Goal: Task Accomplishment & Management: Manage account settings

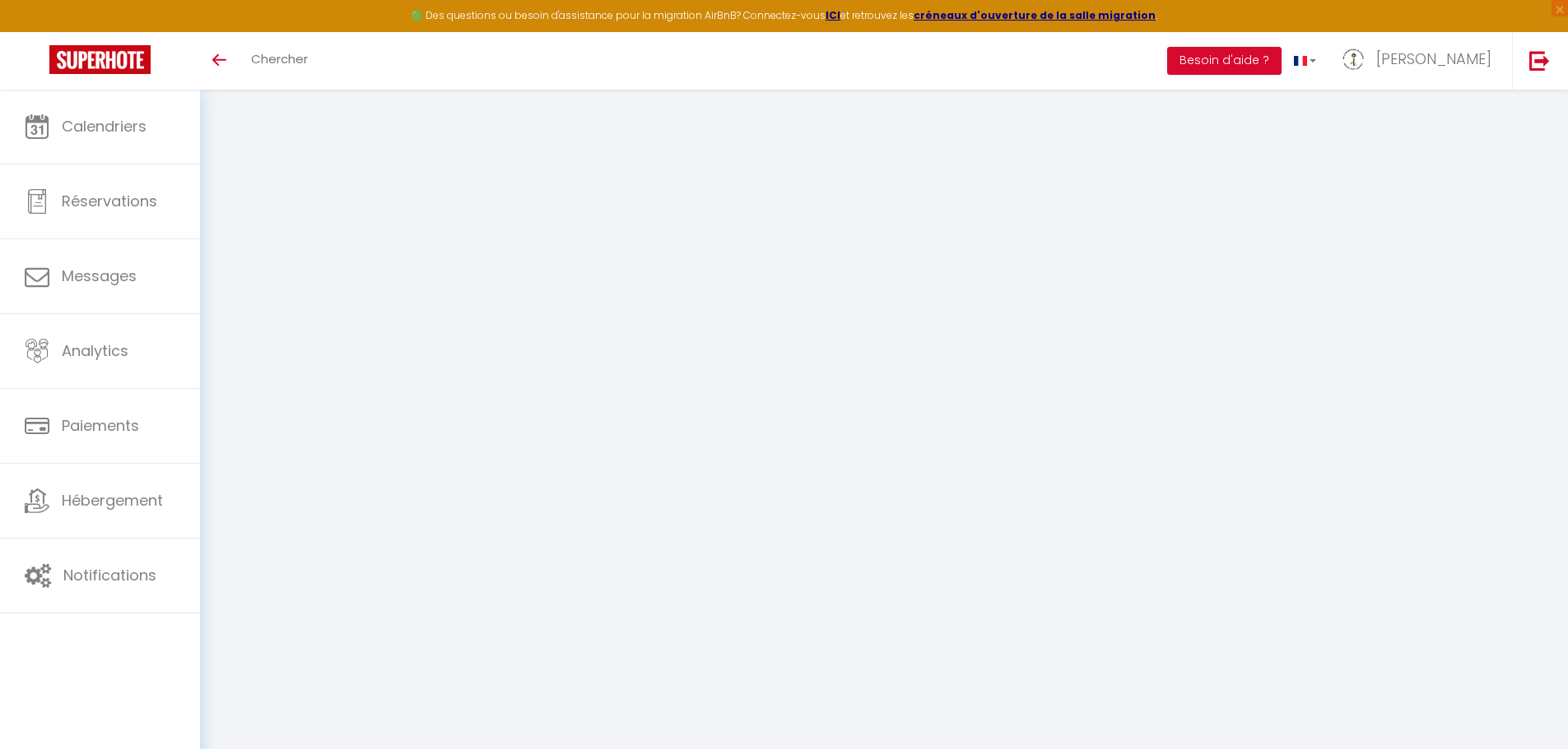
select select "28"
select select "fr"
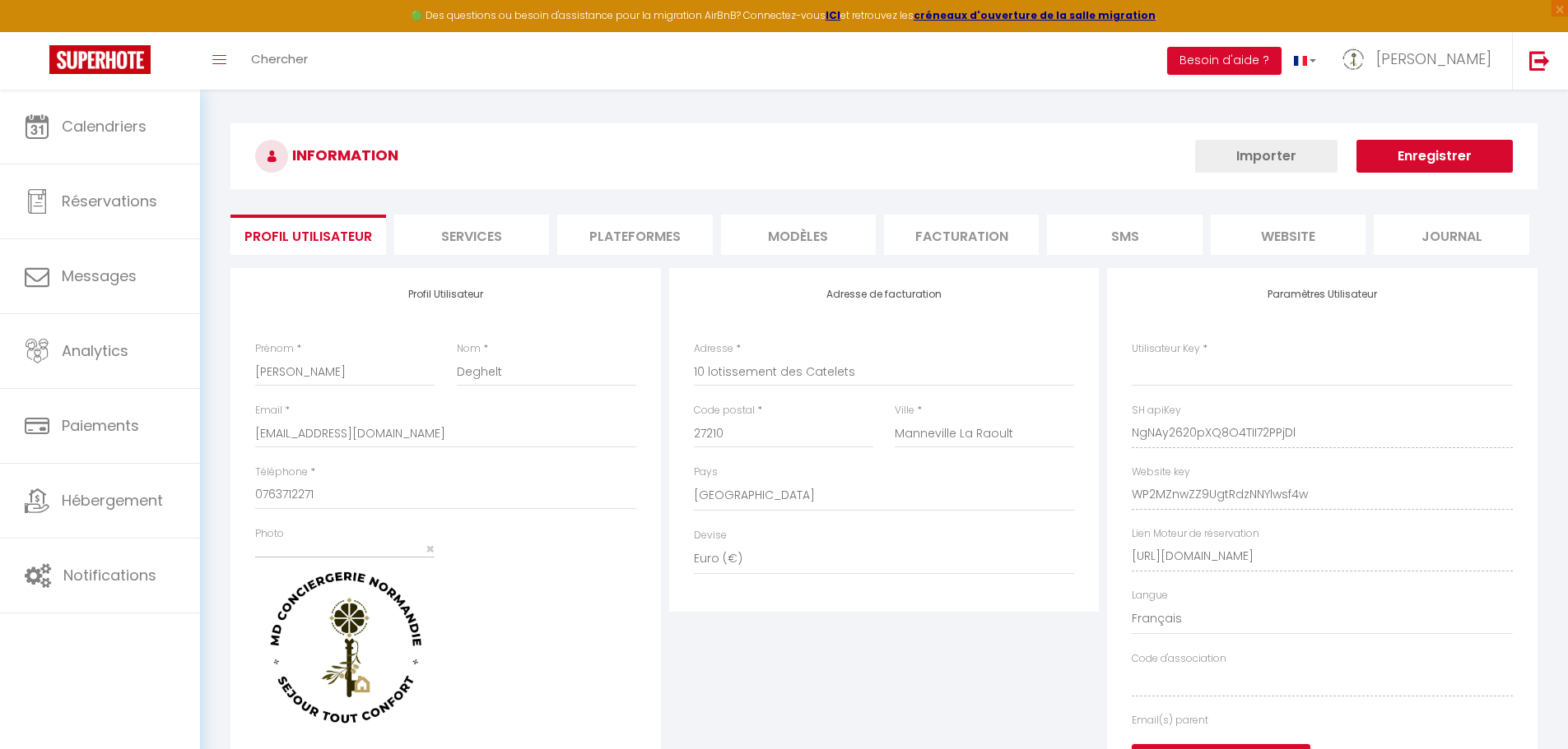
type input "NgNAy2620pXQ8O4TII72PPjDl"
type input "WP2MZnwZZ9UgtRdzNNYlwsf4w"
type input "https://app.superhote.com/#/get-available-rentals/WP2MZnwZZ9UgtRdzNNYlwsf4w"
select select "fr"
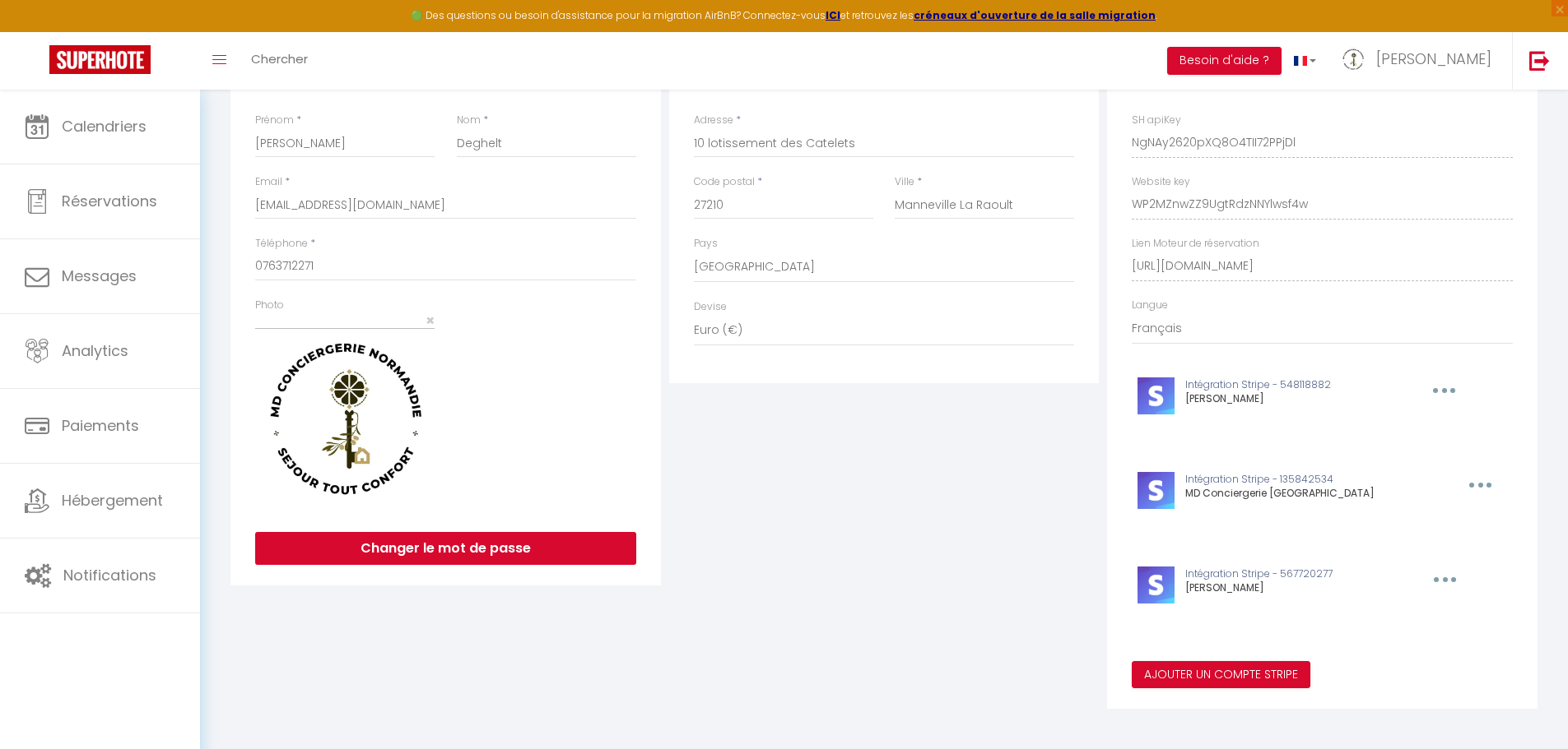
scroll to position [236, 0]
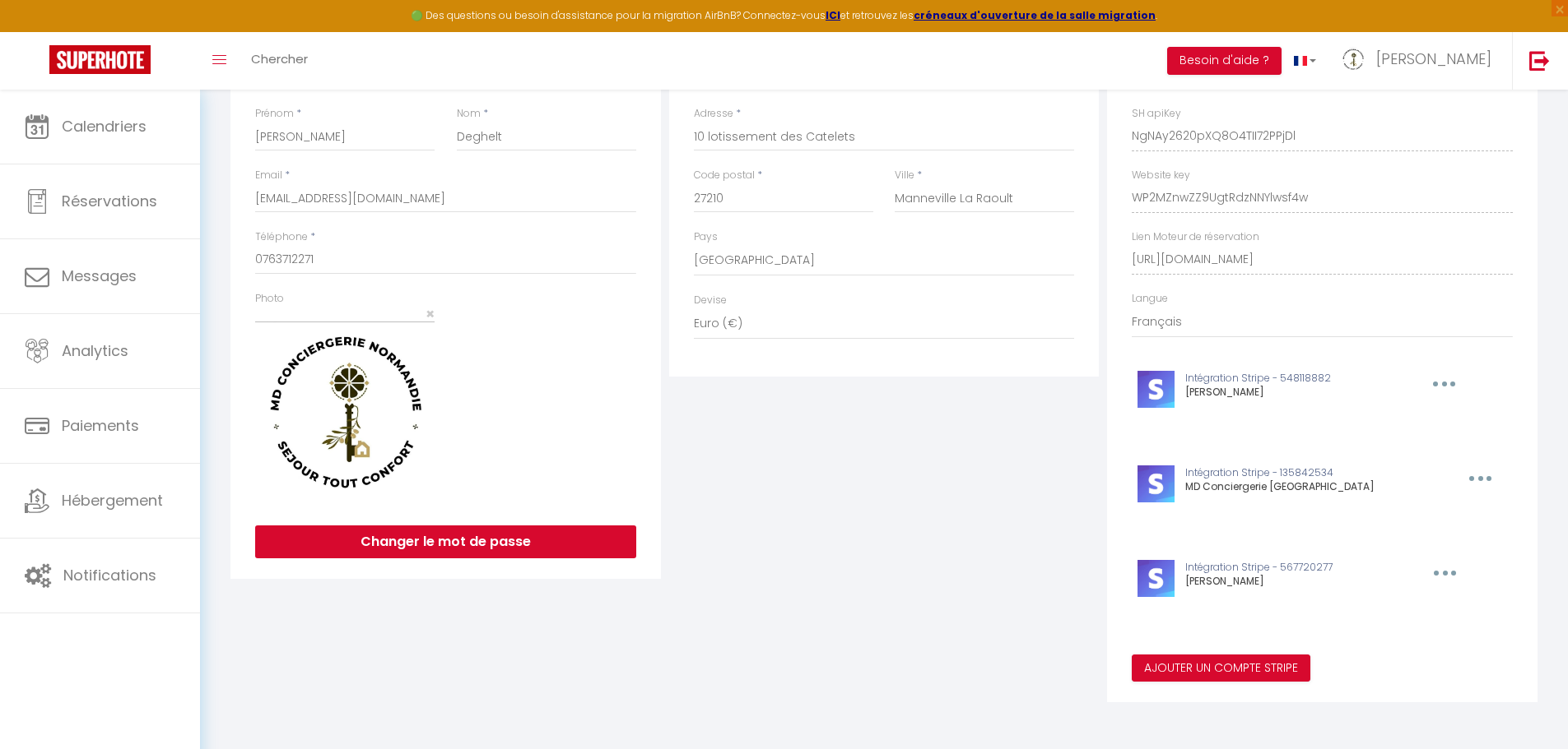
click at [1437, 574] on button "button" at bounding box center [1442, 573] width 51 height 27
click at [1375, 642] on button "Editer" at bounding box center [1402, 640] width 122 height 28
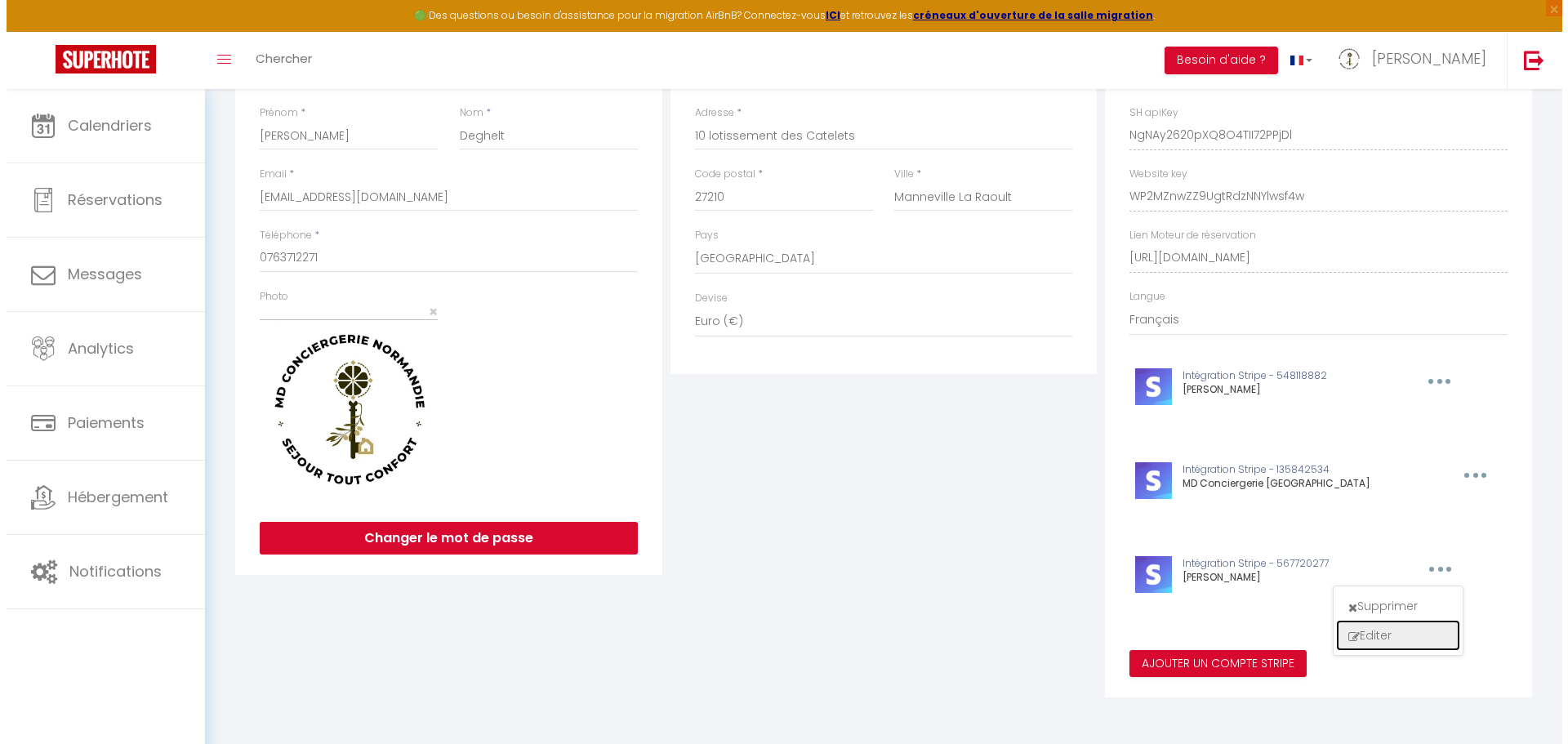
type input "Langin Laetitia"
type input "pk_live_51S55Kj1s9Jp0iwHxho7LtQGS5HQxVHi8dvl42t36bxkJ2xstgmEcT8WV8zozRvZQxLg2jX…"
type input "sk_live_51S55Kj1s9Jp0iwHxSOAOGTOO3QLzJH0vm9CdASaNpUZz7uASDGrd9B4YJTmLDI2IaVIyij…"
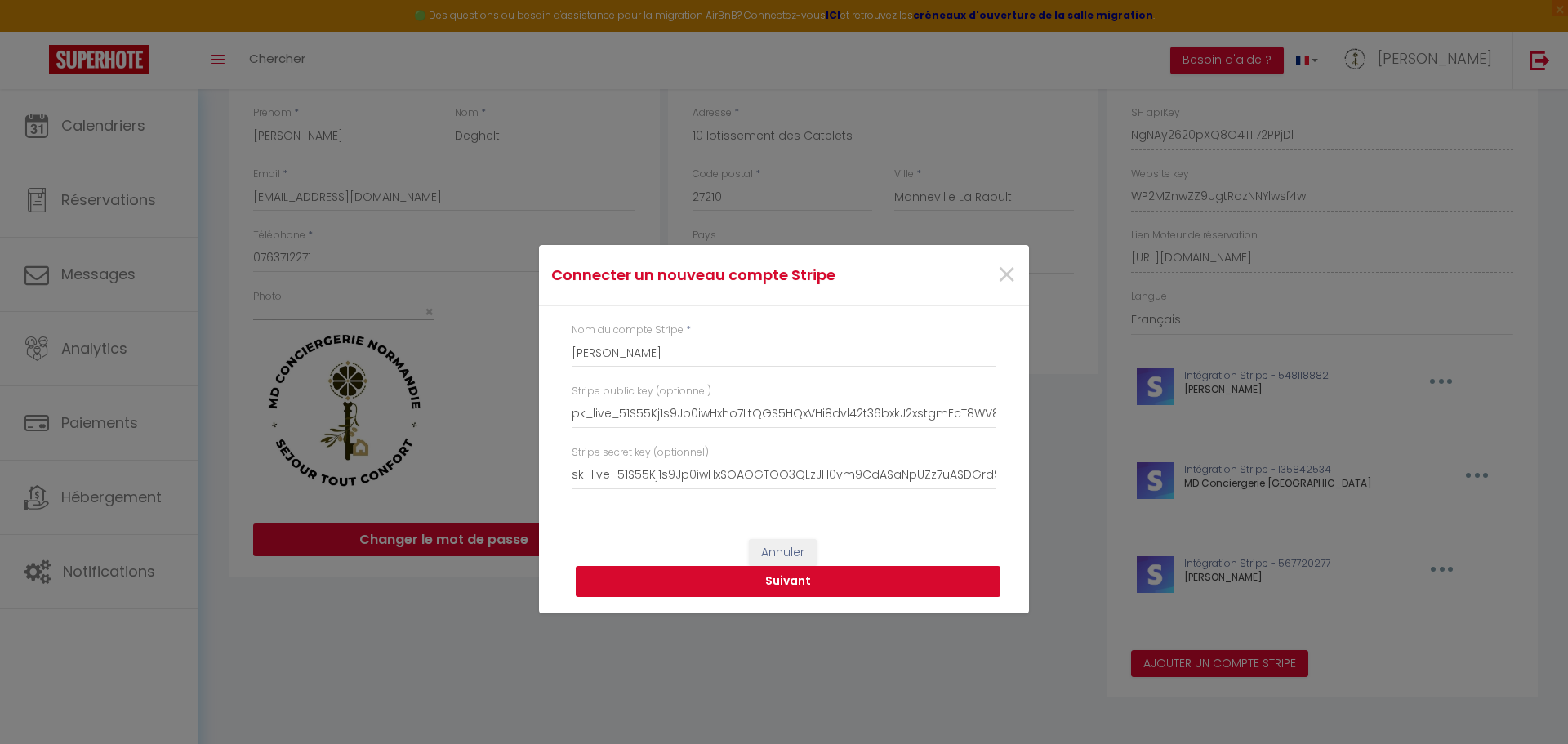
click at [878, 586] on button "Suivant" at bounding box center [788, 582] width 425 height 31
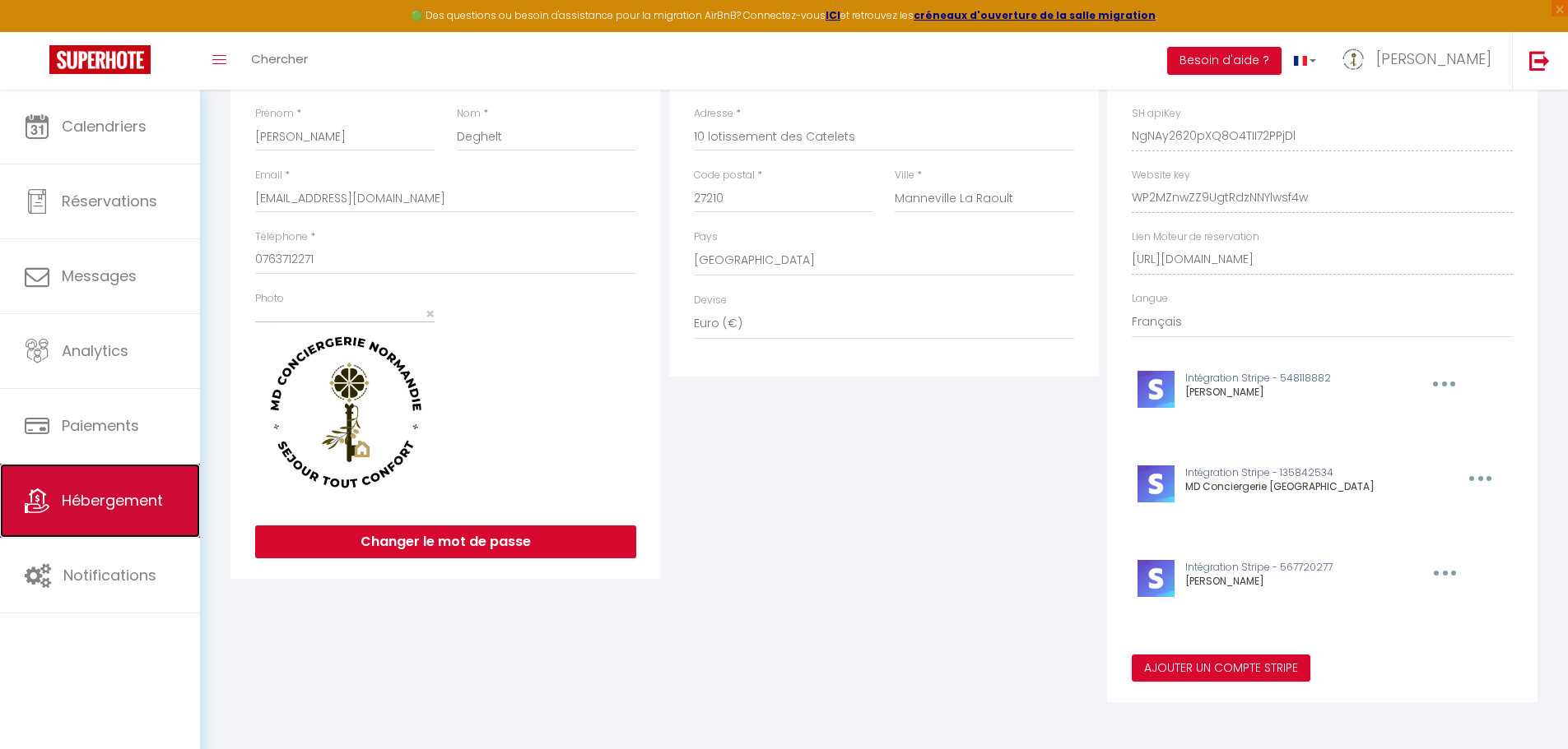
click at [148, 500] on span "Hébergement" at bounding box center [112, 500] width 102 height 21
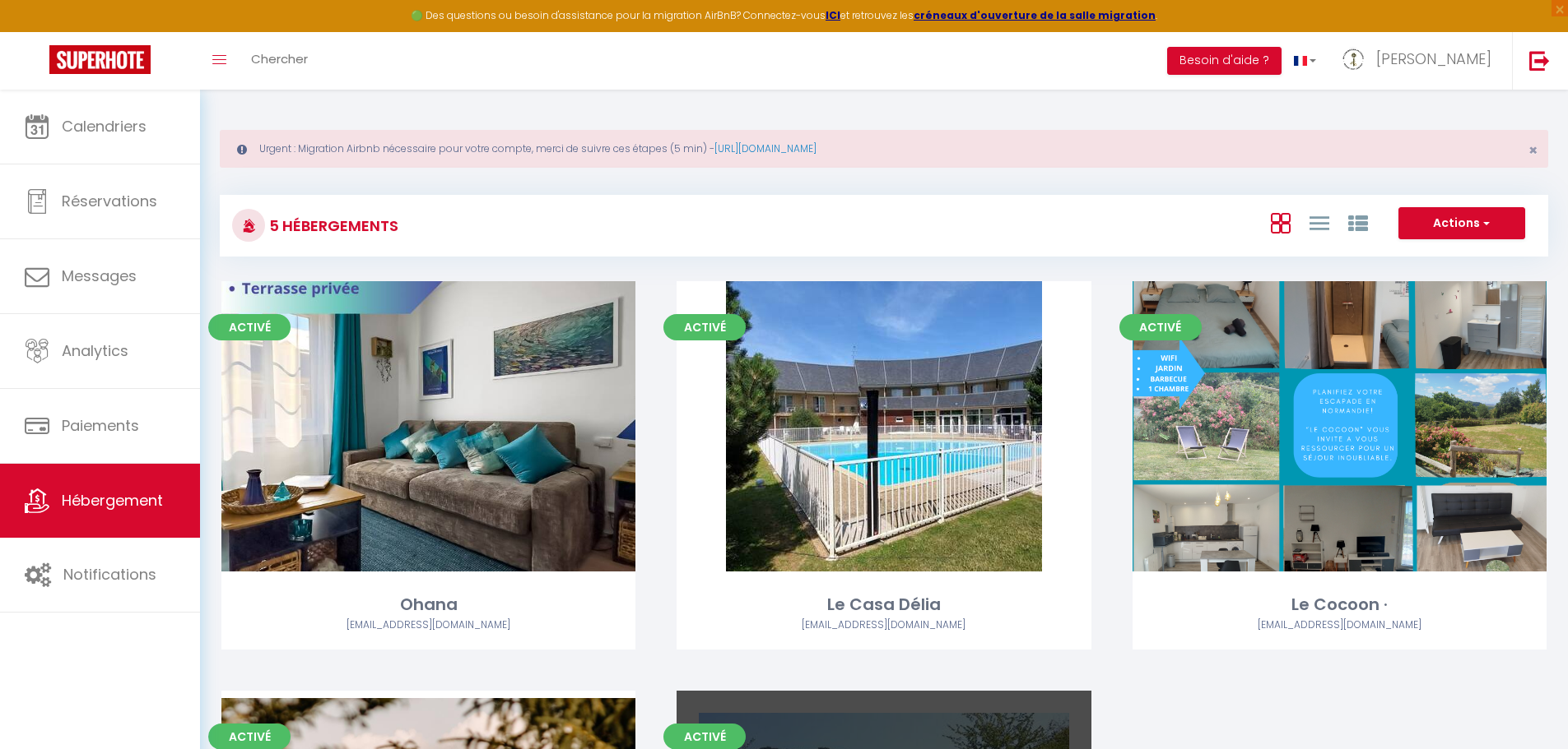
select select "3"
select select "2"
select select "1"
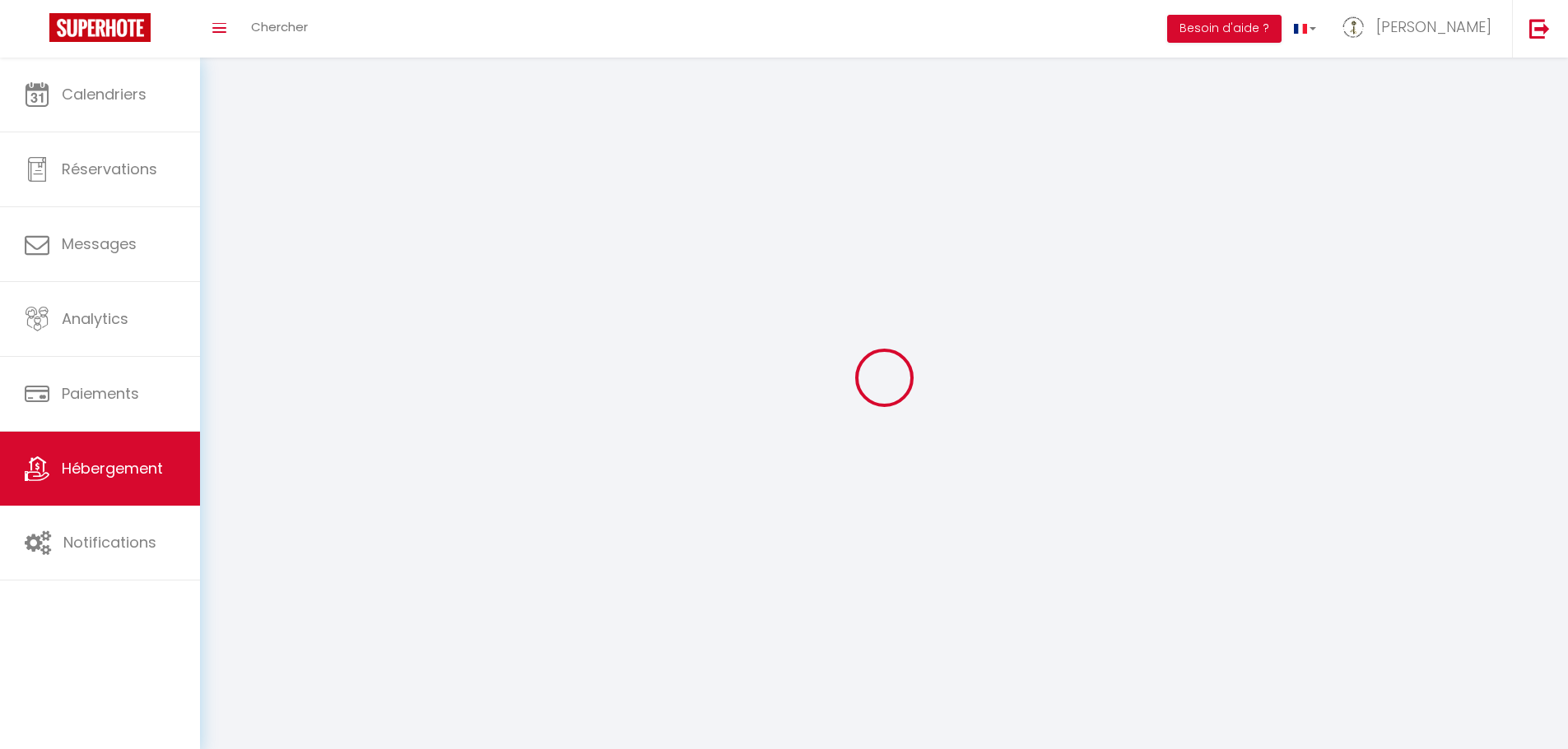
select select
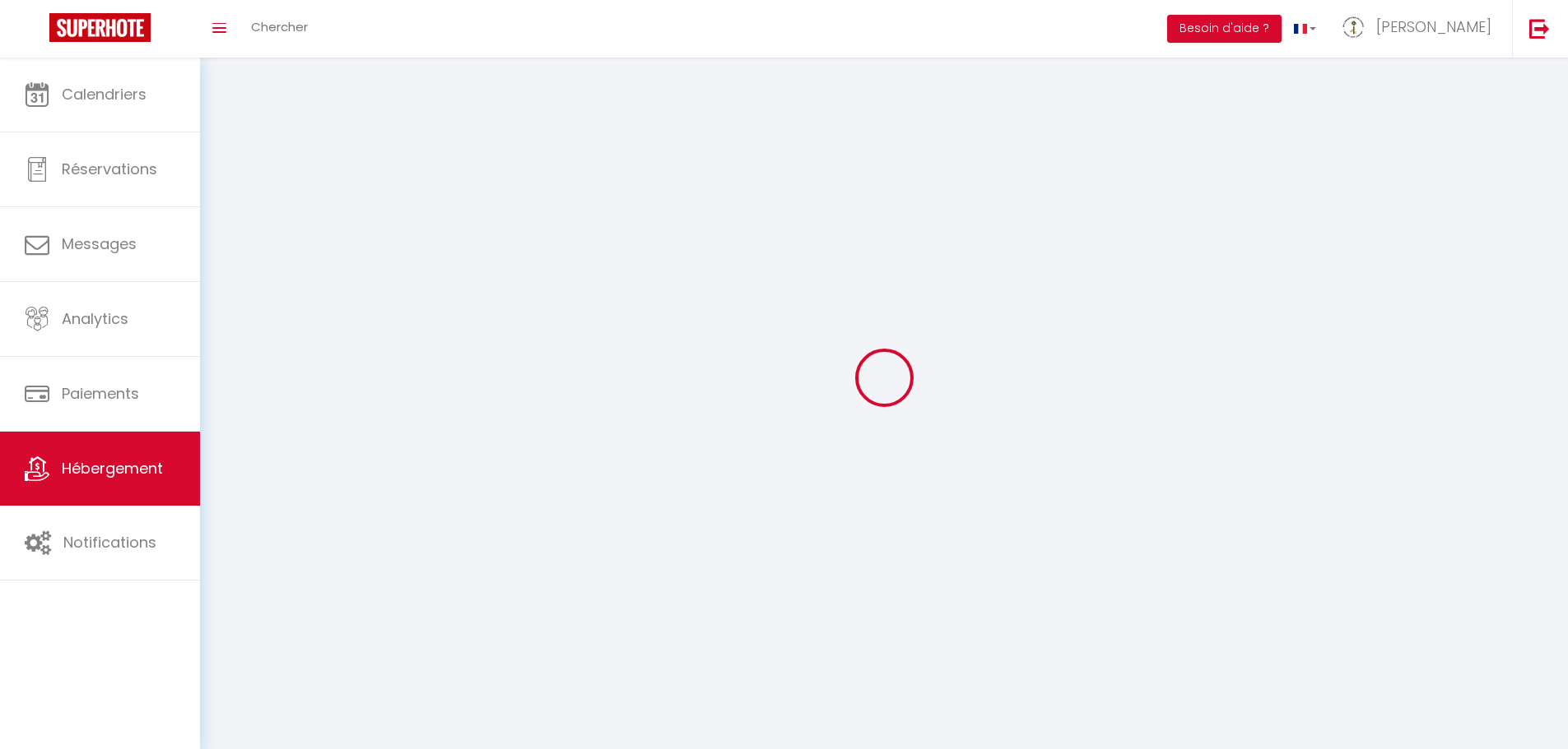
select select
checkbox input "false"
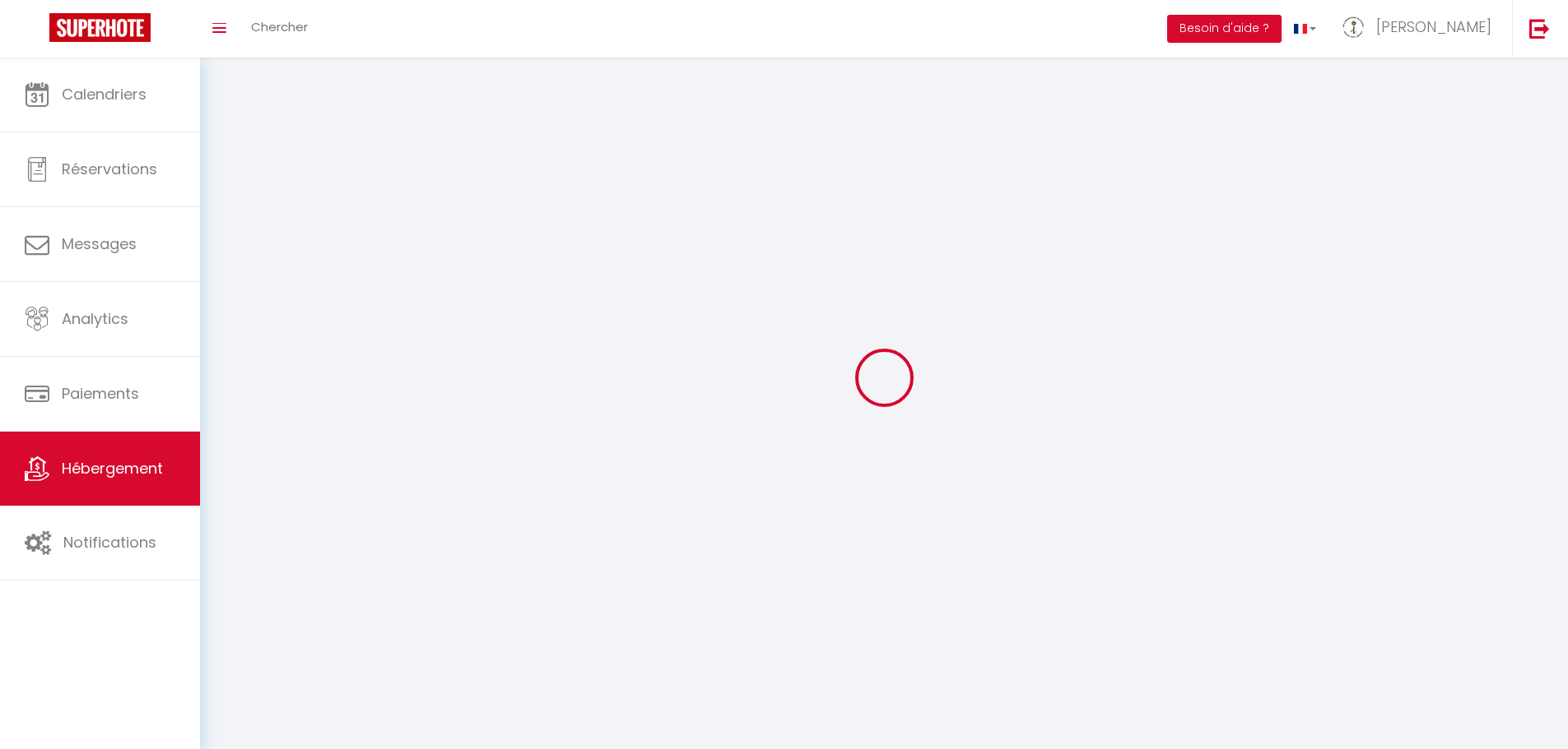
select select
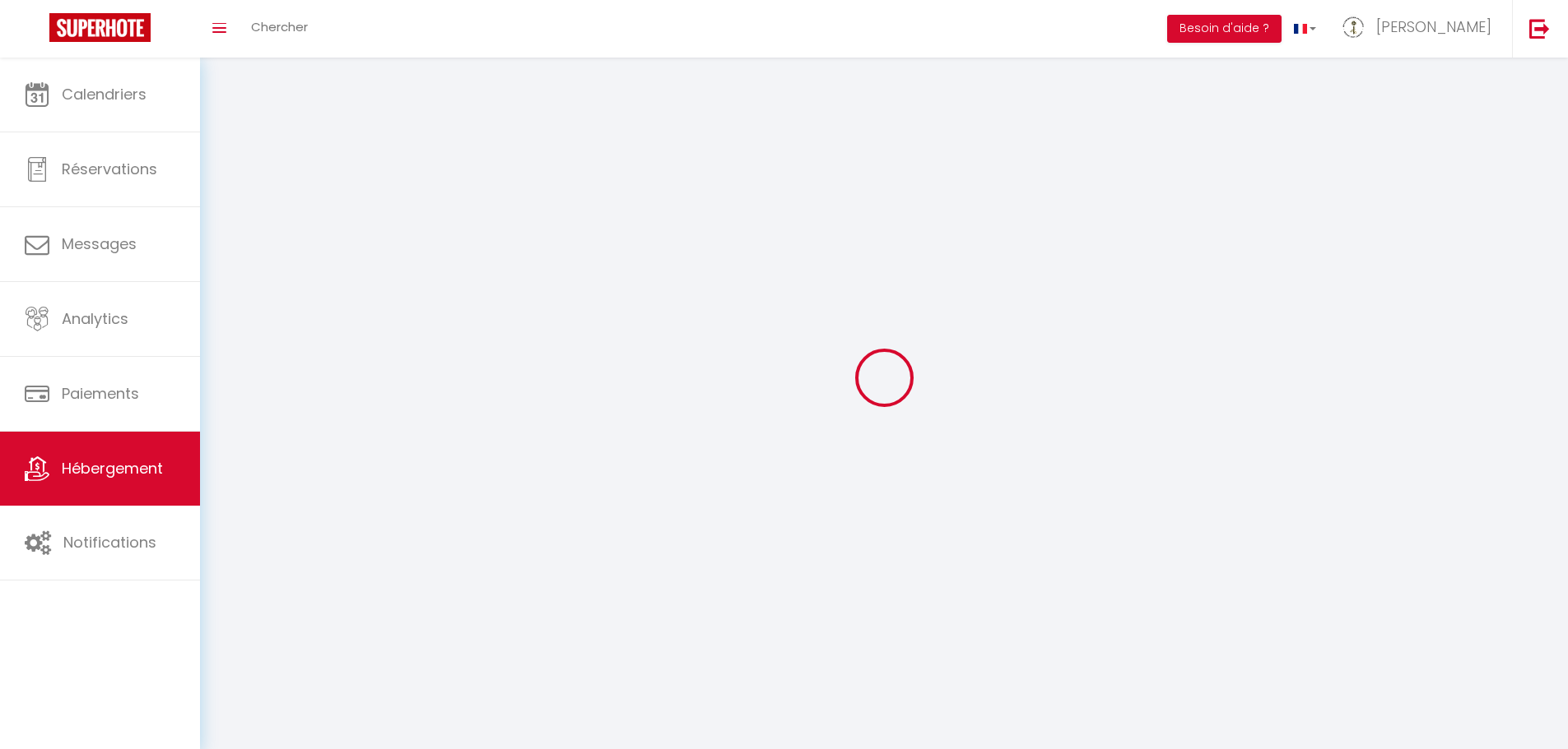
select select
checkbox input "false"
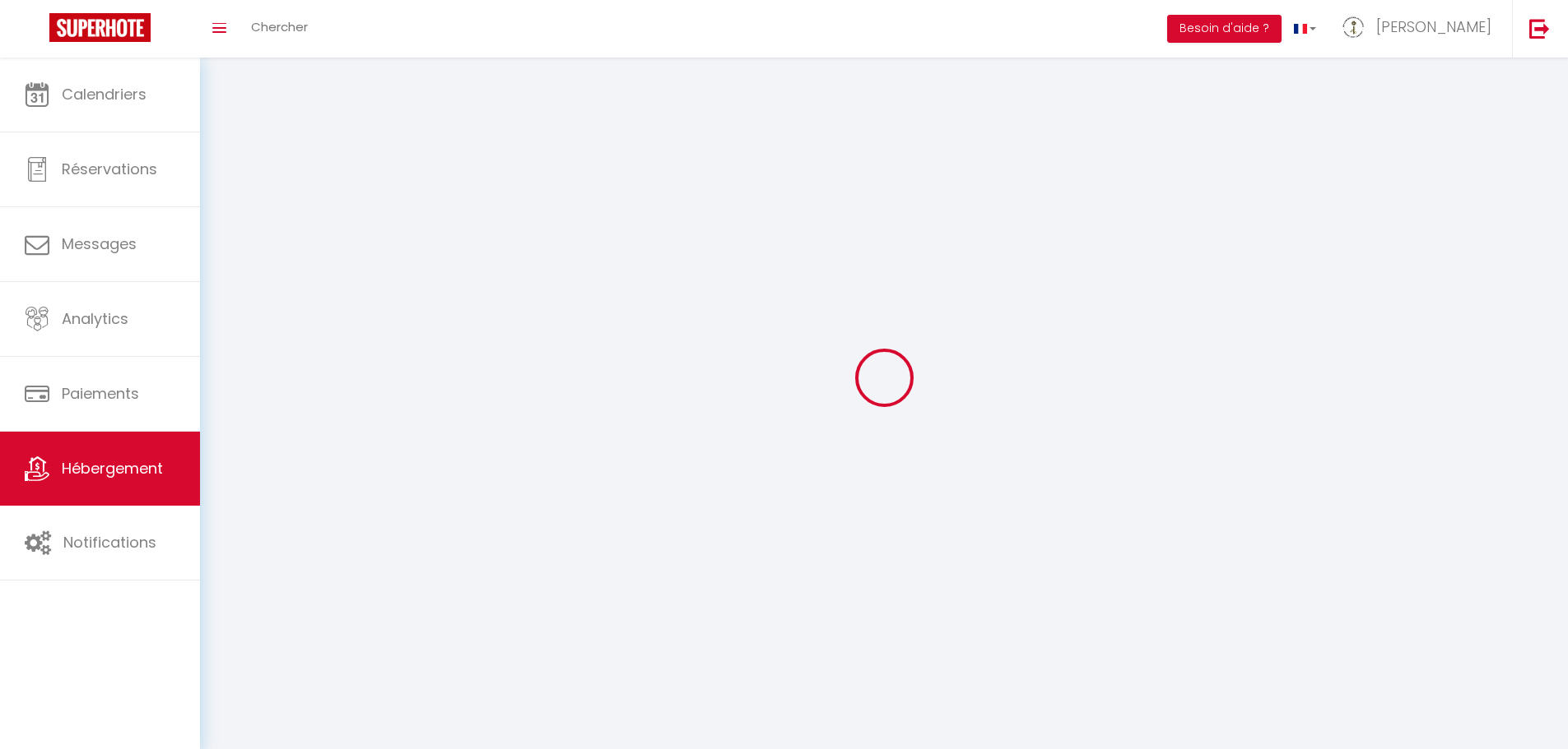
checkbox input "false"
select select
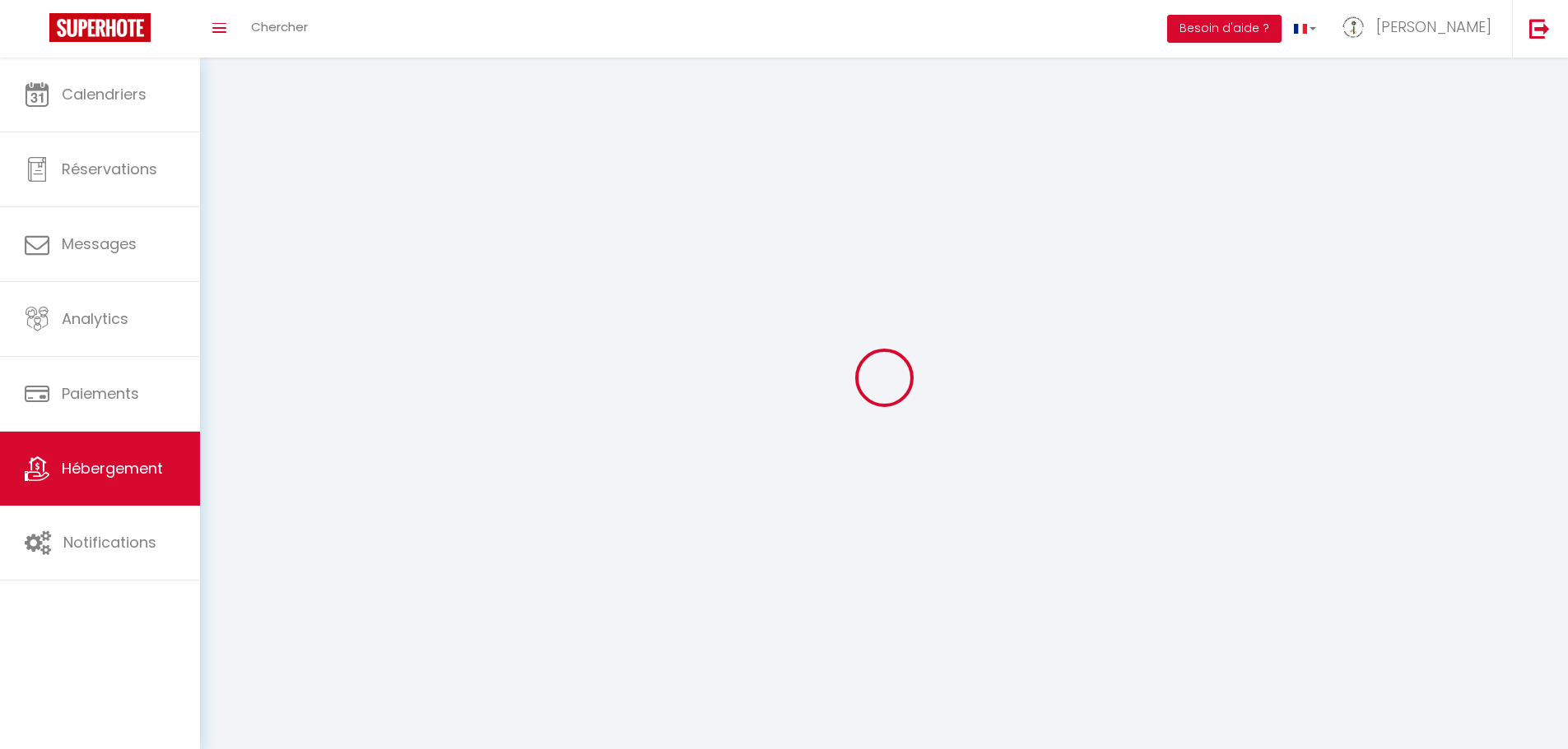
select select
checkbox input "false"
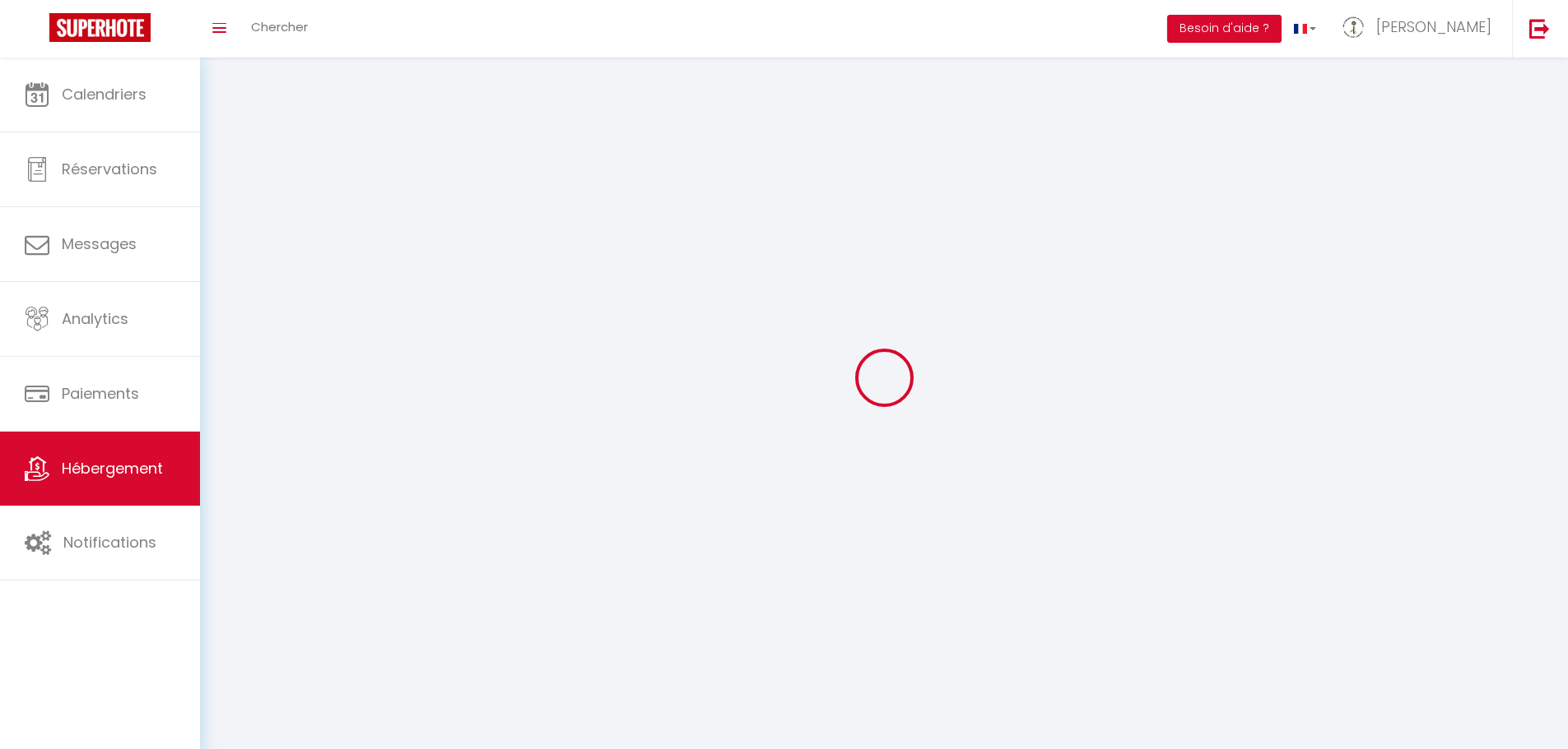
checkbox input "false"
select select
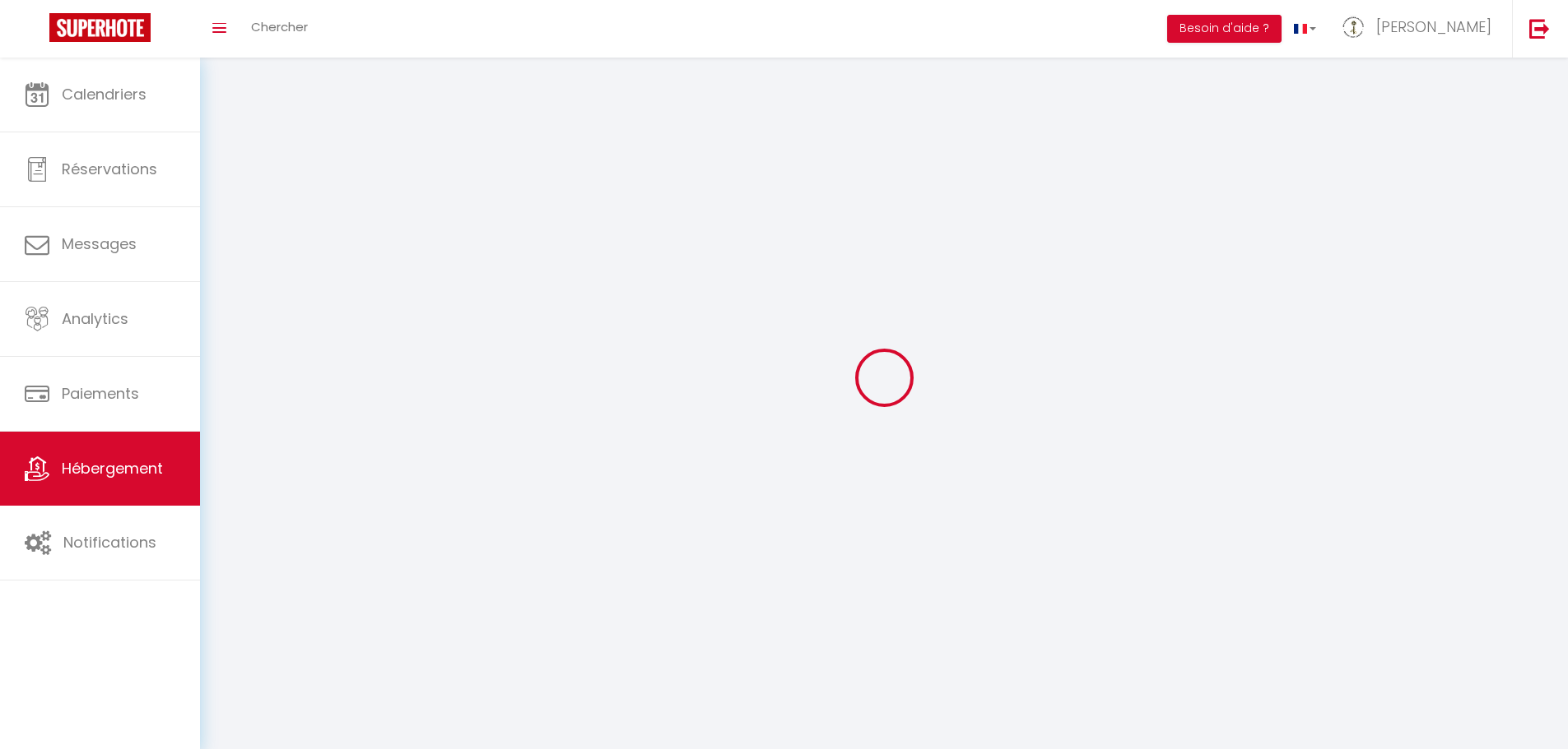
select select
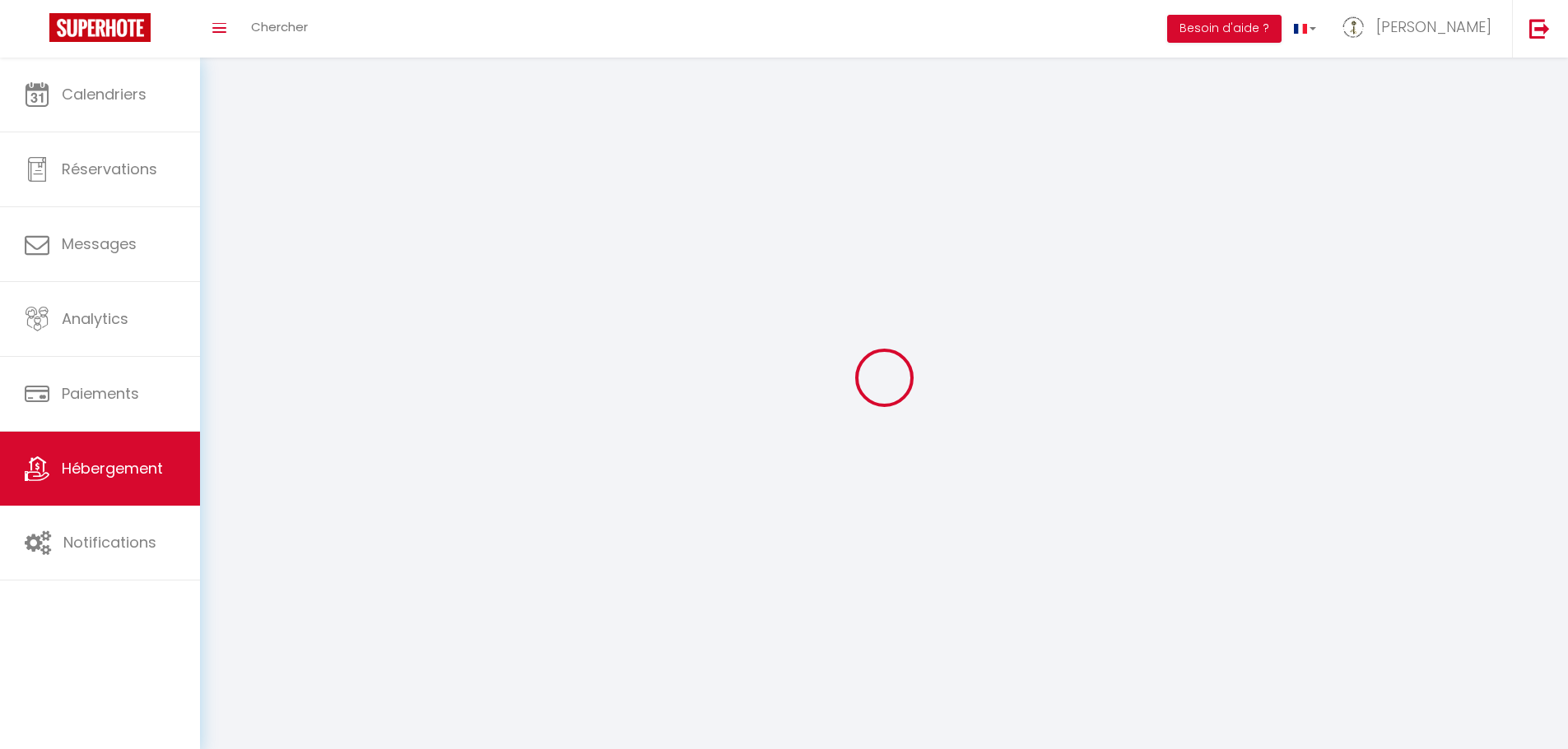
checkbox input "false"
select select
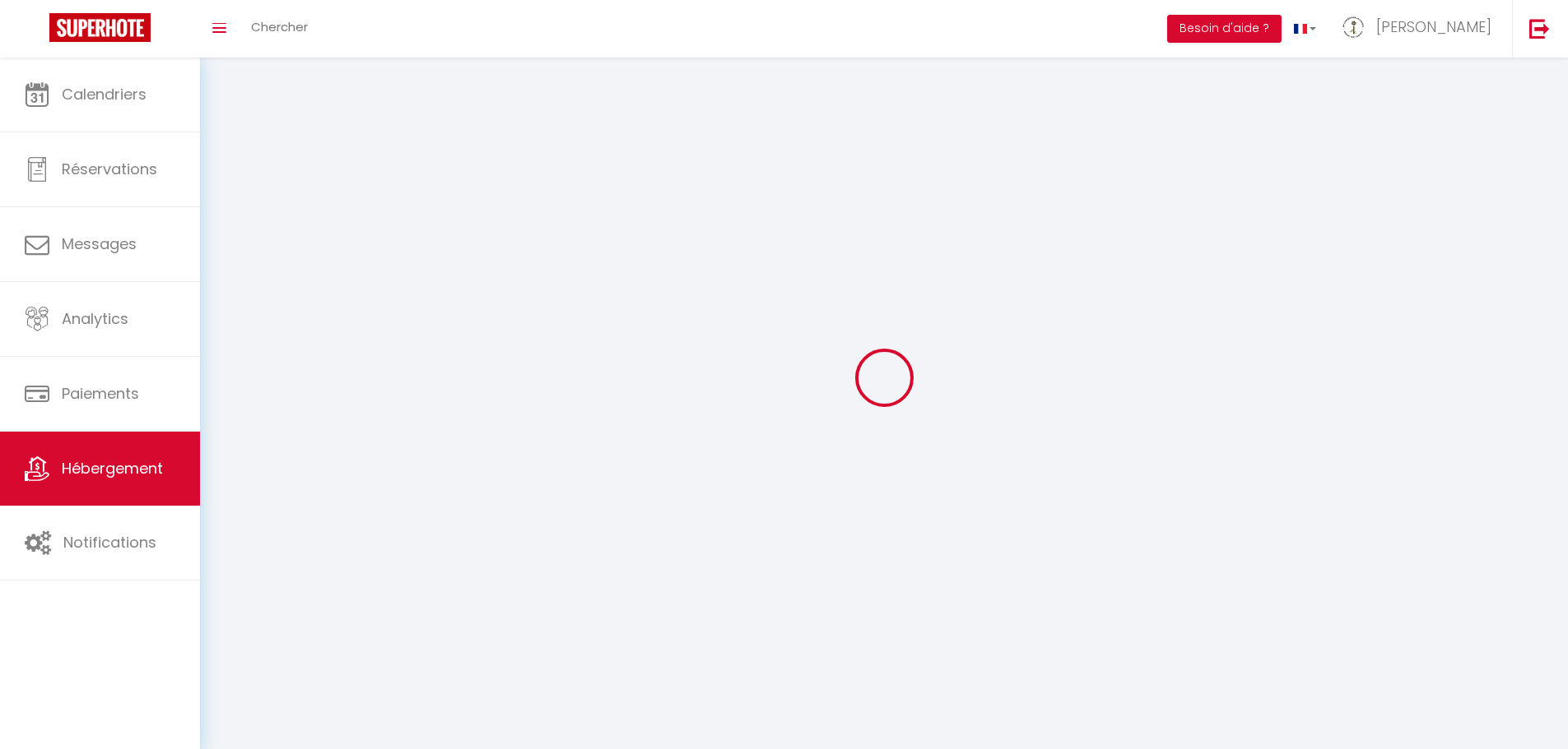
select select
select select "1"
select select
select select "28"
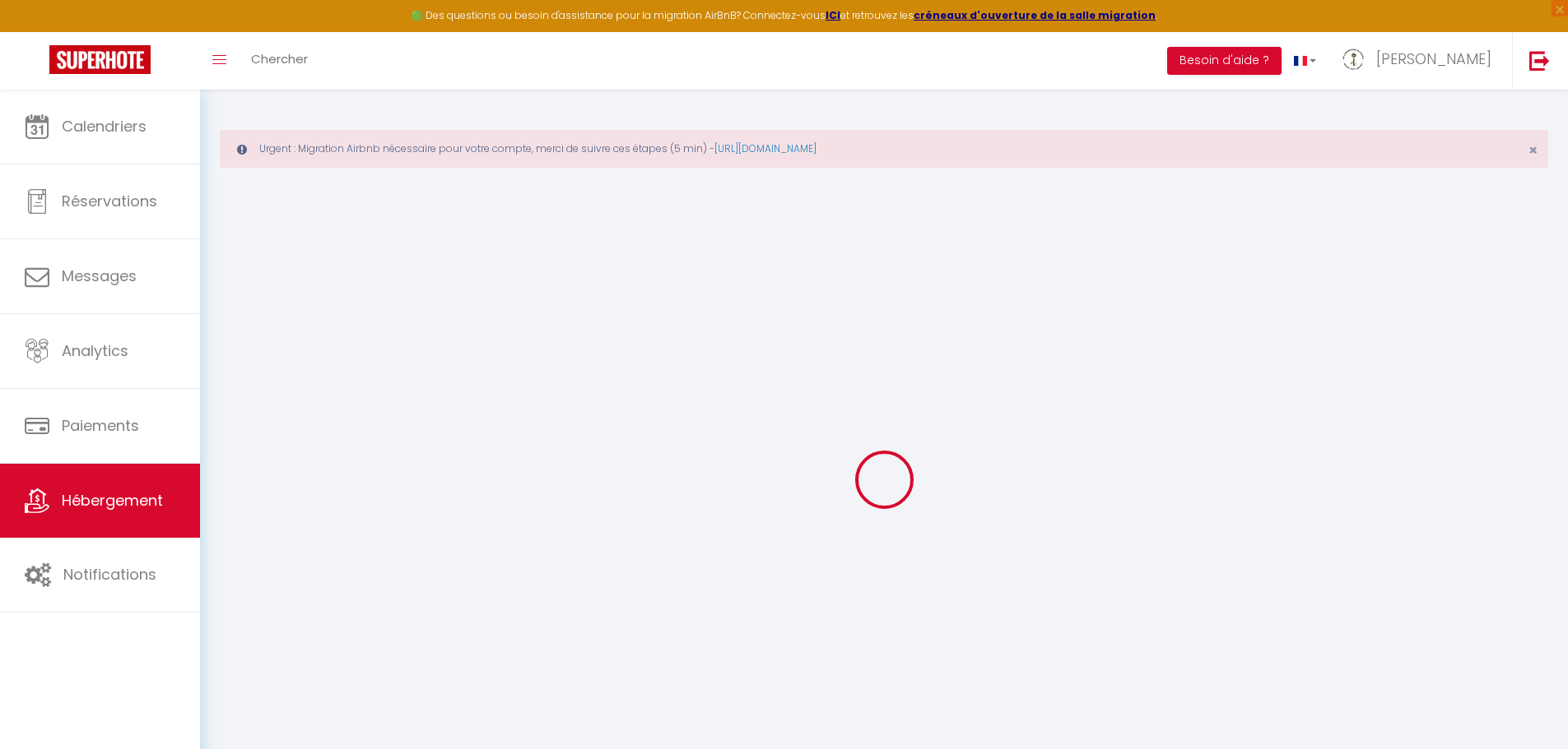
select select
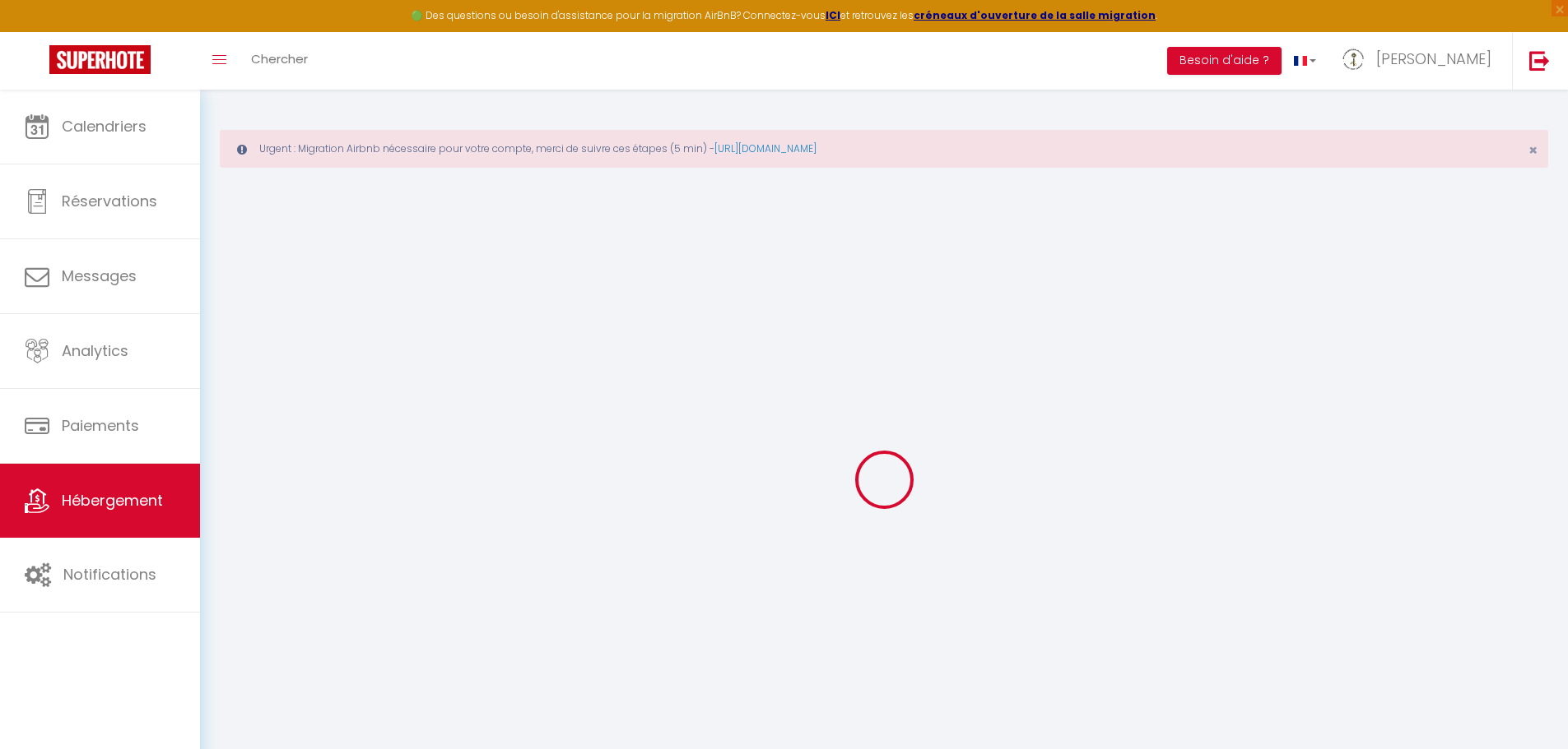
select select
checkbox input "false"
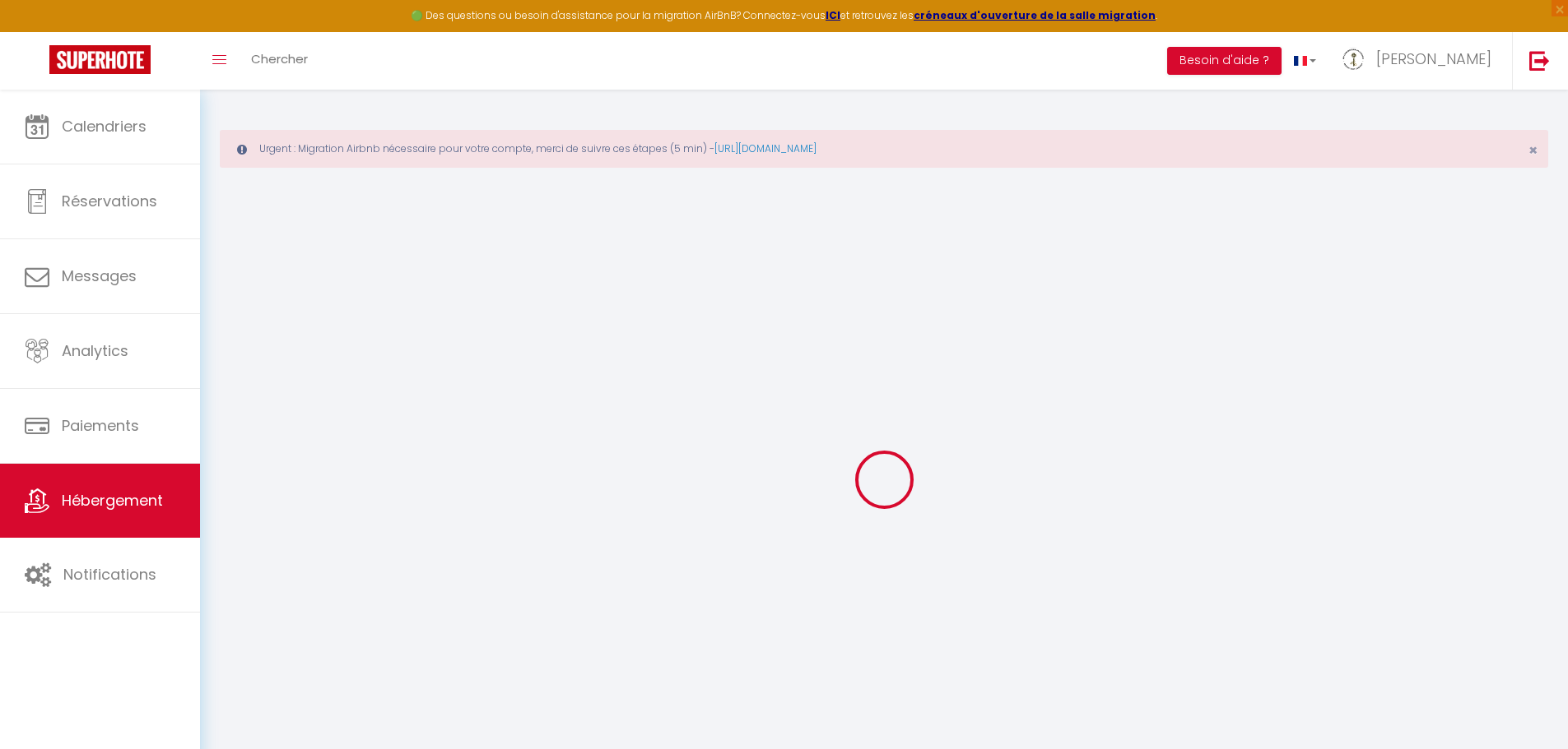
select select
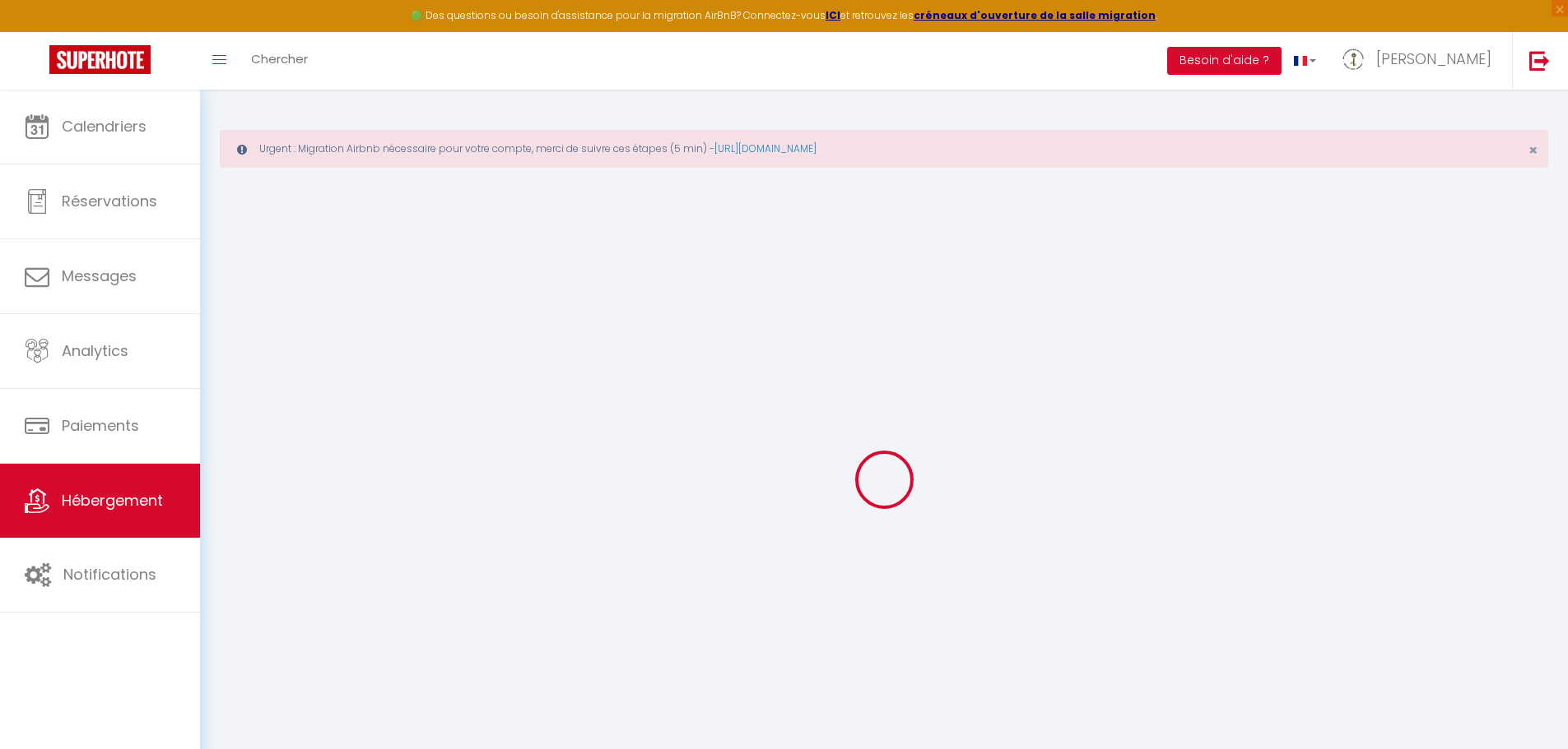
select select
checkbox input "false"
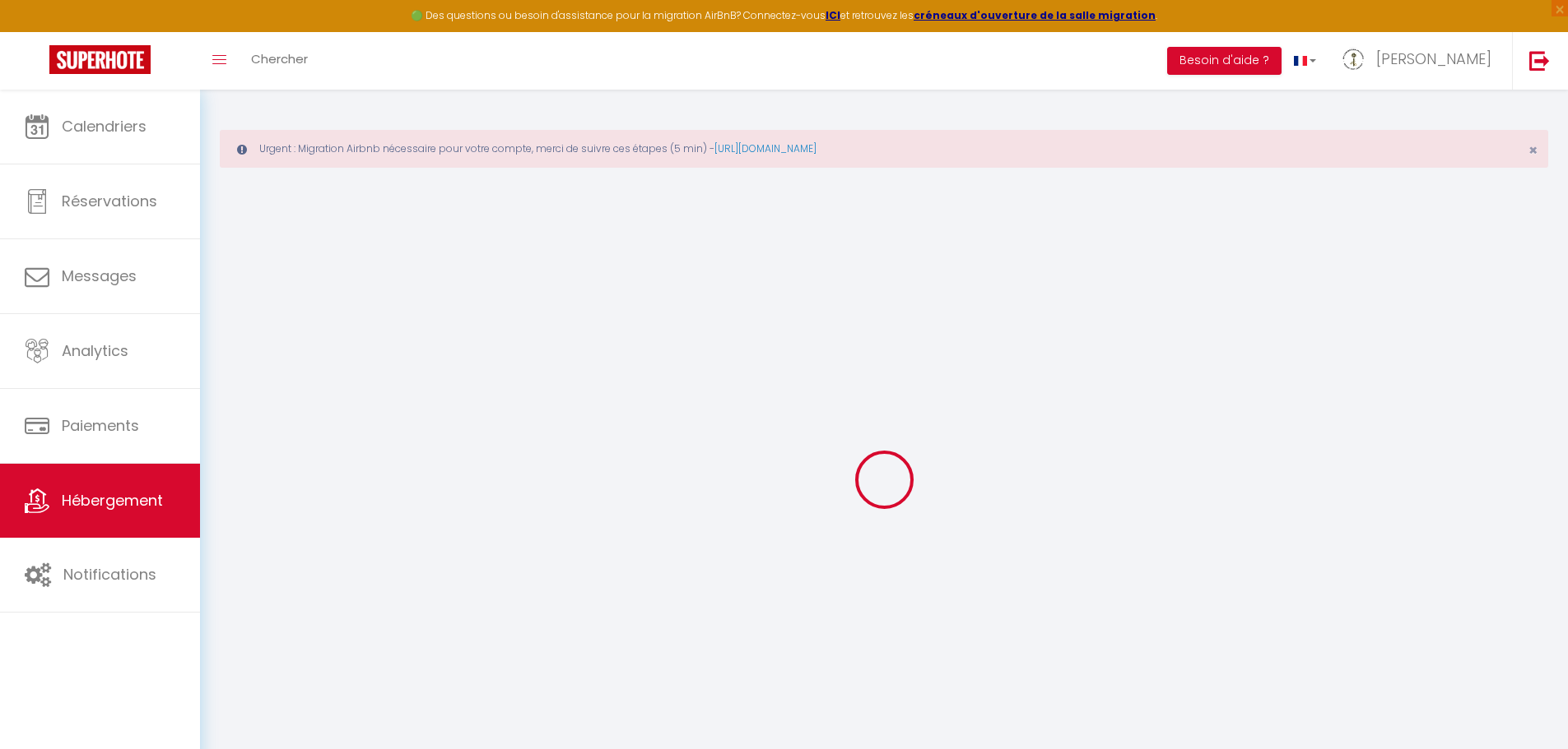
checkbox input "false"
select select
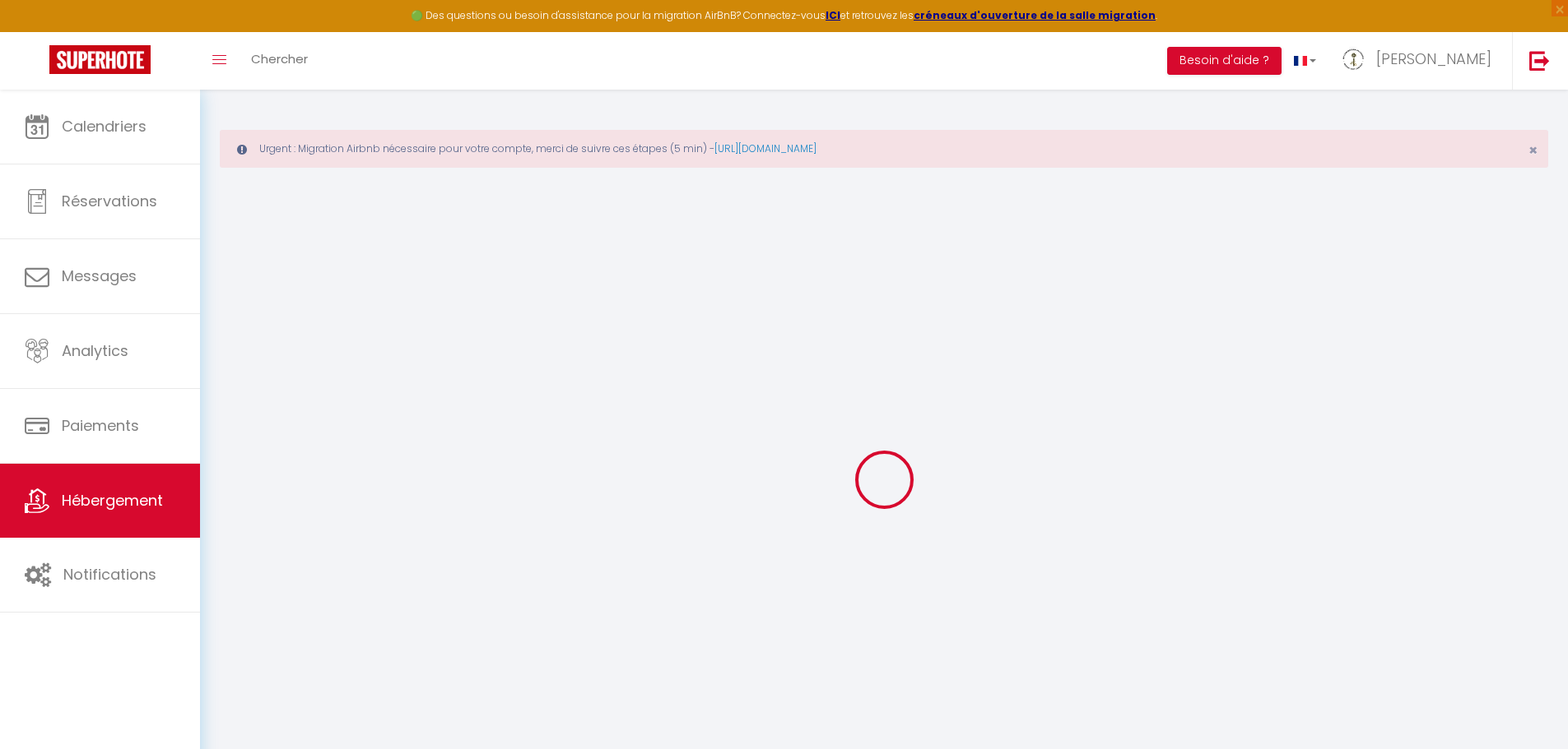
select select
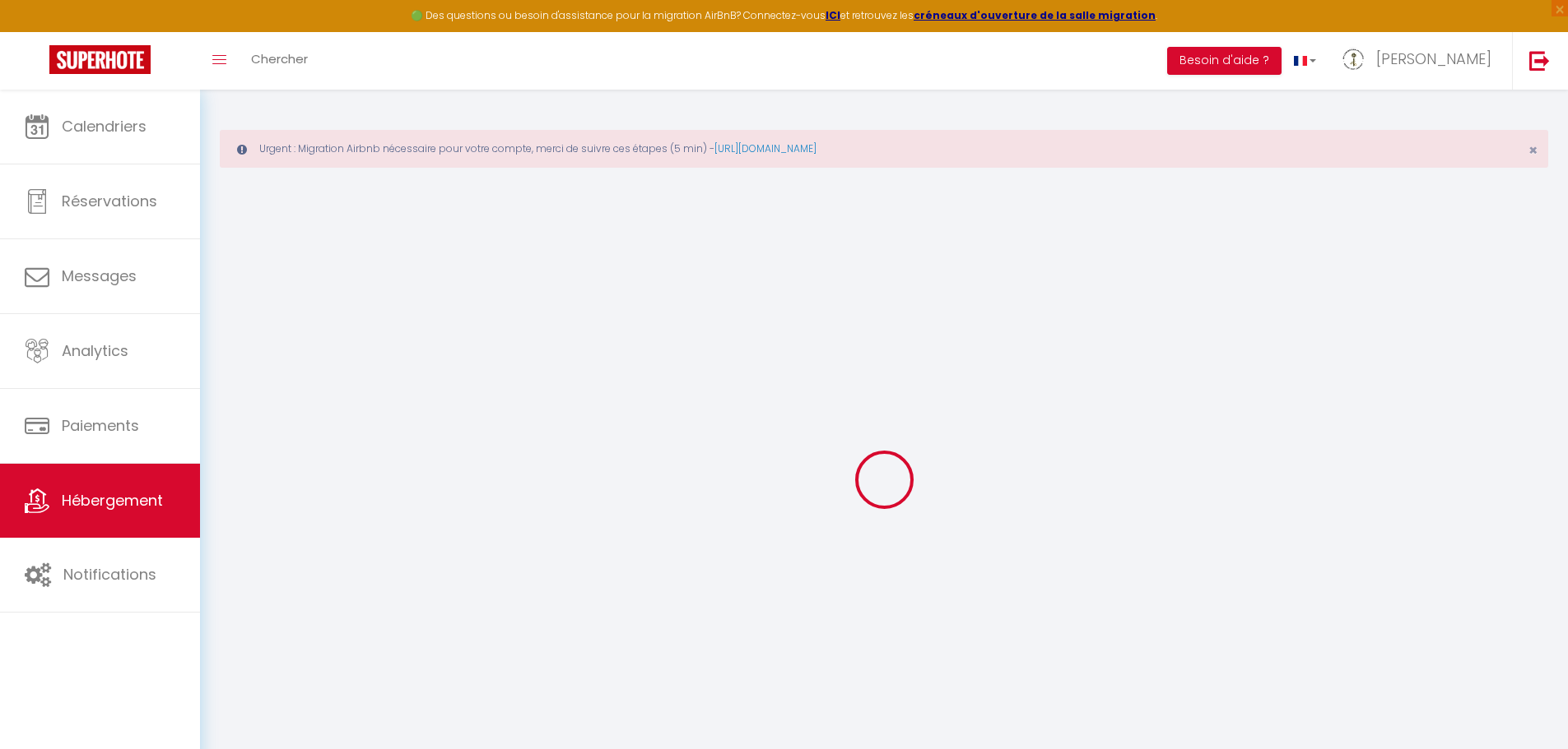
checkbox input "false"
select select
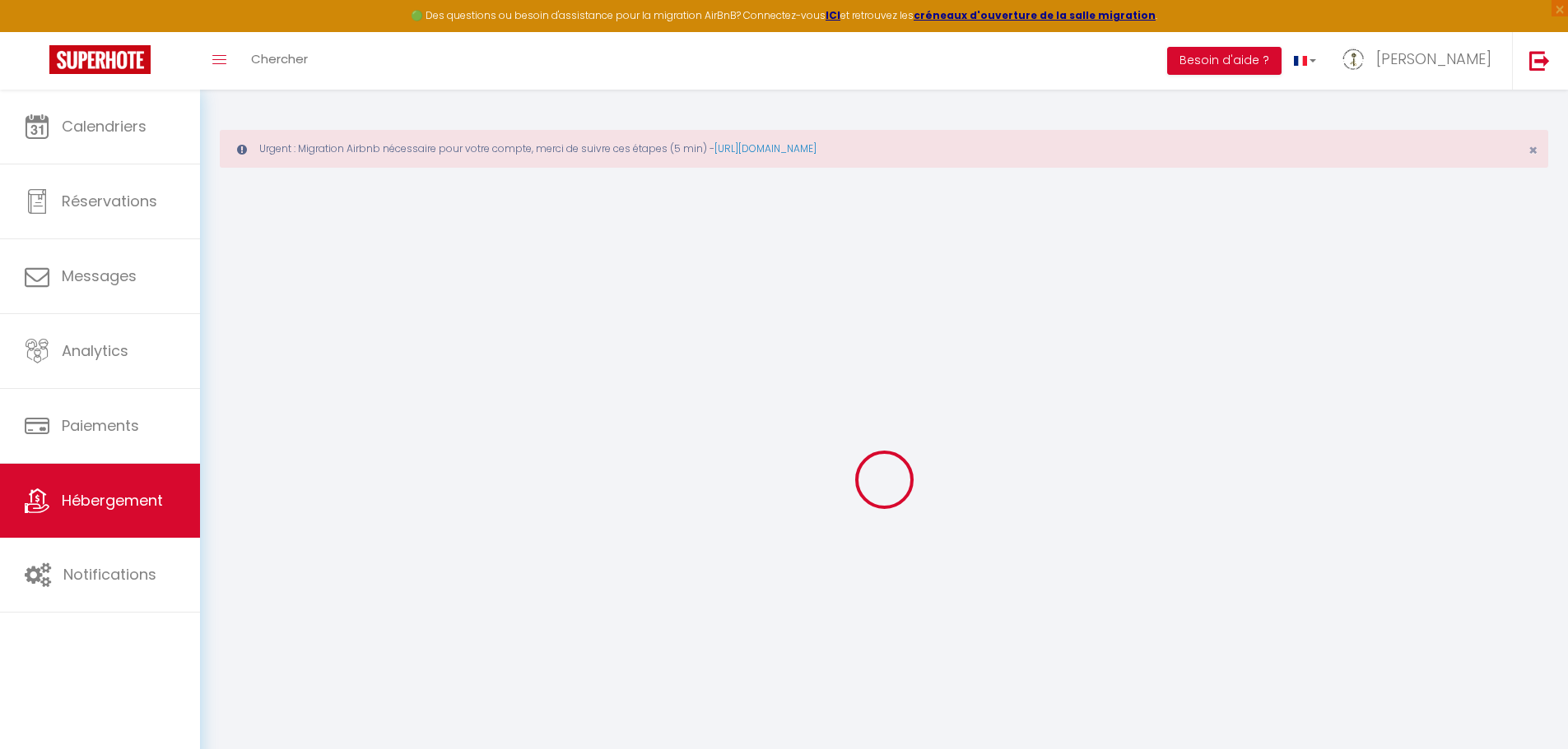
select select
type input "La Cour Aux Puits · Gîte 11 pers. à 2 min de [GEOGRAPHIC_DATA], 5 chambres"
type input "Laetitia"
type input "Langin"
type input "[STREET_ADDRESS]"
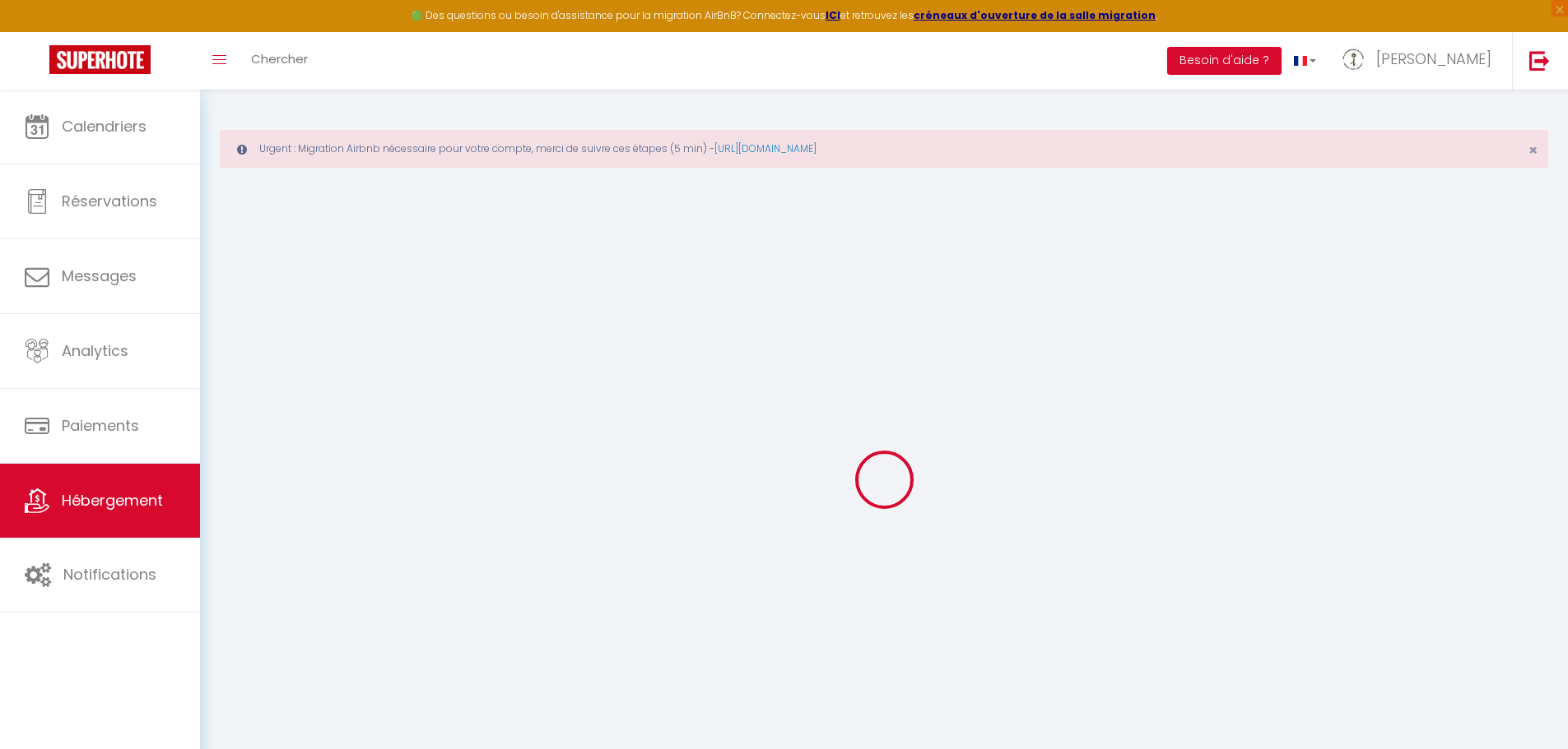
type input "14600"
type input "Honfleur"
select select "houses"
select select "11"
select select "5"
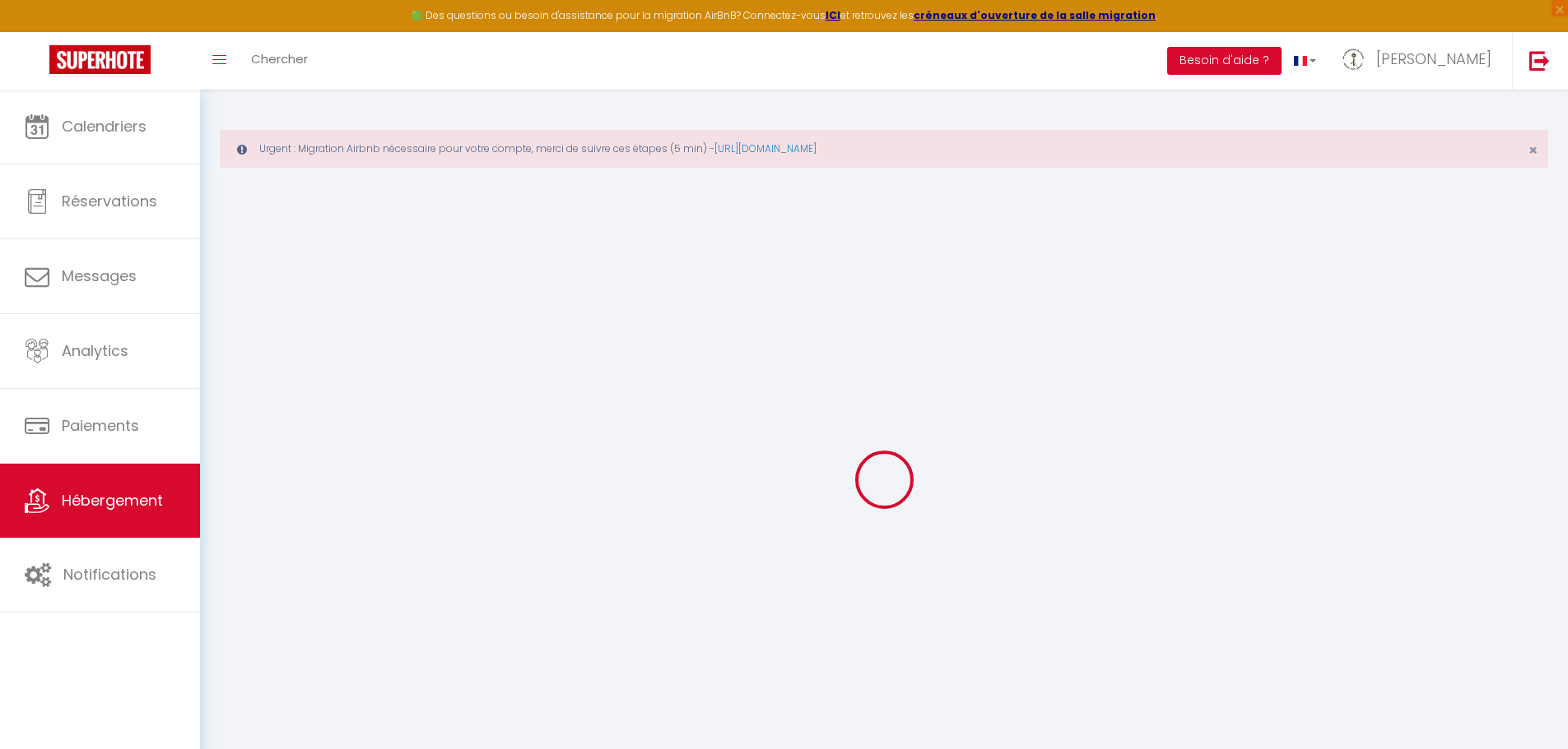
select select "2"
type input "230"
type input "125"
type input "0"
type input "4"
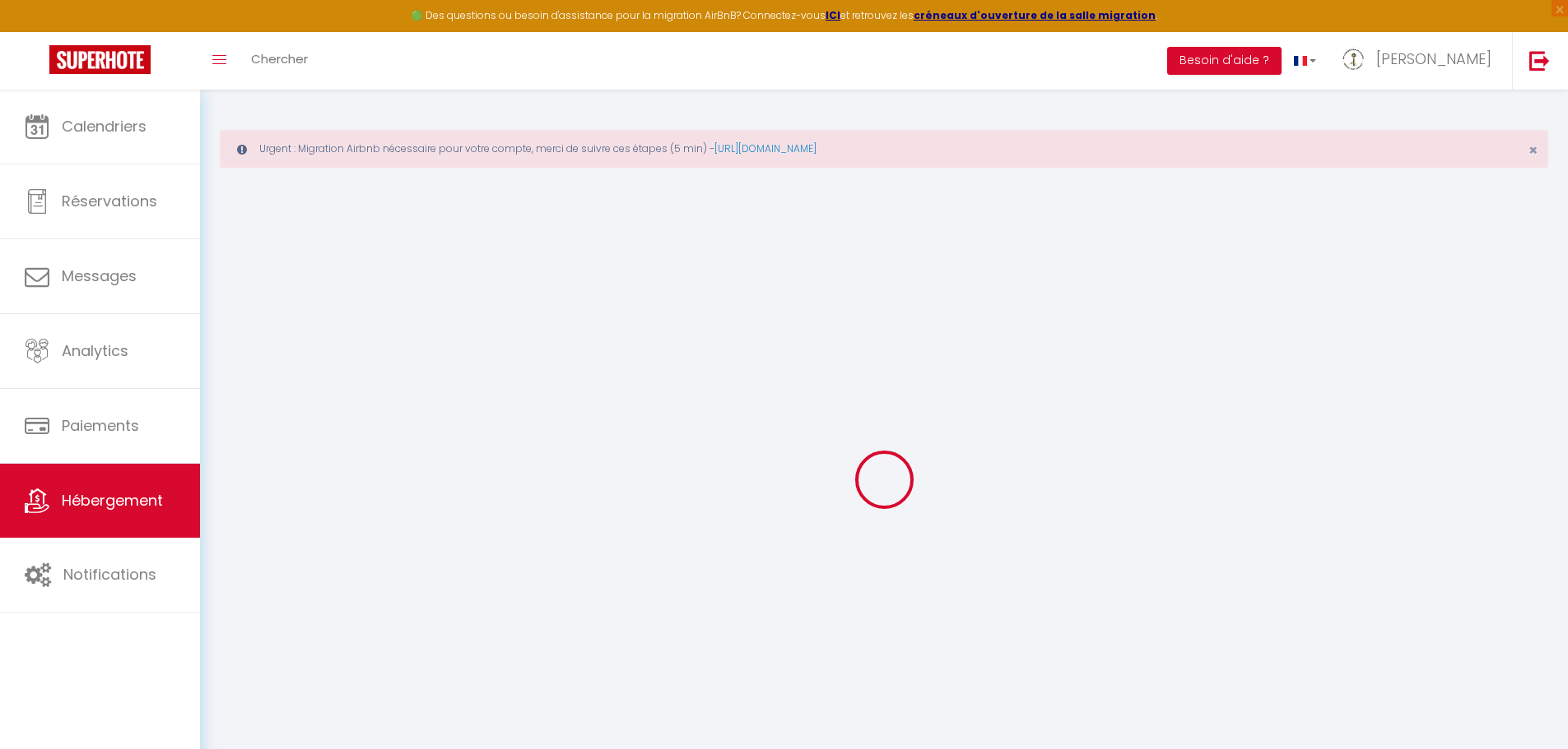
type input "1000"
type input "5"
select select
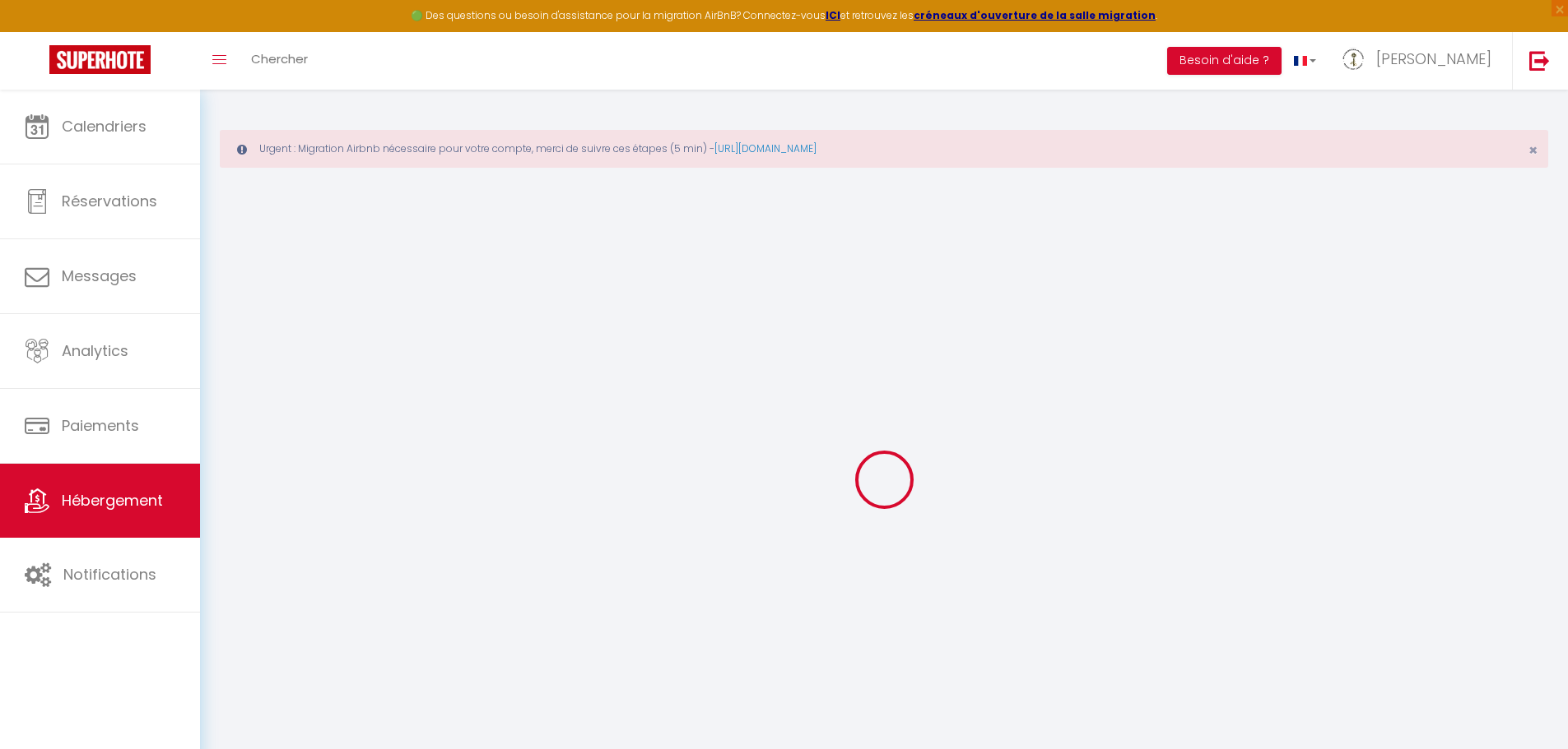
select select
type input "91 Chemin des Varets"
type input "14600"
type input "Honfleur"
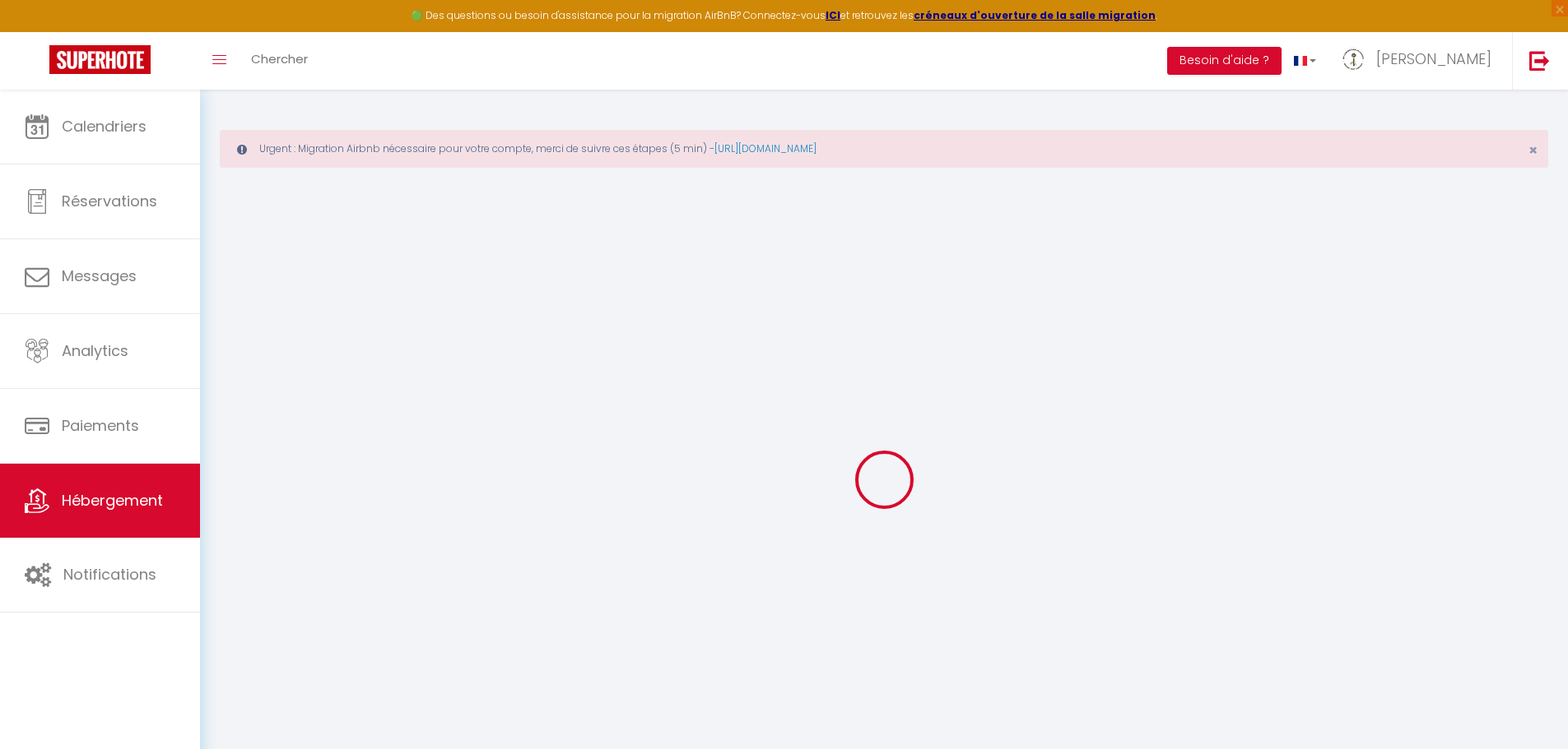
type input "[EMAIL_ADDRESS][DOMAIN_NAME]"
select select
checkbox input "false"
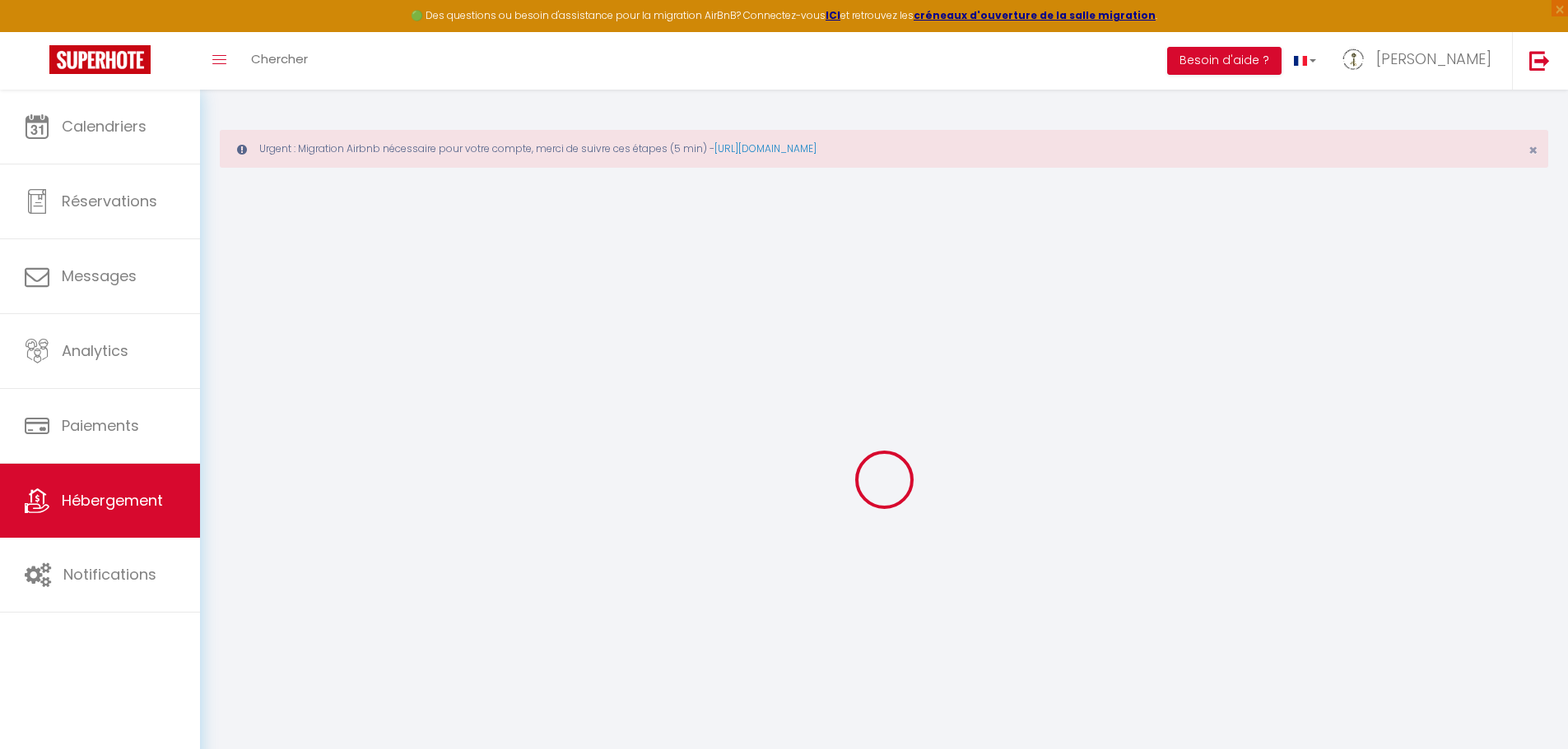
checkbox input "false"
radio input "true"
type input "125"
type input "0"
type input "140"
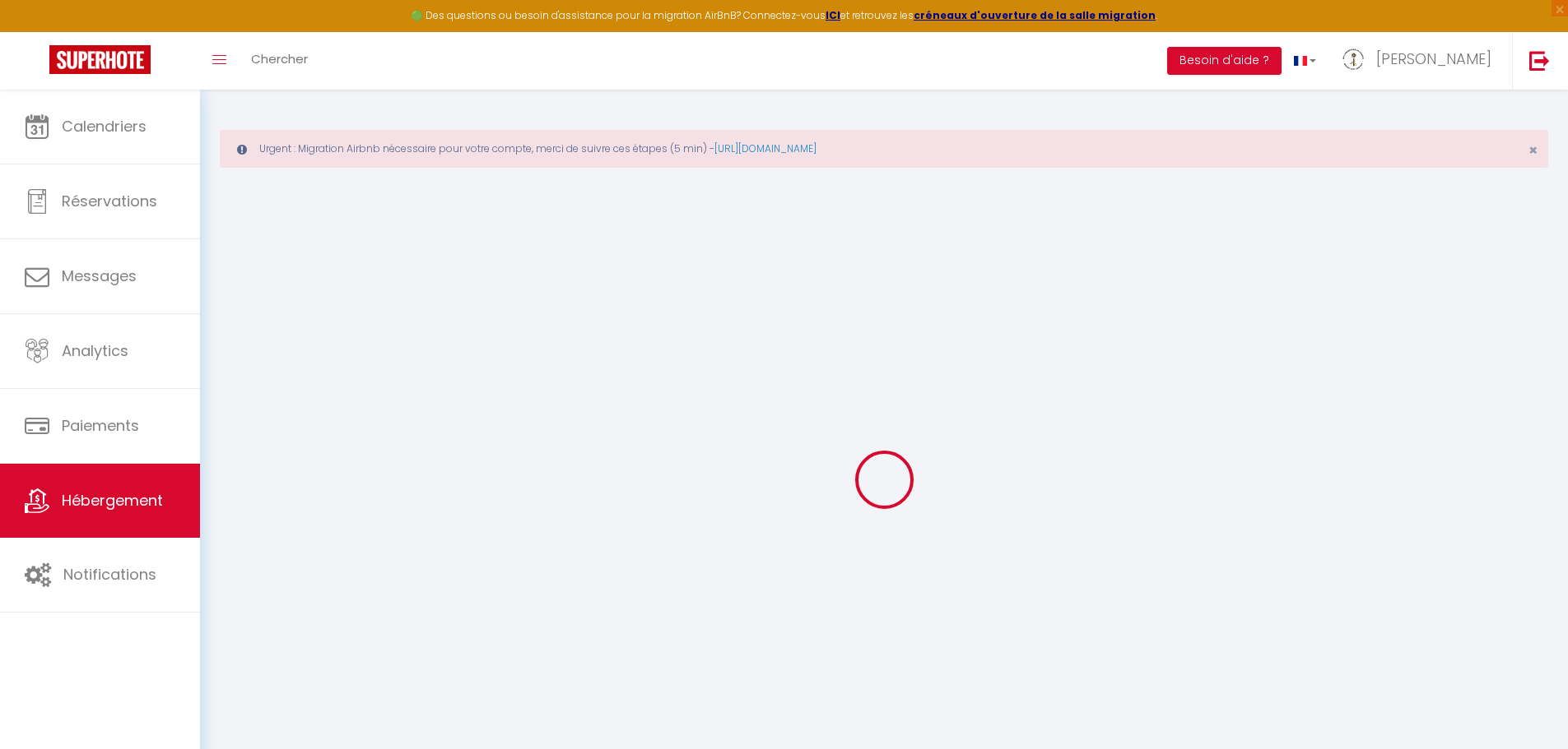
type input "0"
select select
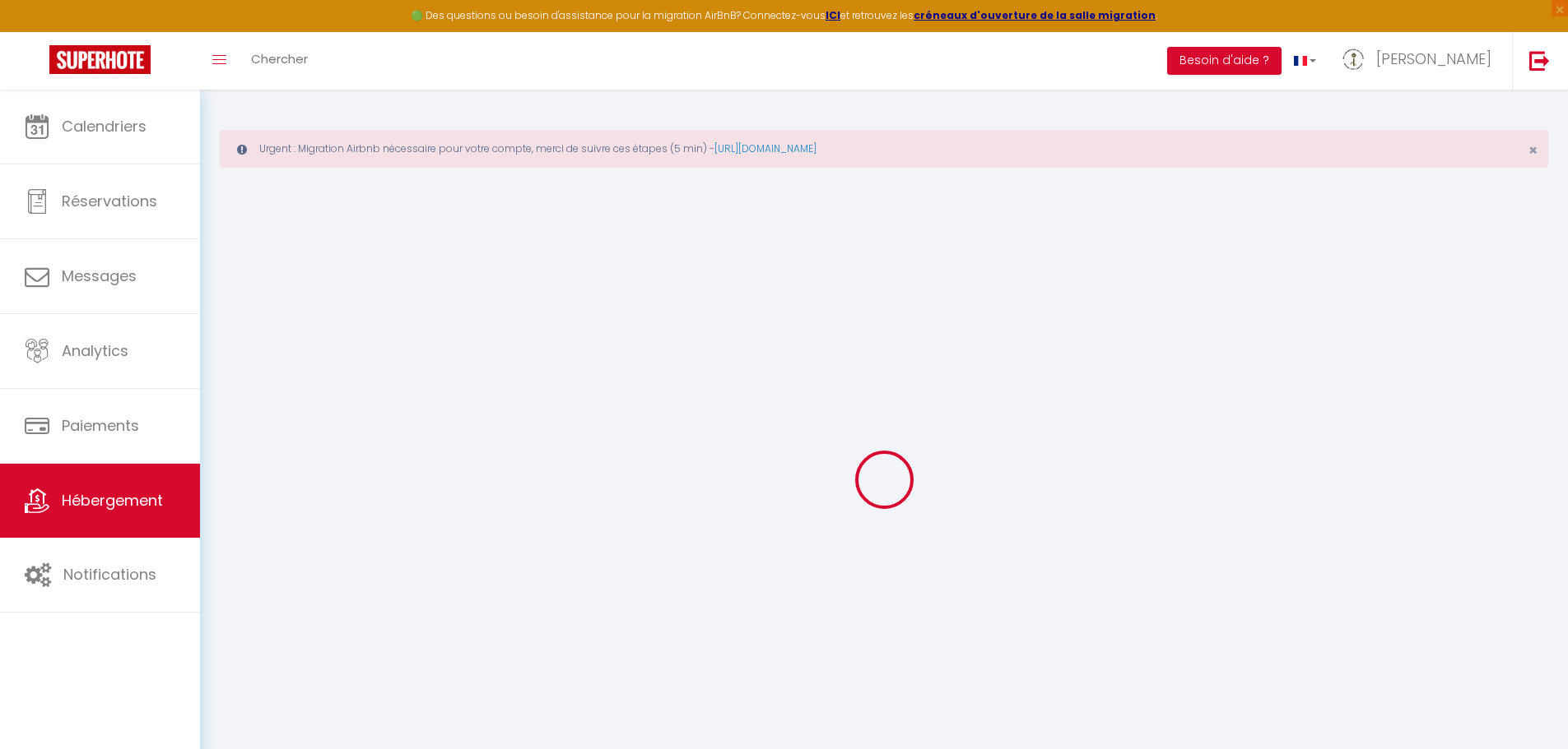
select select
checkbox input "false"
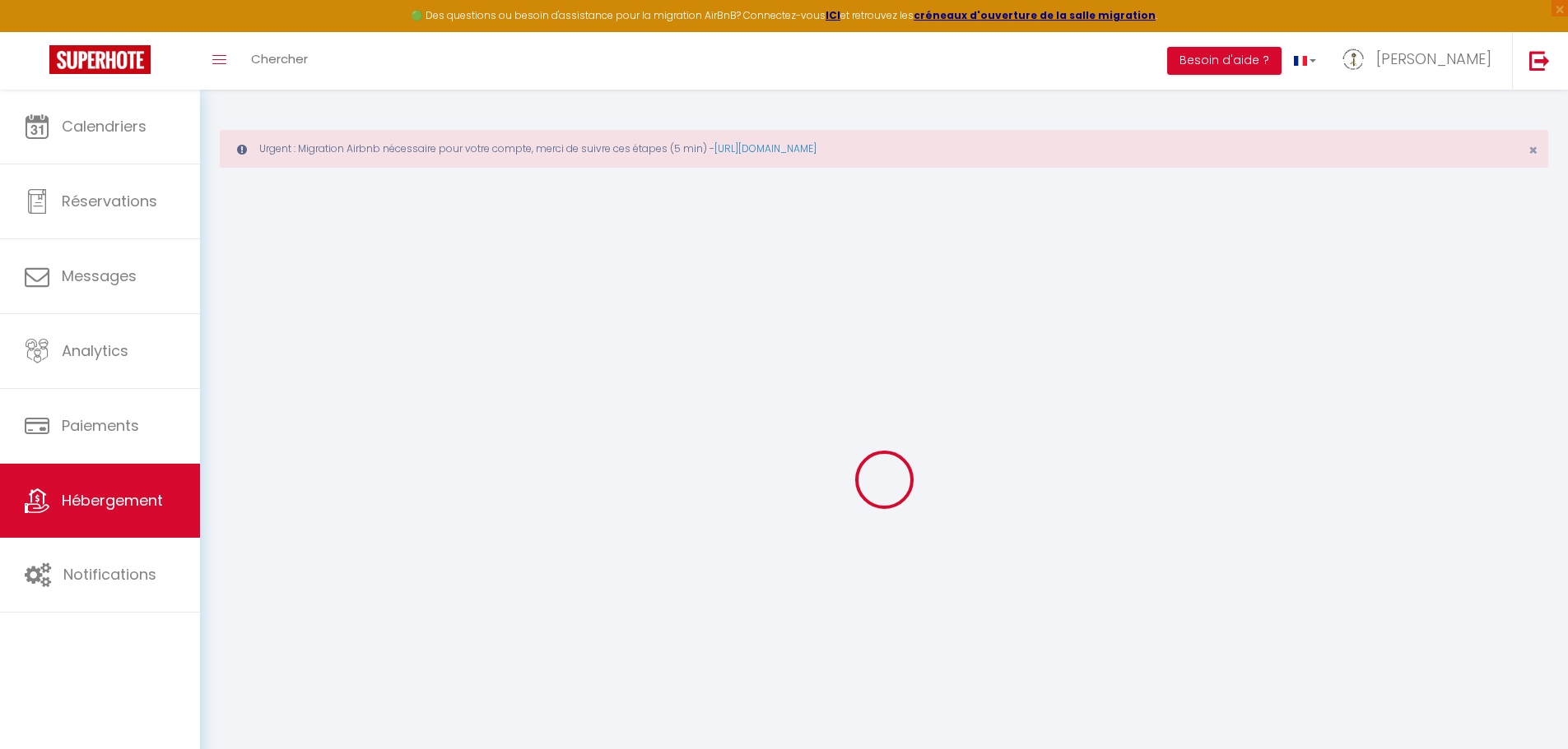
checkbox input "false"
select select
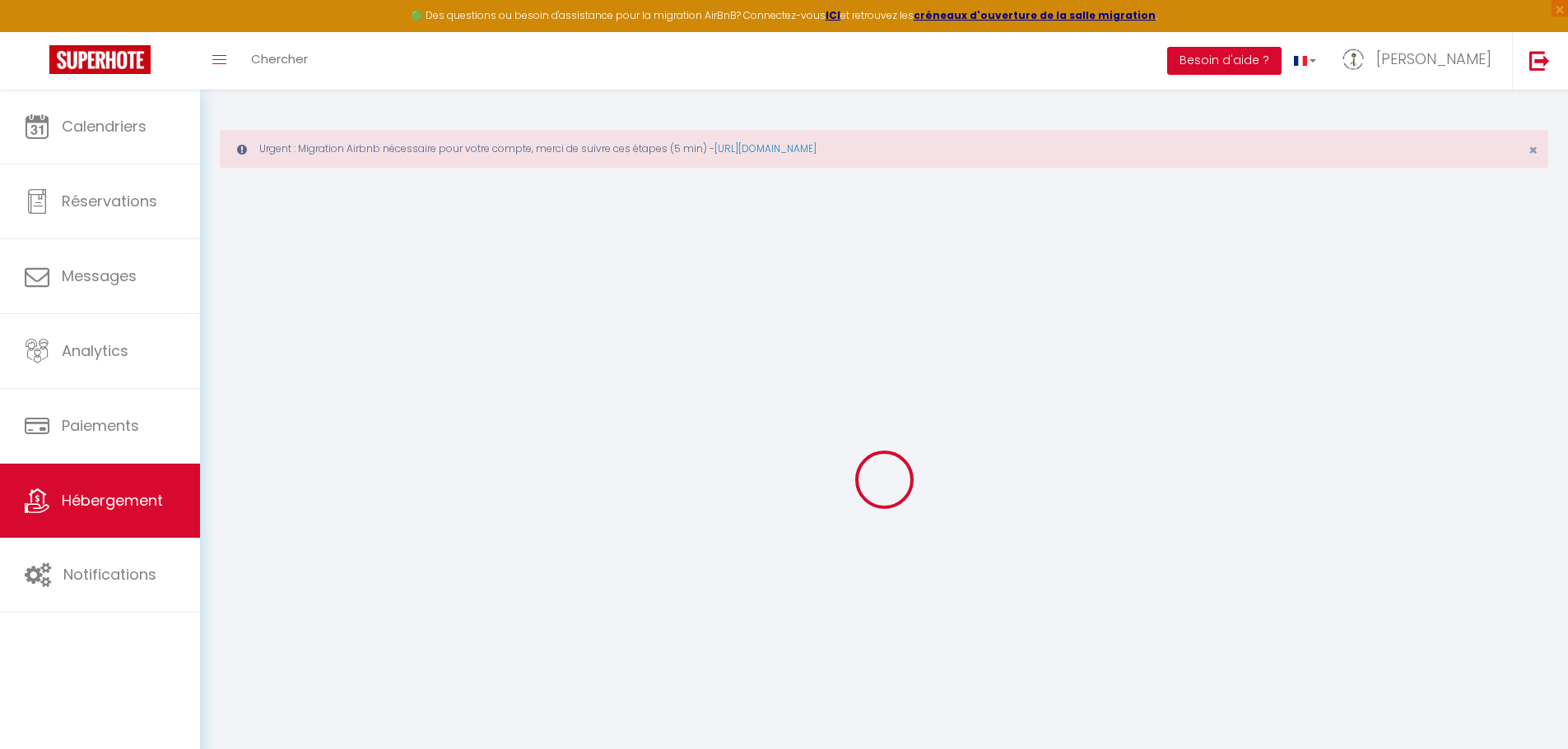
select select
checkbox input "false"
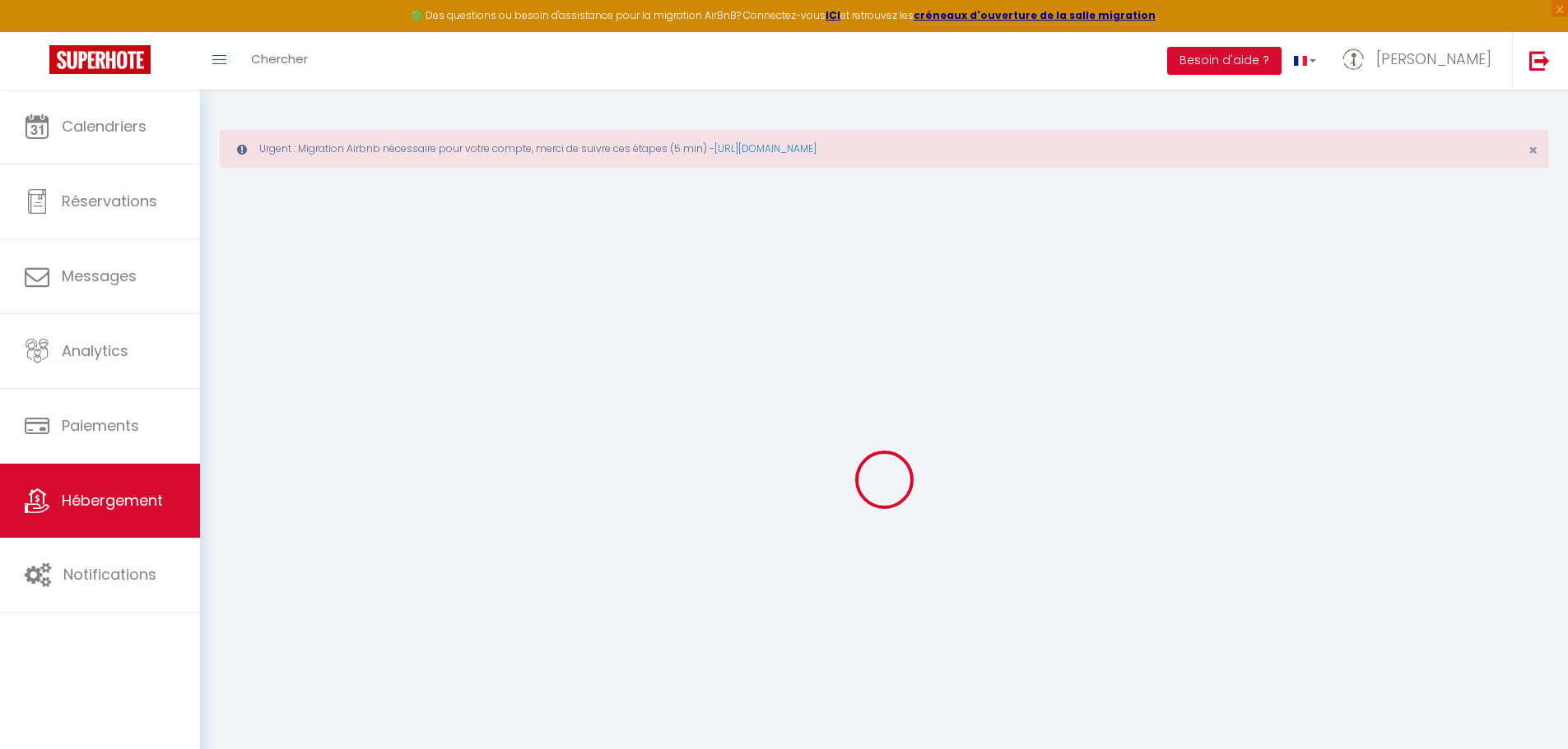
checkbox input "false"
select select
checkbox input "false"
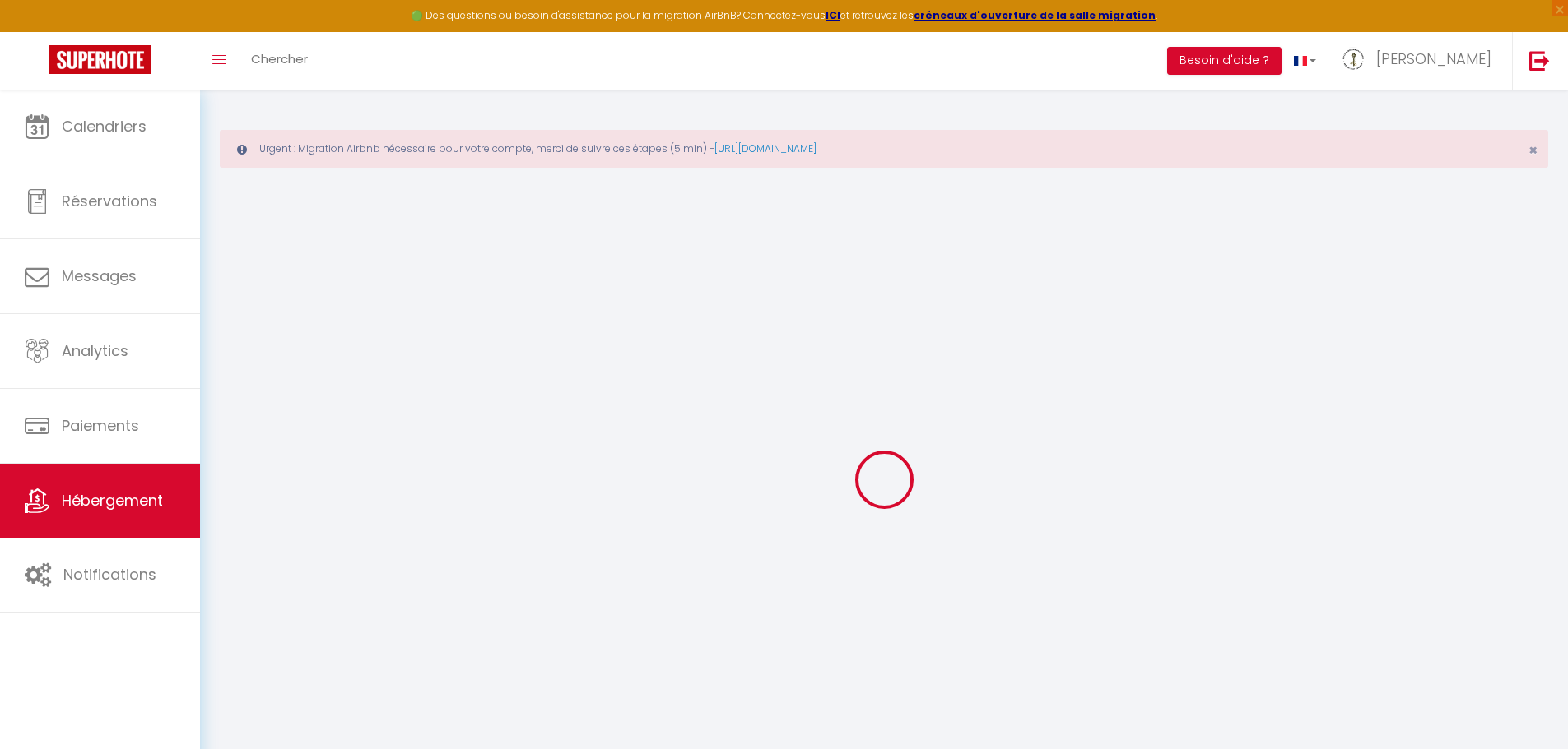
checkbox input "false"
select select
checkbox input "false"
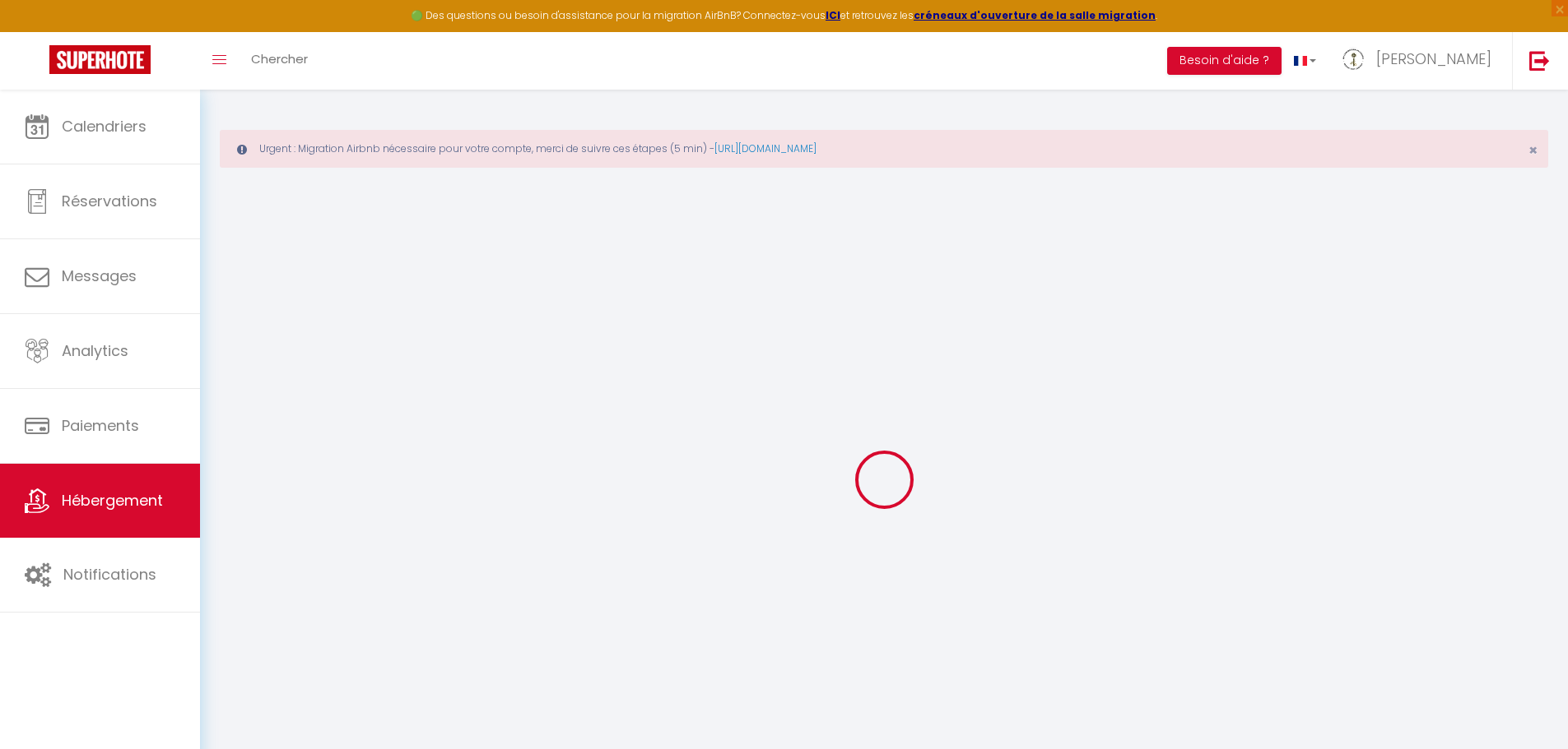
checkbox input "false"
select select "17:00"
select select "23:45"
select select "10:30"
select select "30"
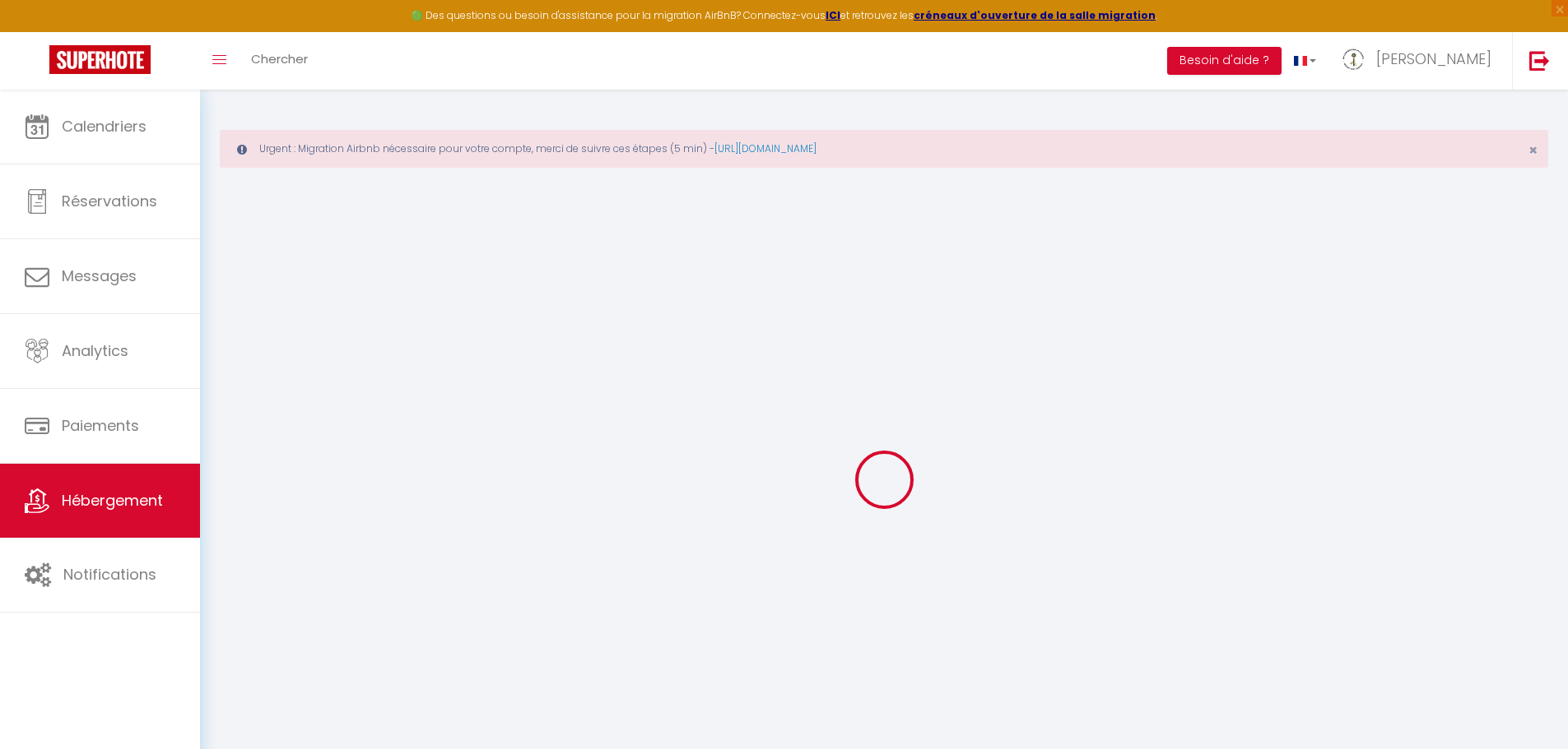
select select "120"
select select
checkbox input "false"
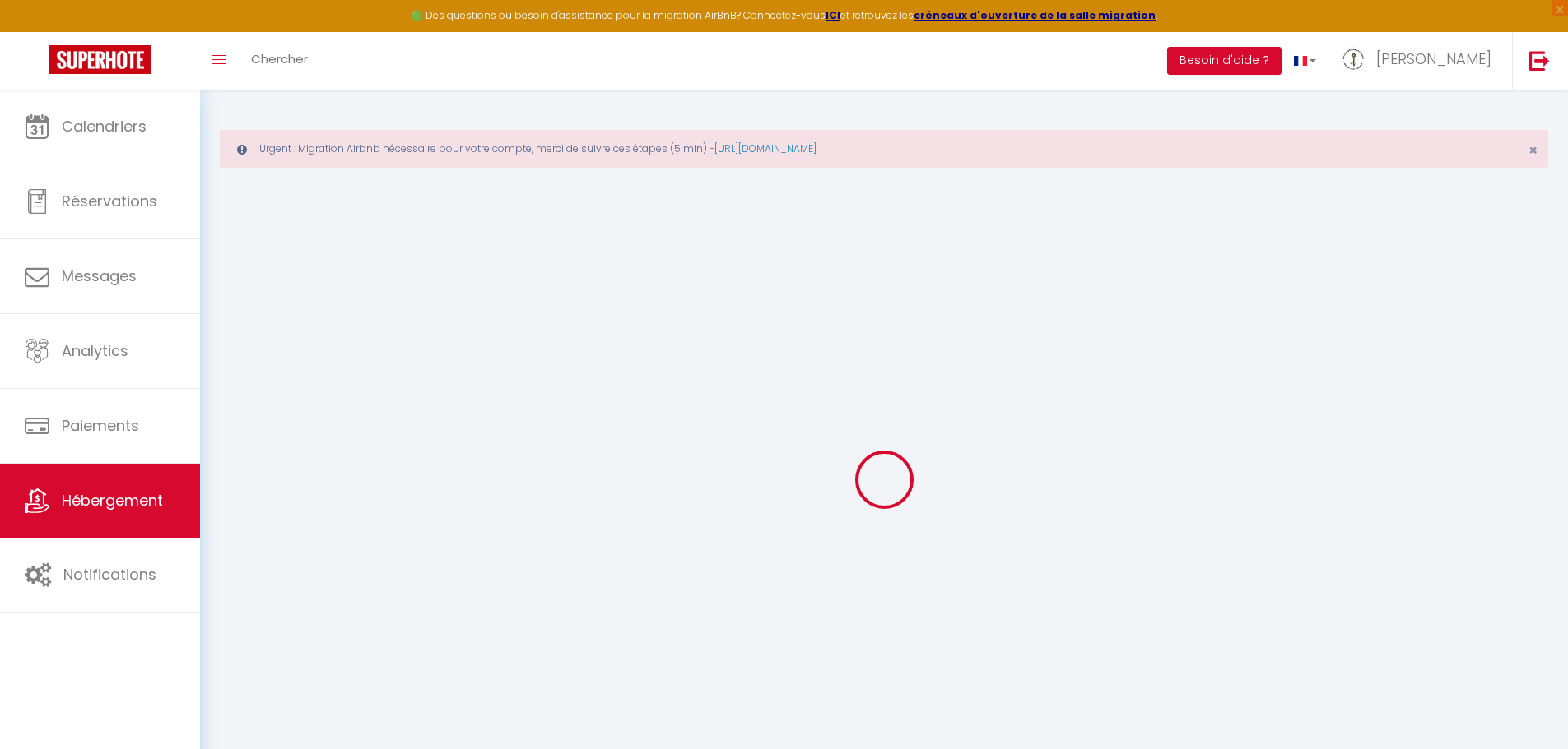
checkbox input "false"
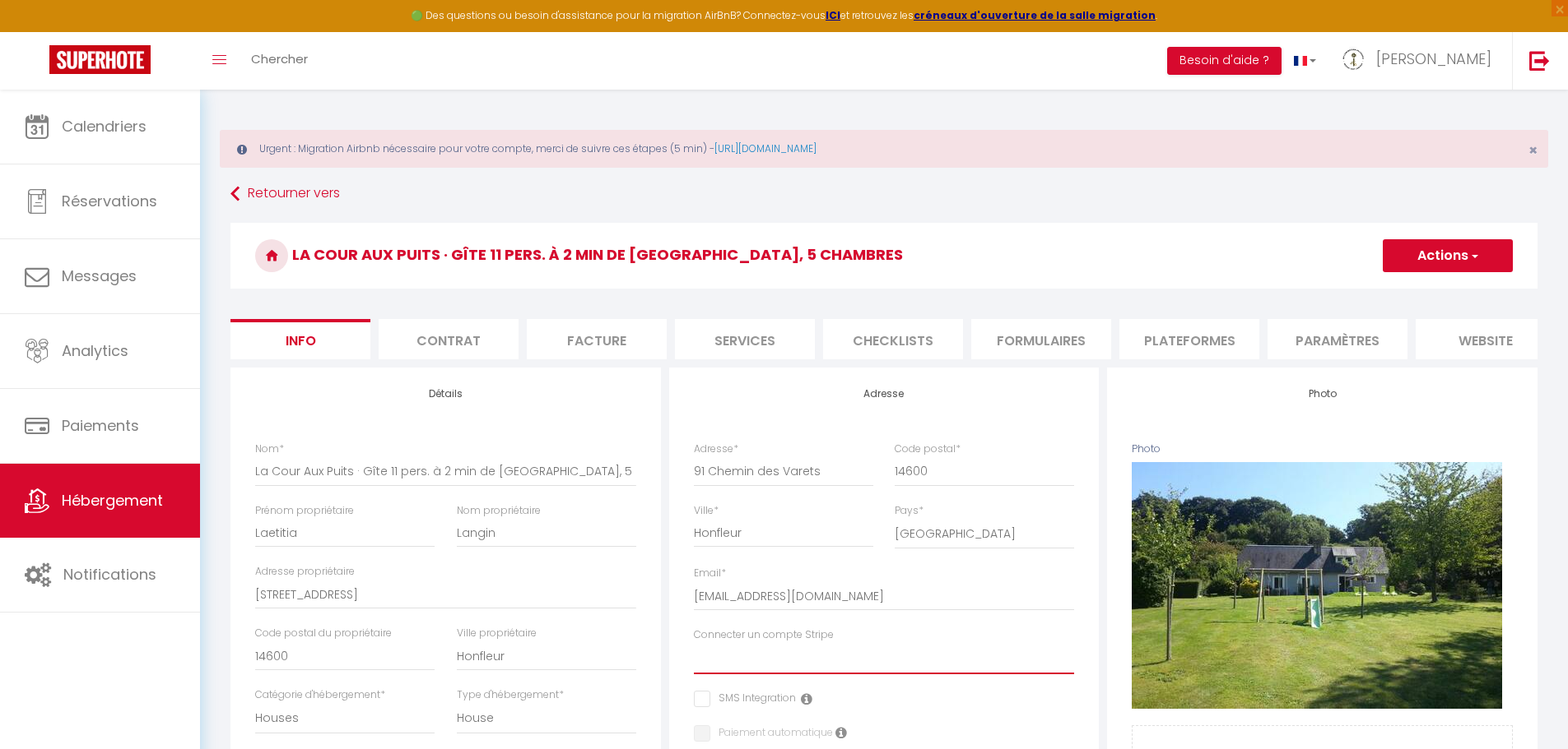
click at [908, 667] on select "Allegri Nicole MD Conciergerie Normandie Langin Laetitia" at bounding box center [884, 659] width 381 height 32
select select "15948"
click at [694, 656] on select "Allegri Nicole MD Conciergerie Normandie Langin Laetitia" at bounding box center [884, 659] width 381 height 32
checkbox input "false"
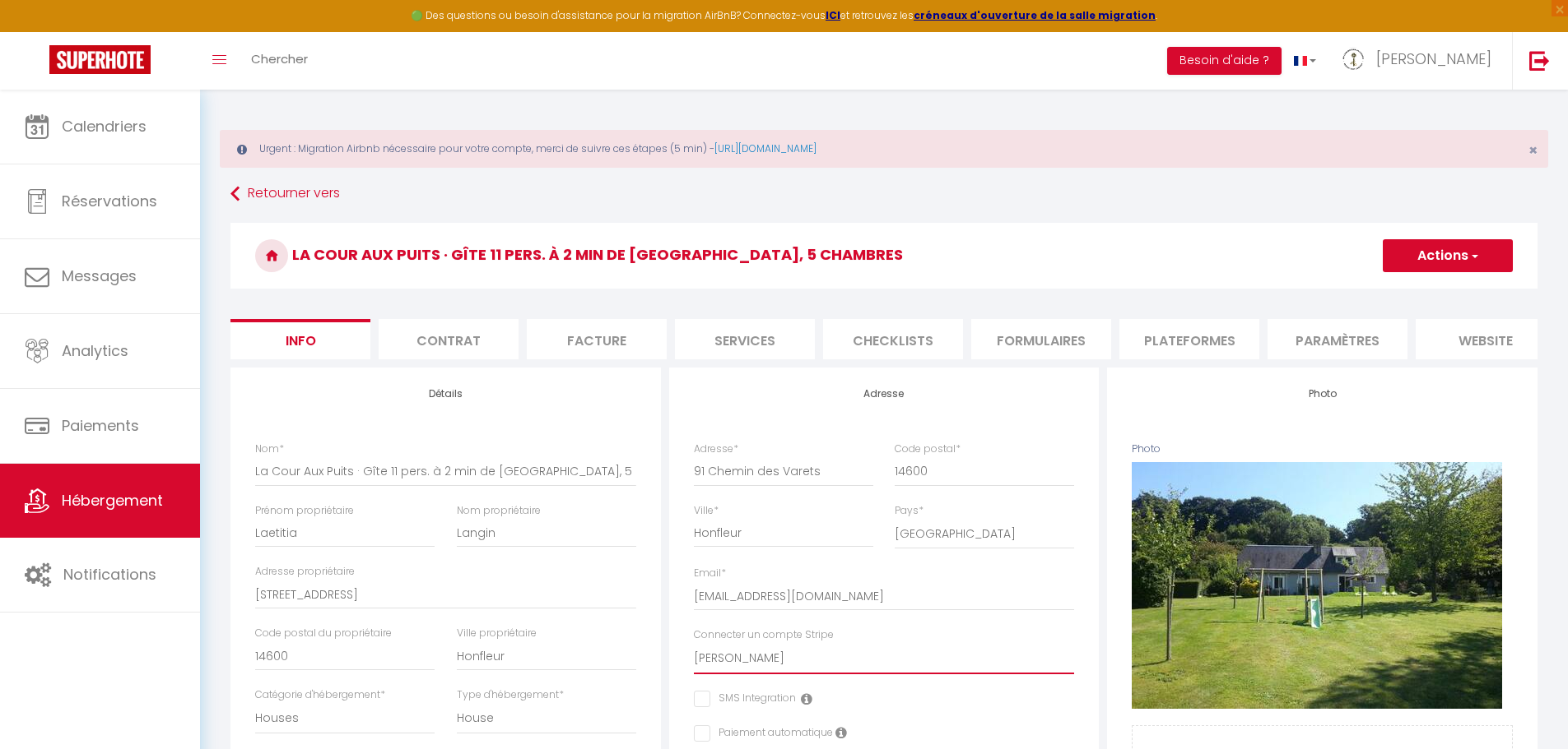
checkbox input "false"
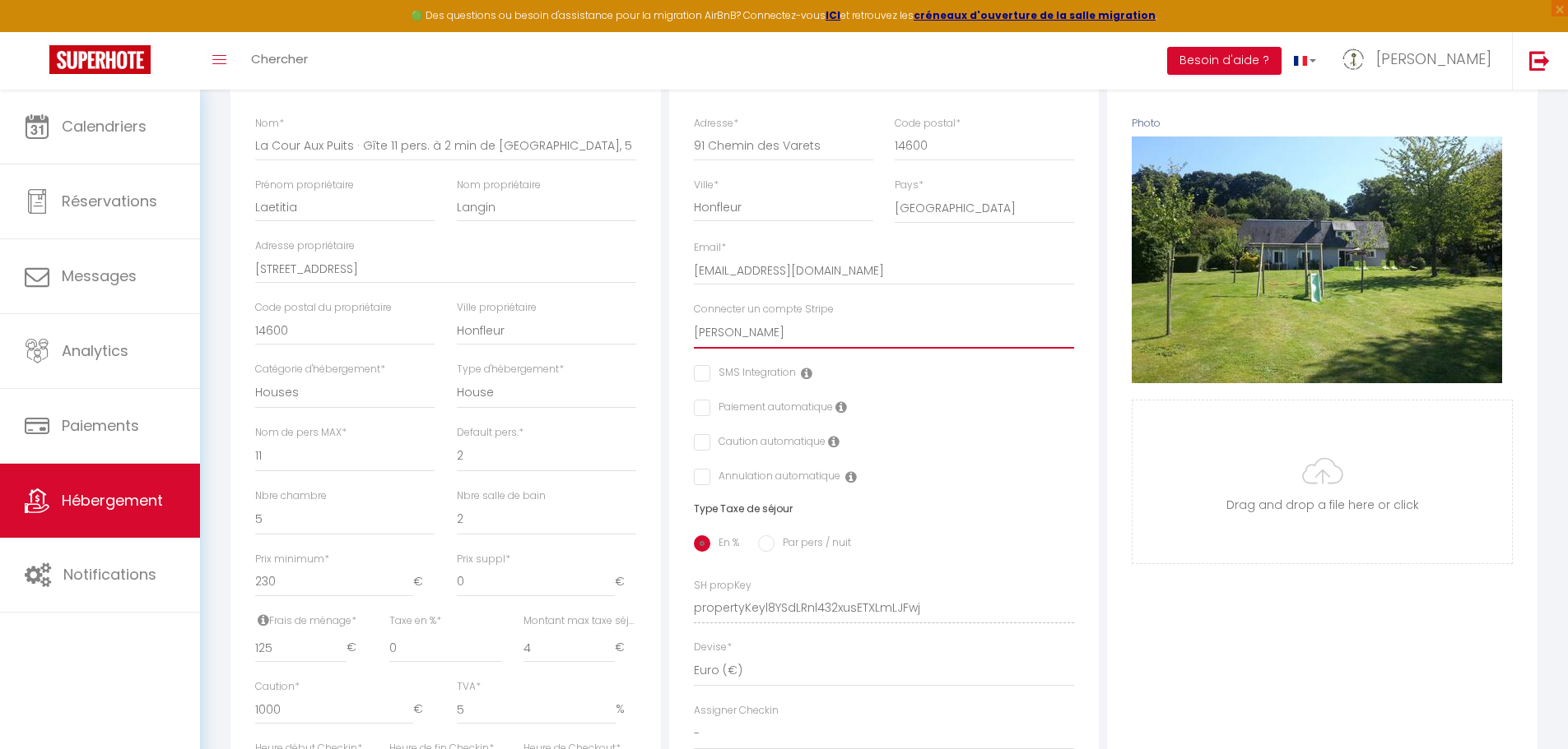
scroll to position [330, 0]
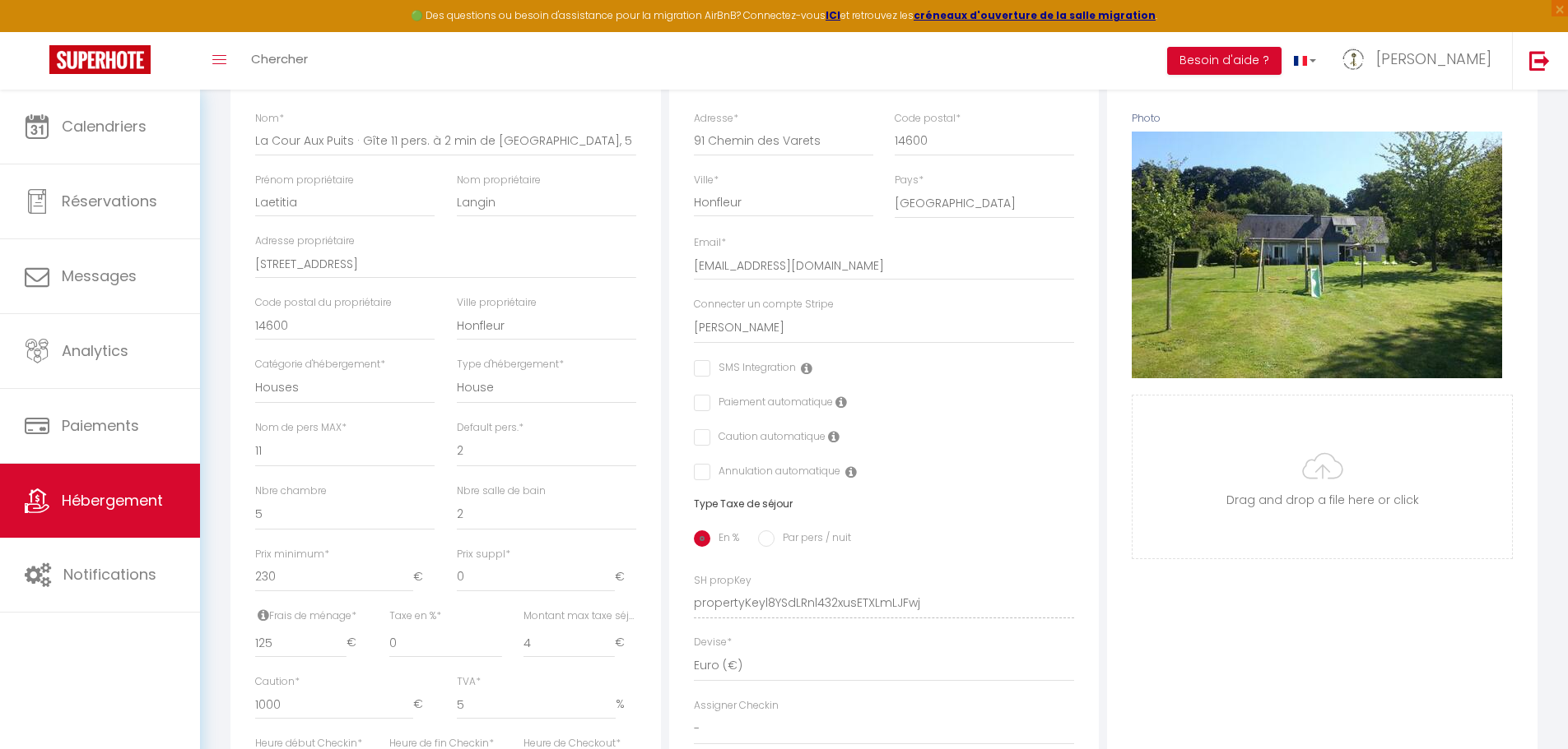
click at [701, 411] on input "checkbox" at bounding box center [699, 403] width 11 height 17
checkbox input "true"
checkbox input "false"
click at [710, 448] on label "Caution automatique" at bounding box center [768, 439] width 115 height 18
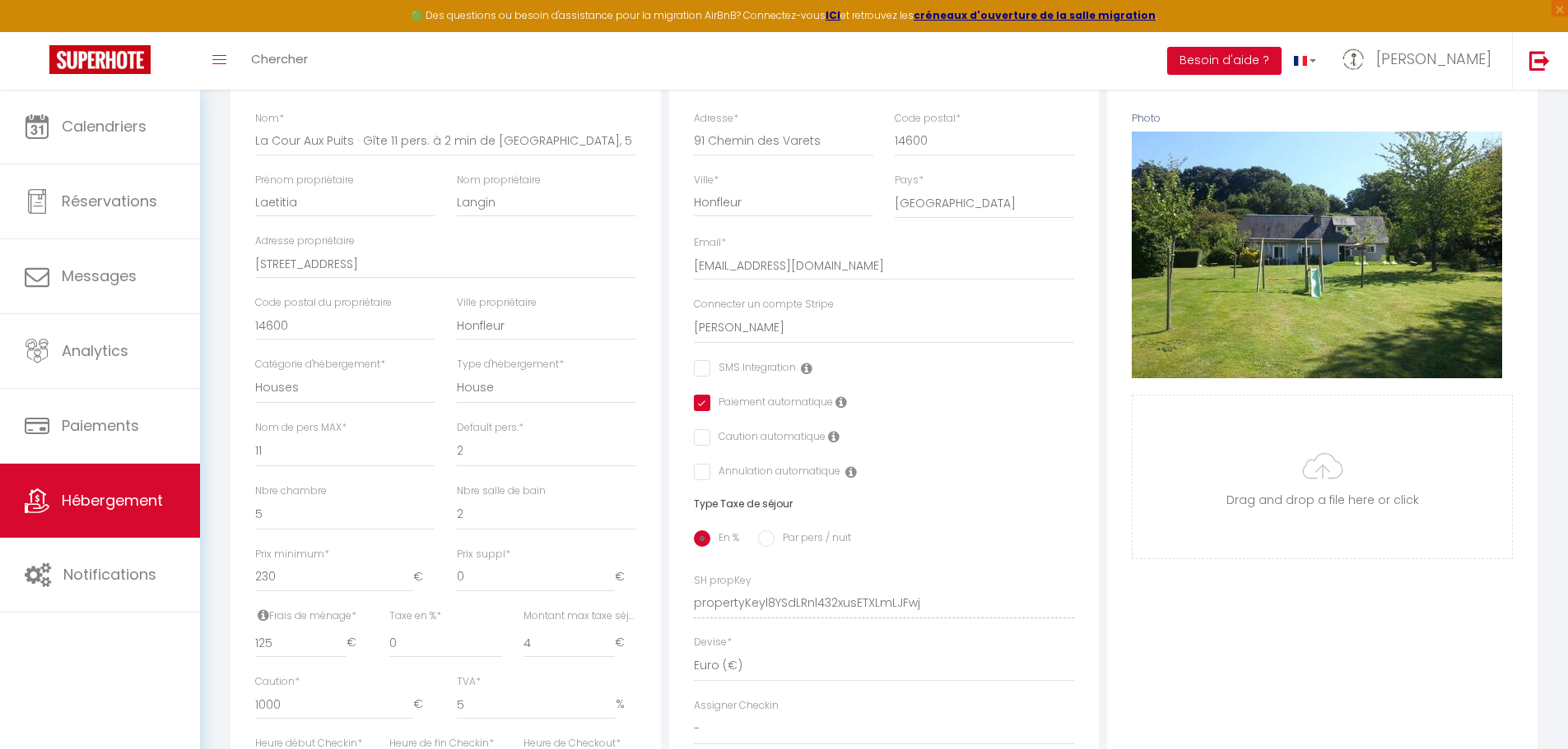
click at [701, 480] on input "checkbox" at bounding box center [767, 472] width 147 height 17
checkbox input "true"
checkbox input "false"
click at [701, 446] on input "checkbox" at bounding box center [699, 438] width 11 height 17
checkbox input "true"
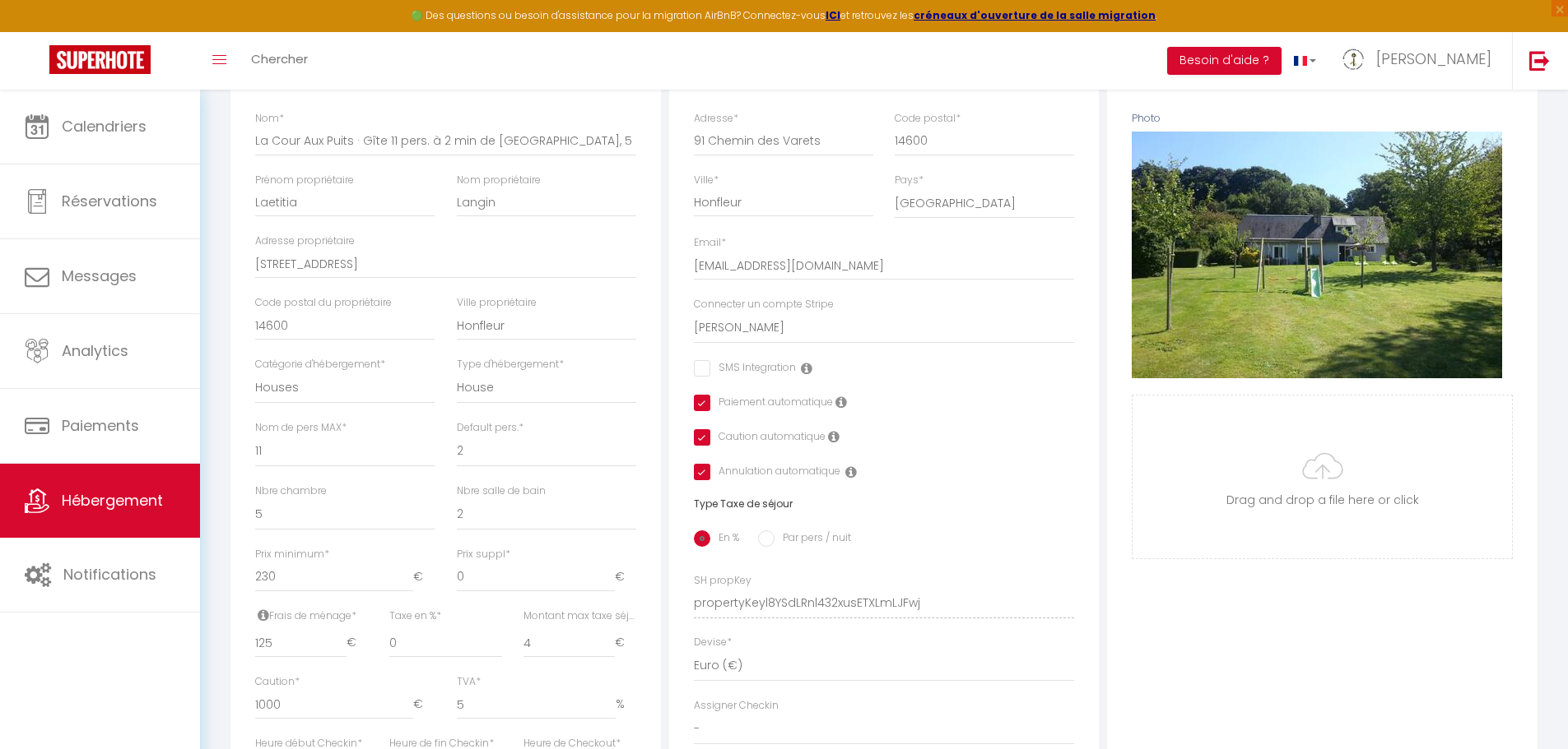
checkbox input "false"
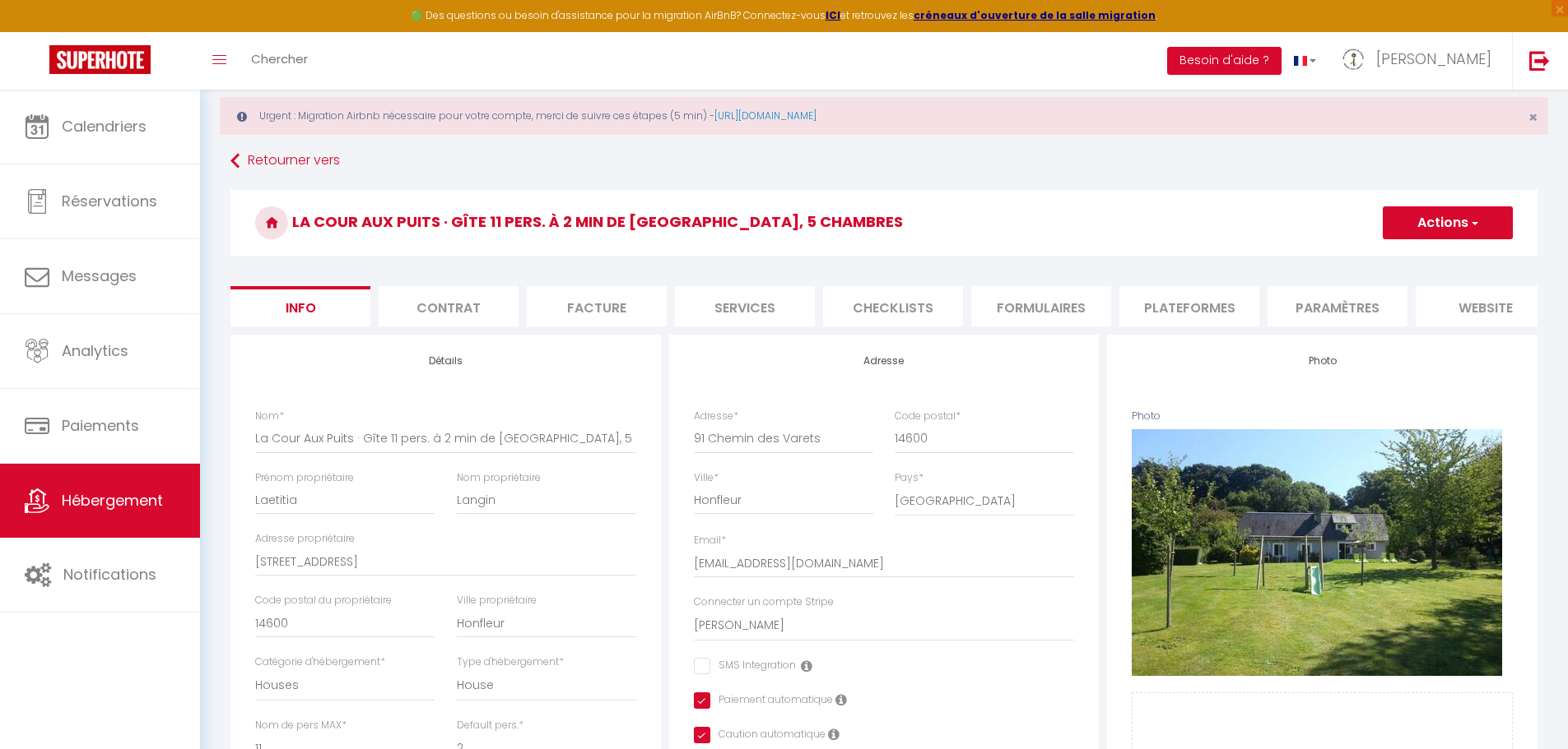
scroll to position [32, 0]
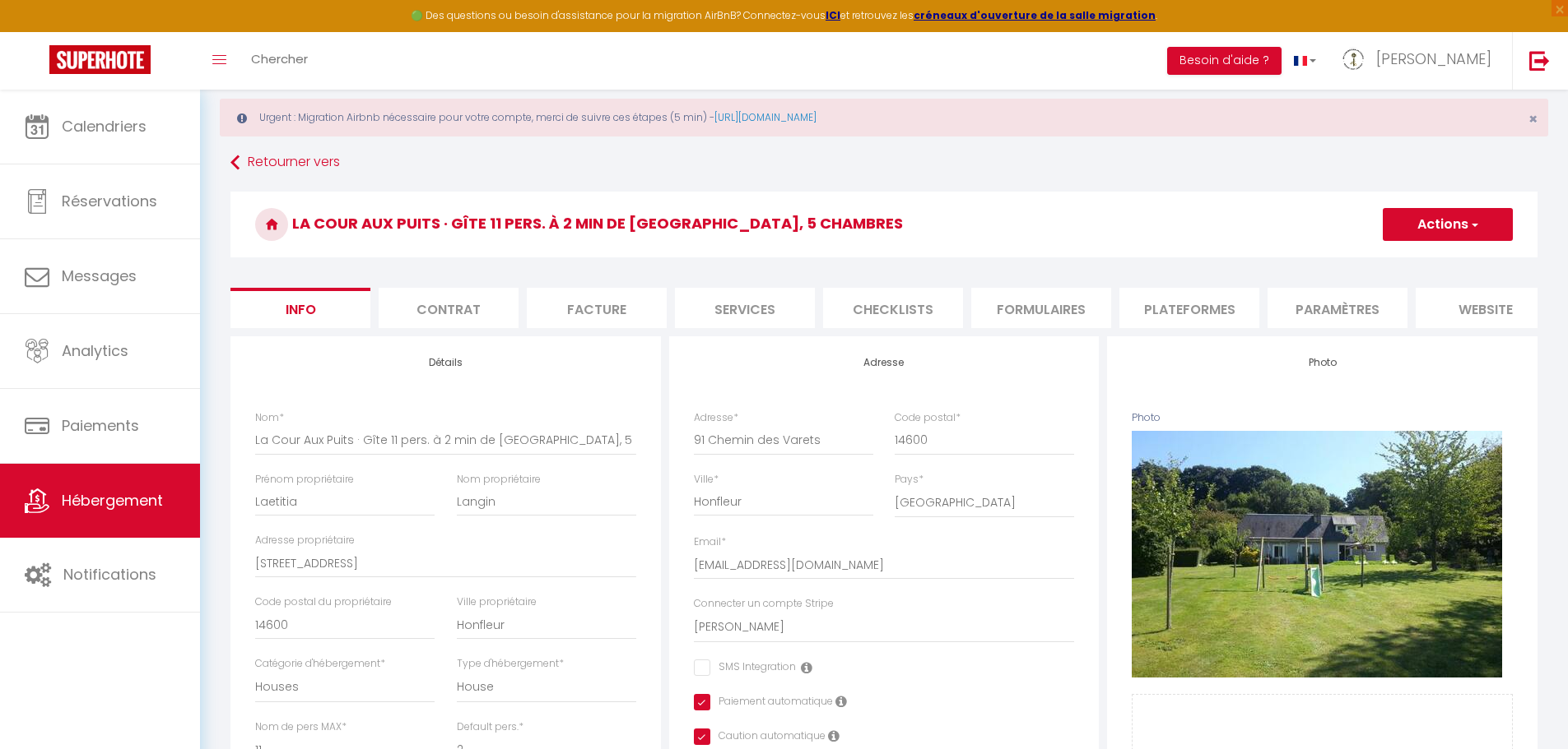
click at [1459, 223] on button "Actions" at bounding box center [1447, 225] width 130 height 33
click at [1379, 258] on input "Enregistrer" at bounding box center [1382, 260] width 61 height 17
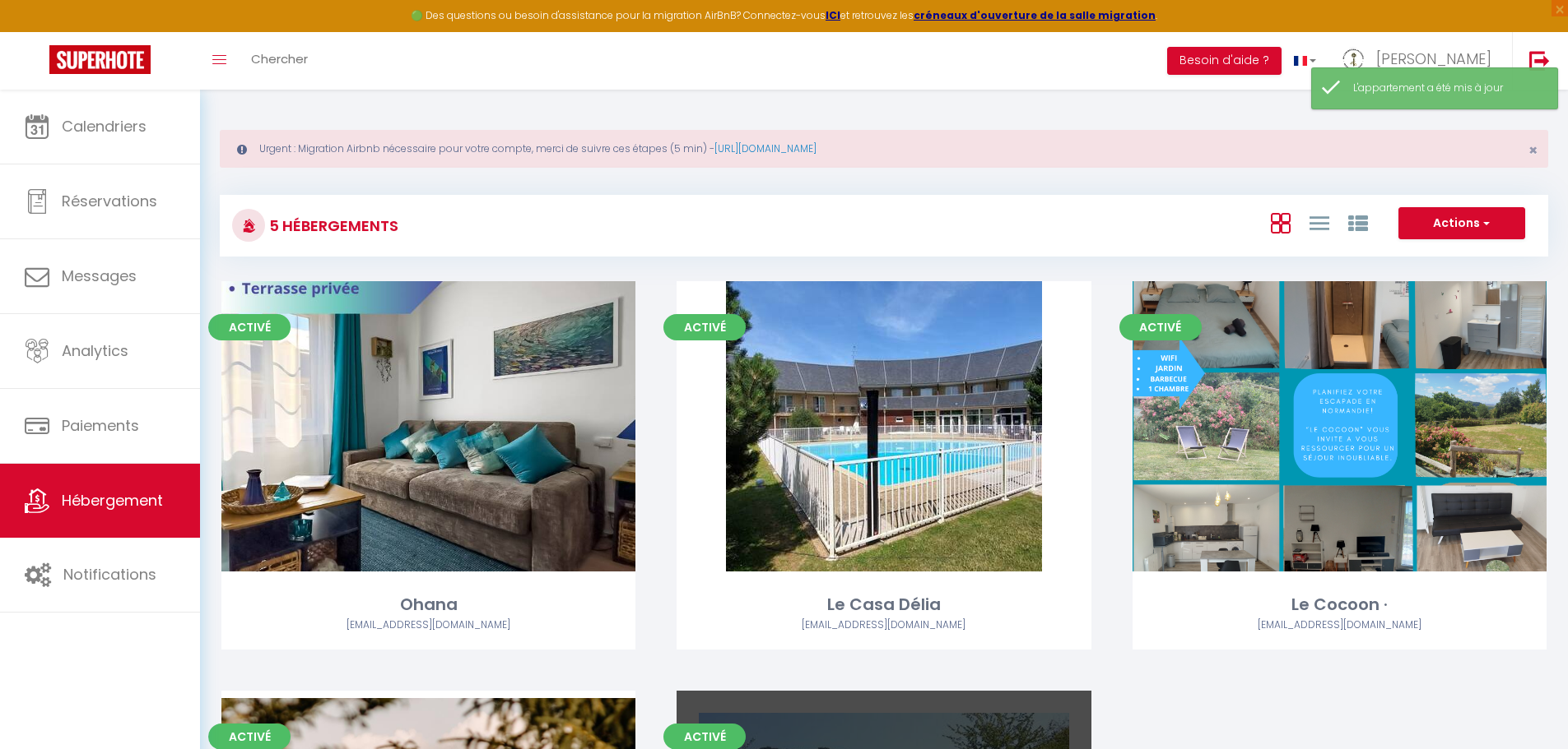
select select "3"
select select "2"
select select "1"
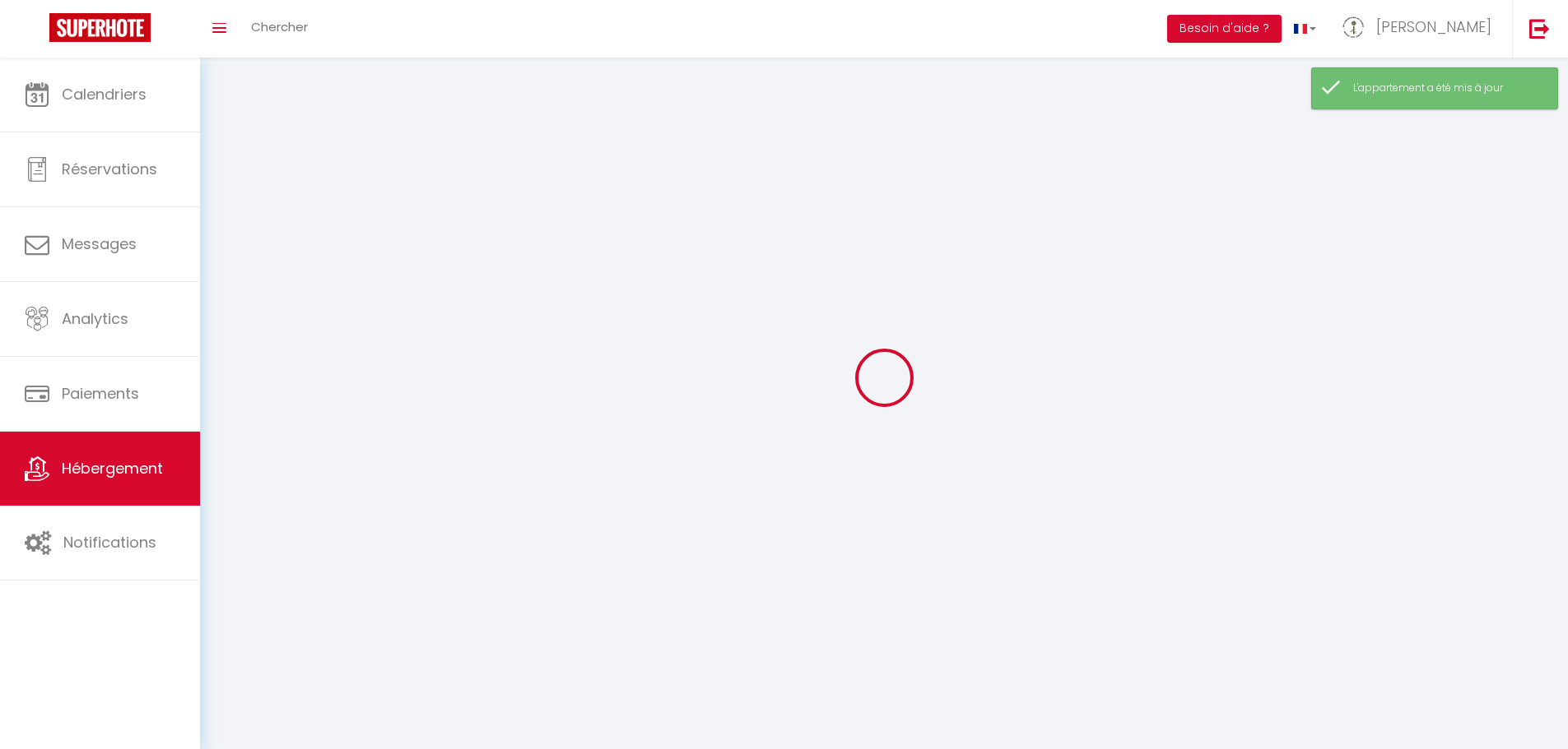
select select
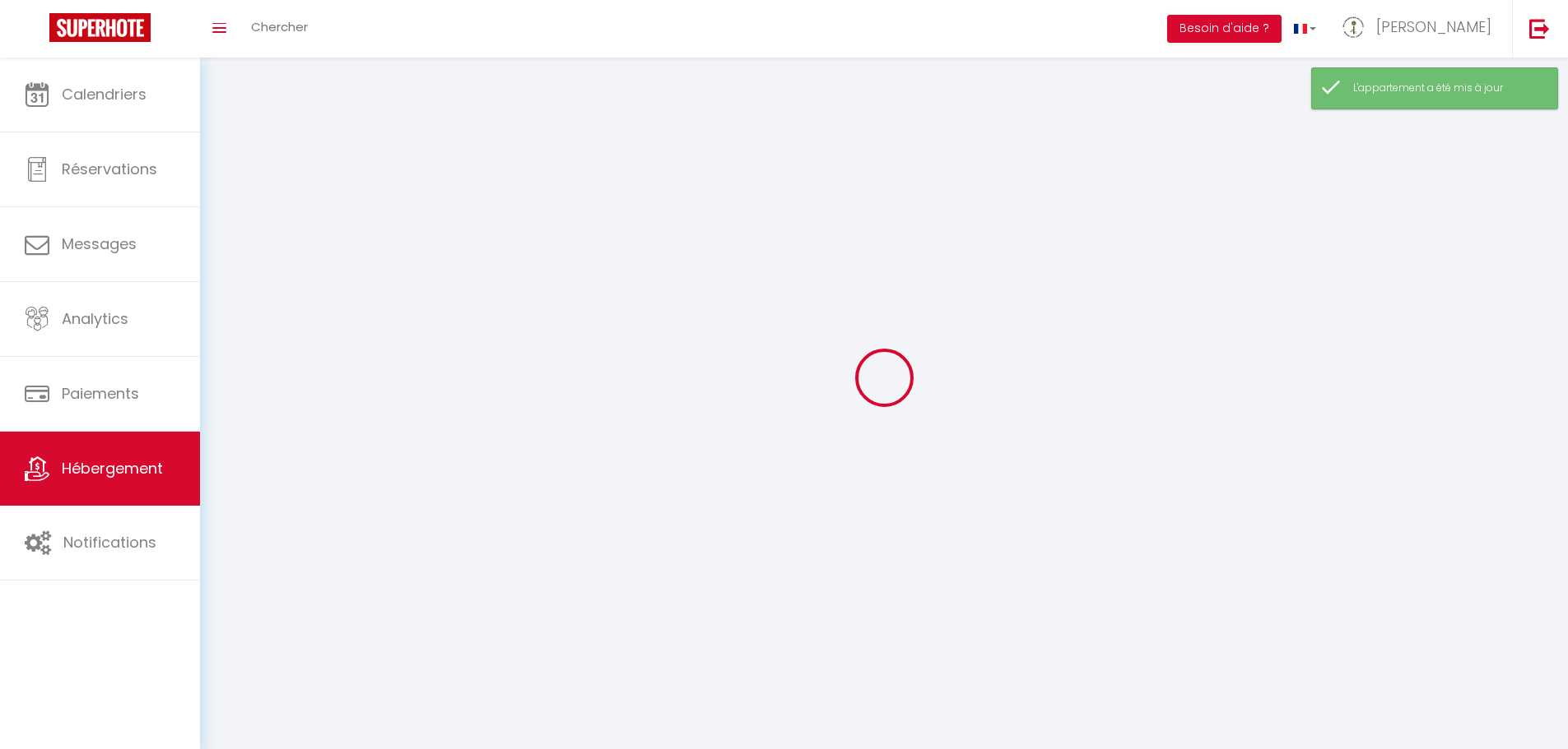
select select
checkbox input "false"
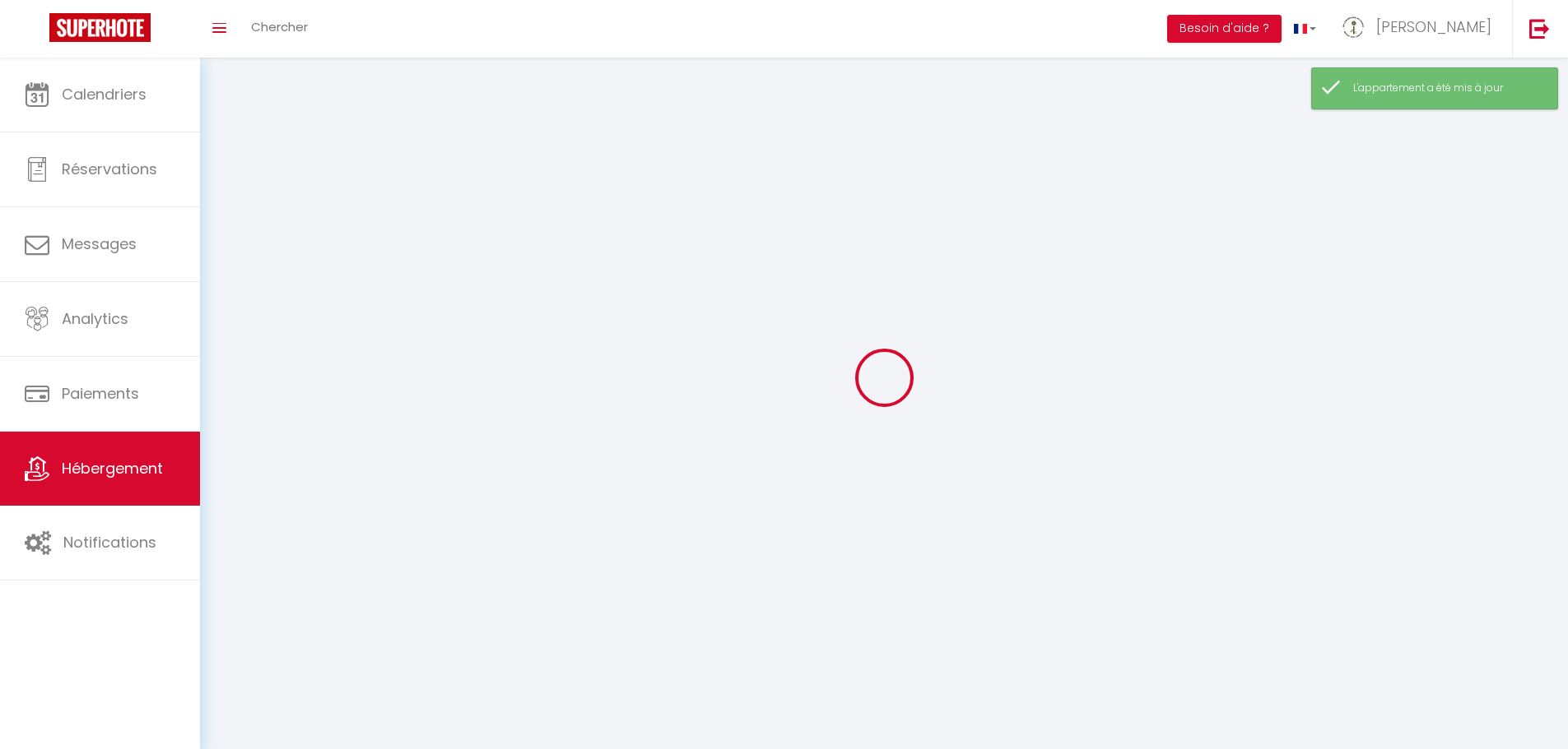
checkbox input "false"
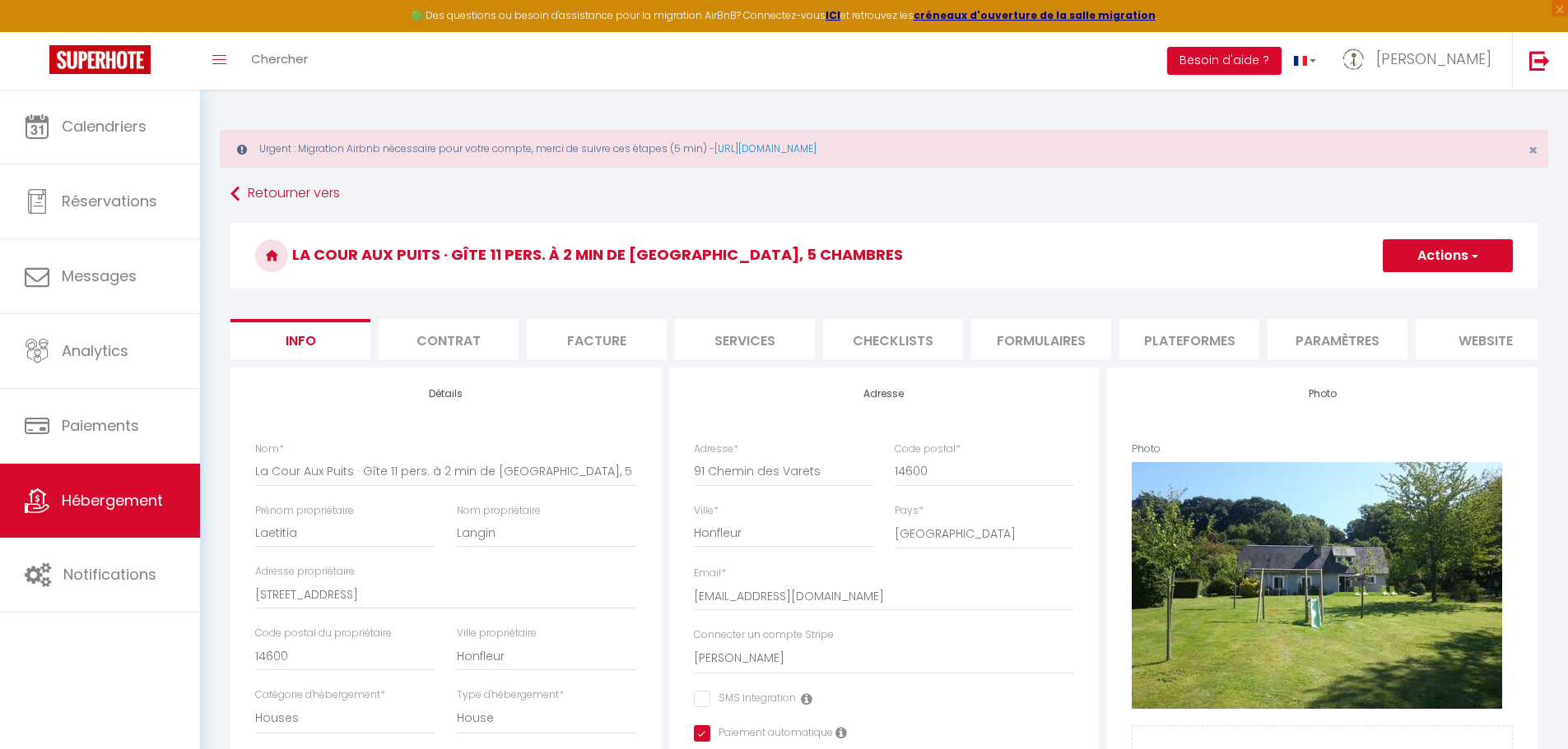
click at [942, 66] on div "Toggle menubar Chercher BUTTON Besoin d'aide ? Malvina Paramètres Équipe" at bounding box center [837, 61] width 1436 height 57
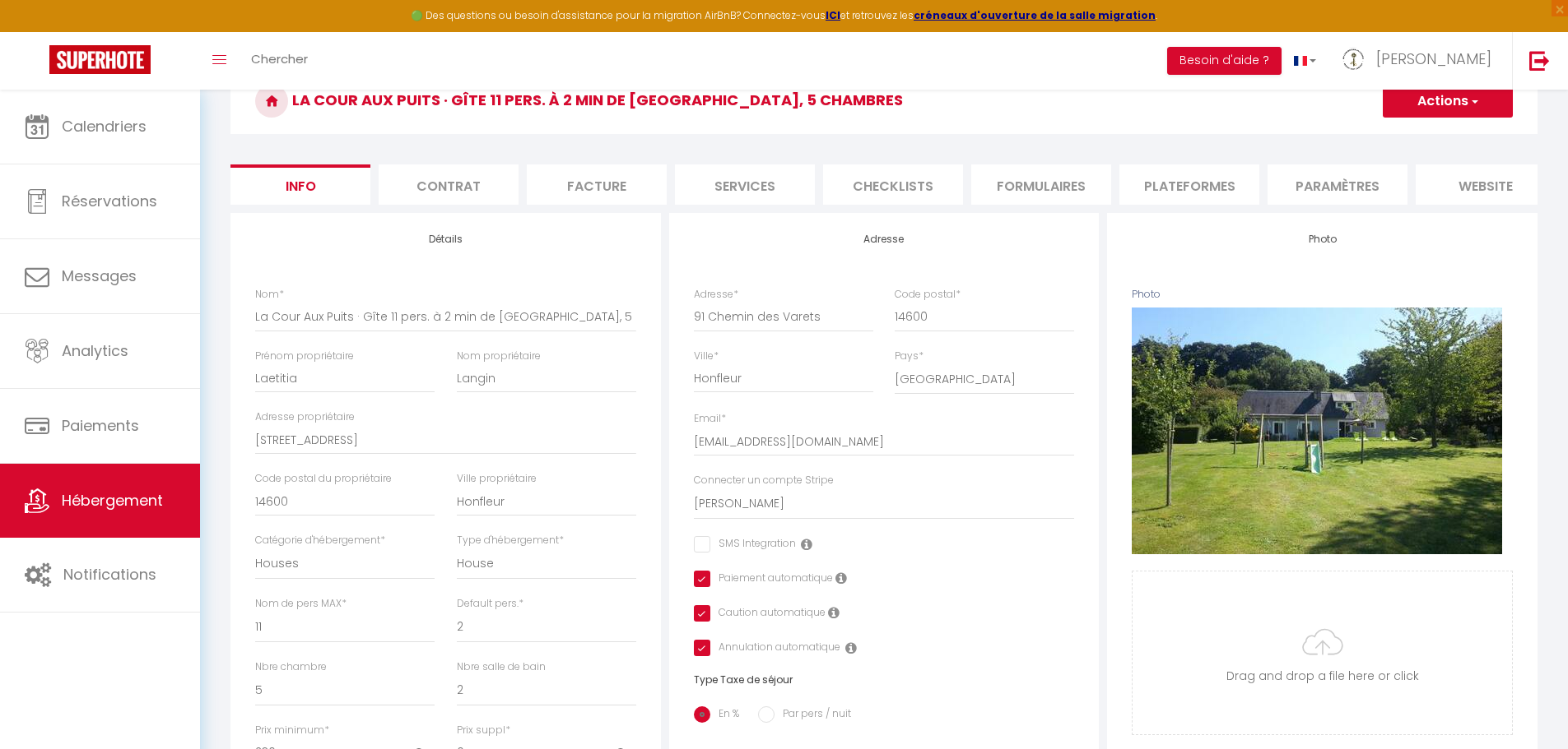
scroll to position [158, 0]
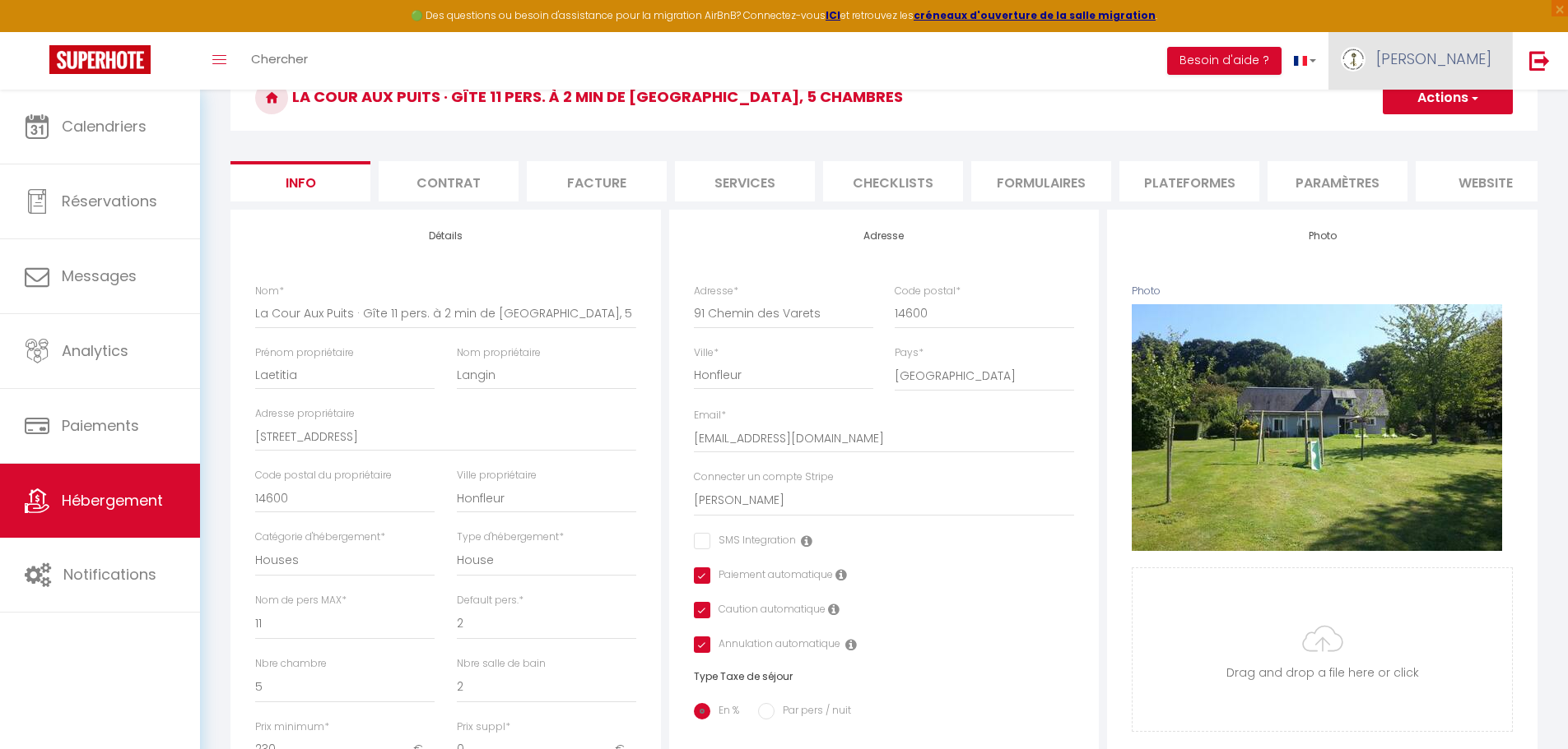
click at [1461, 68] on span "Malvina" at bounding box center [1434, 58] width 115 height 21
click at [1442, 111] on link "Paramètres" at bounding box center [1446, 115] width 122 height 28
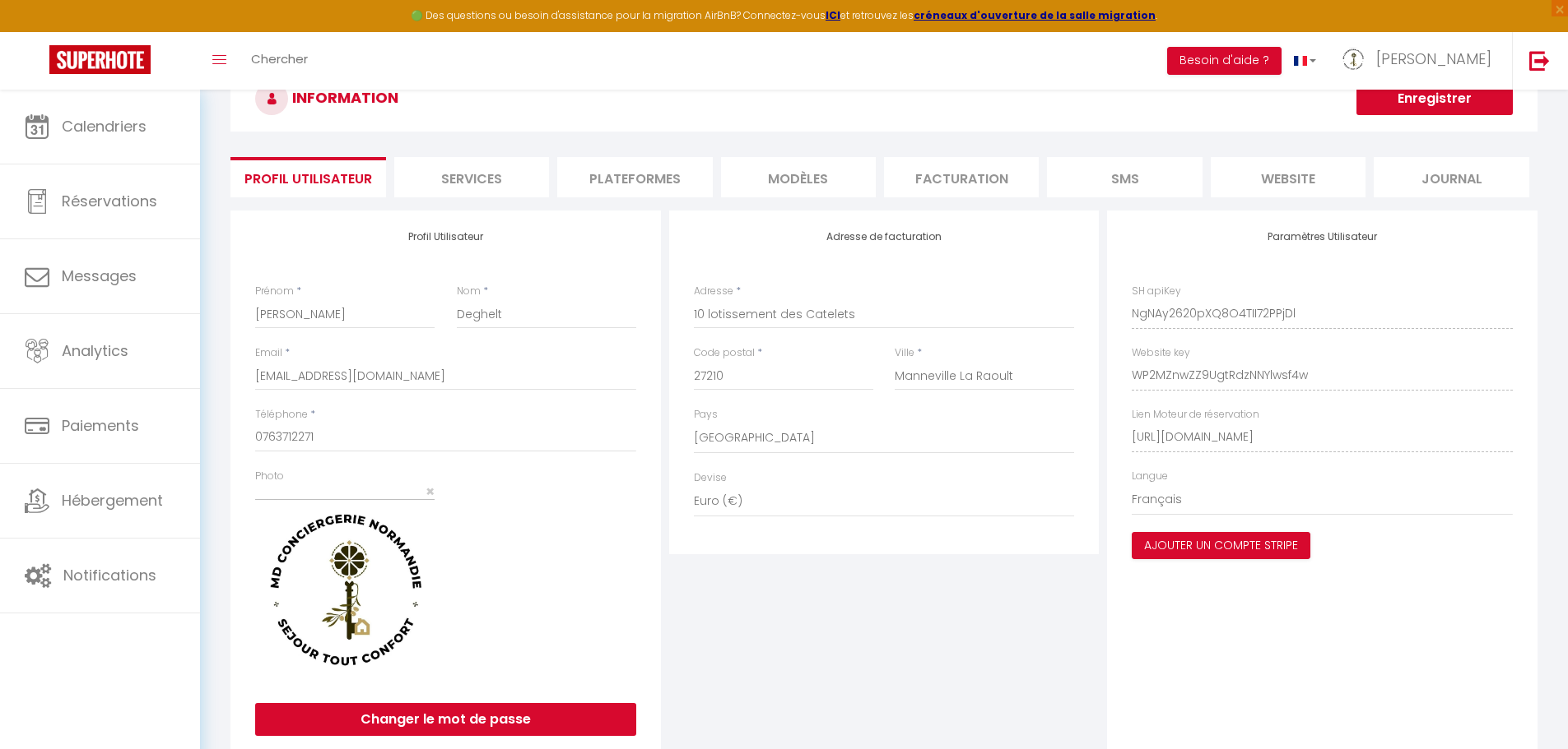
scroll to position [236, 0]
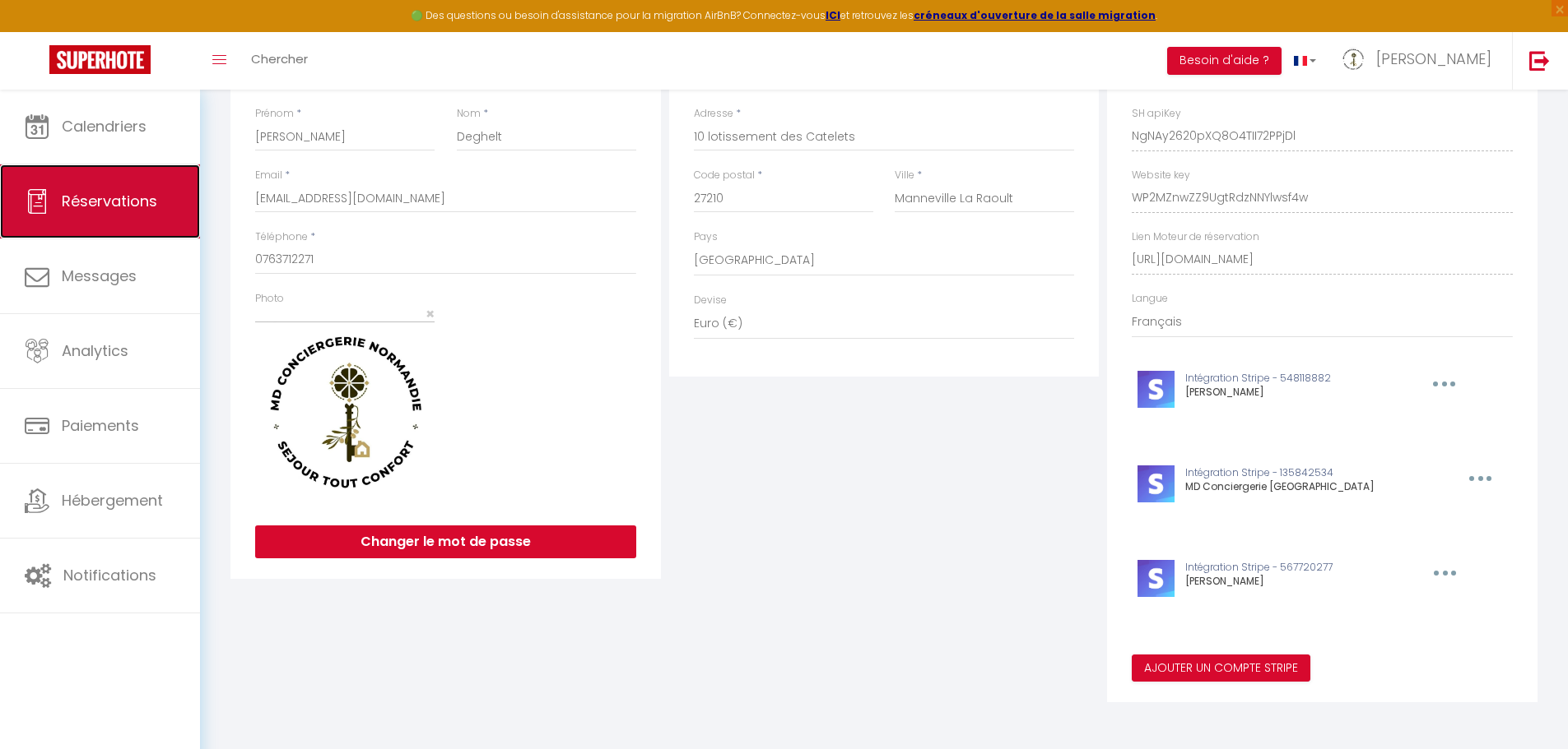
click at [102, 197] on span "Réservations" at bounding box center [109, 201] width 96 height 21
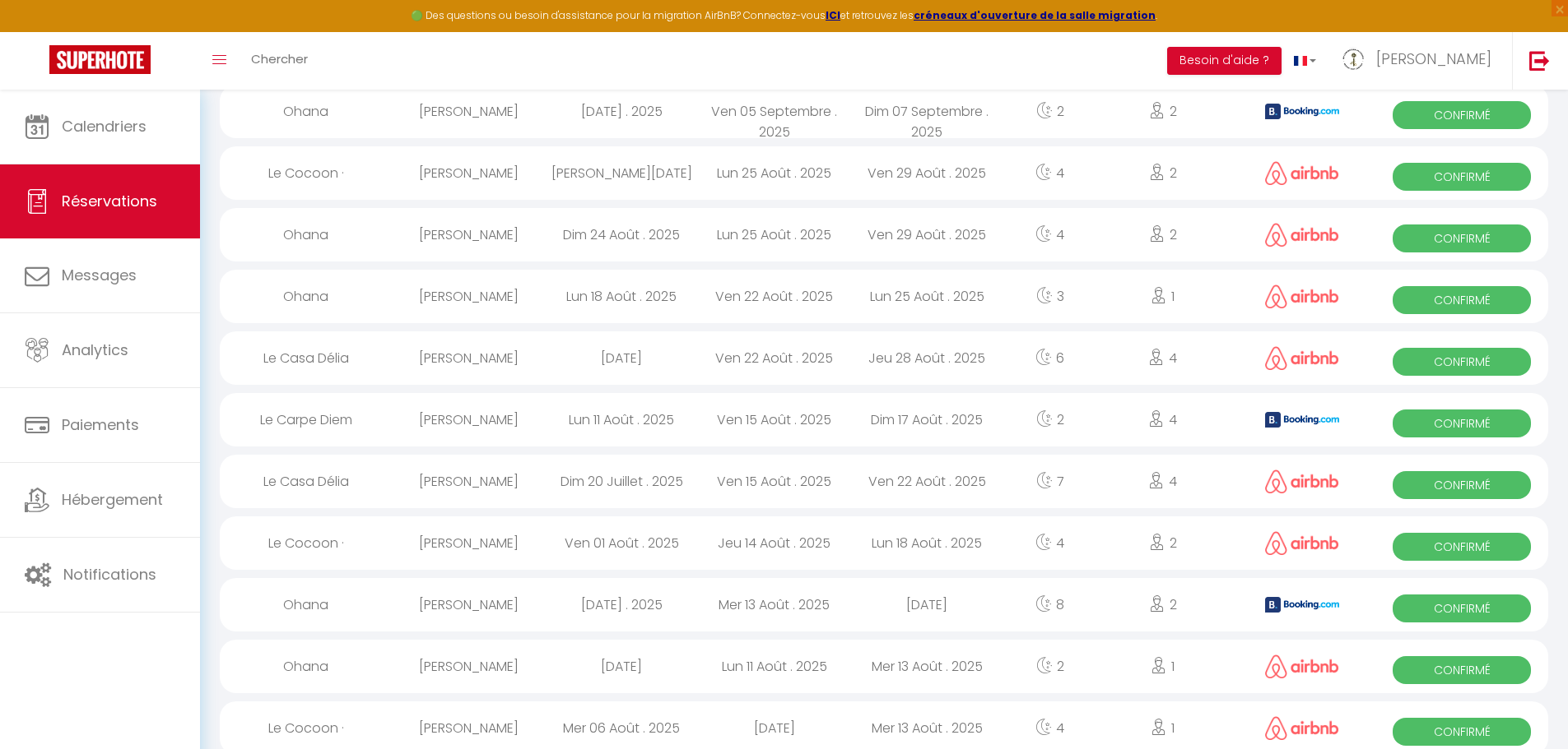
scroll to position [1336, 0]
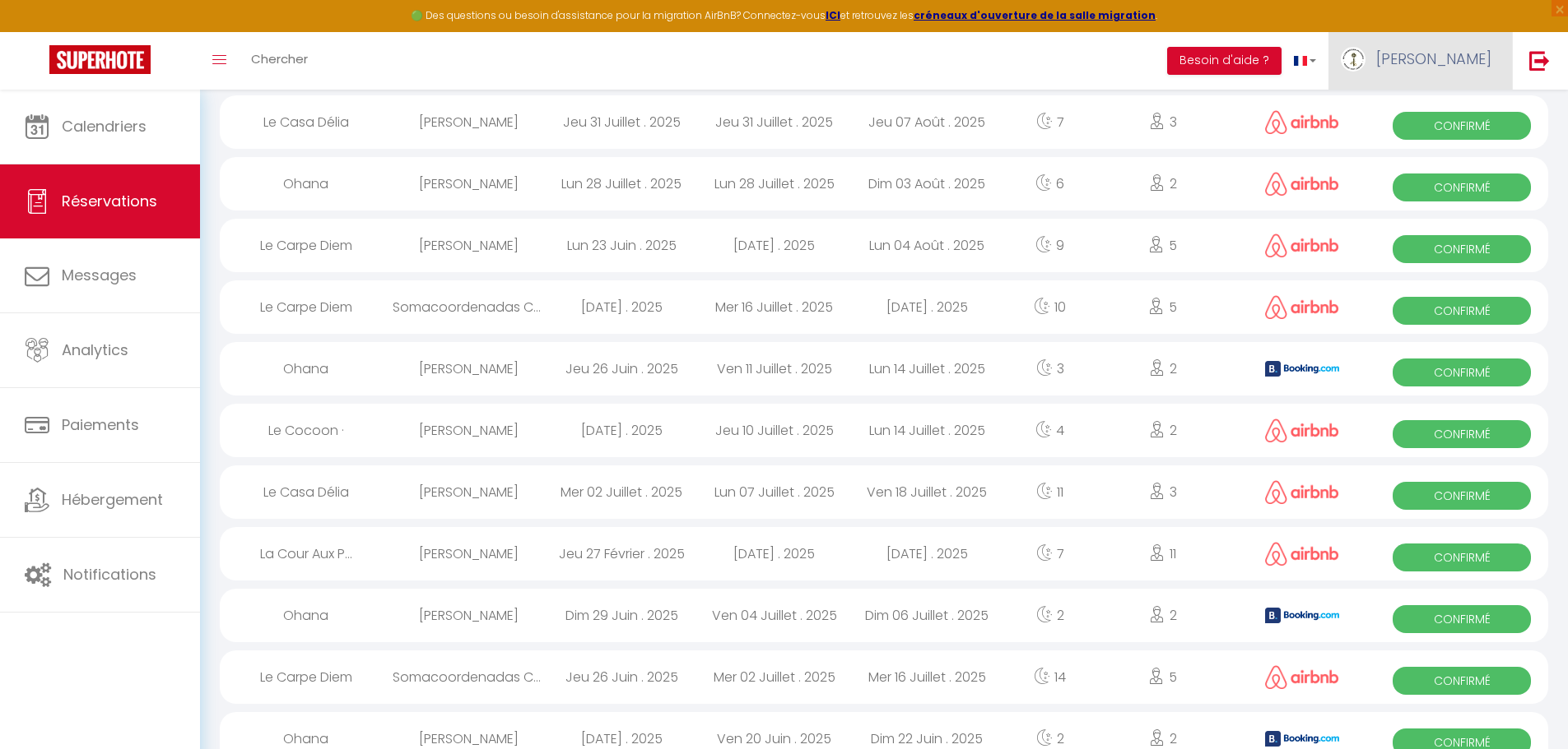
click at [1454, 64] on span "Malvina" at bounding box center [1434, 58] width 115 height 21
click at [1170, 57] on div "Toggle menubar Chercher BUTTON Besoin d'aide ? Malvina Paramètres Équipe" at bounding box center [837, 61] width 1436 height 57
click at [1431, 128] on span "Confirmé" at bounding box center [1461, 126] width 138 height 28
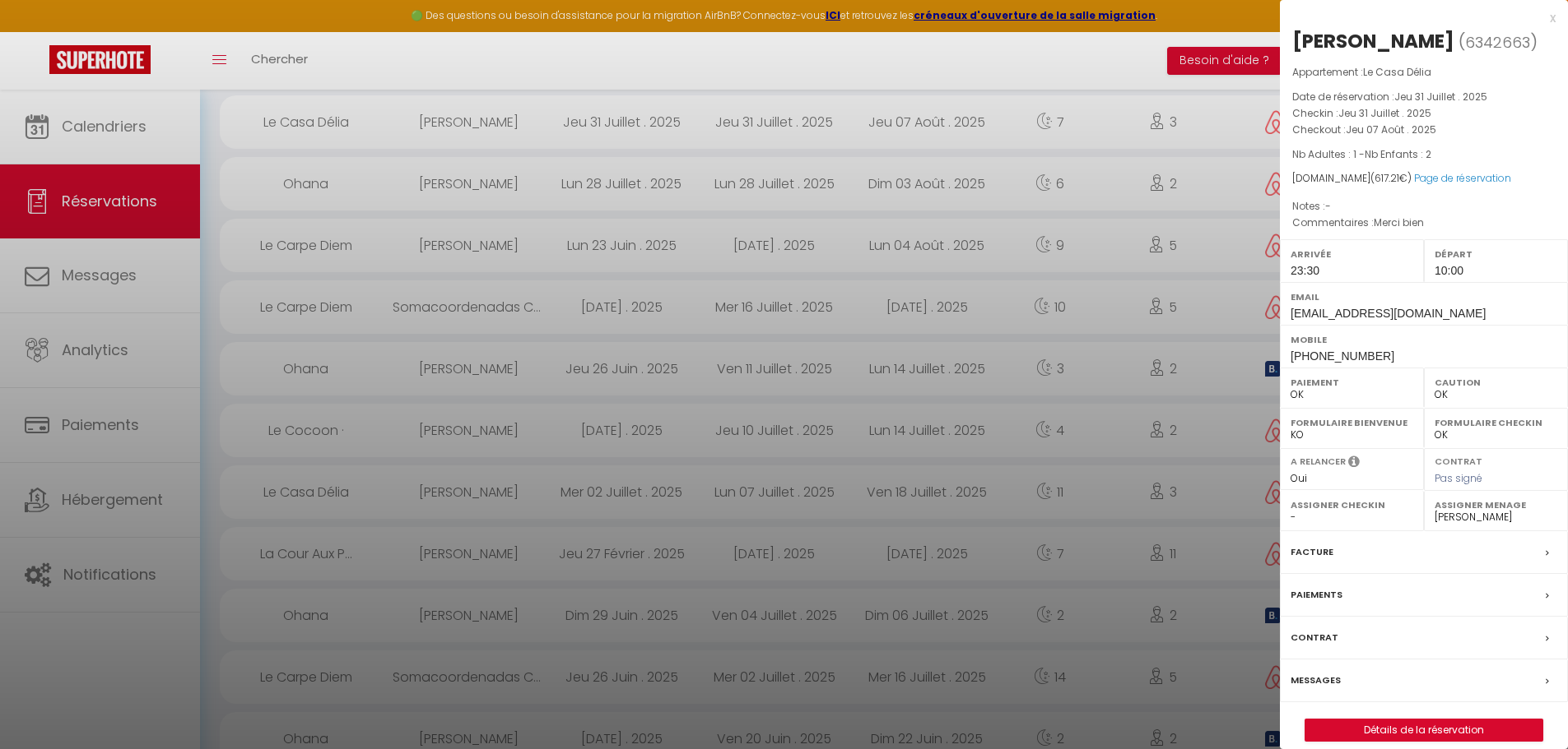
click at [1455, 389] on label "Caution" at bounding box center [1496, 383] width 122 height 17
click at [1323, 598] on label "Paiements" at bounding box center [1317, 595] width 52 height 17
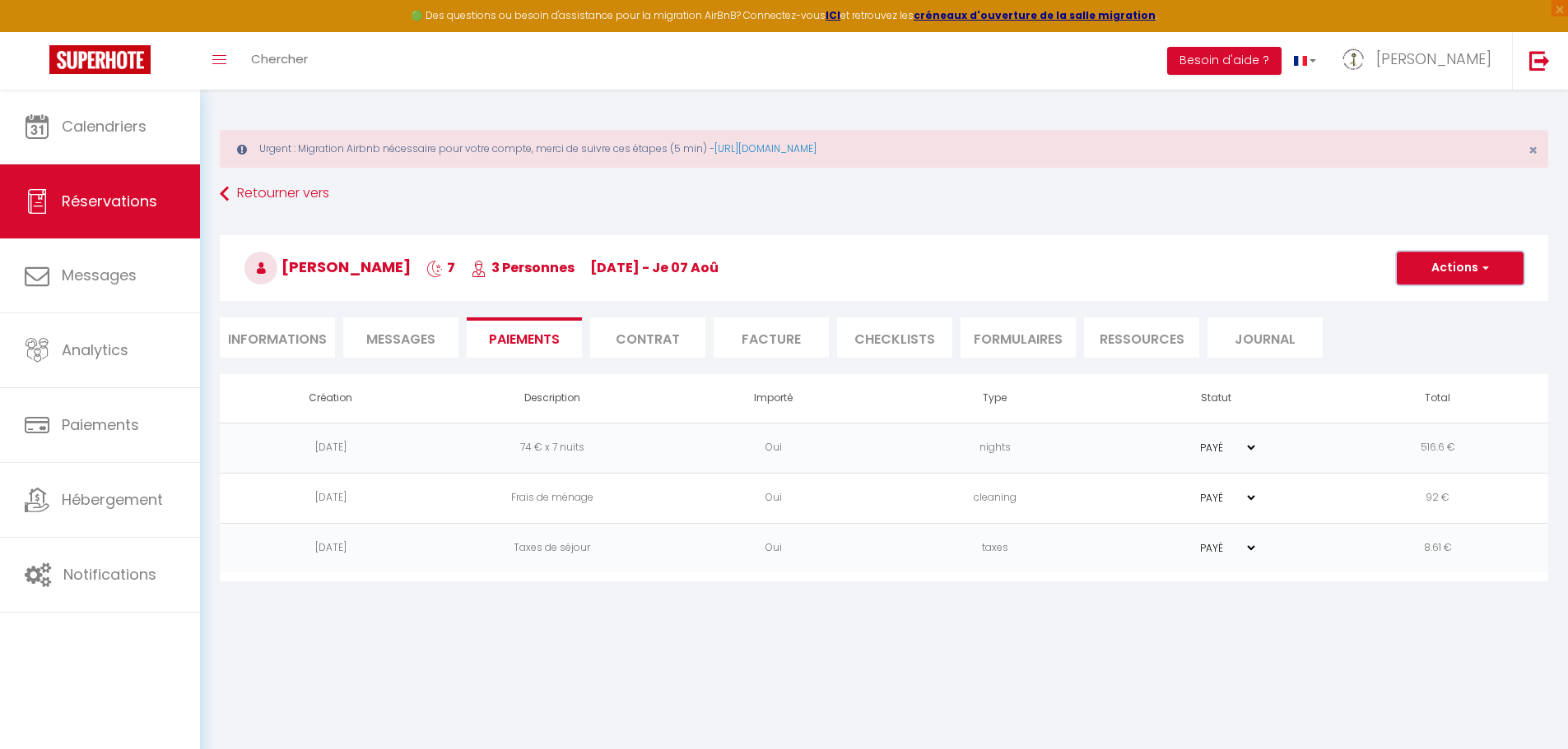
click at [1482, 264] on span "button" at bounding box center [1483, 268] width 10 height 15
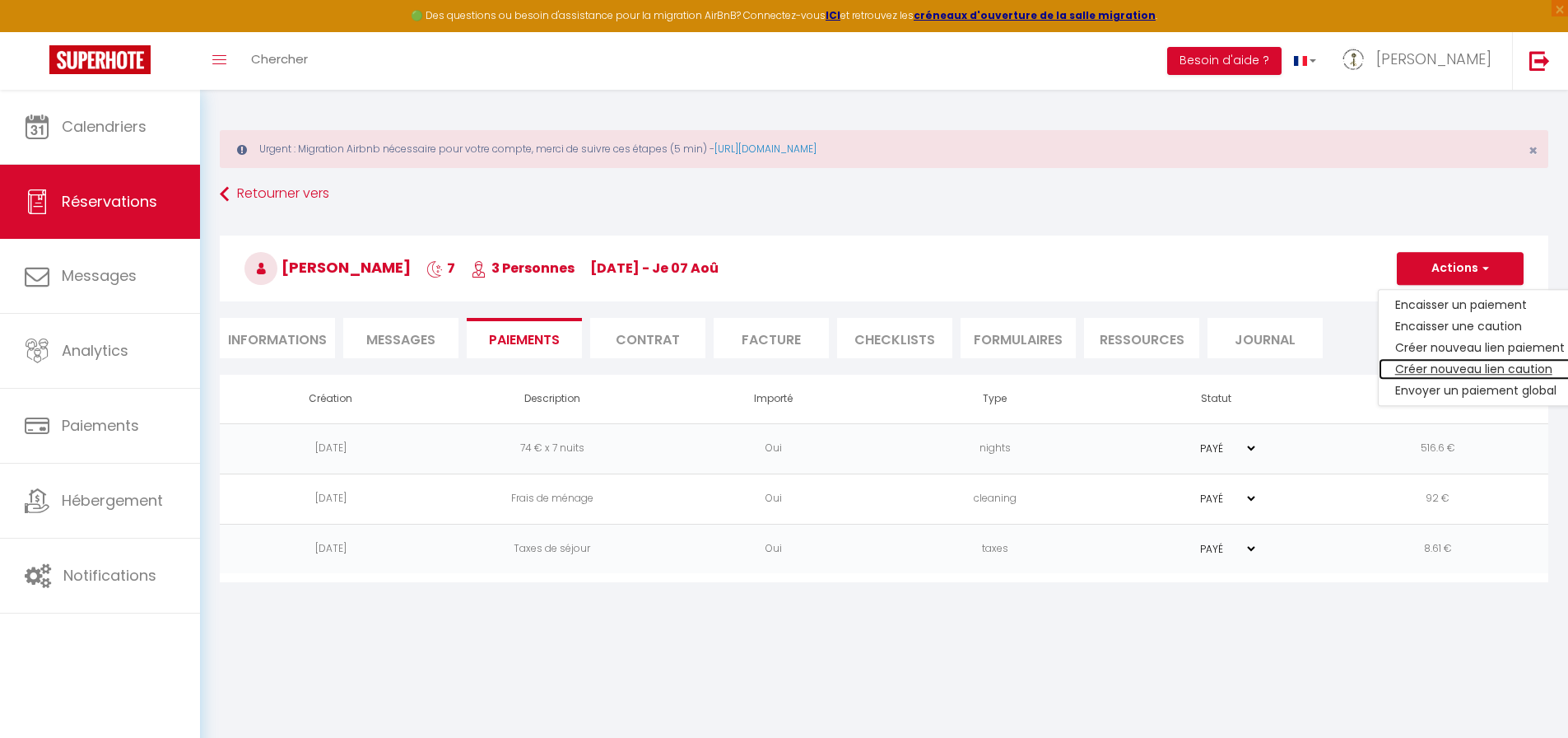
click at [1486, 368] on link "Créer nouveau lien caution" at bounding box center [1480, 369] width 202 height 22
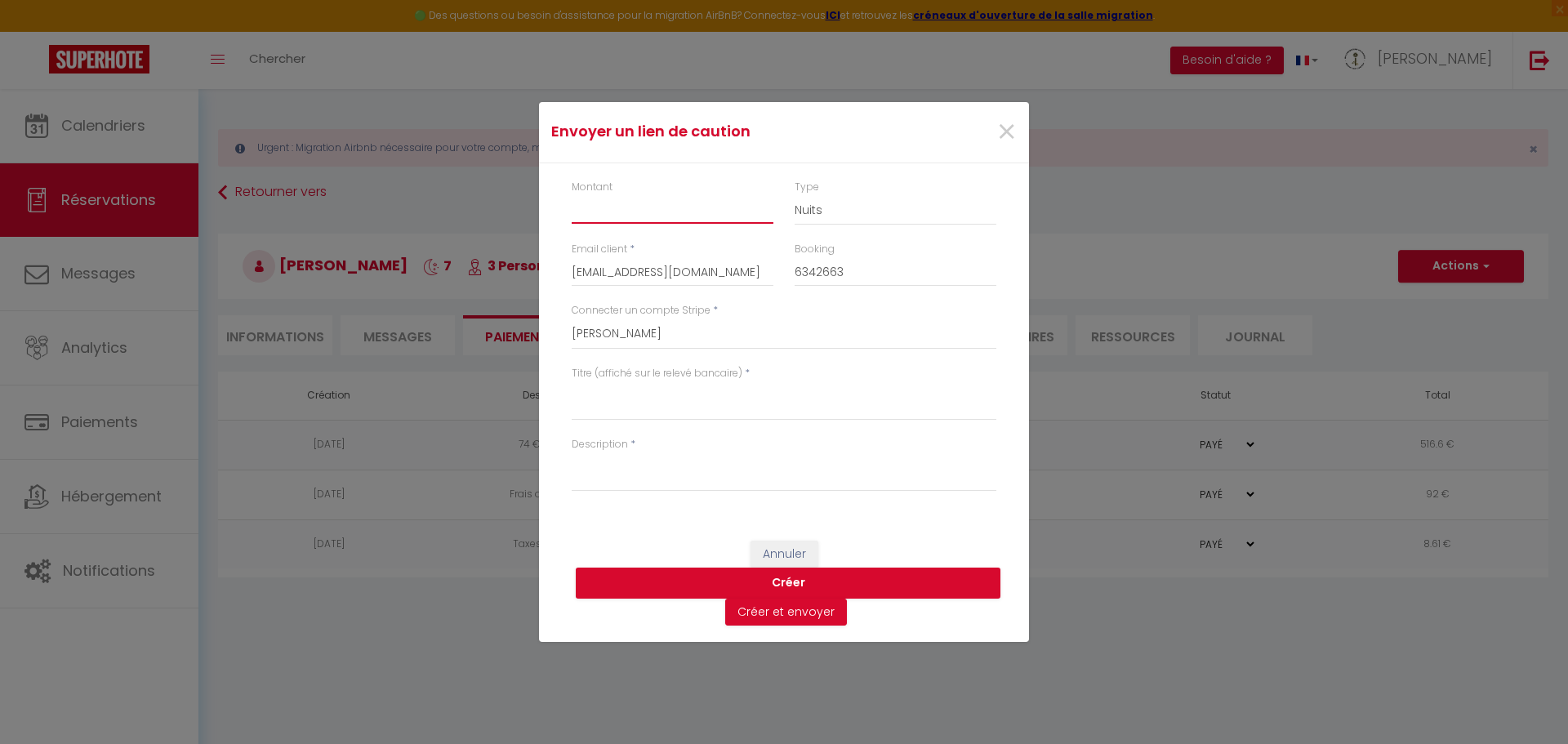
click at [697, 215] on input "Montant" at bounding box center [672, 209] width 202 height 30
click at [673, 331] on select "Allegri Nicole MD Conciergerie Normandie Langin Laetitia" at bounding box center [784, 334] width 425 height 31
click at [572, 318] on select "Allegri Nicole MD Conciergerie Normandie Langin Laetitia" at bounding box center [784, 334] width 425 height 31
click at [654, 412] on textarea "Titre (affiché sur le relevé bancaire)" at bounding box center [784, 401] width 425 height 39
click at [682, 476] on textarea "Description" at bounding box center [784, 472] width 425 height 39
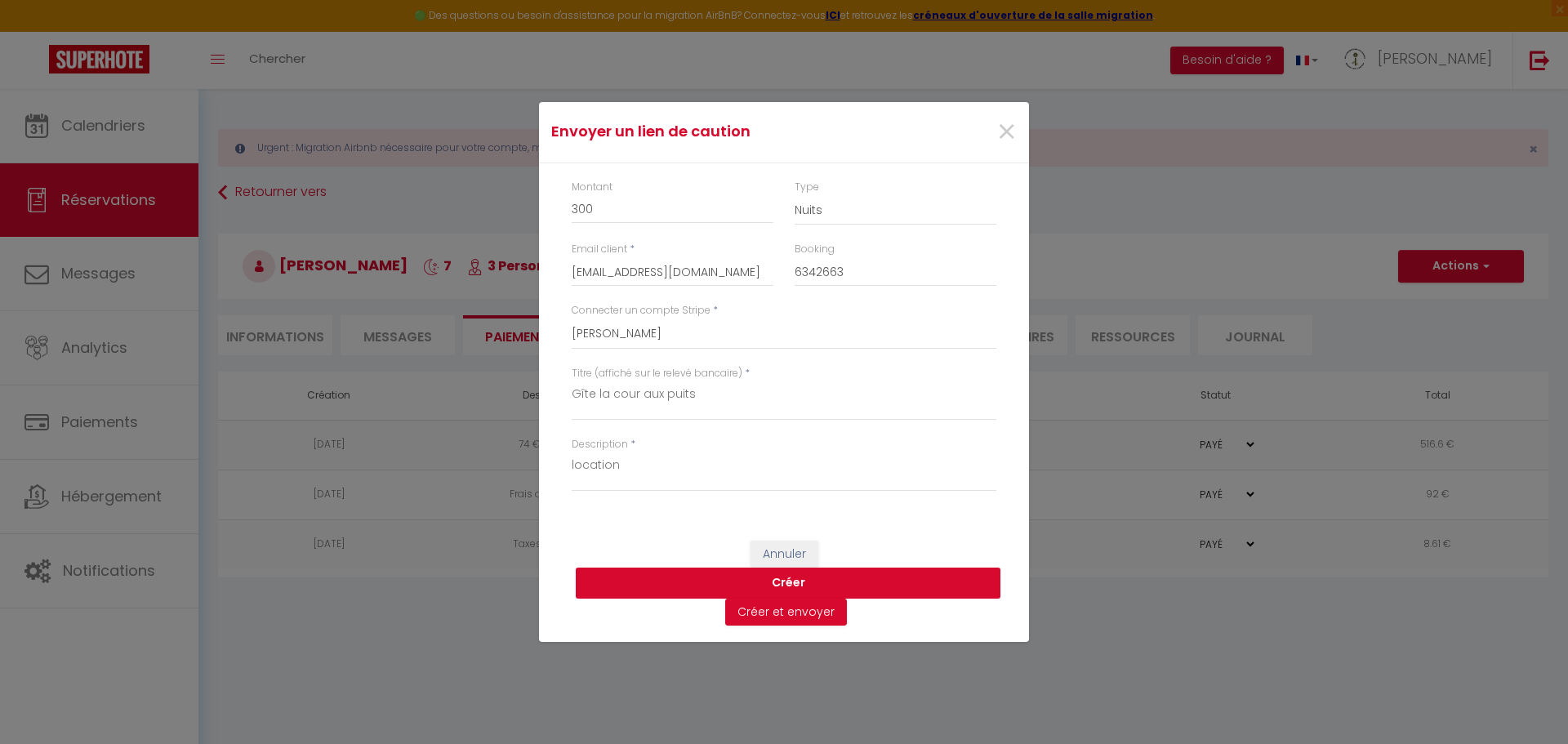
click at [796, 585] on button "Créer" at bounding box center [788, 584] width 425 height 31
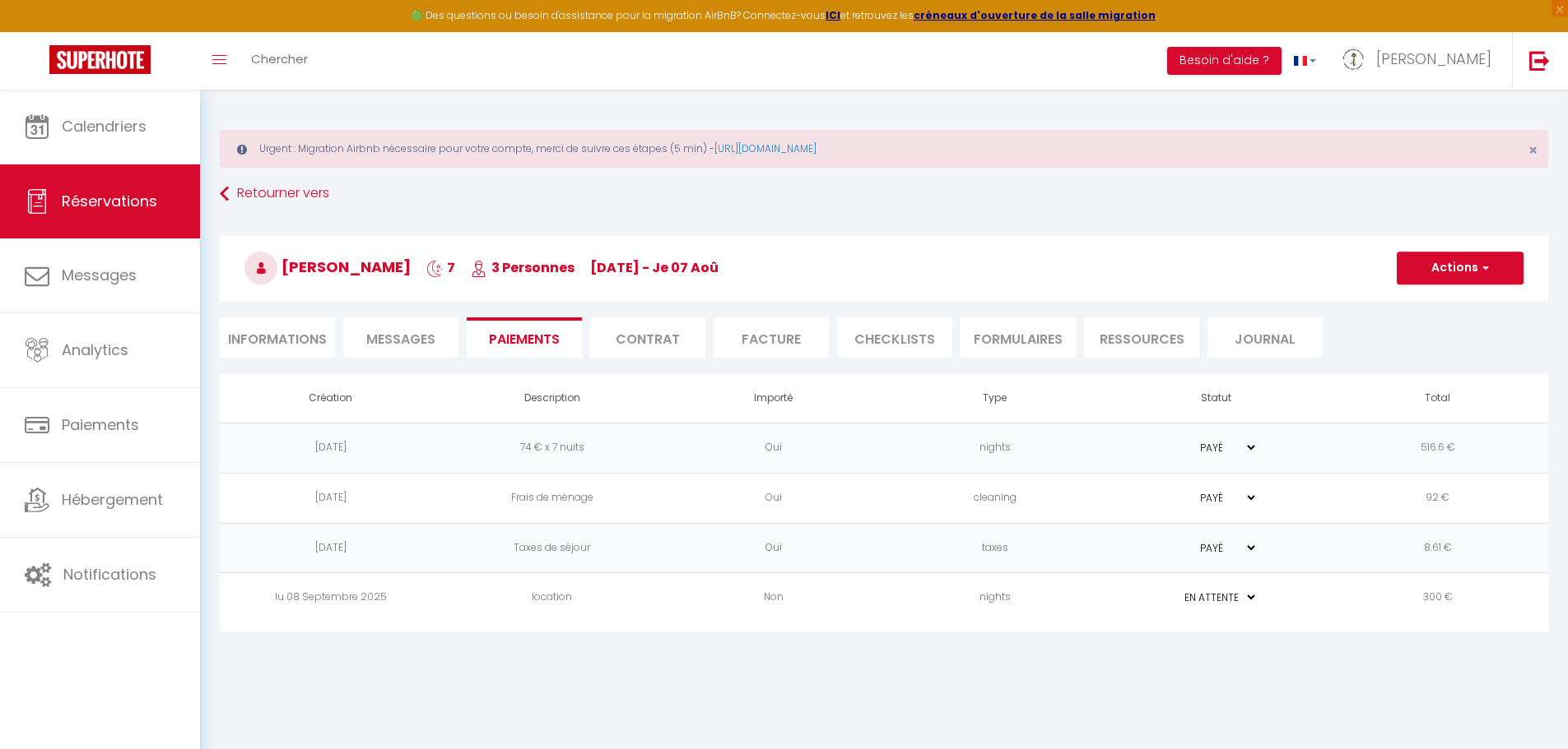
click at [1240, 601] on select "PAYÉ EN ATTENTE" at bounding box center [1216, 598] width 82 height 16
click at [1417, 597] on td "300 €" at bounding box center [1437, 598] width 222 height 50
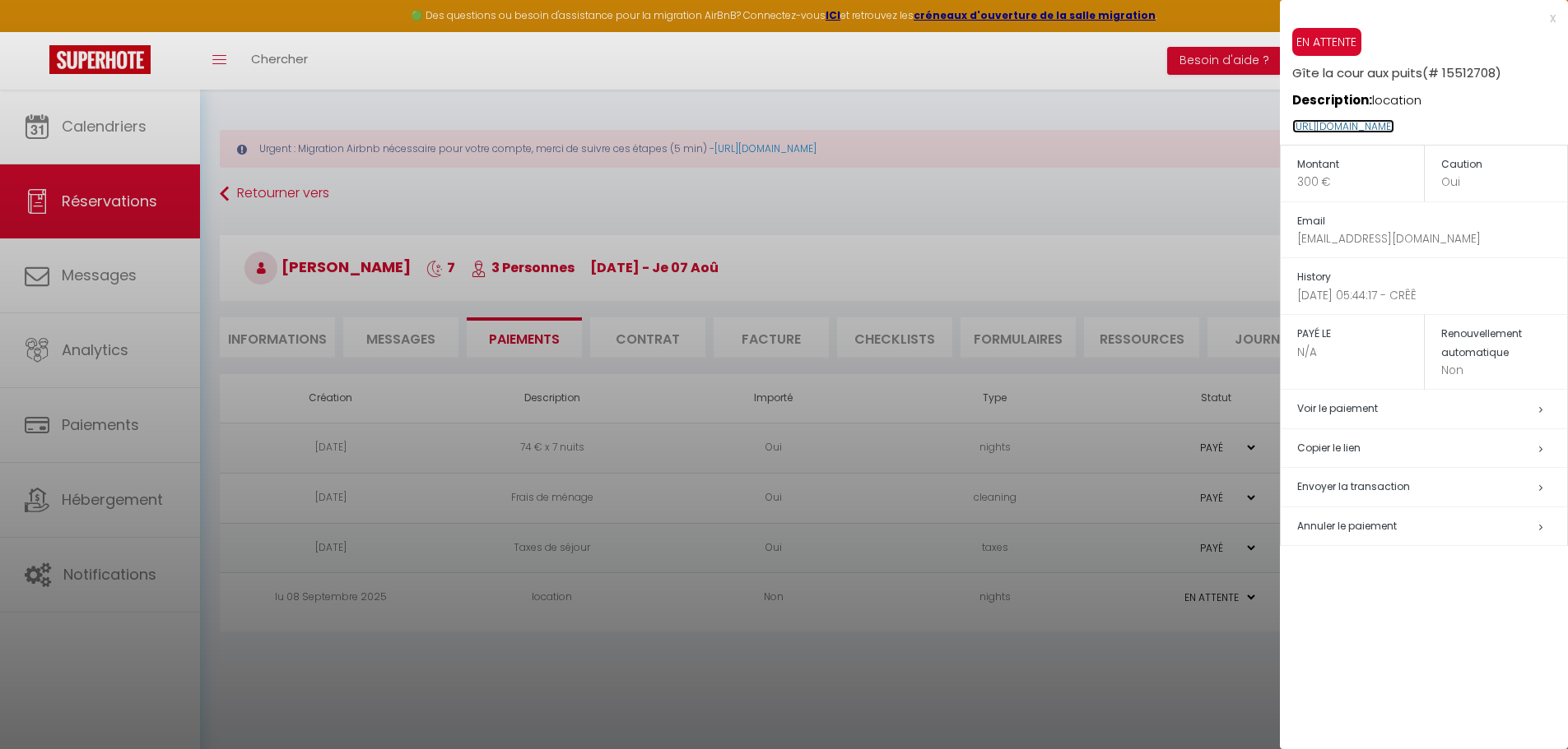
click at [1374, 126] on link "https://superhote.com/applink/p/vyvodKgp" at bounding box center [1343, 126] width 102 height 14
click at [1192, 172] on div at bounding box center [784, 374] width 1568 height 749
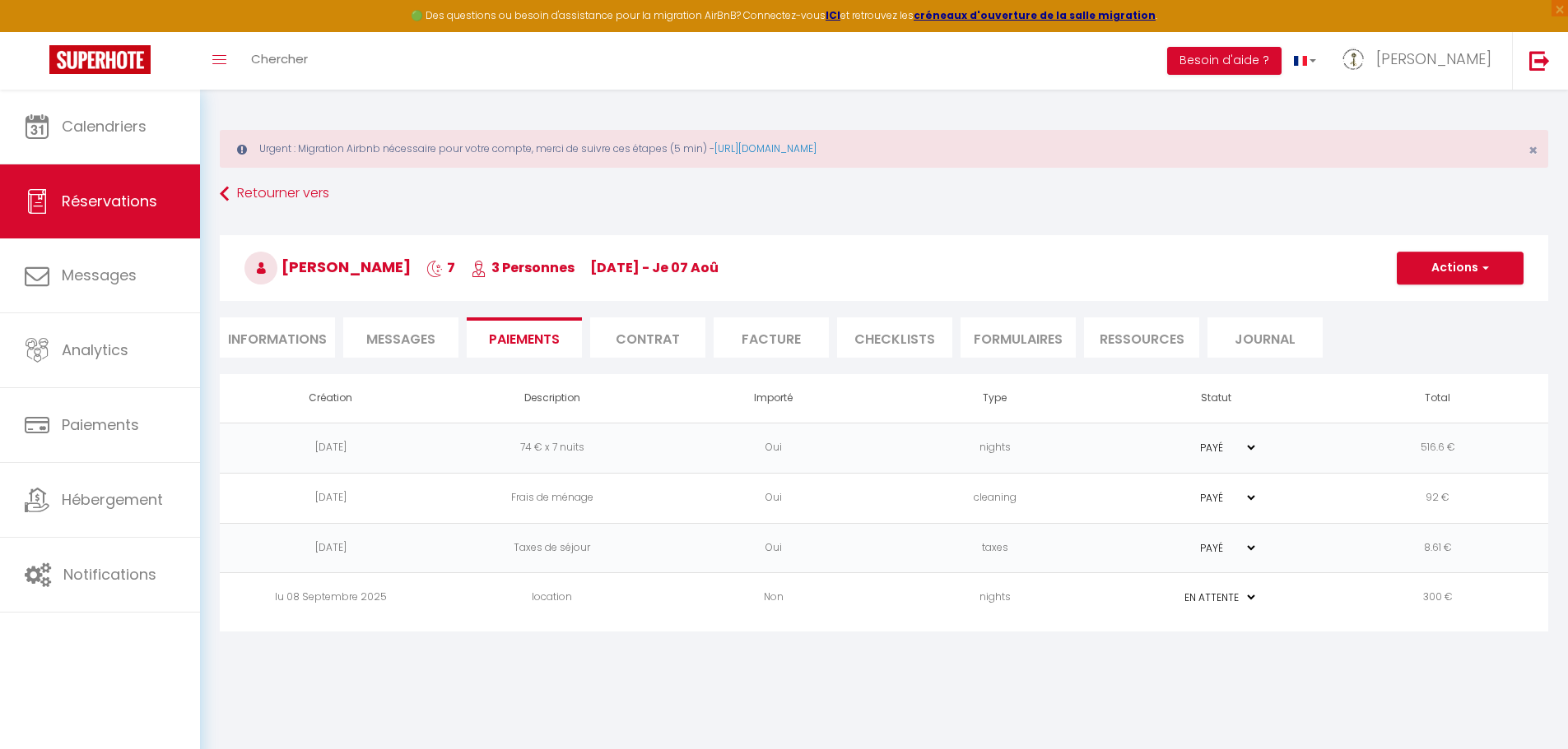
click at [1237, 595] on select "PAYÉ EN ATTENTE" at bounding box center [1216, 598] width 82 height 16
click at [1175, 590] on select "PAYÉ EN ATTENTE" at bounding box center [1216, 598] width 82 height 16
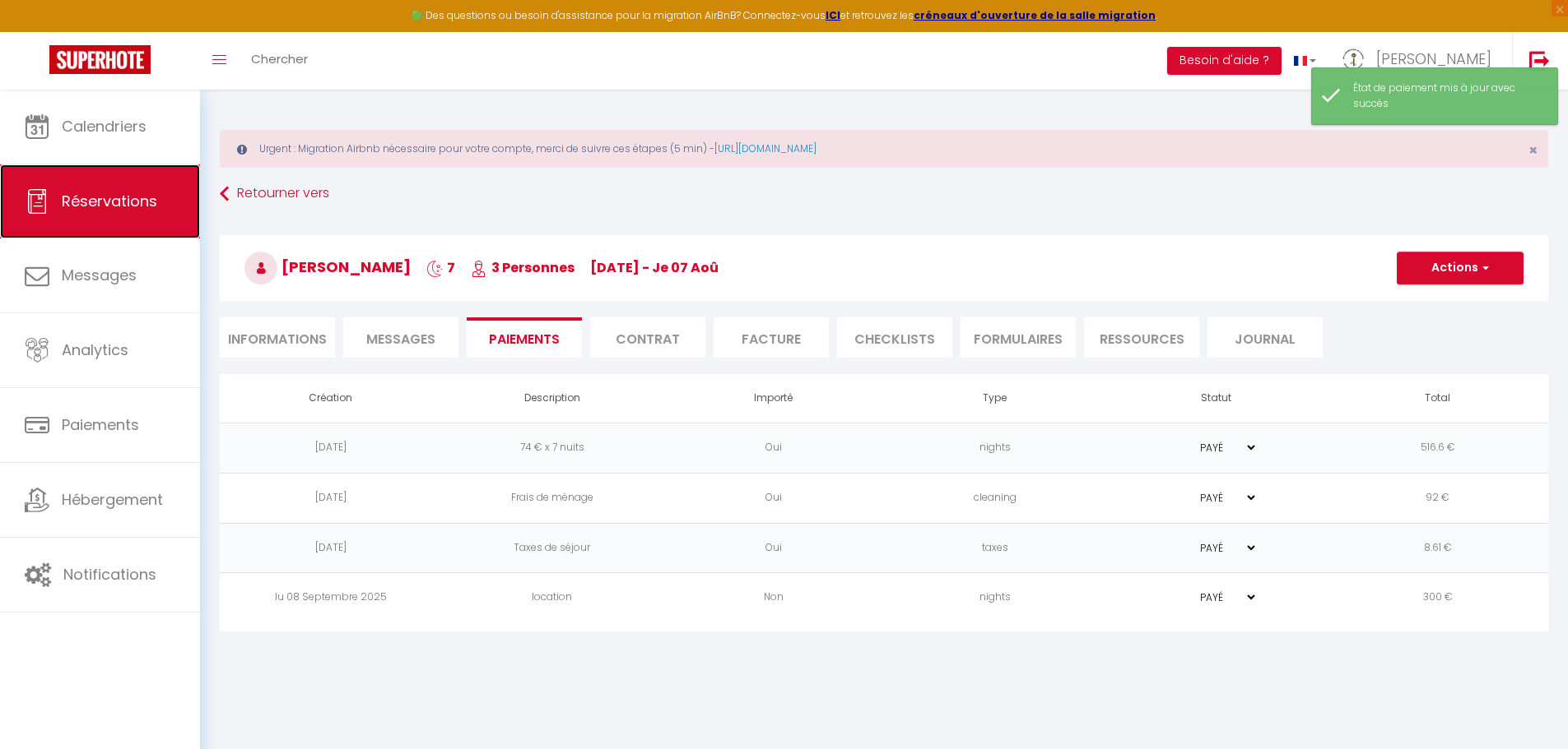
click at [125, 193] on span "Réservations" at bounding box center [109, 201] width 96 height 21
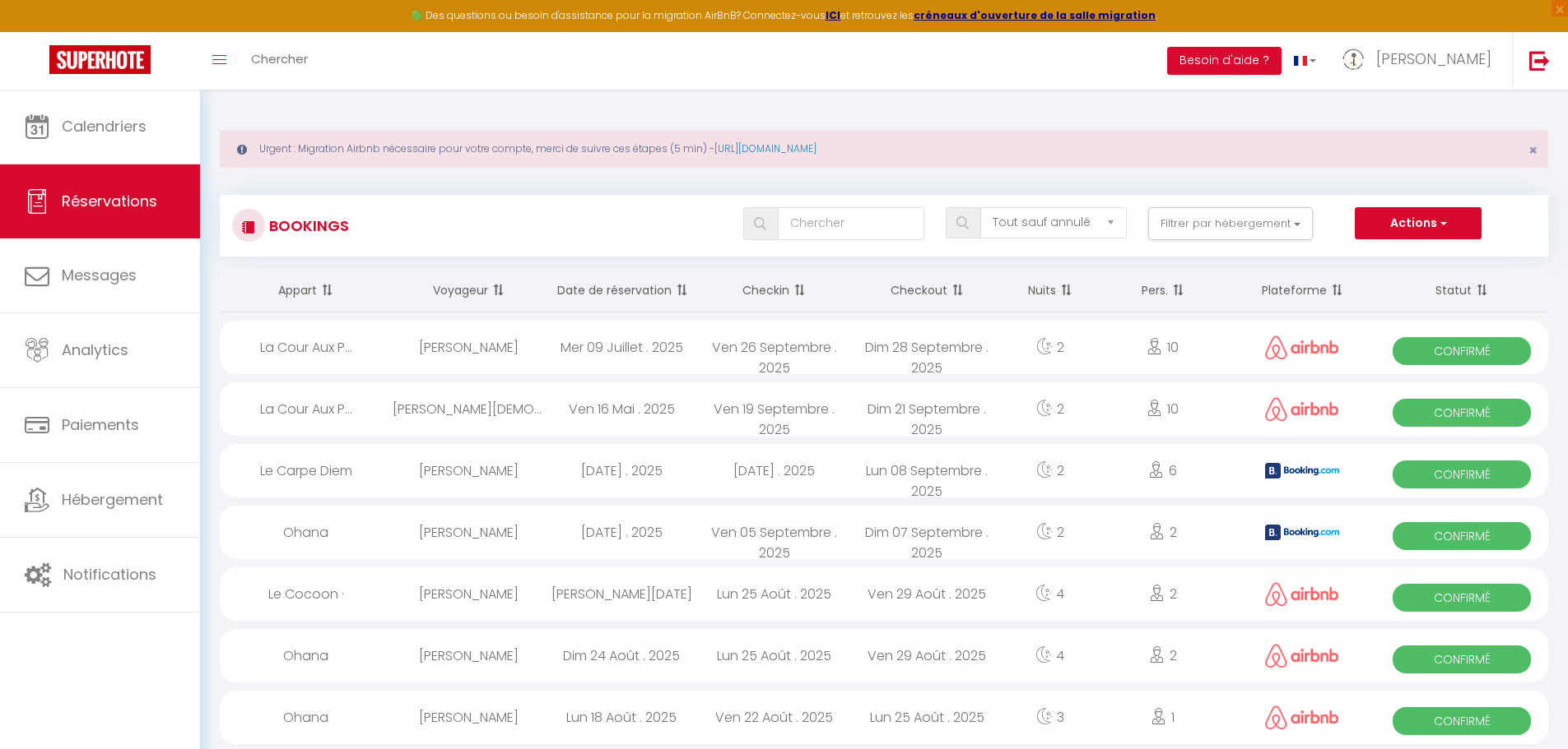
click at [1417, 351] on span "Confirmé" at bounding box center [1461, 351] width 138 height 28
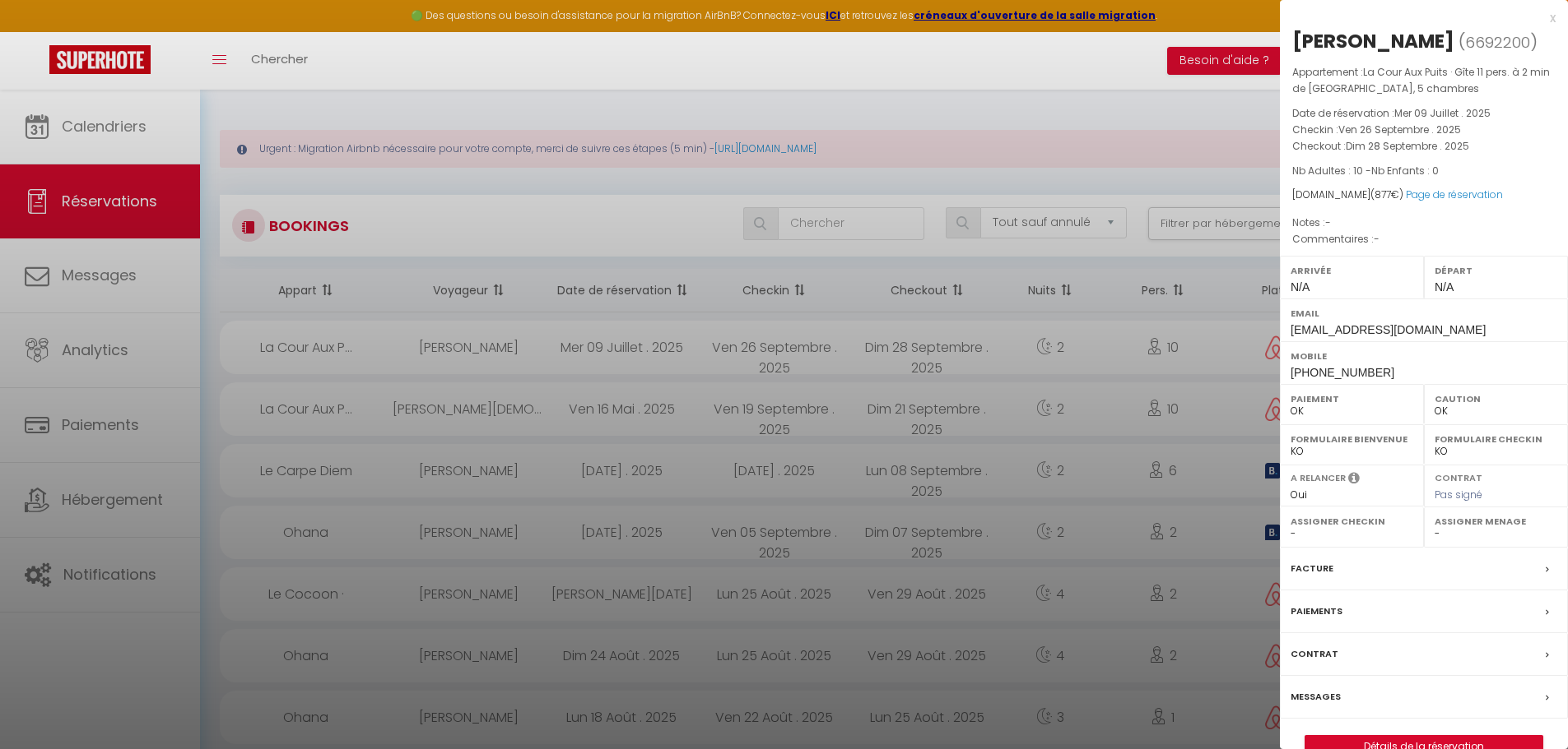
click at [1328, 611] on label "Paiements" at bounding box center [1317, 611] width 52 height 17
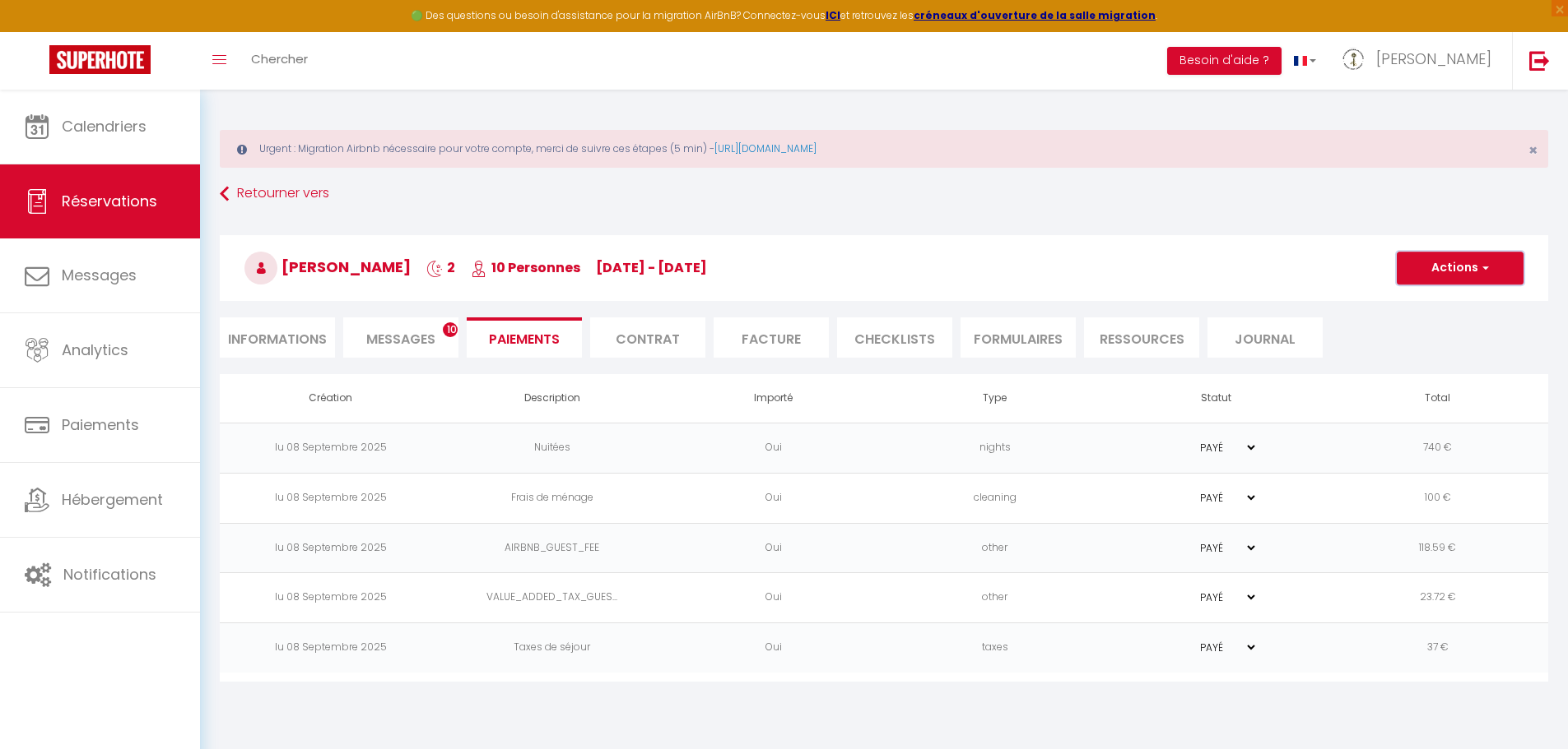
click at [1485, 270] on span "button" at bounding box center [1483, 268] width 10 height 15
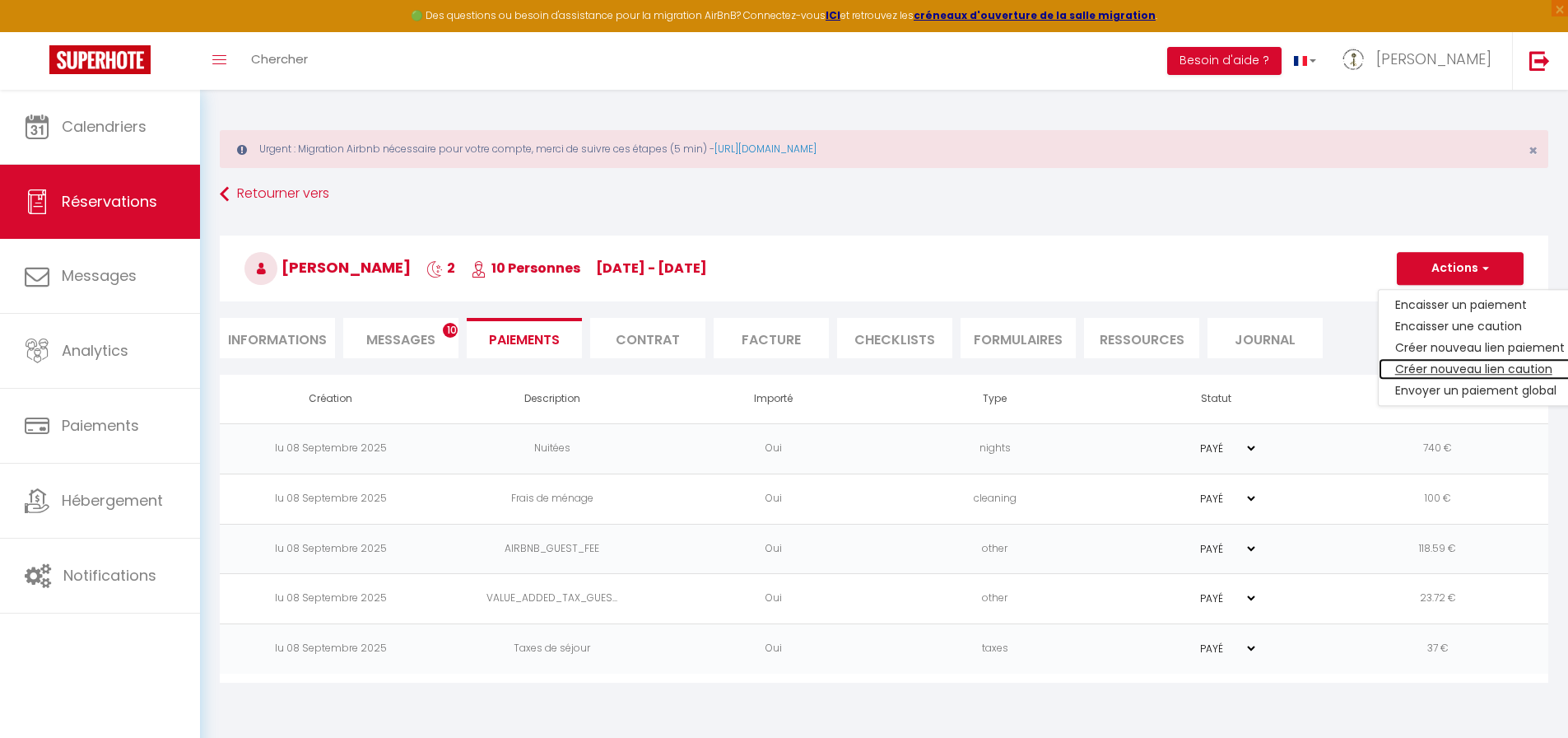
click at [1465, 366] on link "Créer nouveau lien caution" at bounding box center [1480, 369] width 202 height 22
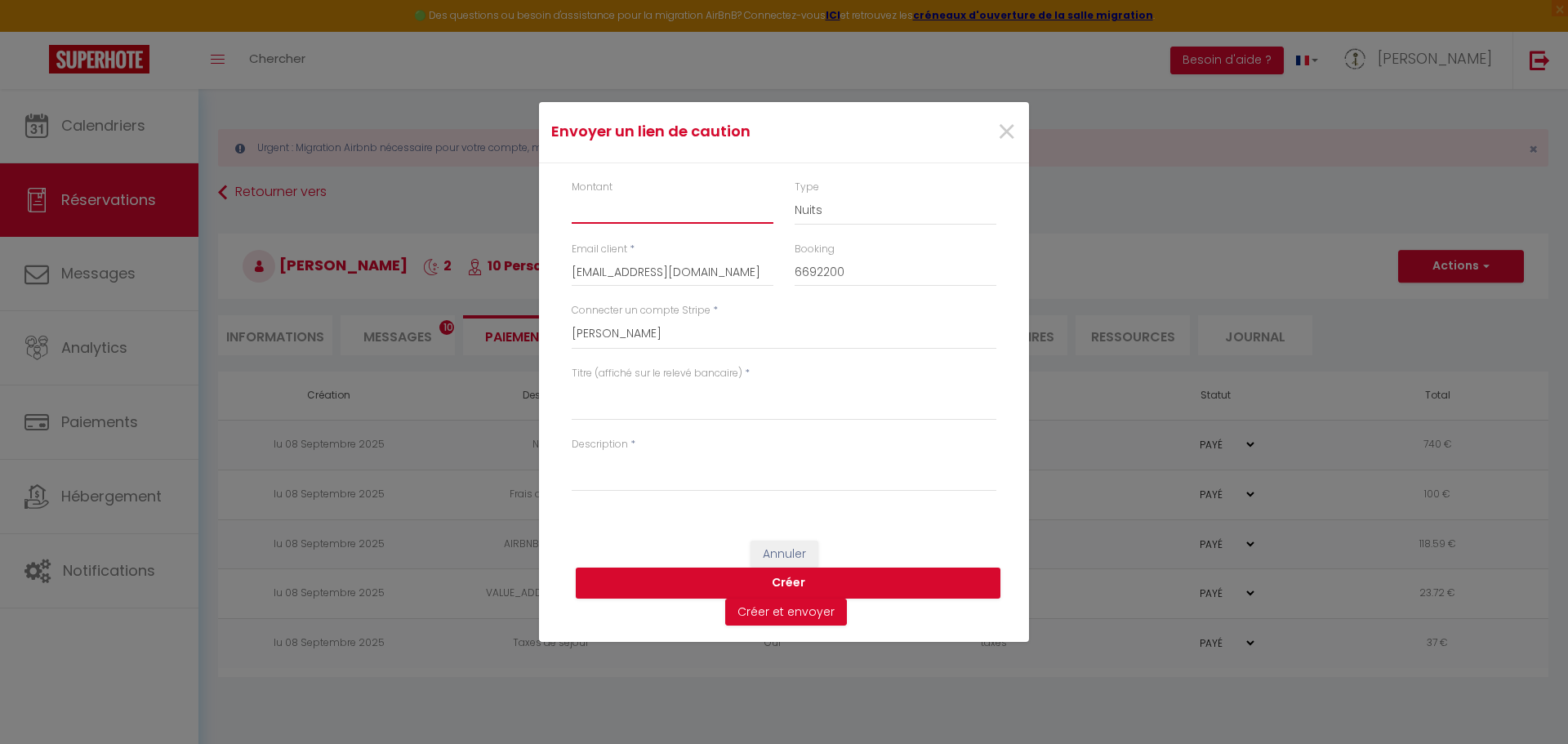
click at [625, 214] on input "Montant" at bounding box center [672, 209] width 202 height 30
click at [659, 408] on textarea "Titre (affiché sur le relevé bancaire)" at bounding box center [784, 401] width 425 height 39
click at [660, 481] on textarea "Description" at bounding box center [784, 472] width 425 height 39
click at [780, 580] on button "Créer" at bounding box center [788, 584] width 425 height 31
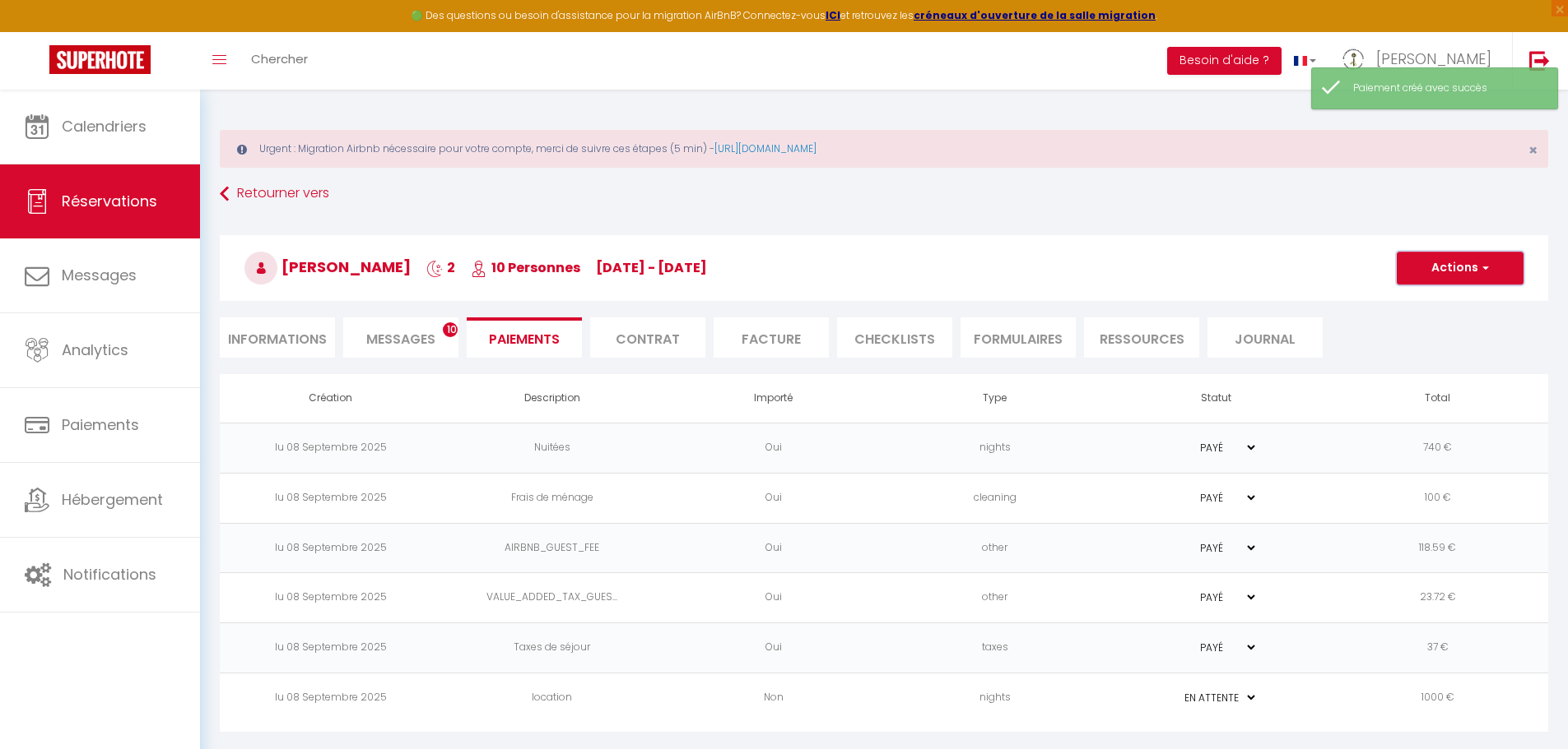
click at [1482, 265] on span "button" at bounding box center [1483, 268] width 10 height 15
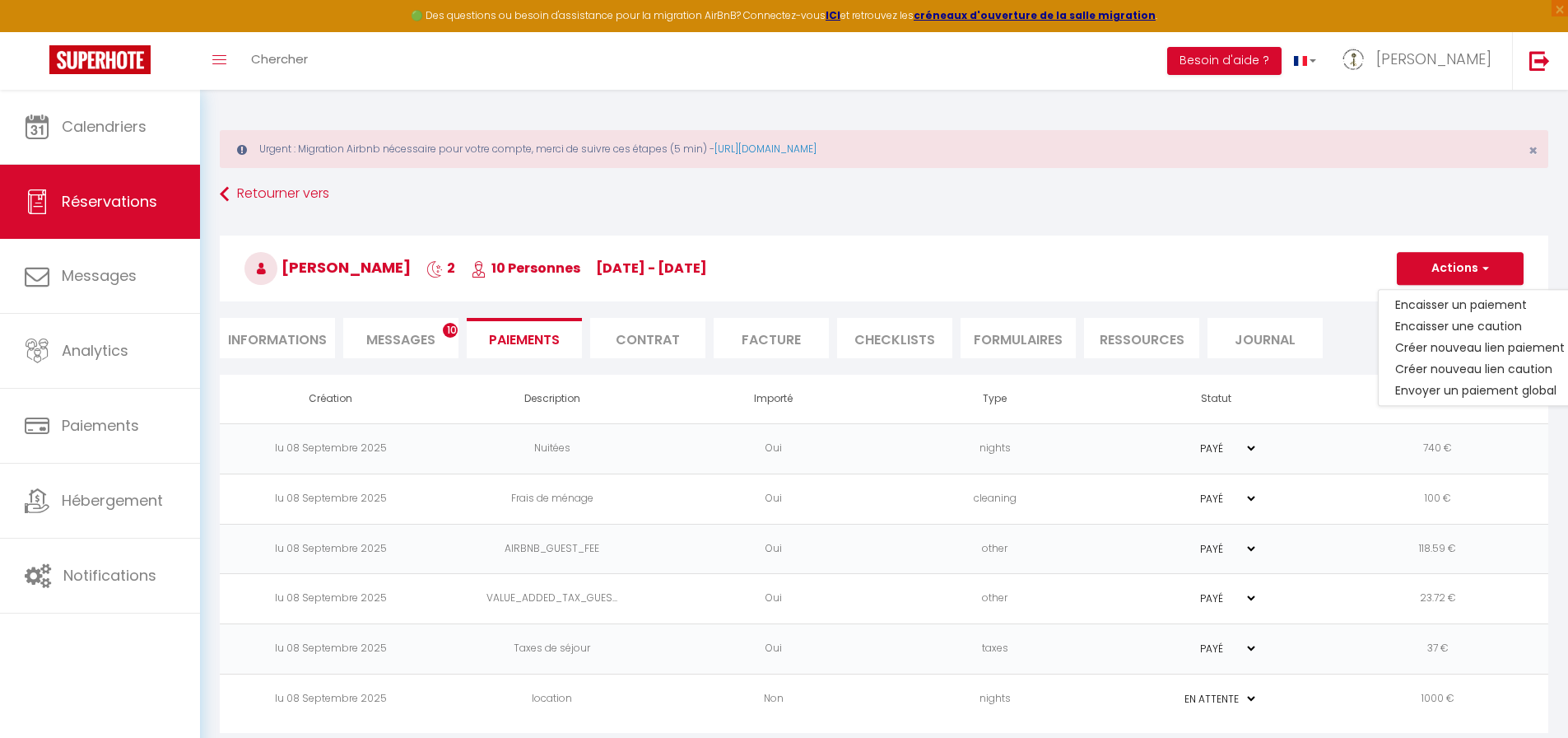
click at [1341, 235] on div "Thibault Leseul 2 10 Personnes ve 26 Sep - di 28 Sep Actions Enregistrer Dupliq…" at bounding box center [884, 266] width 1350 height 88
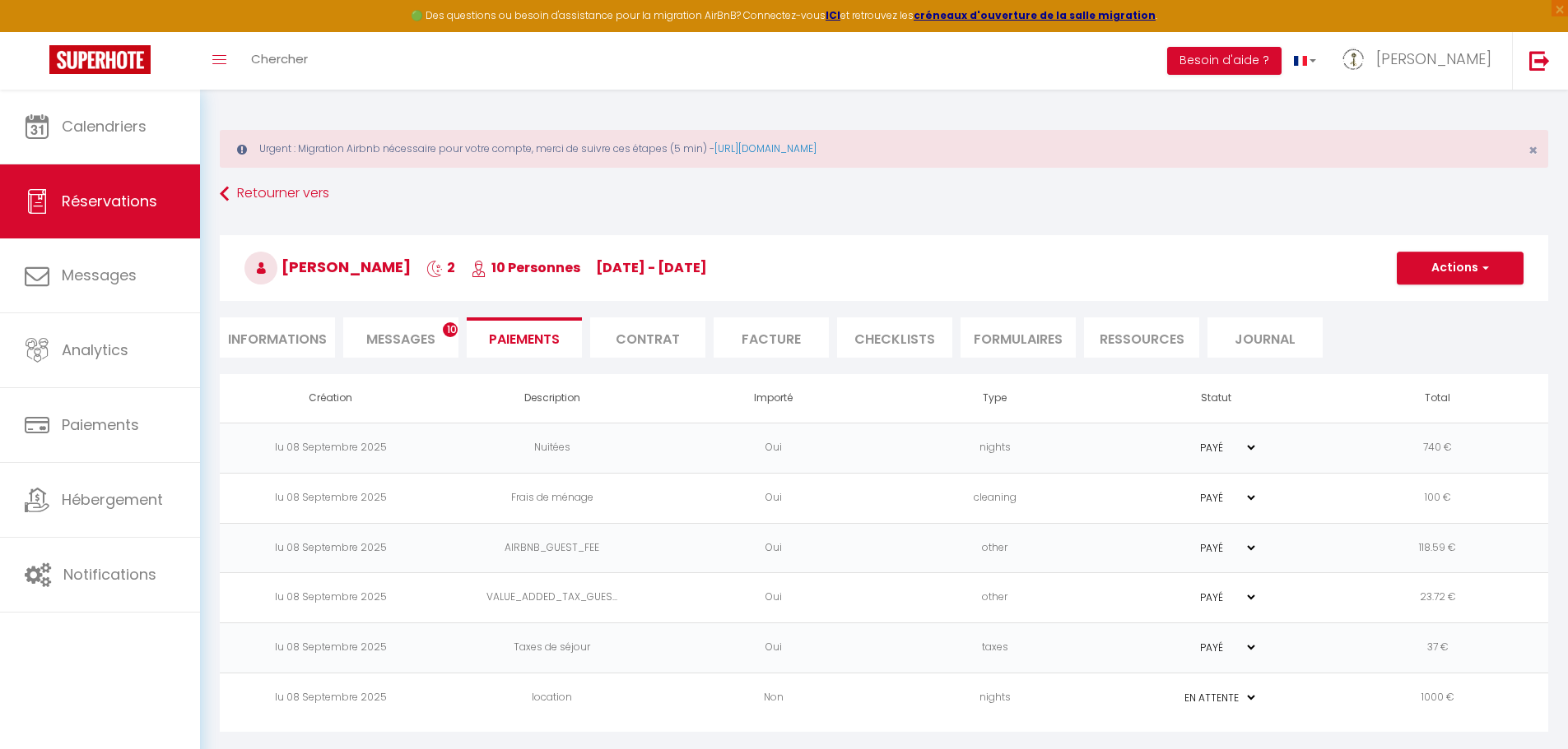
click at [1239, 697] on select "PAYÉ EN ATTENTE" at bounding box center [1216, 697] width 82 height 16
click at [1175, 690] on select "PAYÉ EN ATTENTE" at bounding box center [1216, 697] width 82 height 16
click at [1216, 699] on select "PAYÉ EN ATTENTE" at bounding box center [1216, 697] width 82 height 16
click at [988, 697] on td "nights" at bounding box center [994, 698] width 222 height 50
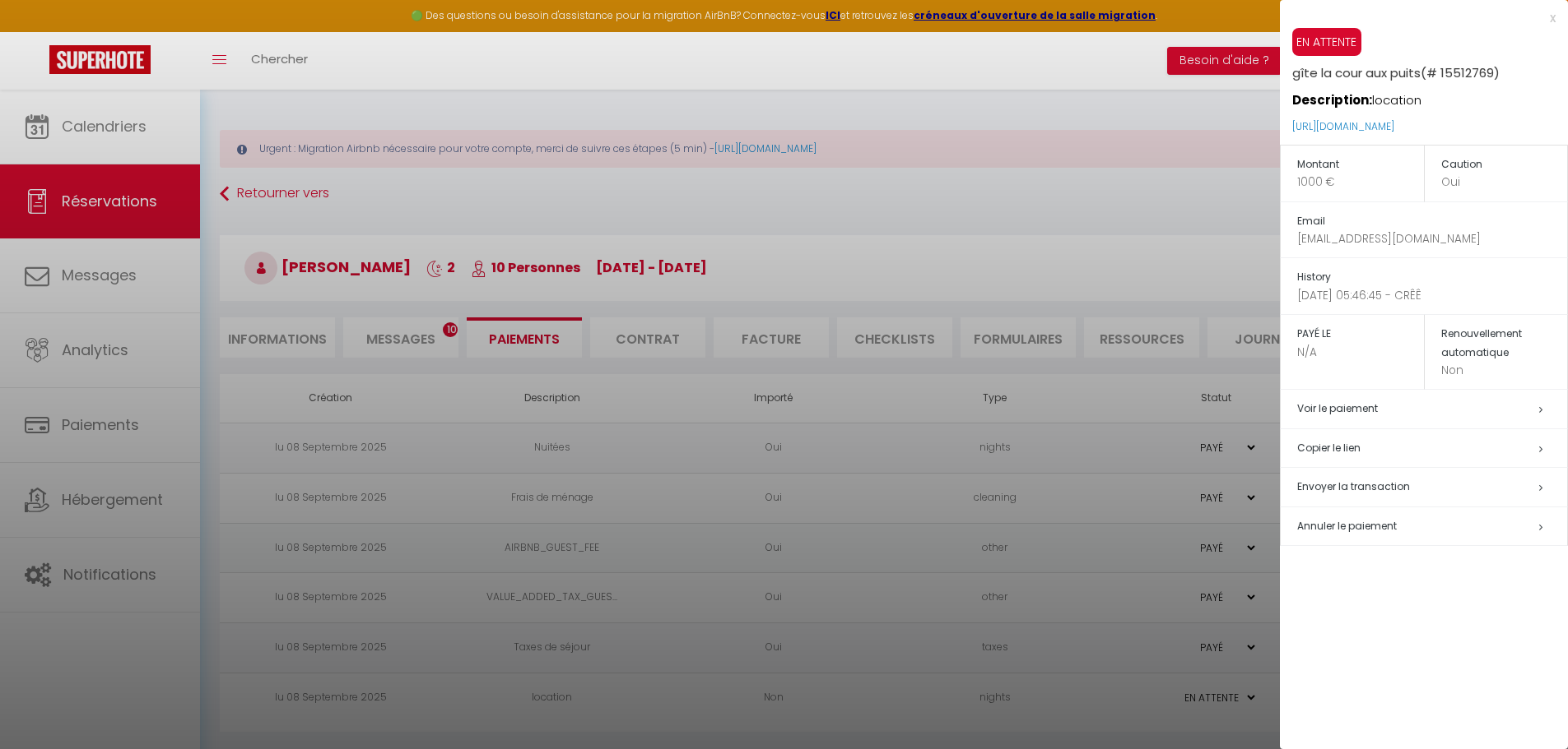
click at [1365, 449] on h5 "Copier le lien" at bounding box center [1432, 449] width 270 height 19
click at [1389, 129] on link "https://superhote.com/applink/p/5VHWiKlu" at bounding box center [1343, 126] width 102 height 14
click at [1011, 91] on div at bounding box center [784, 374] width 1568 height 749
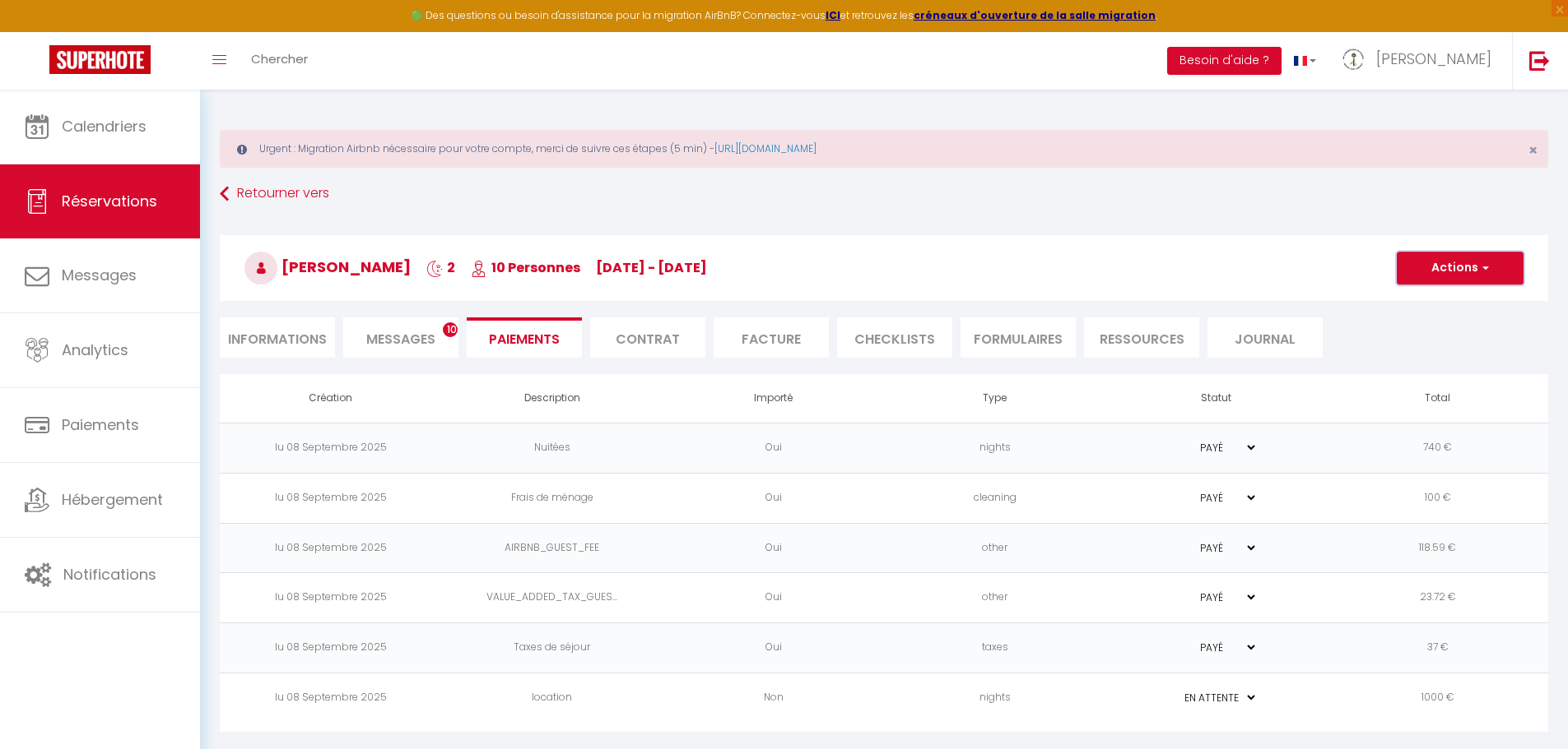
click at [1502, 268] on button "Actions" at bounding box center [1460, 268] width 127 height 33
click at [131, 211] on link "Réservations" at bounding box center [100, 201] width 200 height 74
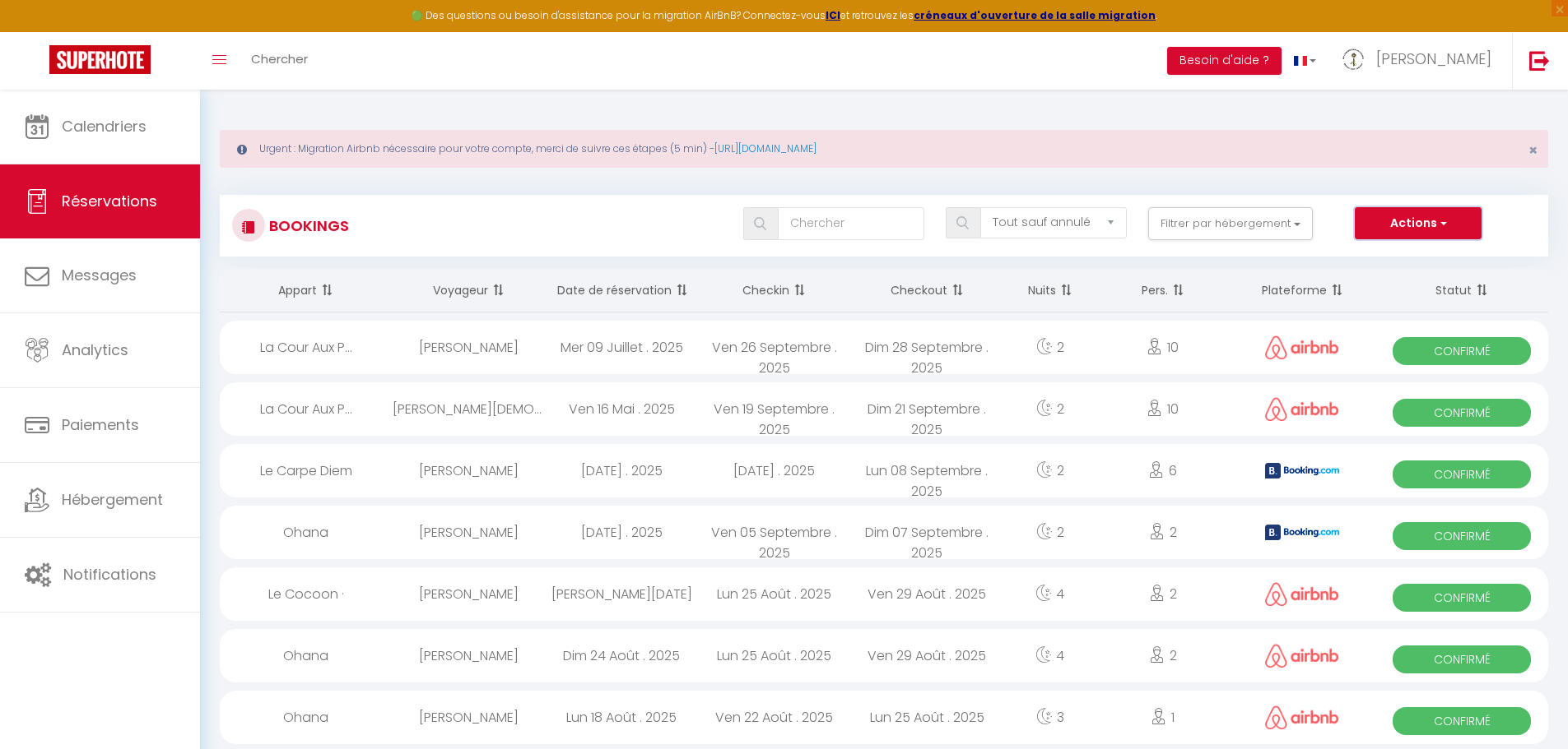
click at [1428, 222] on button "Actions" at bounding box center [1418, 224] width 127 height 33
click at [1415, 259] on link "Nouvelle Réservation" at bounding box center [1393, 259] width 177 height 22
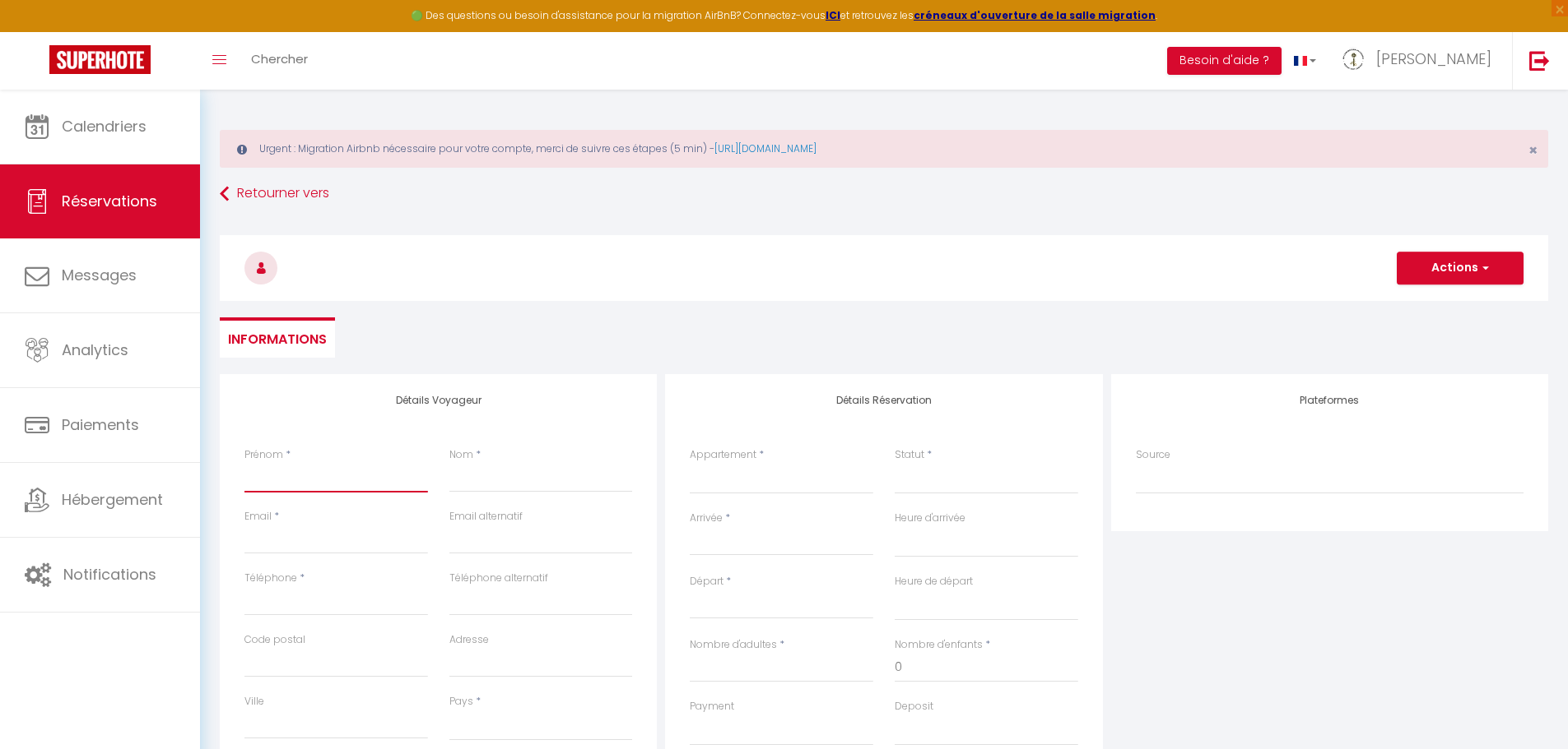
click at [348, 482] on input "Prénom" at bounding box center [336, 478] width 183 height 30
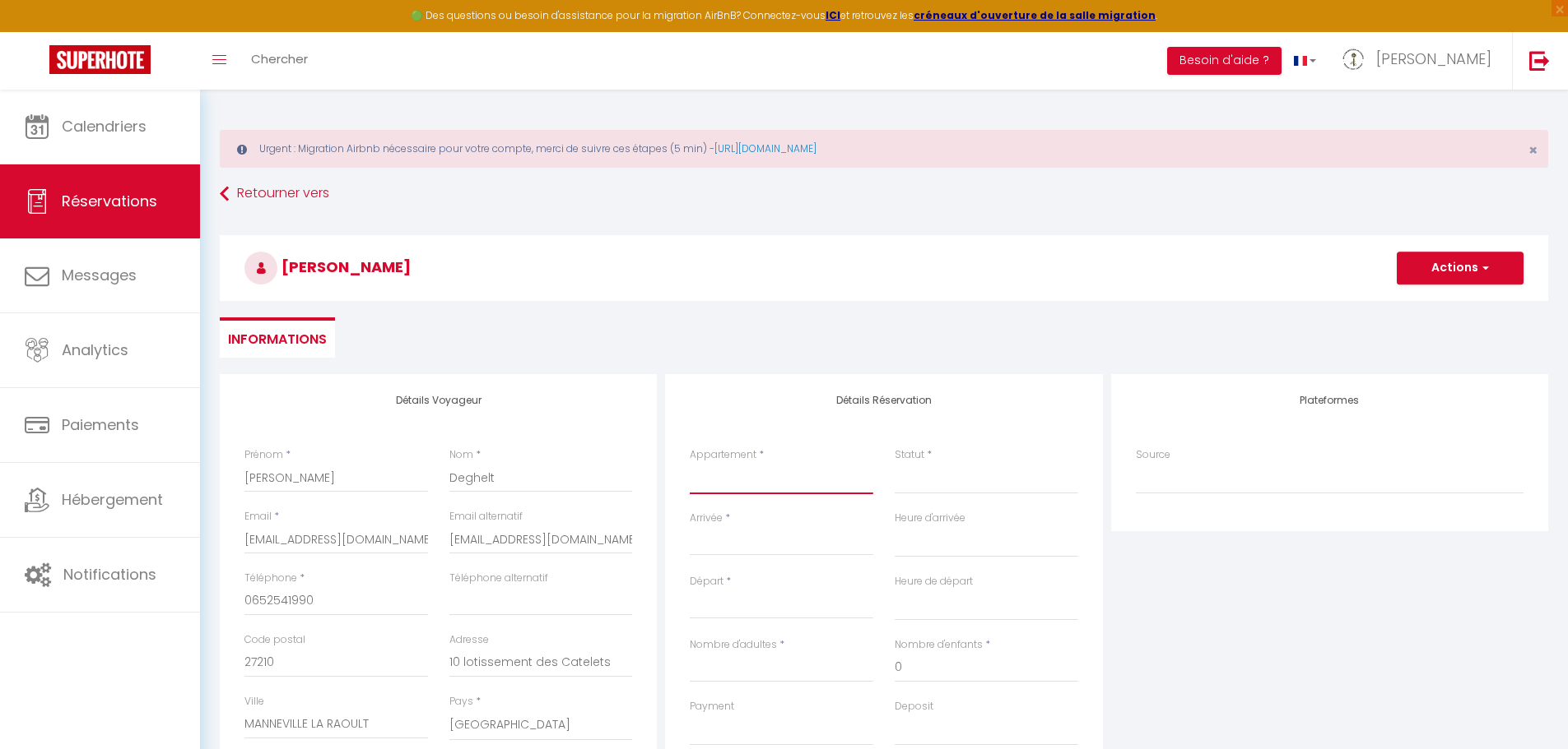
click at [799, 484] on select "Ohana Le Casa Délia Le Cocoon · Le Carpe Diem La Cour Aux Puits · Gîte 11 pers.…" at bounding box center [781, 479] width 183 height 32
click at [689, 463] on select "Ohana Le Casa Délia Le Cocoon · Le Carpe Diem La Cour Aux Puits · Gîte 11 pers.…" at bounding box center [781, 479] width 183 height 32
click at [771, 540] on input "Arrivée" at bounding box center [781, 543] width 183 height 22
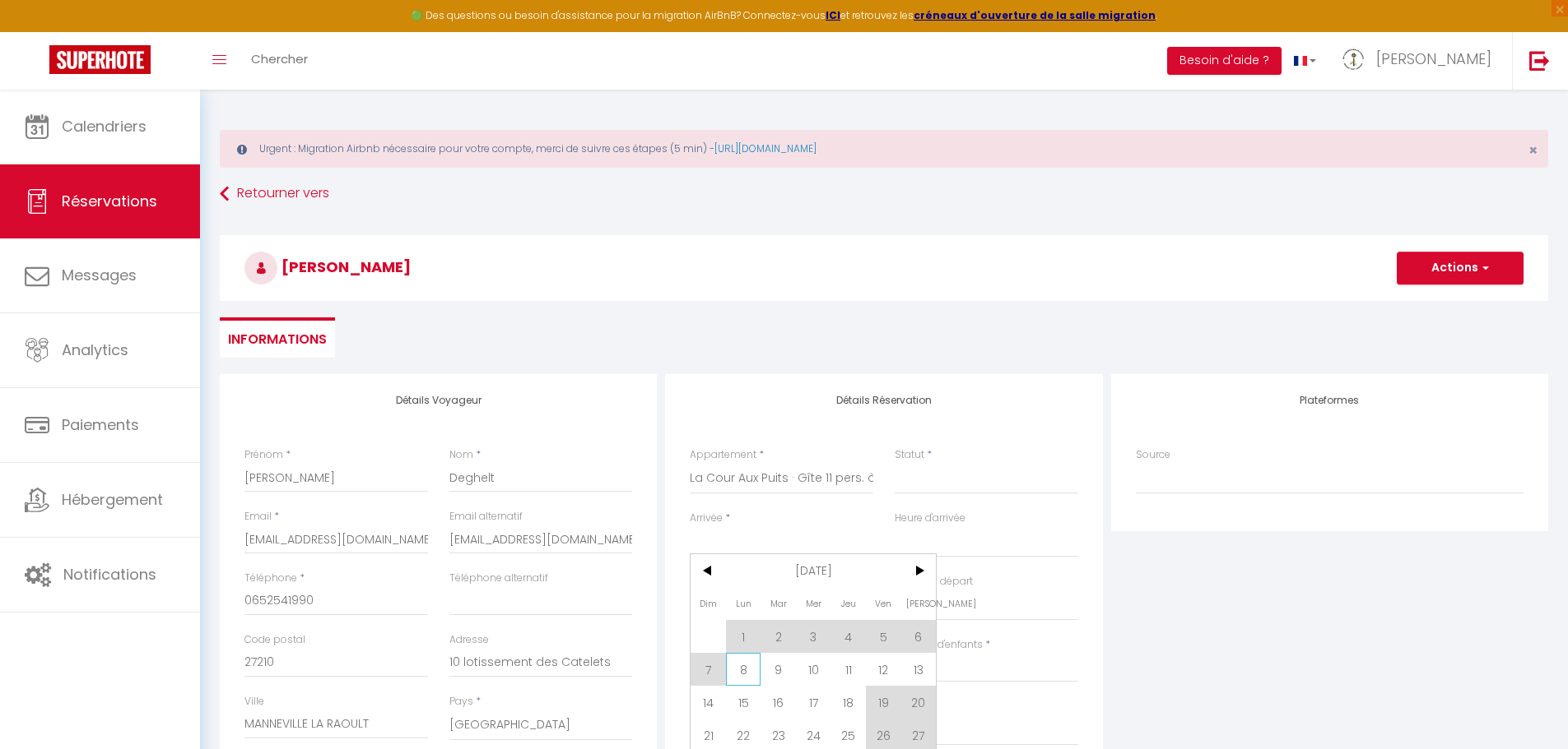
click at [744, 667] on span "8" at bounding box center [744, 670] width 35 height 33
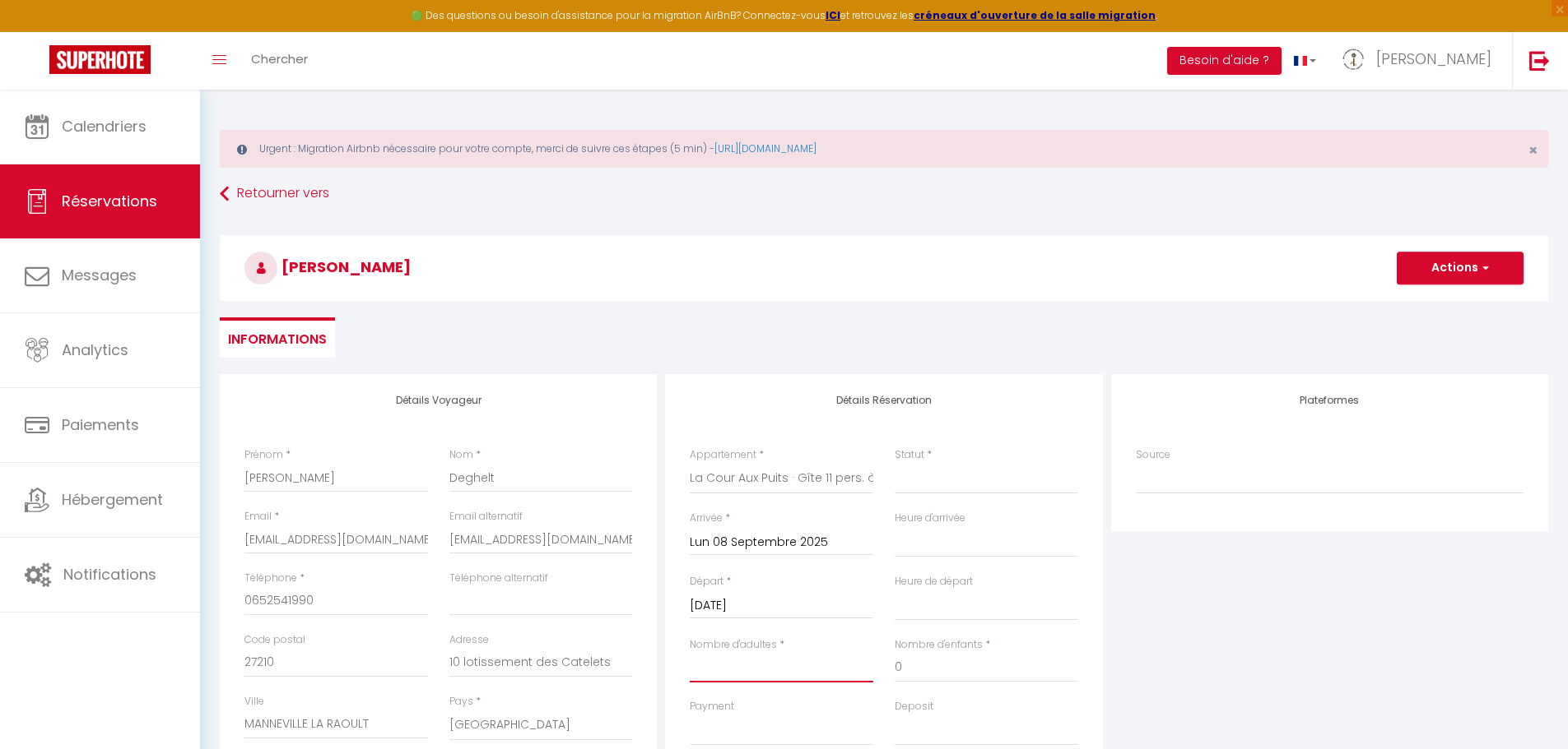
click at [762, 677] on input "Nombre d'adultes" at bounding box center [781, 668] width 183 height 30
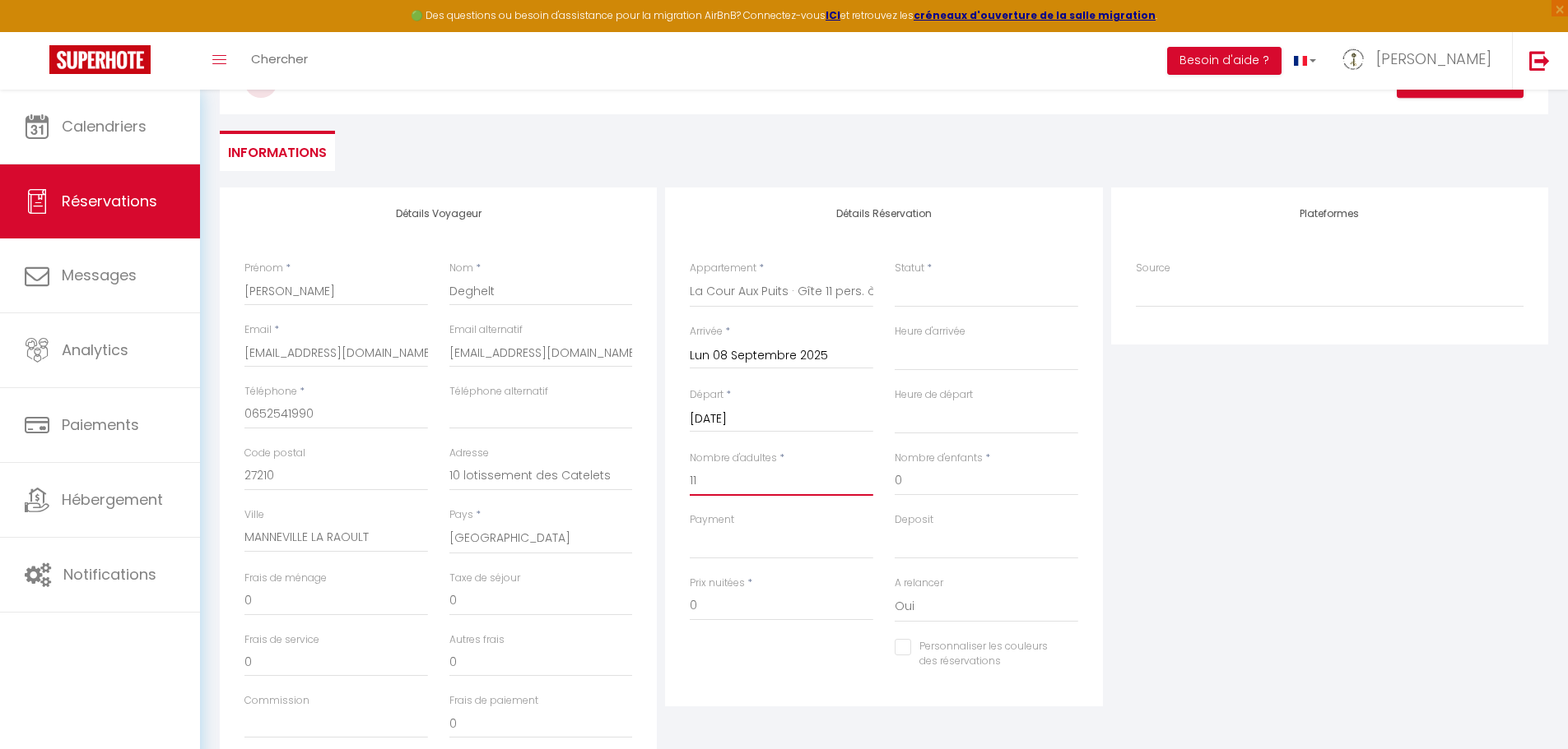
scroll to position [231, 0]
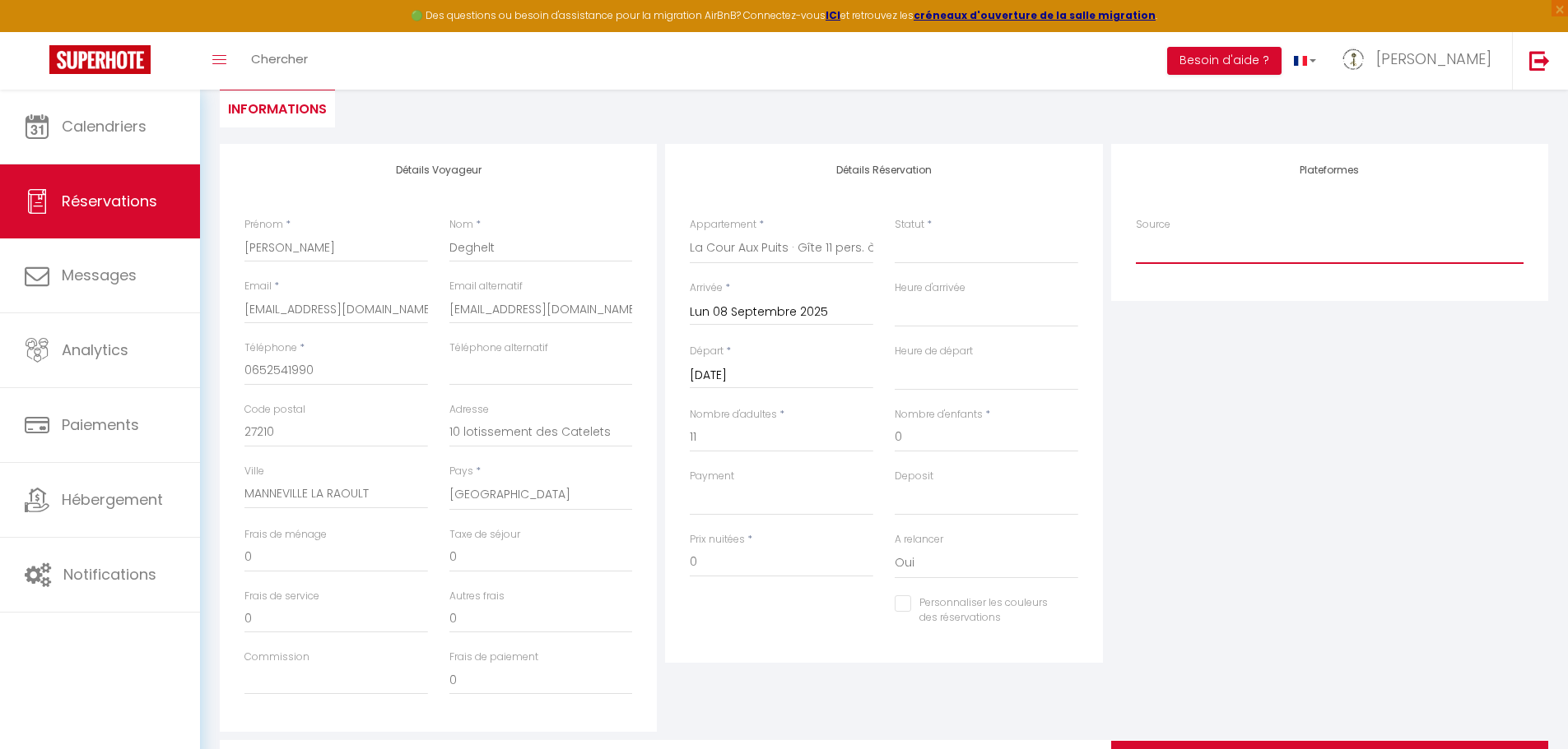
click at [1163, 247] on select "Direct Airbnb.com Booking.com Chalet montagne Expedia Gite de France Homeaway H…" at bounding box center [1330, 249] width 388 height 32
click at [1136, 233] on select "Direct Airbnb.com Booking.com Chalet montagne Expedia Gite de France Homeaway H…" at bounding box center [1330, 249] width 388 height 32
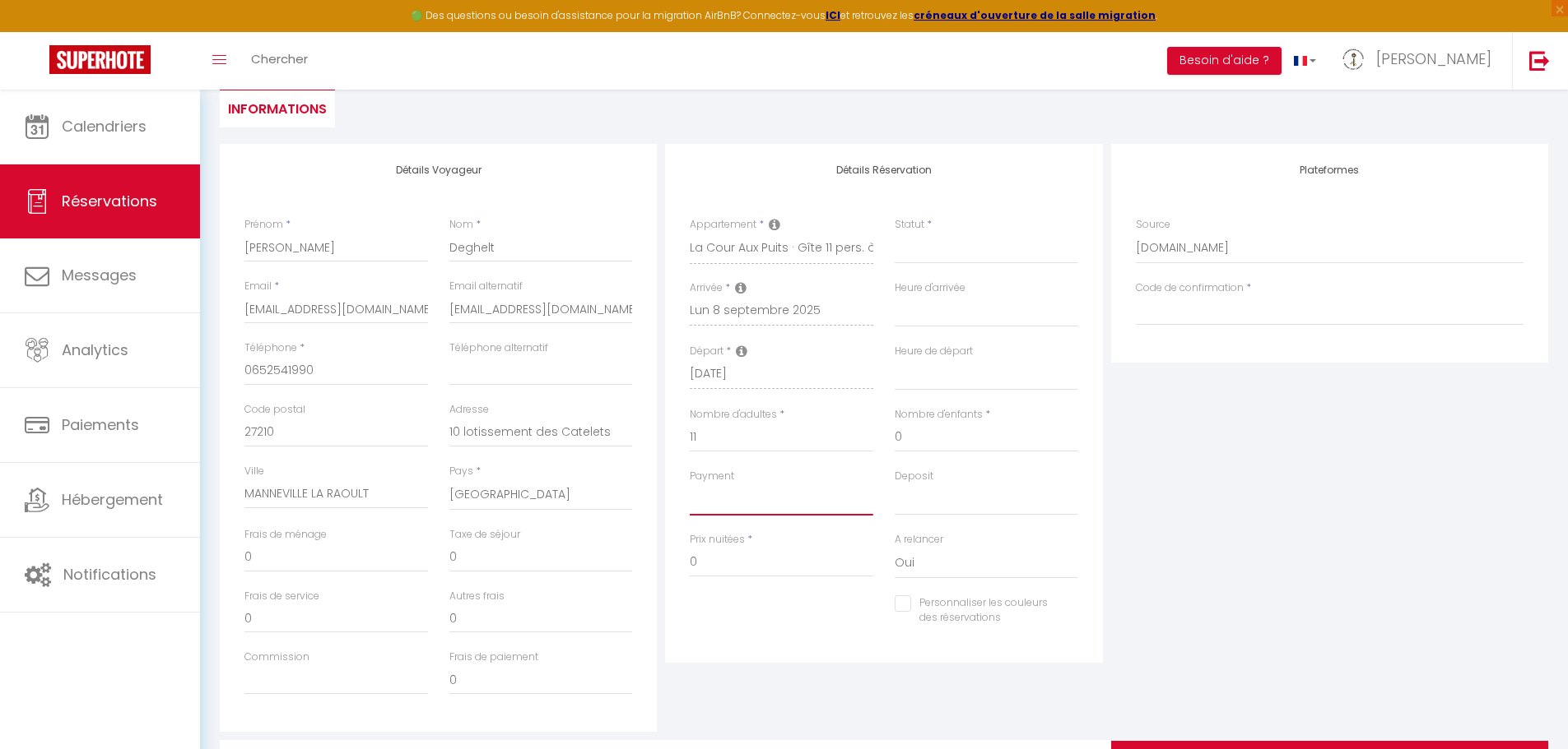
click at [771, 498] on select "OK KO" at bounding box center [781, 500] width 183 height 32
click at [689, 484] on select "OK KO" at bounding box center [781, 500] width 183 height 32
click at [919, 502] on select "OK KO" at bounding box center [986, 500] width 183 height 32
click at [937, 503] on select "OK KO" at bounding box center [986, 500] width 183 height 32
drag, startPoint x: 1573, startPoint y: 12, endPoint x: 1257, endPoint y: 500, distance: 581.4
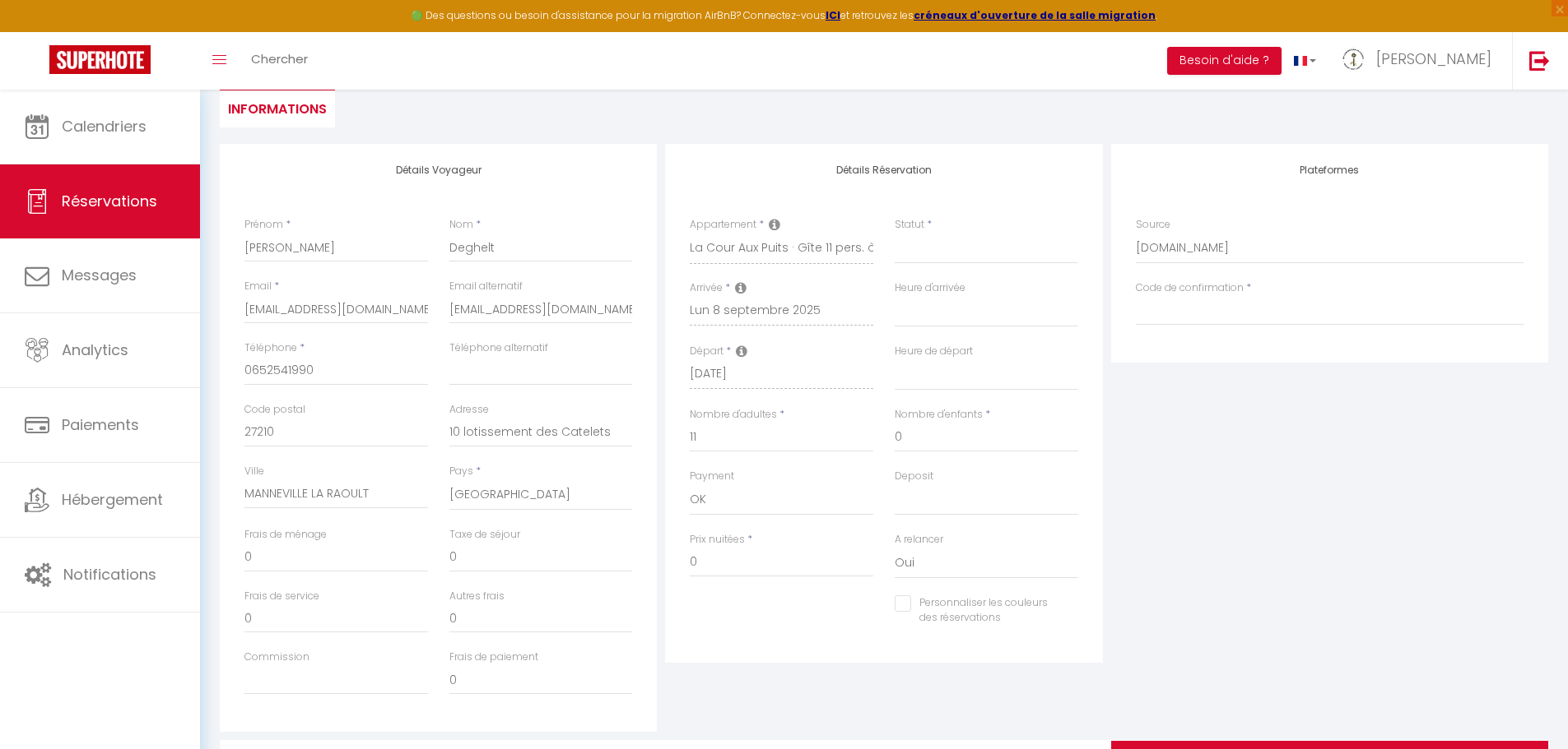
click at [1257, 500] on div "Plateformes Source Direct Airbnb.com Booking.com Chalet montagne Expedia Gite d…" at bounding box center [1329, 438] width 446 height 588
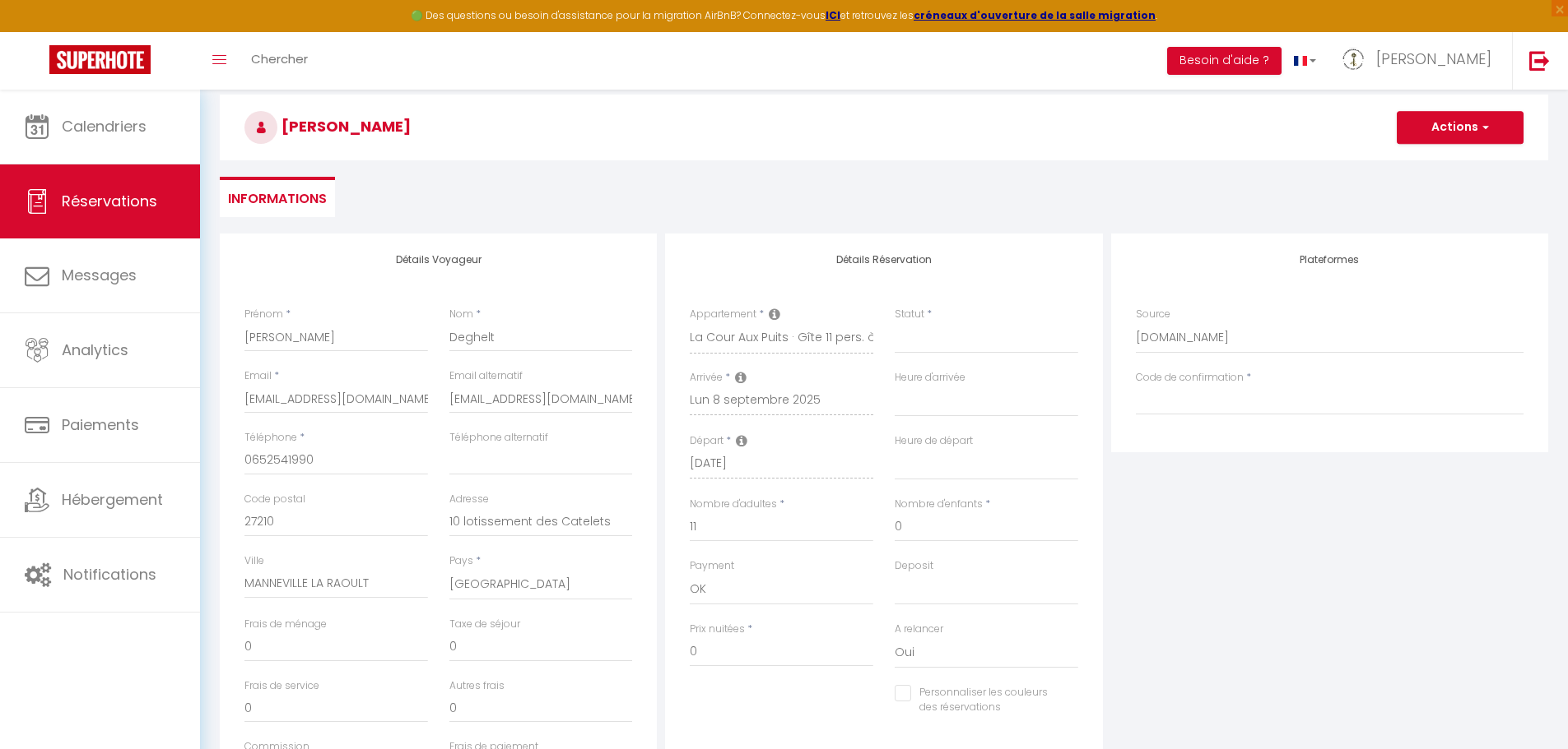
scroll to position [0, 0]
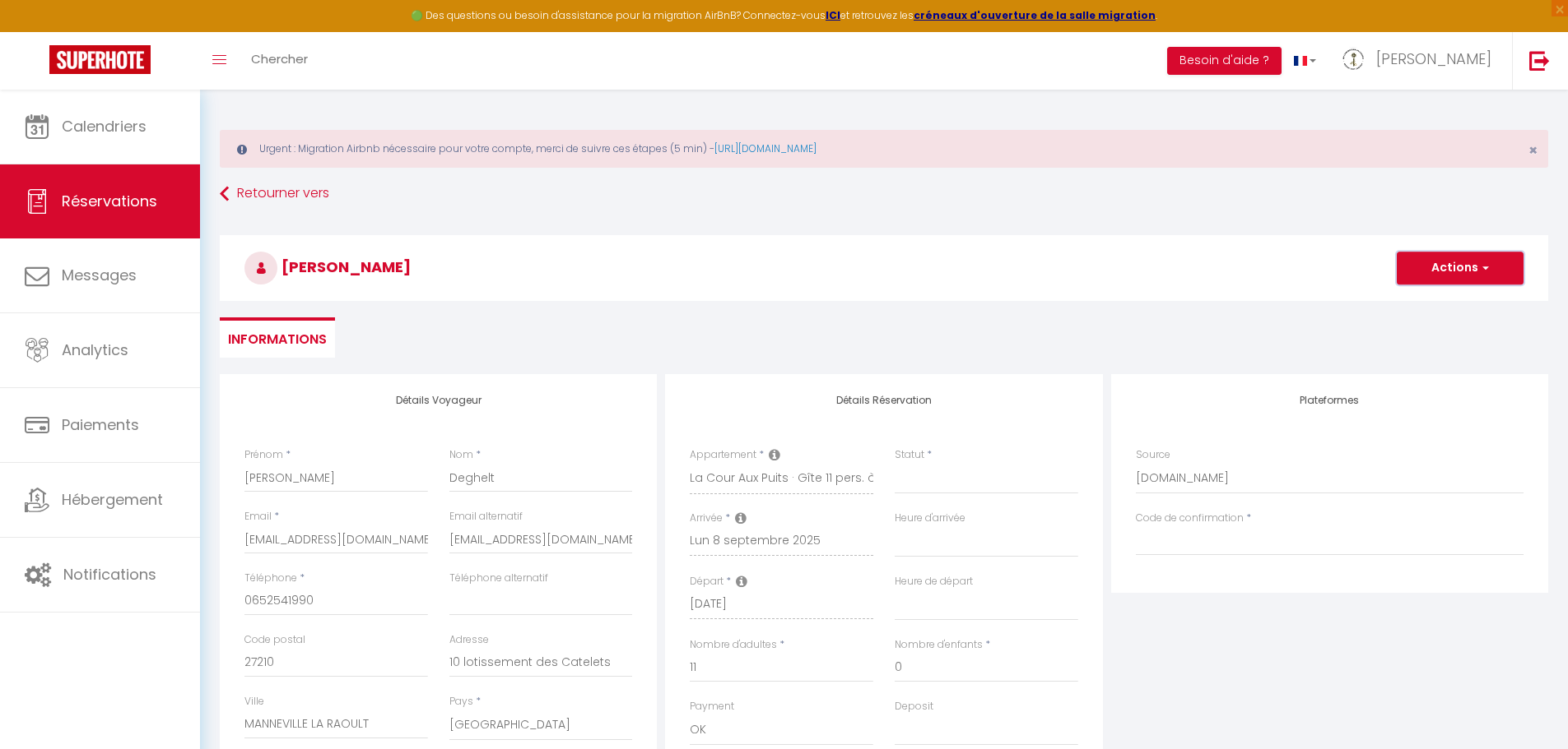
click at [1481, 265] on span "button" at bounding box center [1483, 268] width 10 height 15
click at [1330, 340] on ul "Informations" at bounding box center [884, 338] width 1328 height 40
click at [158, 196] on link "Réservations" at bounding box center [100, 201] width 200 height 74
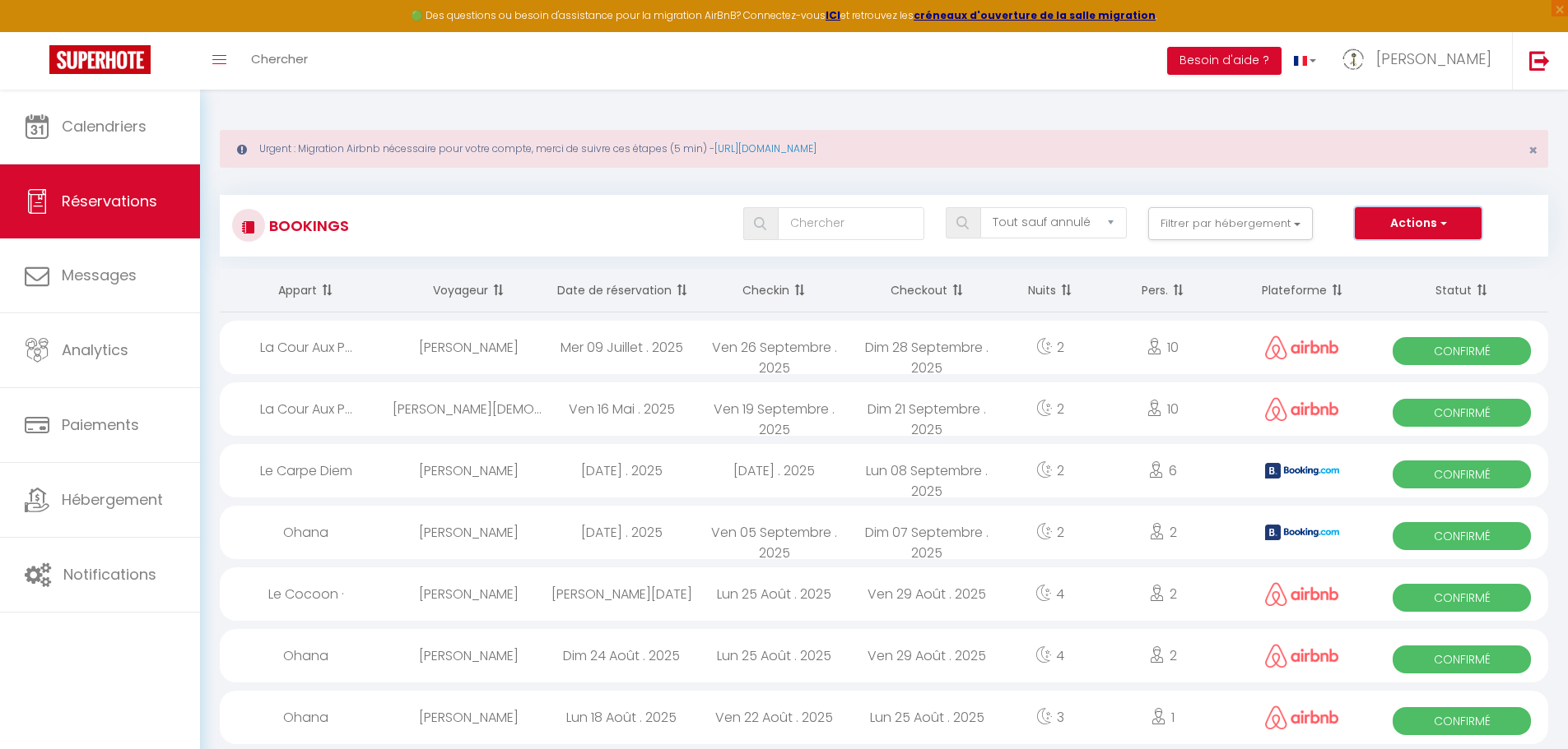
click at [1440, 226] on span "button" at bounding box center [1442, 223] width 10 height 17
click at [1414, 256] on link "Nouvelle Réservation" at bounding box center [1393, 259] width 177 height 22
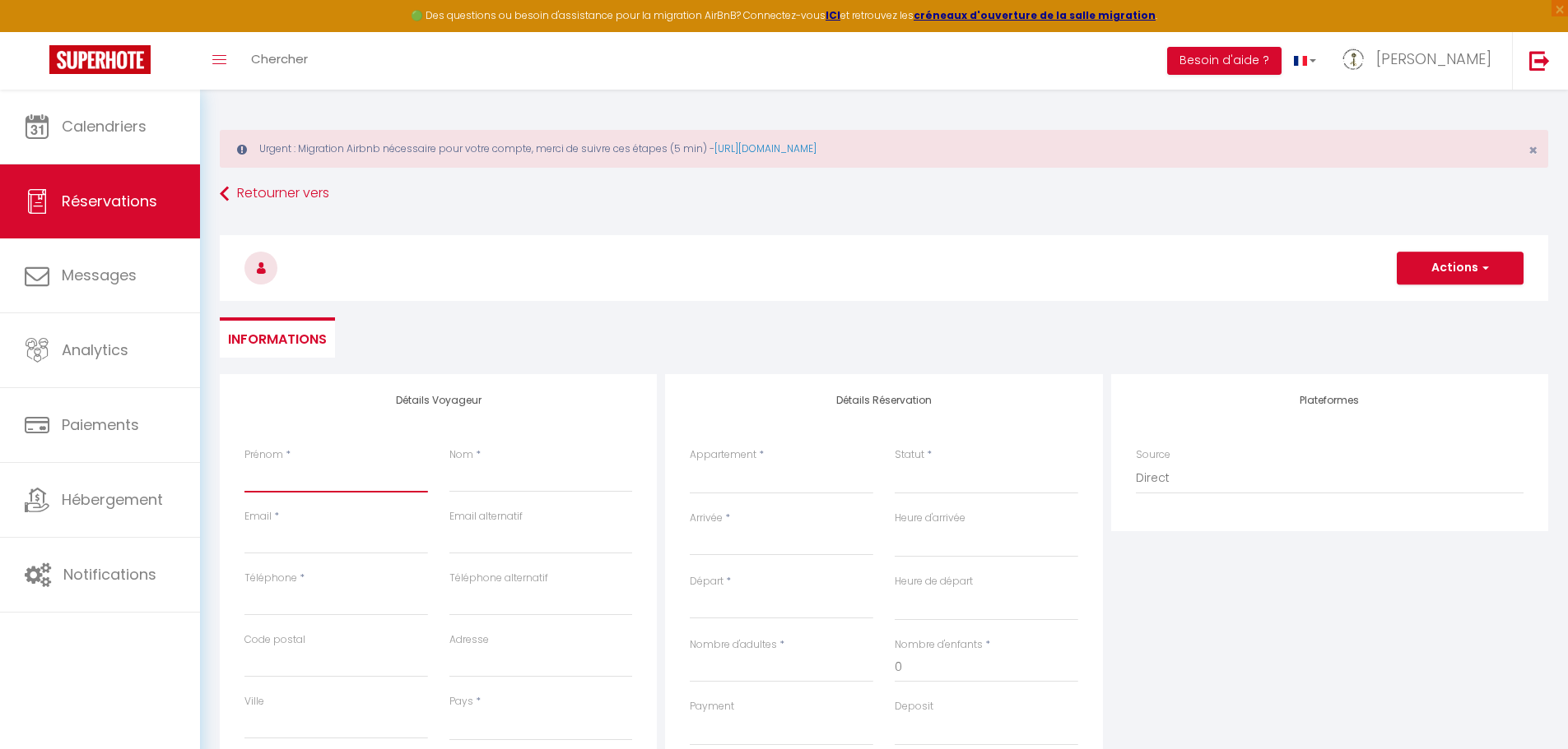
click at [338, 484] on input "Prénom" at bounding box center [336, 478] width 183 height 30
click at [490, 478] on input "Nom" at bounding box center [541, 478] width 183 height 30
click at [147, 206] on span "Réservations" at bounding box center [109, 201] width 96 height 21
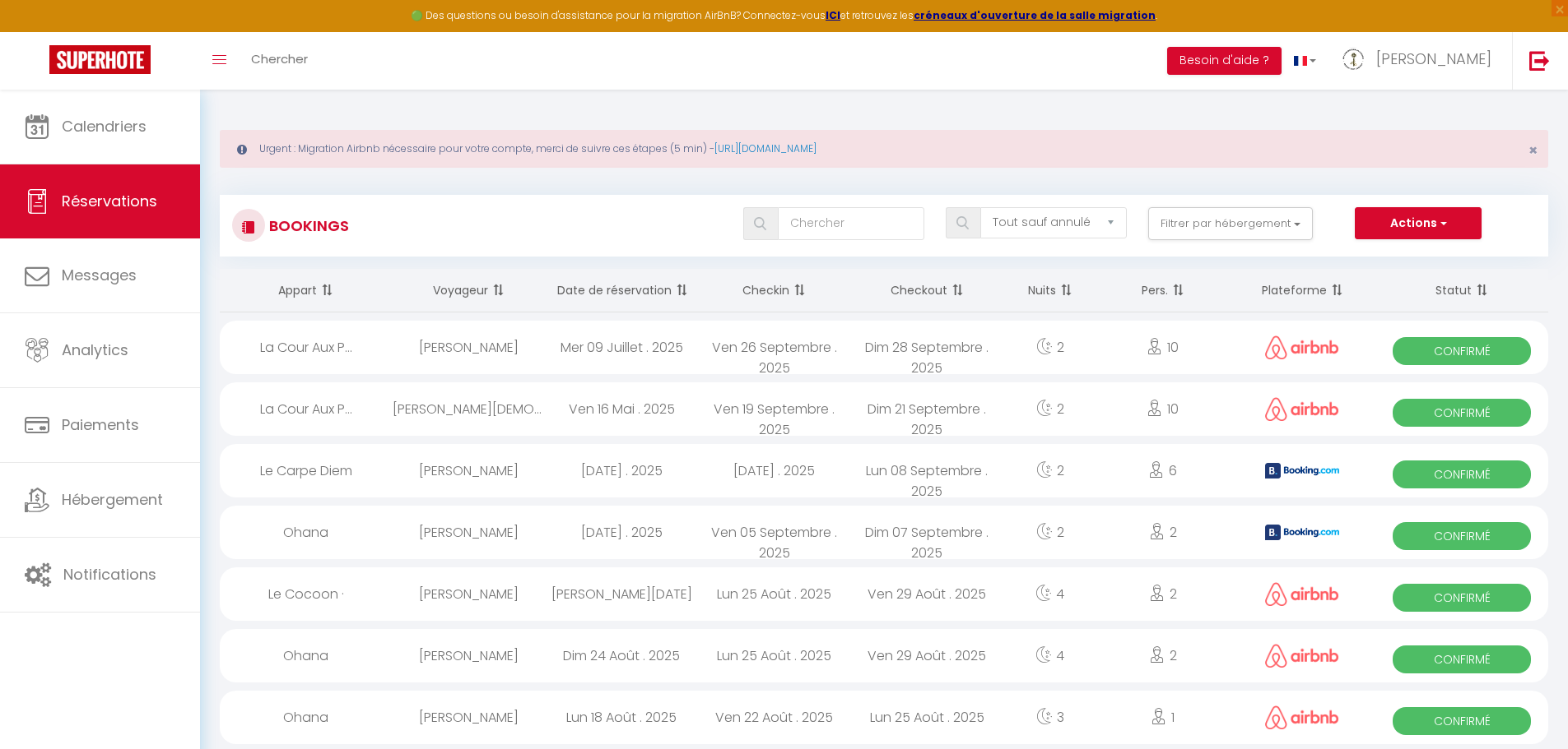
drag, startPoint x: 1576, startPoint y: 163, endPoint x: 493, endPoint y: 290, distance: 1090.4
click at [493, 290] on span at bounding box center [496, 290] width 17 height 33
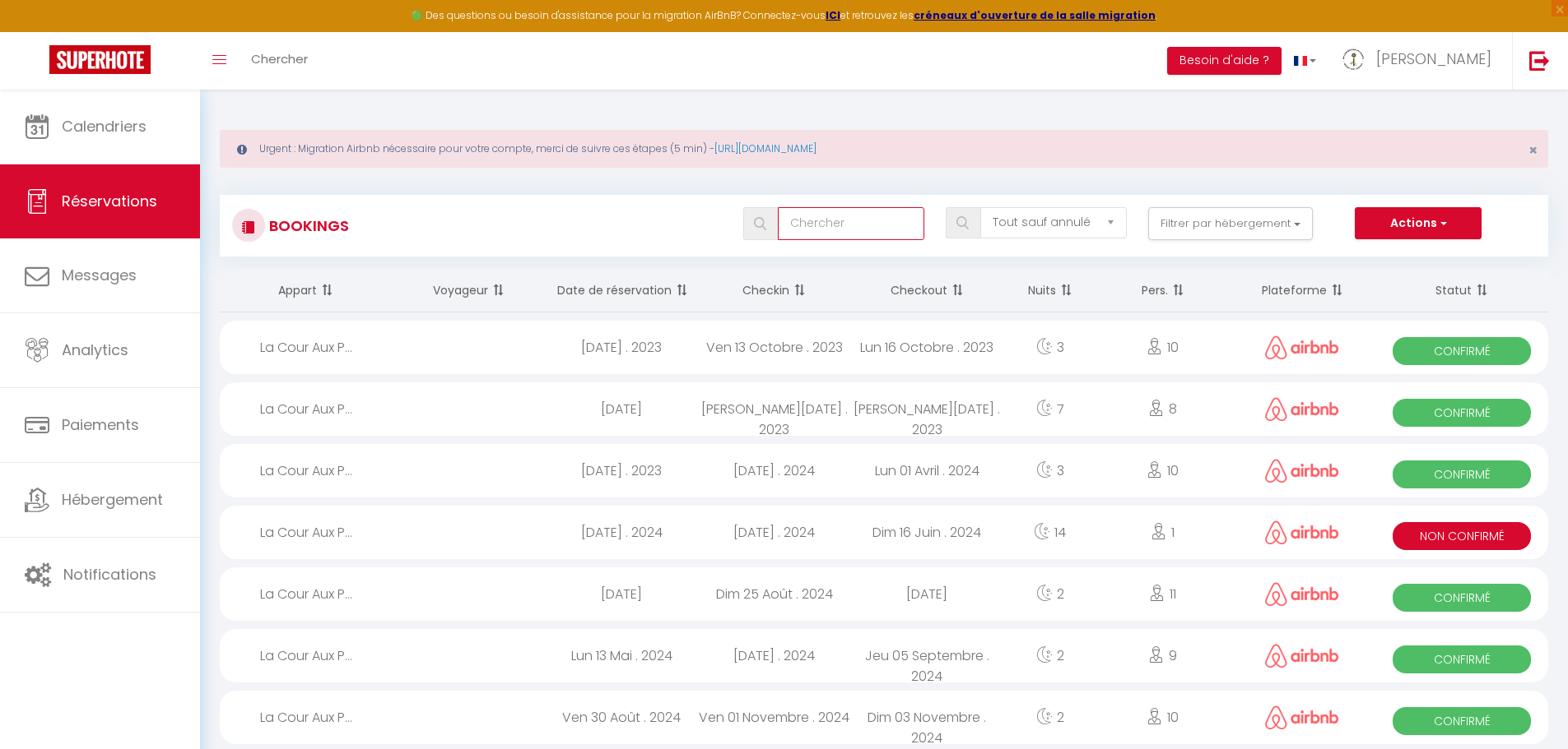
click at [832, 225] on input "text" at bounding box center [851, 224] width 147 height 33
click at [1102, 222] on select "Tous les statuts Annulé Confirmé Non Confirmé Tout sauf annulé No Show Request" at bounding box center [1053, 223] width 147 height 32
click at [1132, 132] on div "Urgent : Migration Airbnb nécessaire pour votre compte, merci de suivre ces éta…" at bounding box center [884, 148] width 1328 height 37
click at [1441, 222] on span "button" at bounding box center [1442, 223] width 10 height 17
click at [1476, 533] on span "Non Confirmé" at bounding box center [1461, 537] width 138 height 28
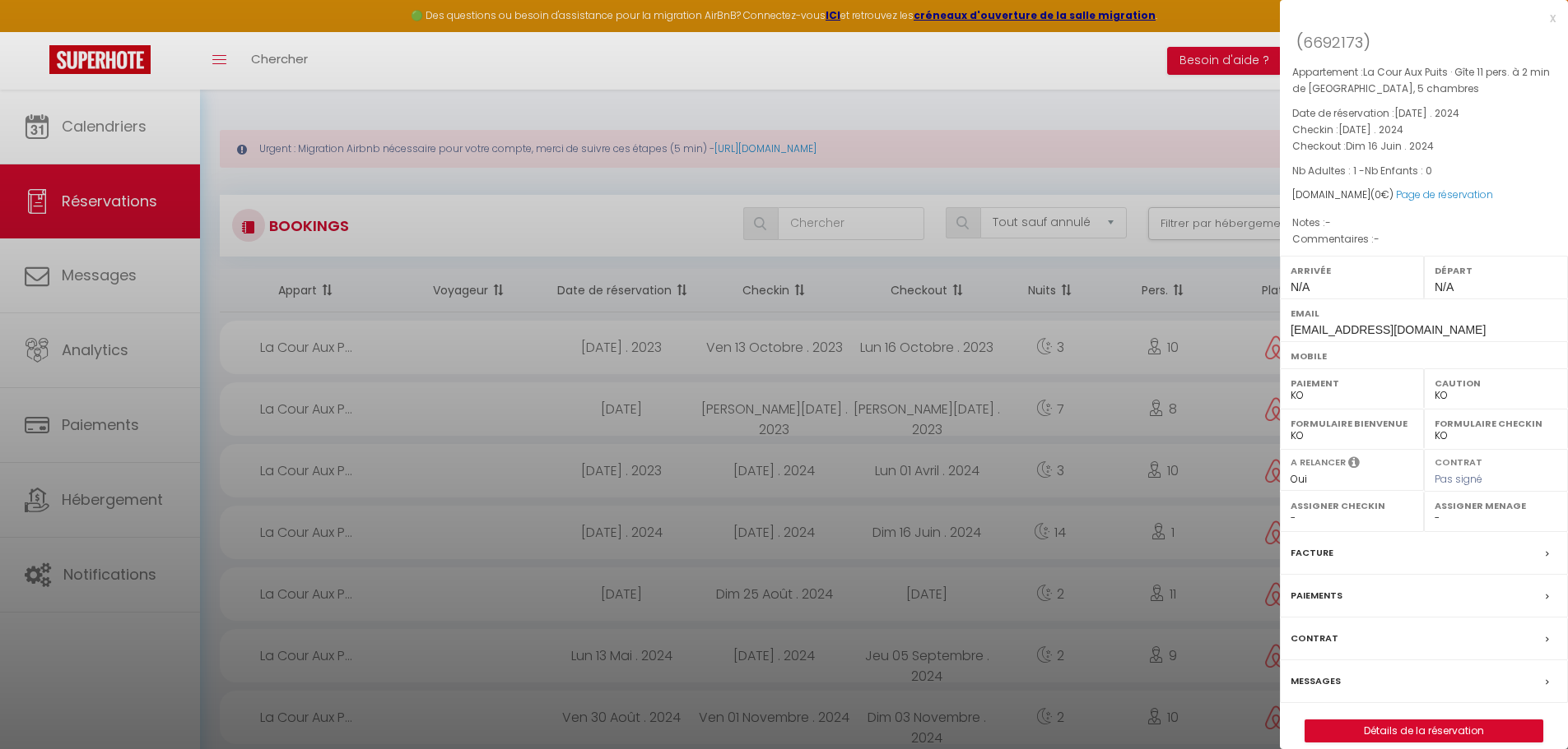
click at [1129, 109] on div at bounding box center [784, 374] width 1568 height 749
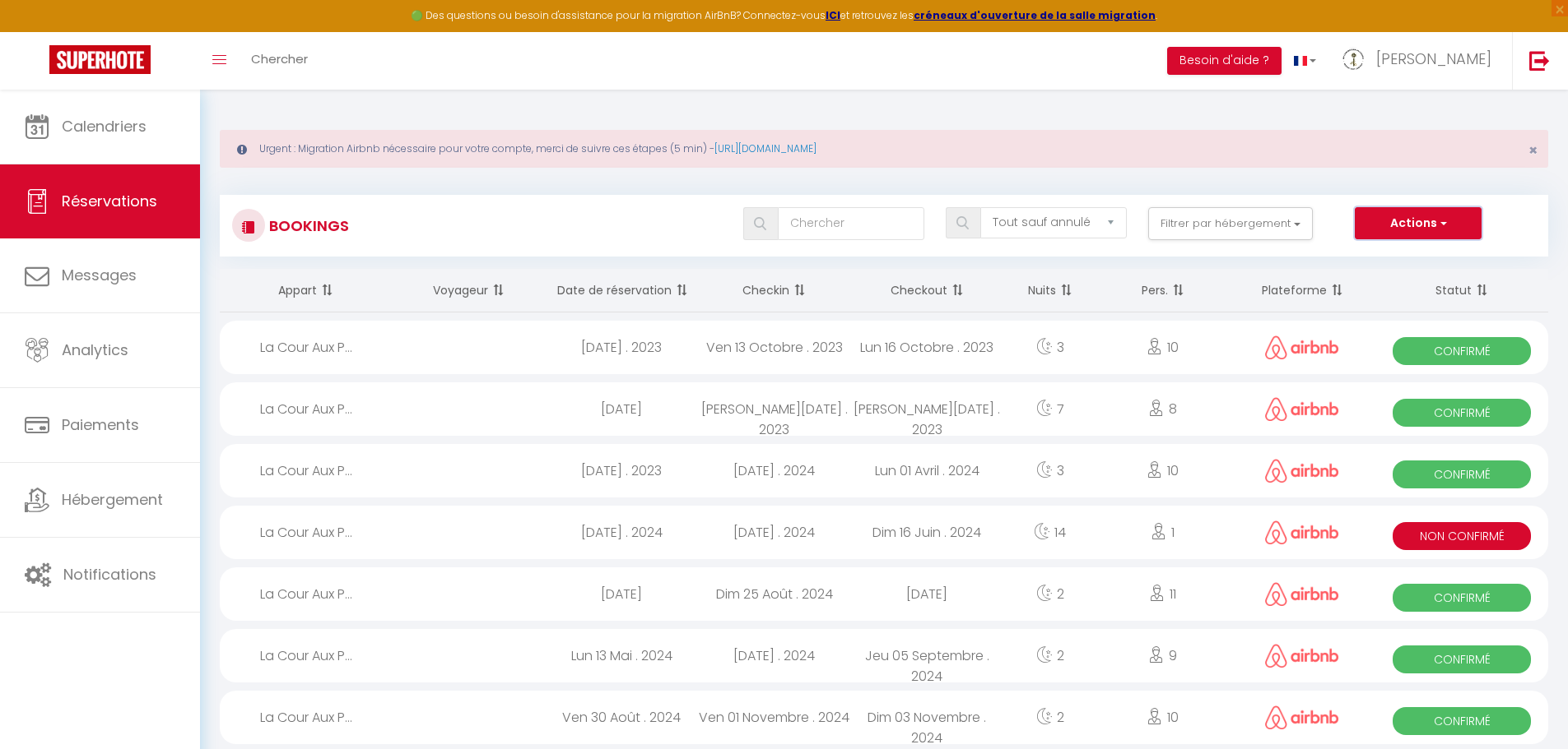
click at [1415, 222] on button "Actions" at bounding box center [1418, 224] width 127 height 33
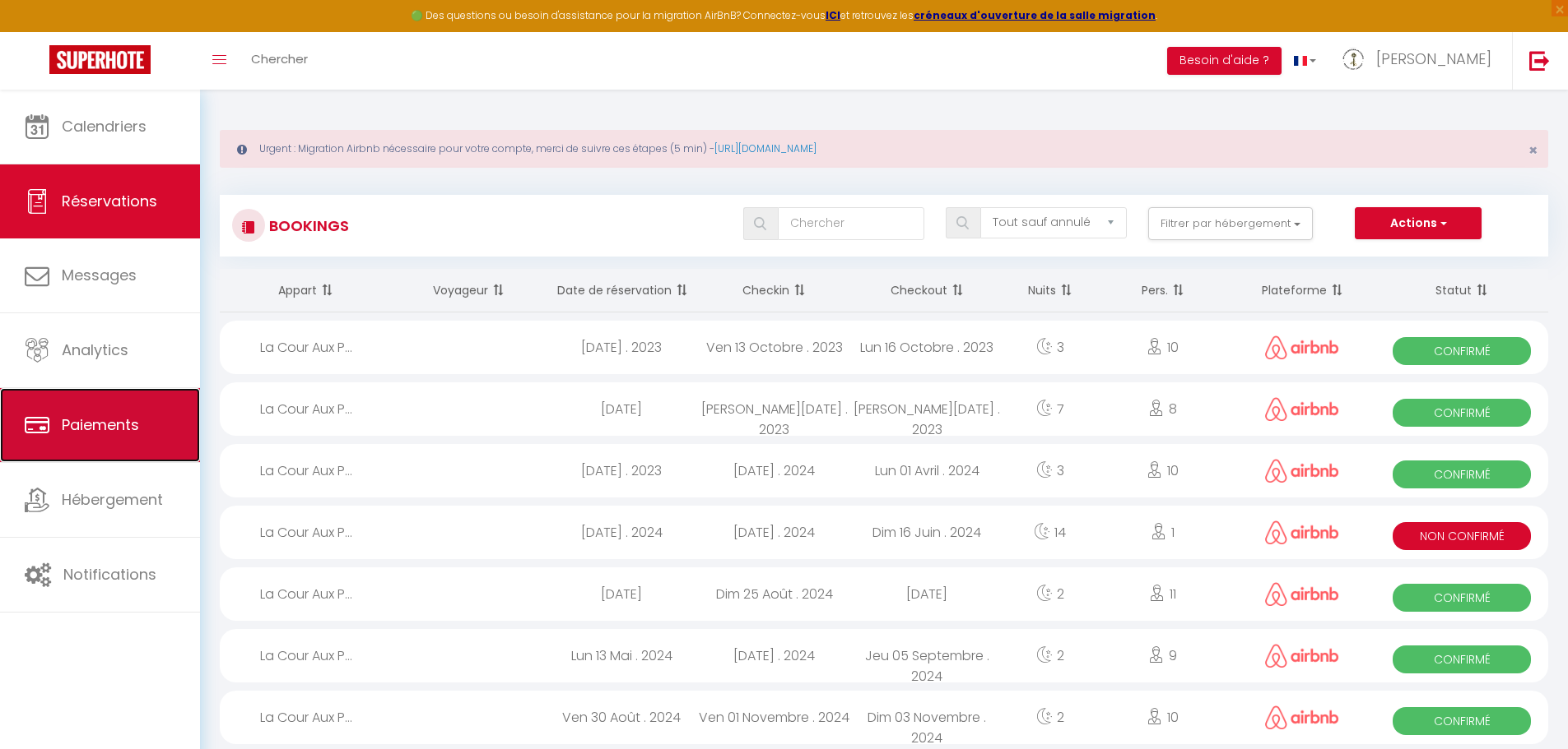
click at [124, 434] on span "Paiements" at bounding box center [100, 424] width 77 height 21
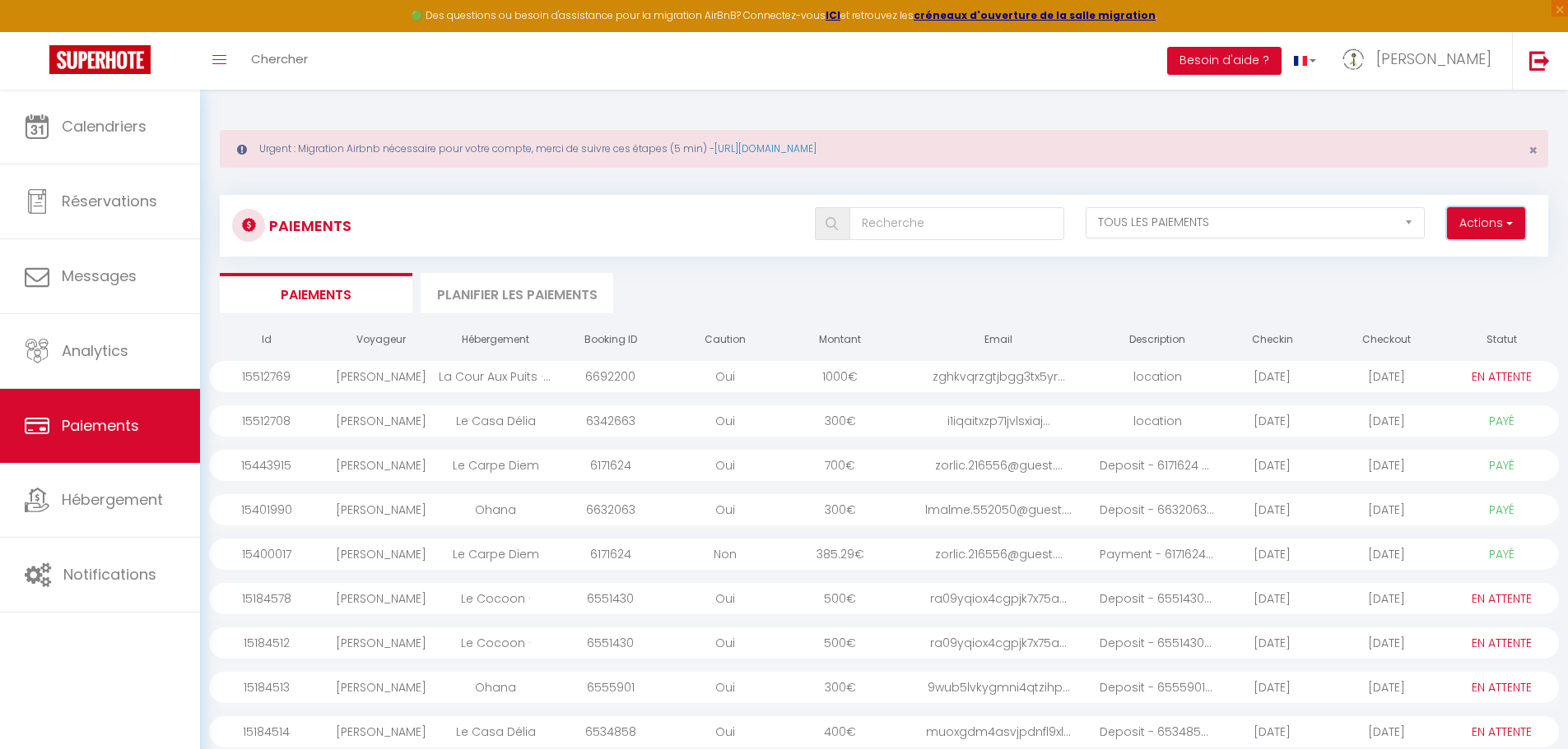
click at [1492, 229] on button "Actions" at bounding box center [1486, 224] width 78 height 33
click at [1458, 283] on link "Créer nouveau lien caution" at bounding box center [1422, 280] width 202 height 22
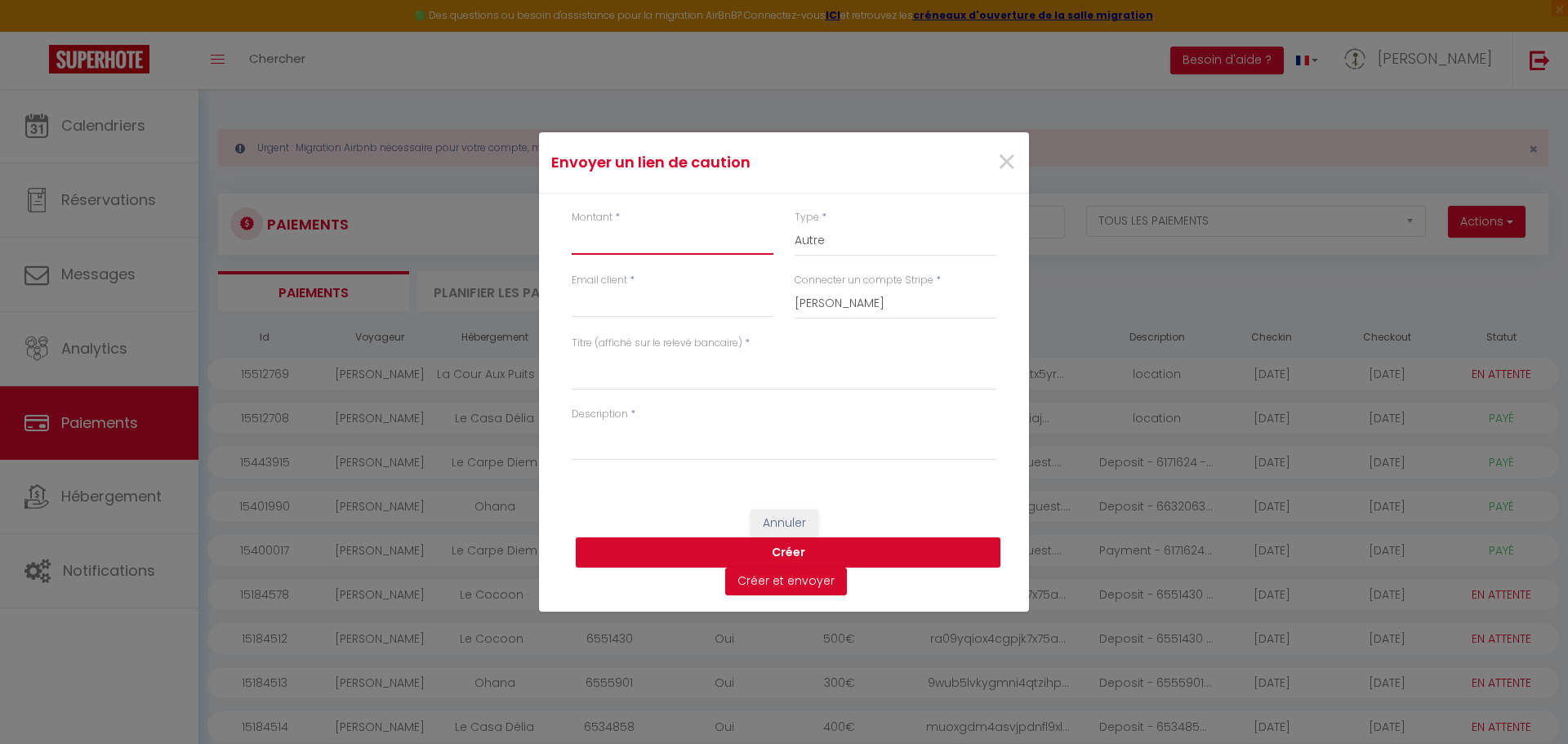
click at [739, 240] on input "Montant" at bounding box center [672, 241] width 202 height 30
click at [644, 308] on input "Email client" at bounding box center [672, 303] width 202 height 30
click at [878, 306] on select "Allegri Nicole MD Conciergerie Normandie Langin Laetitia" at bounding box center [896, 304] width 202 height 31
click at [795, 289] on select "Allegri Nicole MD Conciergerie Normandie Langin Laetitia" at bounding box center [896, 304] width 202 height 31
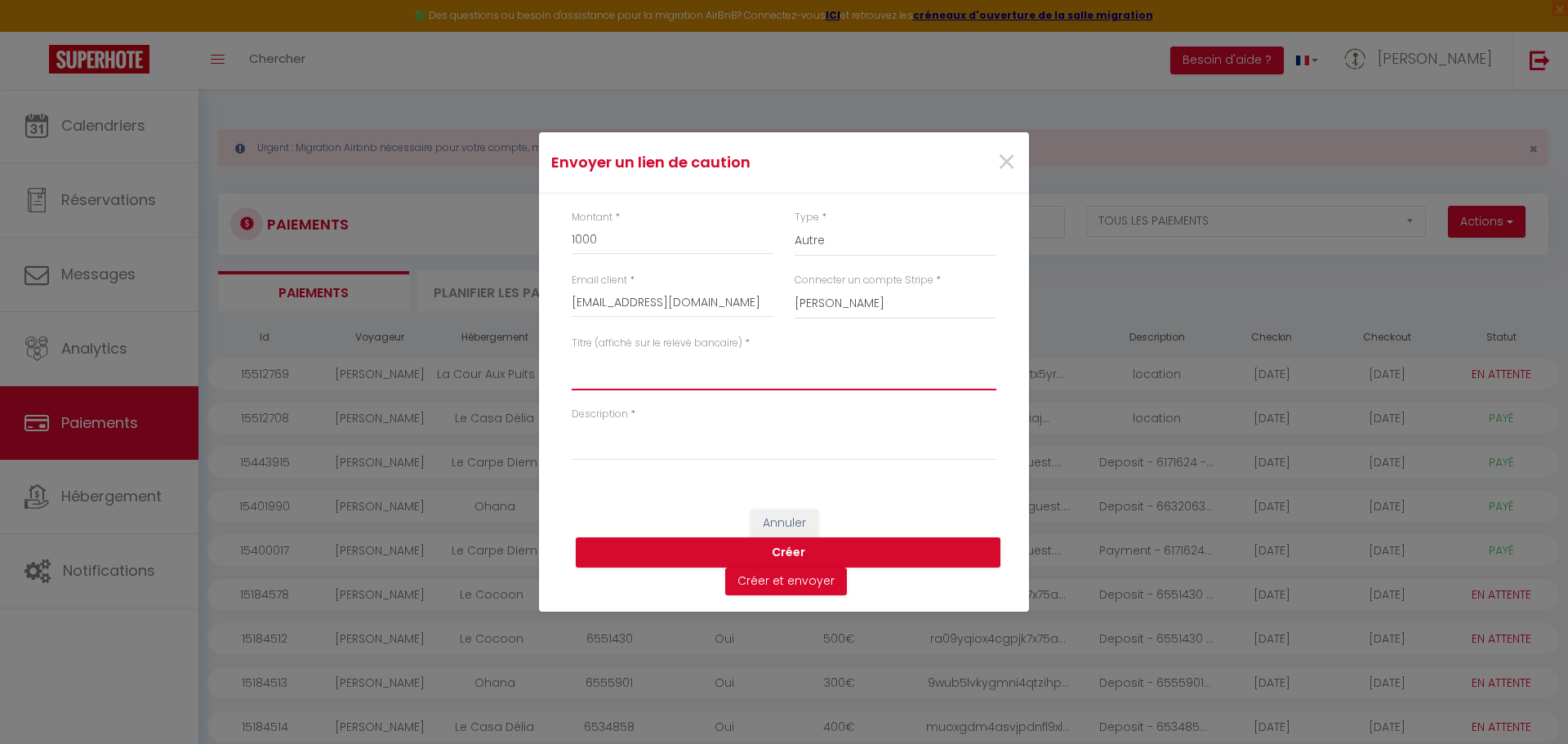
click at [752, 379] on textarea "Titre (affiché sur le relevé bancaire)" at bounding box center [784, 370] width 425 height 39
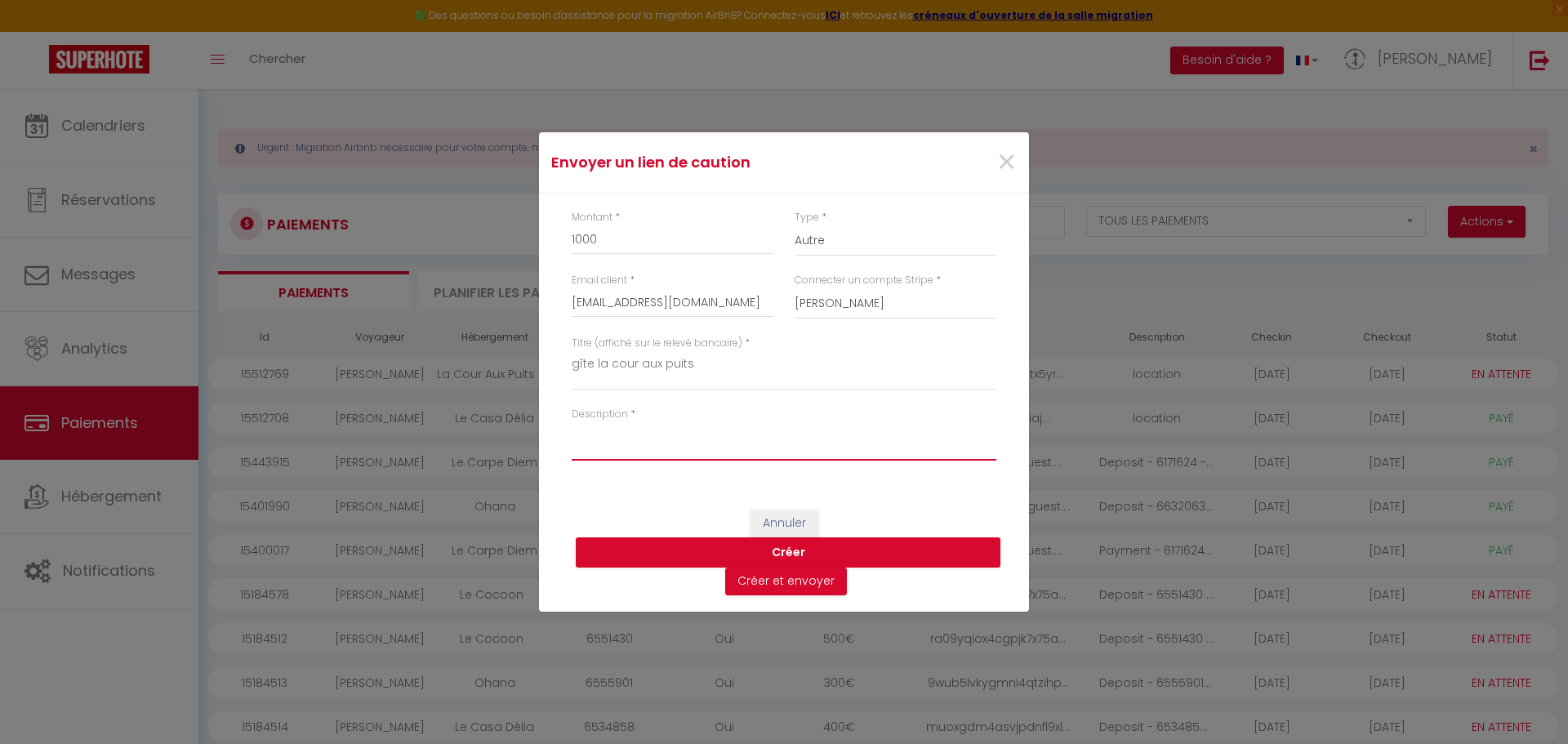
click at [723, 451] on textarea "Description" at bounding box center [784, 441] width 425 height 39
click at [786, 579] on button "Créer et envoyer" at bounding box center [786, 582] width 121 height 28
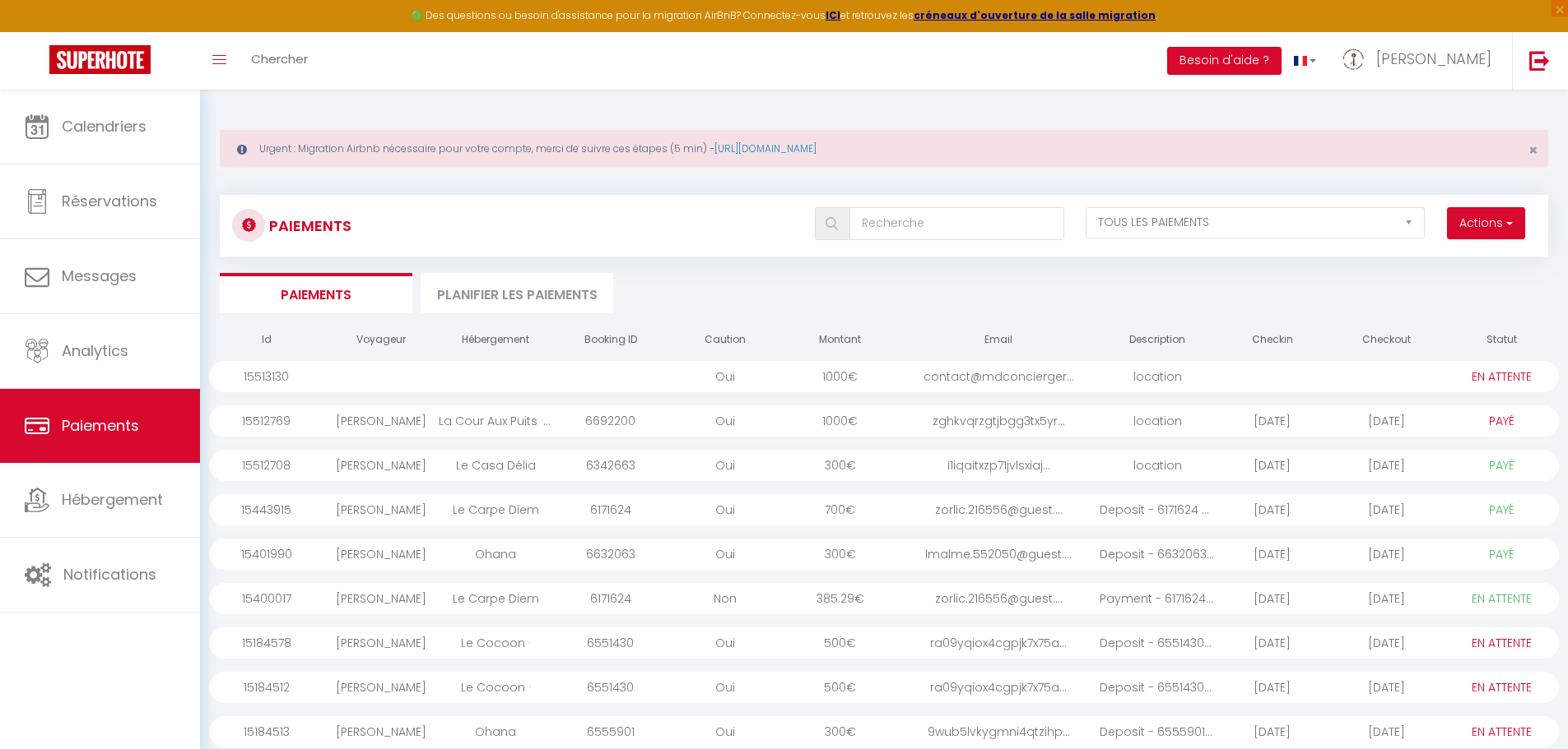
click at [1021, 377] on div "contact@mdconcierger..." at bounding box center [998, 377] width 202 height 32
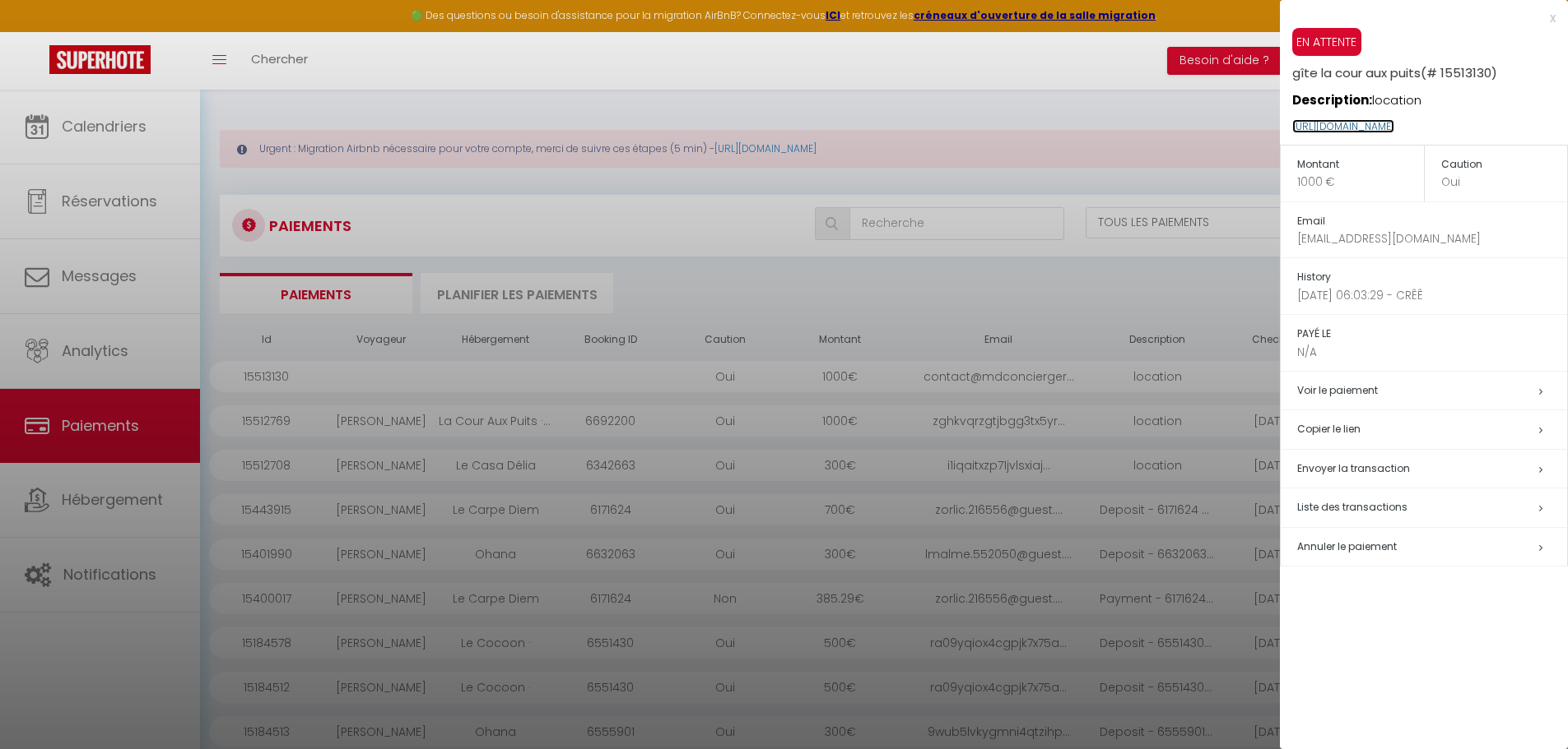
click at [1372, 122] on link "https://superhote.com/applink/p/UJOWZQa4" at bounding box center [1343, 126] width 102 height 14
click at [1371, 544] on span "Annuler le paiement" at bounding box center [1347, 546] width 100 height 14
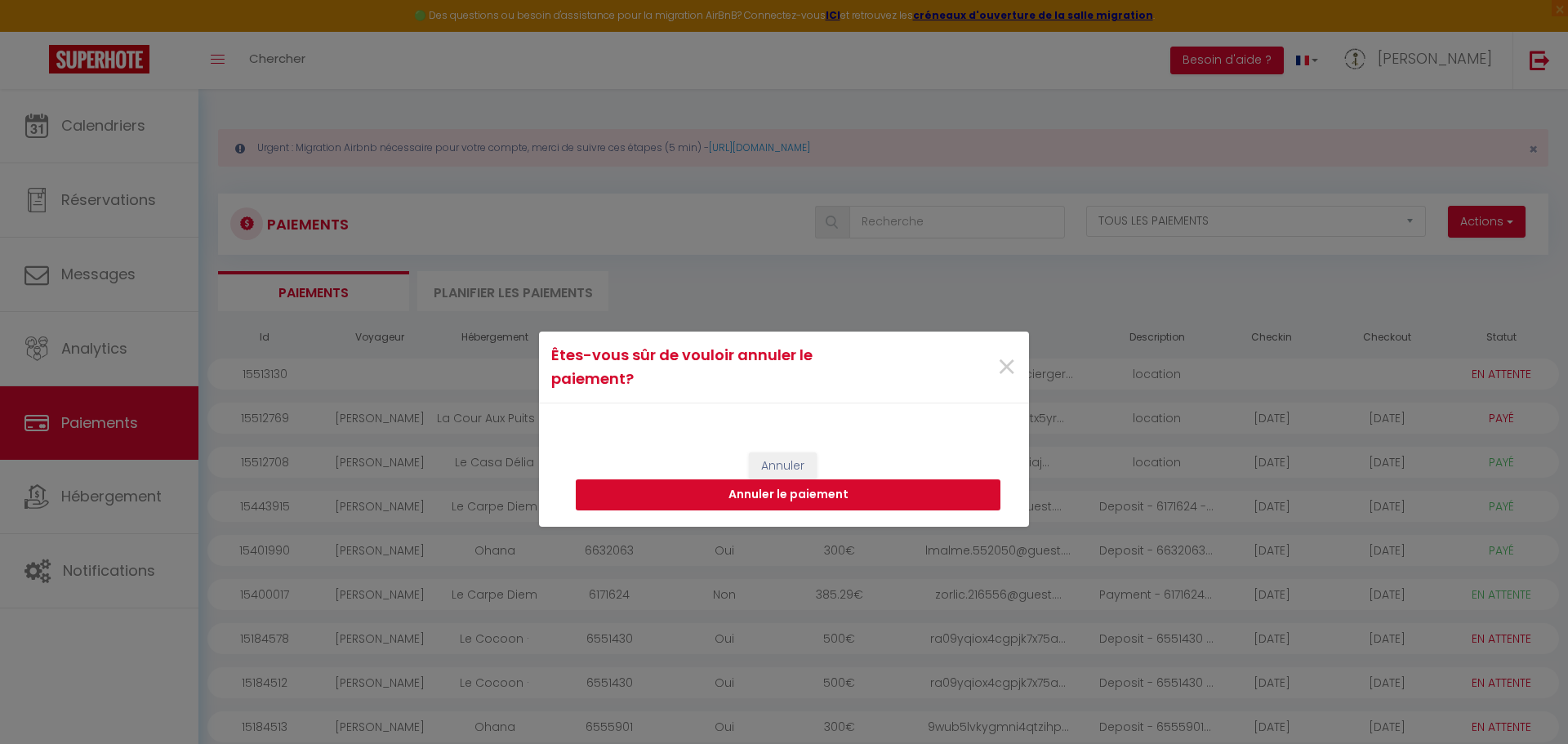
click at [855, 500] on button "Annuler le paiement" at bounding box center [788, 495] width 425 height 31
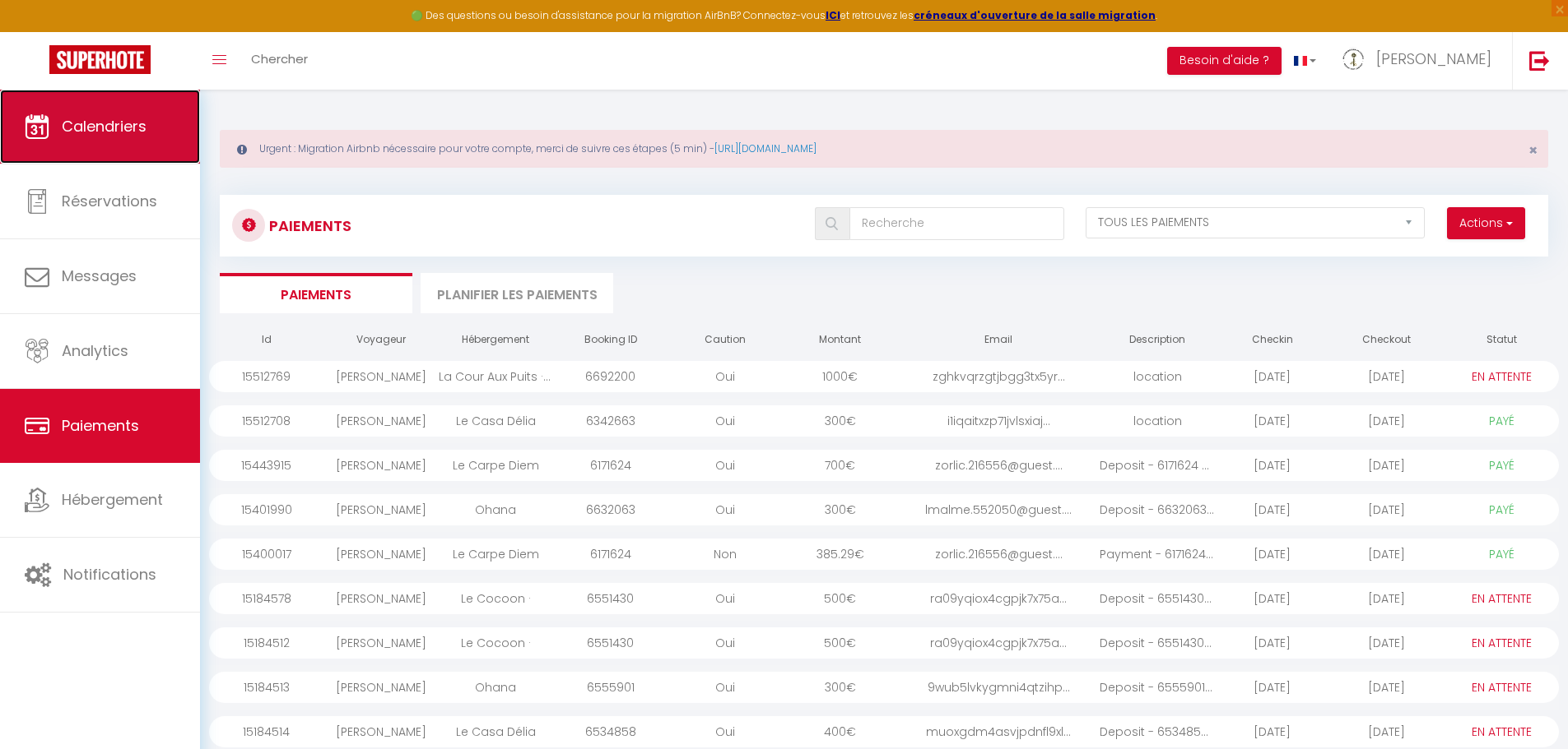
click at [141, 144] on link "Calendriers" at bounding box center [100, 126] width 200 height 74
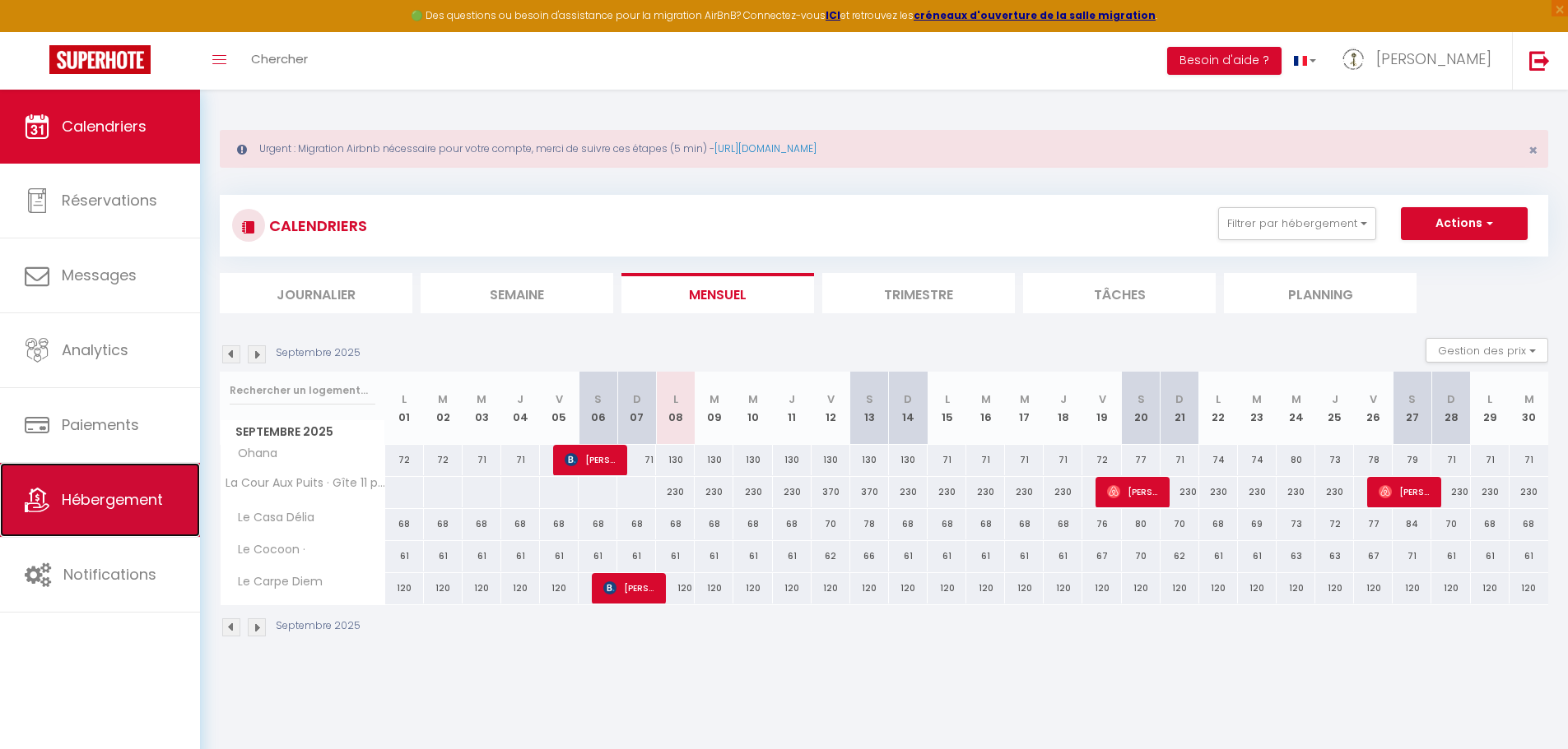
click at [106, 495] on span "Hébergement" at bounding box center [112, 499] width 102 height 21
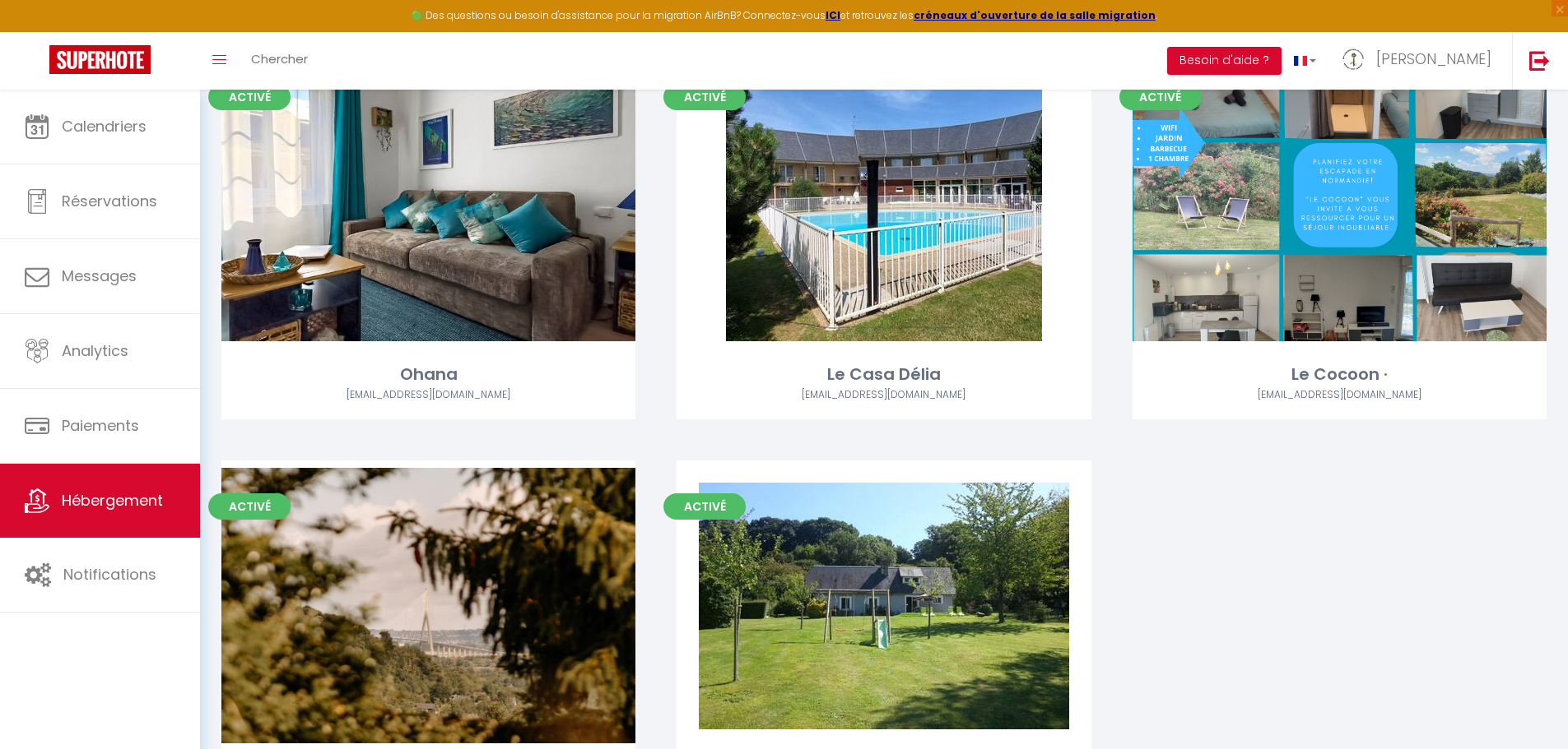
scroll to position [274, 0]
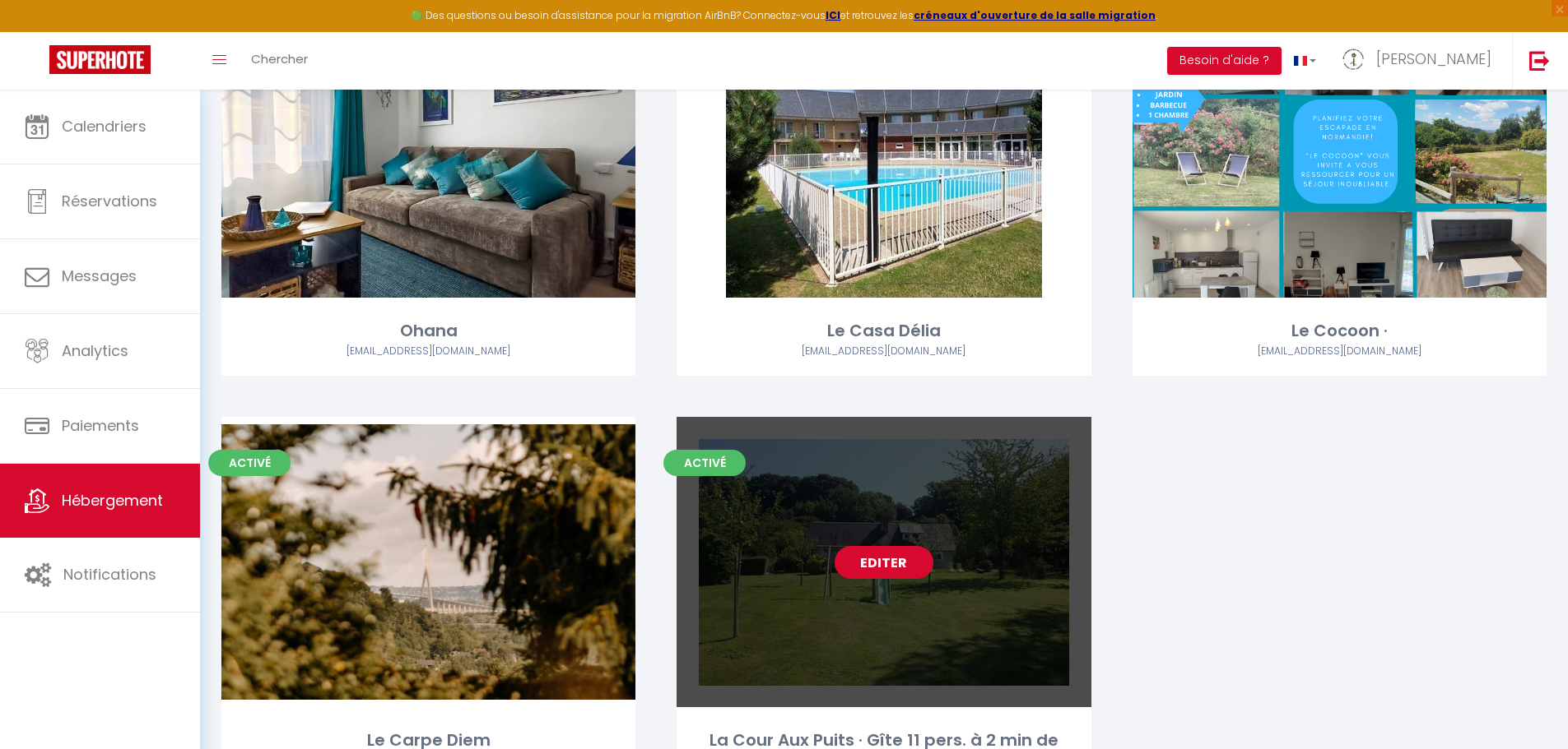
click at [931, 568] on link "Editer" at bounding box center [884, 563] width 99 height 33
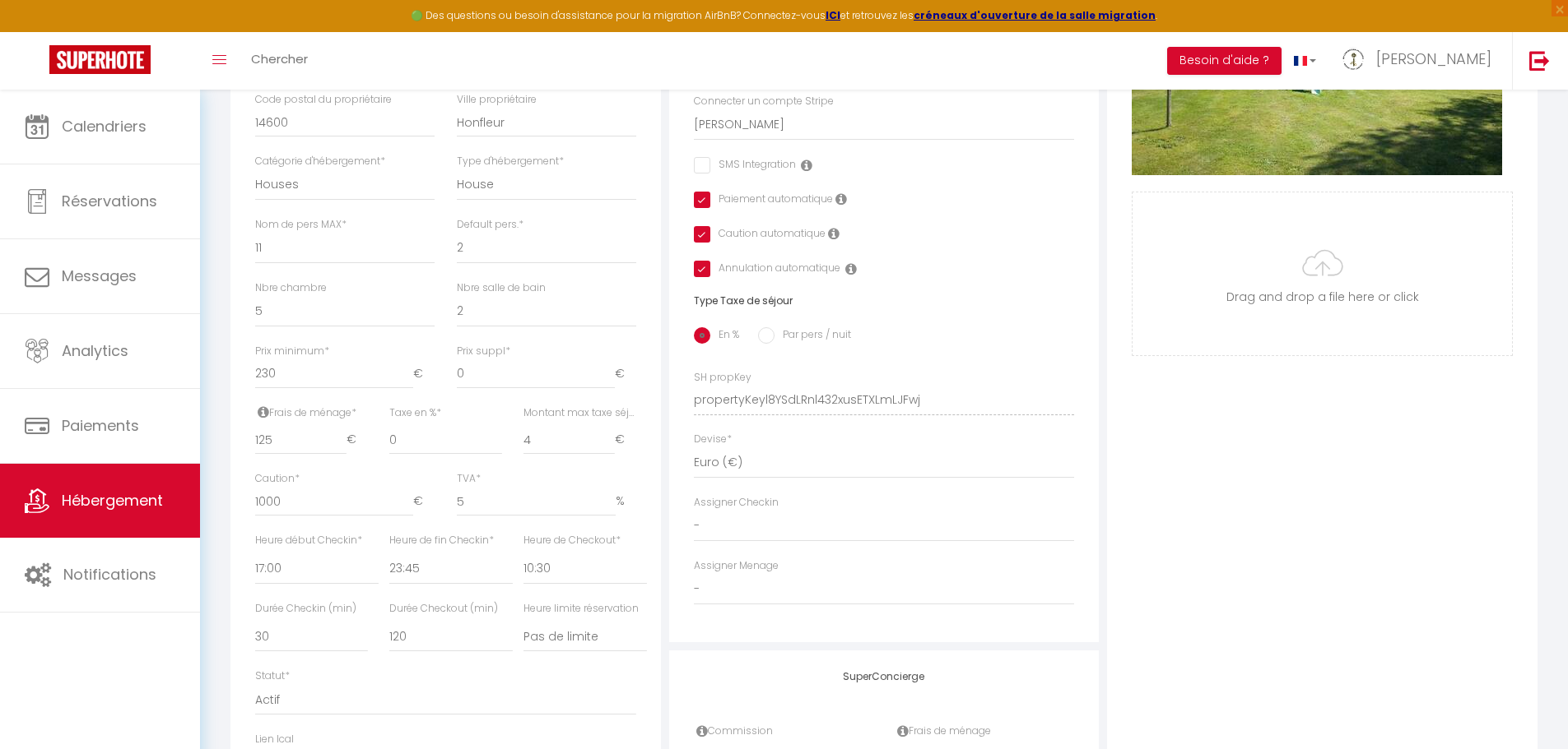
scroll to position [535, 0]
click at [496, 383] on input "0" at bounding box center [536, 373] width 158 height 30
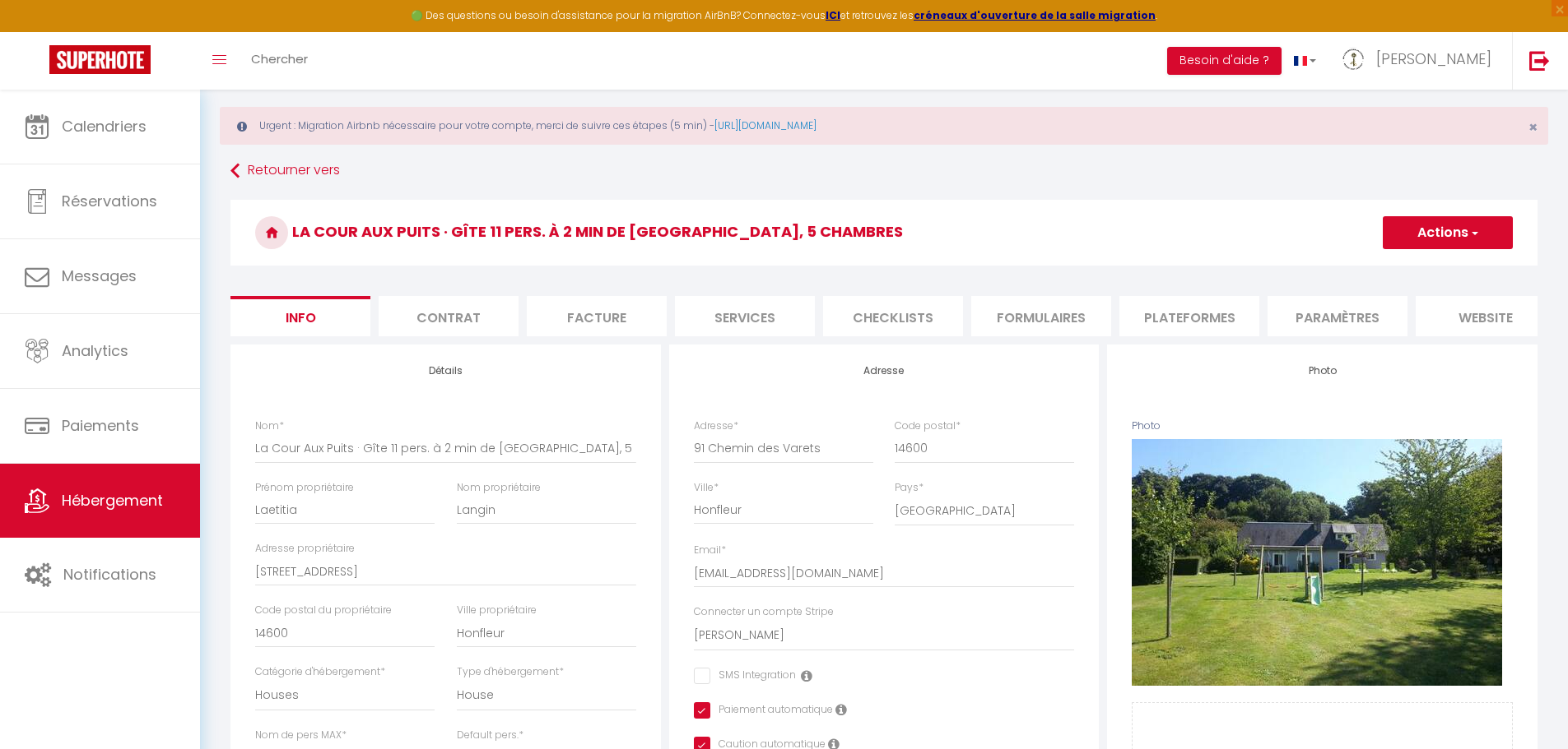
scroll to position [0, 0]
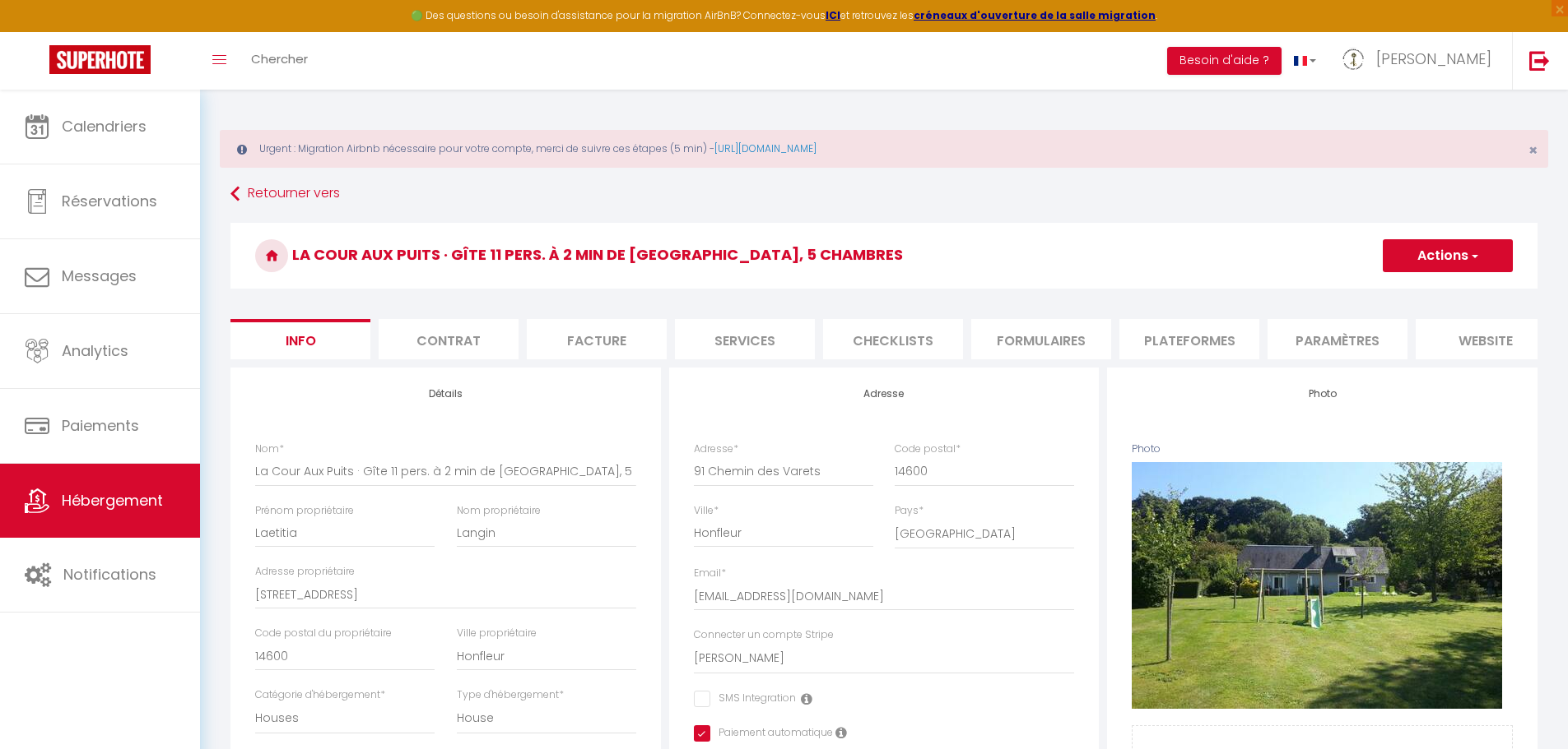
click at [1217, 336] on li "Plateformes" at bounding box center [1189, 339] width 140 height 40
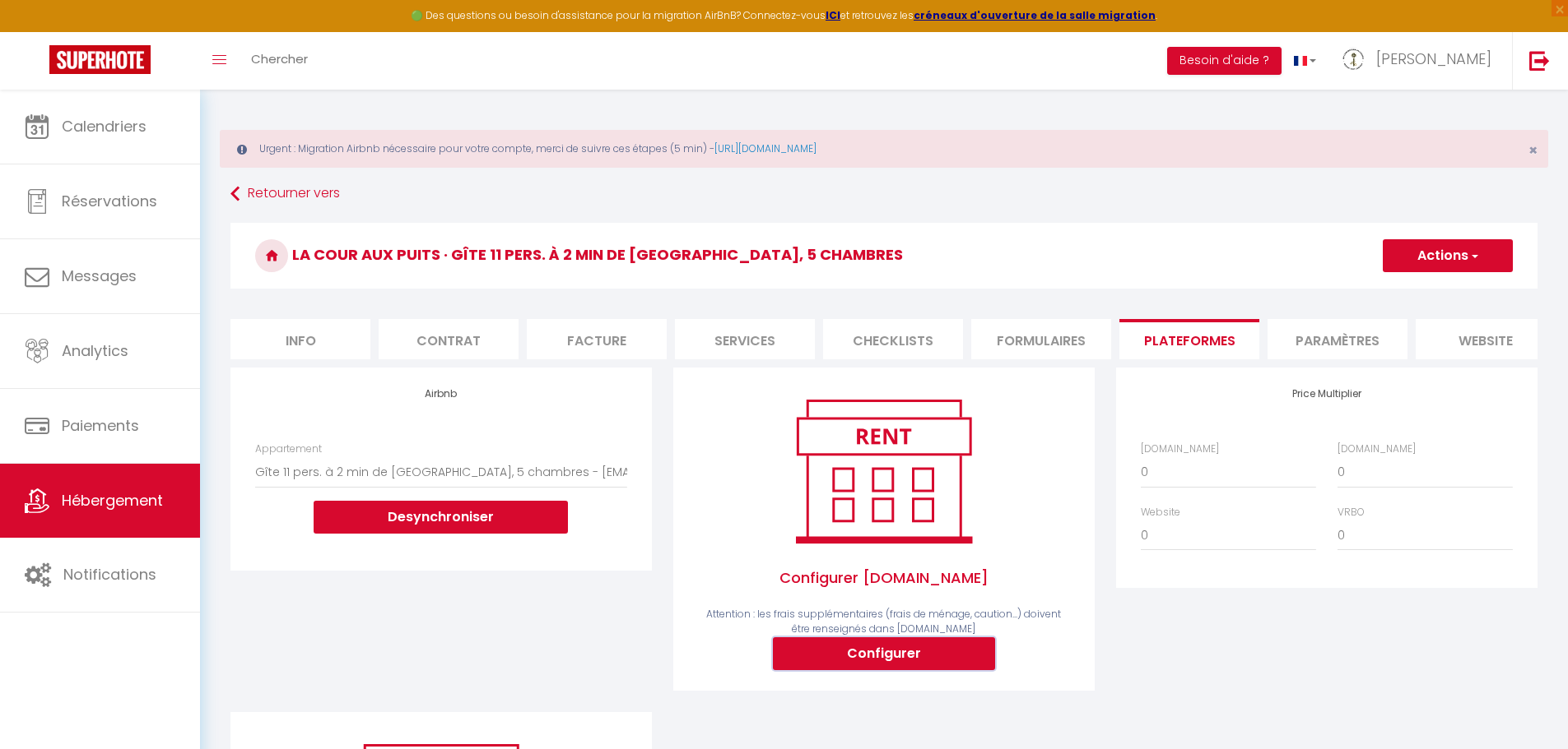
click at [905, 670] on button "Configurer" at bounding box center [884, 654] width 222 height 33
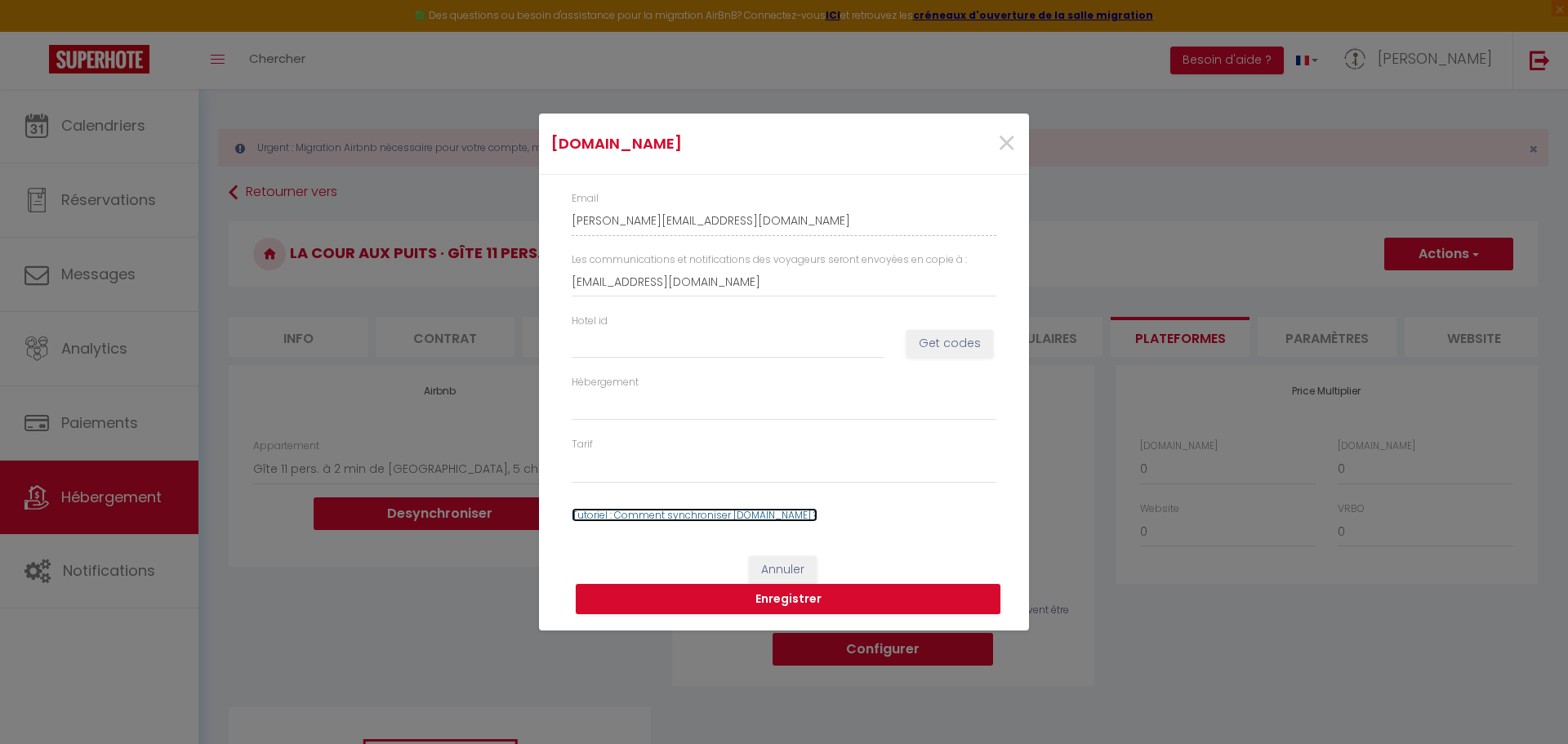
click at [781, 515] on link "Tutoriel : Comment synchroniser [DOMAIN_NAME] ?" at bounding box center [694, 515] width 245 height 14
click at [1003, 145] on span "×" at bounding box center [1006, 143] width 21 height 49
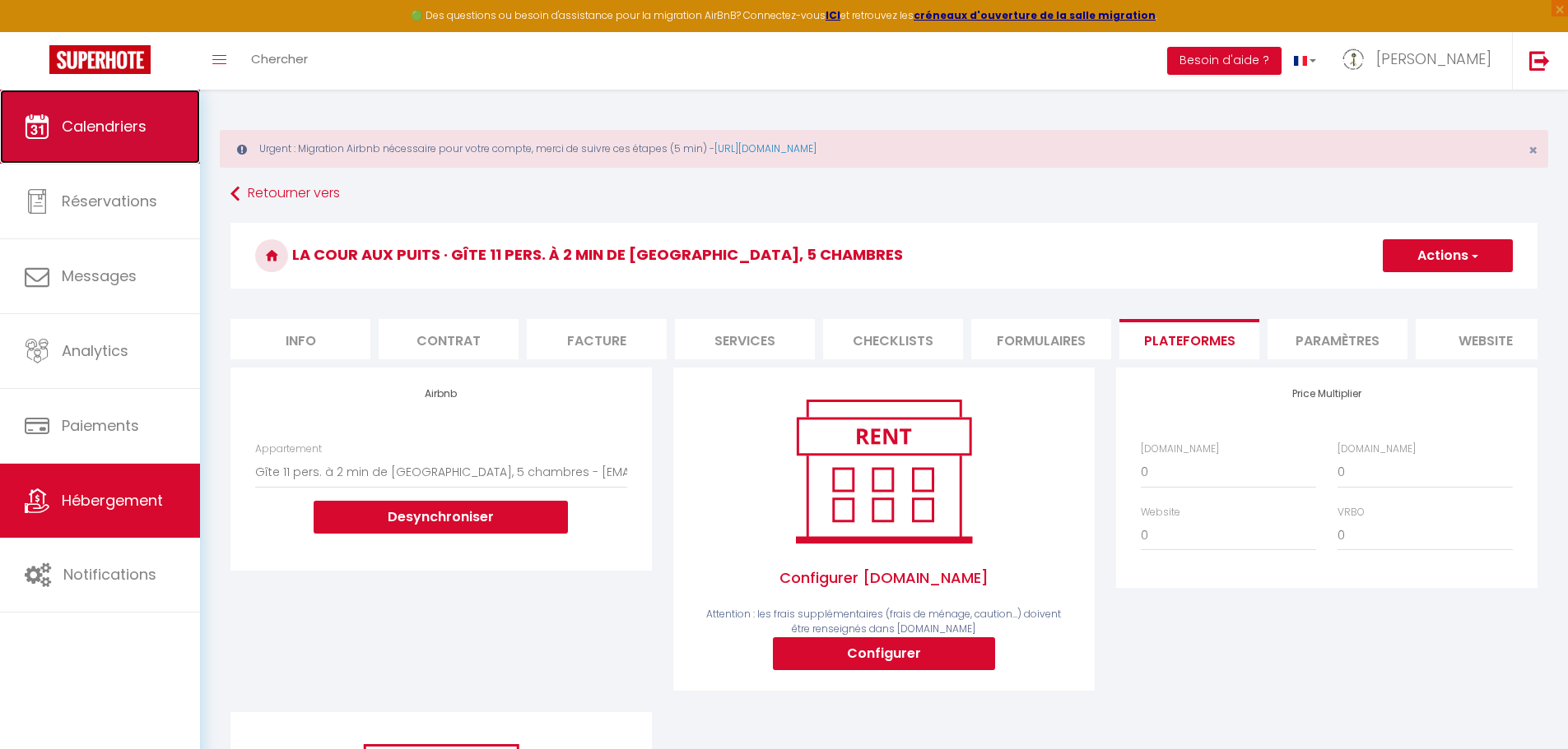
click at [85, 123] on span "Calendriers" at bounding box center [104, 126] width 85 height 21
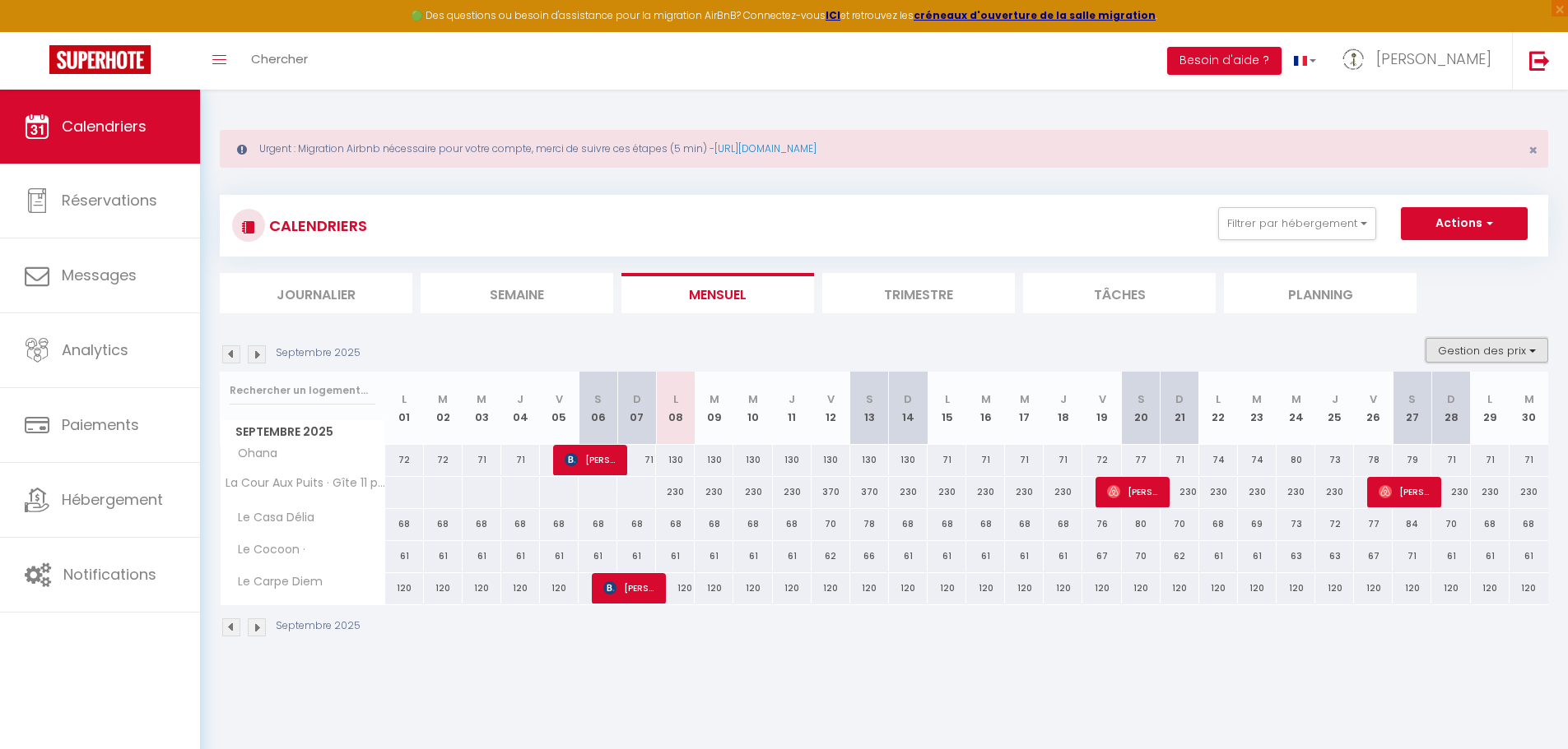
click at [1532, 354] on button "Gestion des prix" at bounding box center [1486, 350] width 122 height 25
click at [1408, 404] on input "Nb Nuits minimum" at bounding box center [1473, 401] width 148 height 17
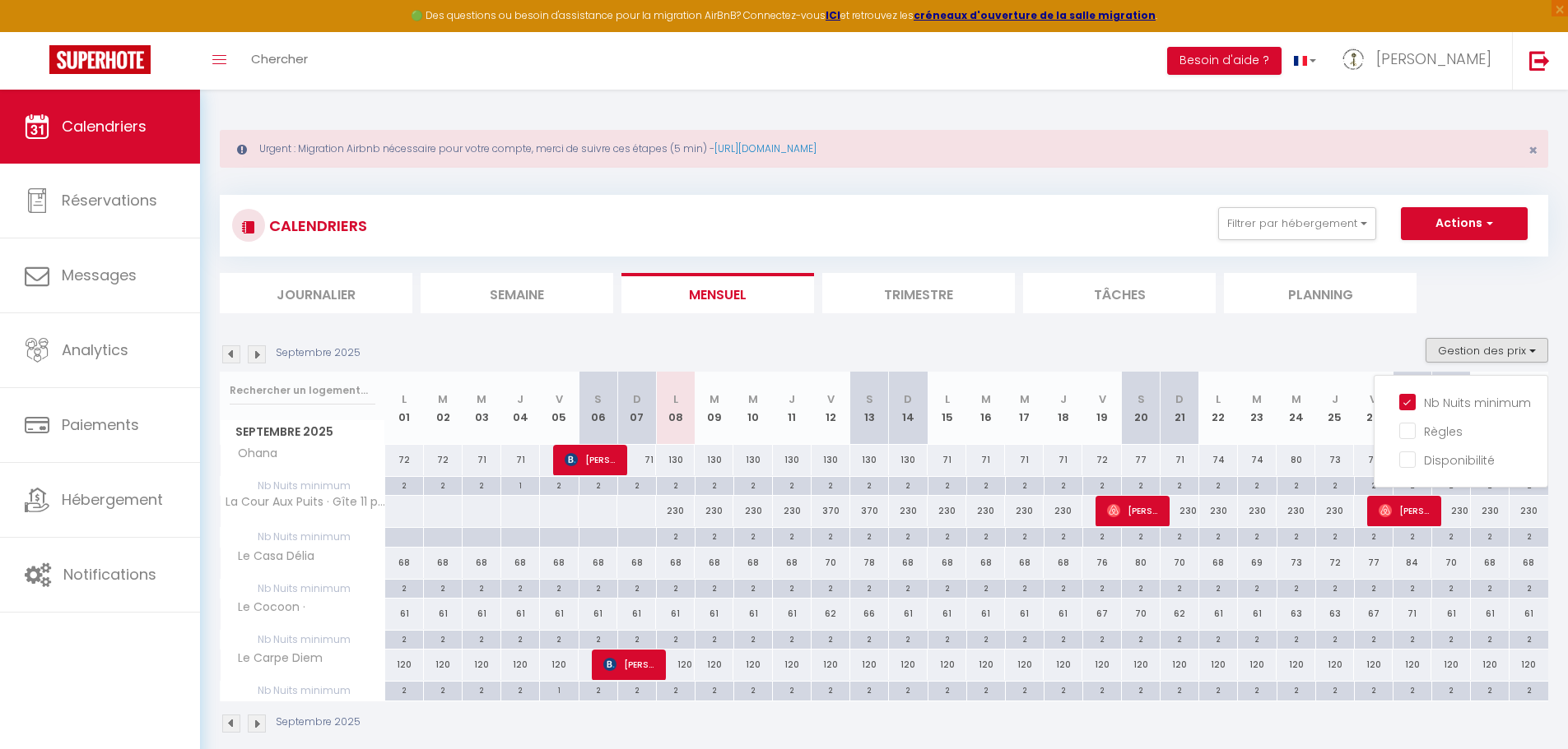
click at [1492, 286] on ul "Journalier Semaine Mensuel Trimestre Tâches Planning" at bounding box center [884, 293] width 1328 height 40
click at [256, 357] on img at bounding box center [256, 355] width 18 height 18
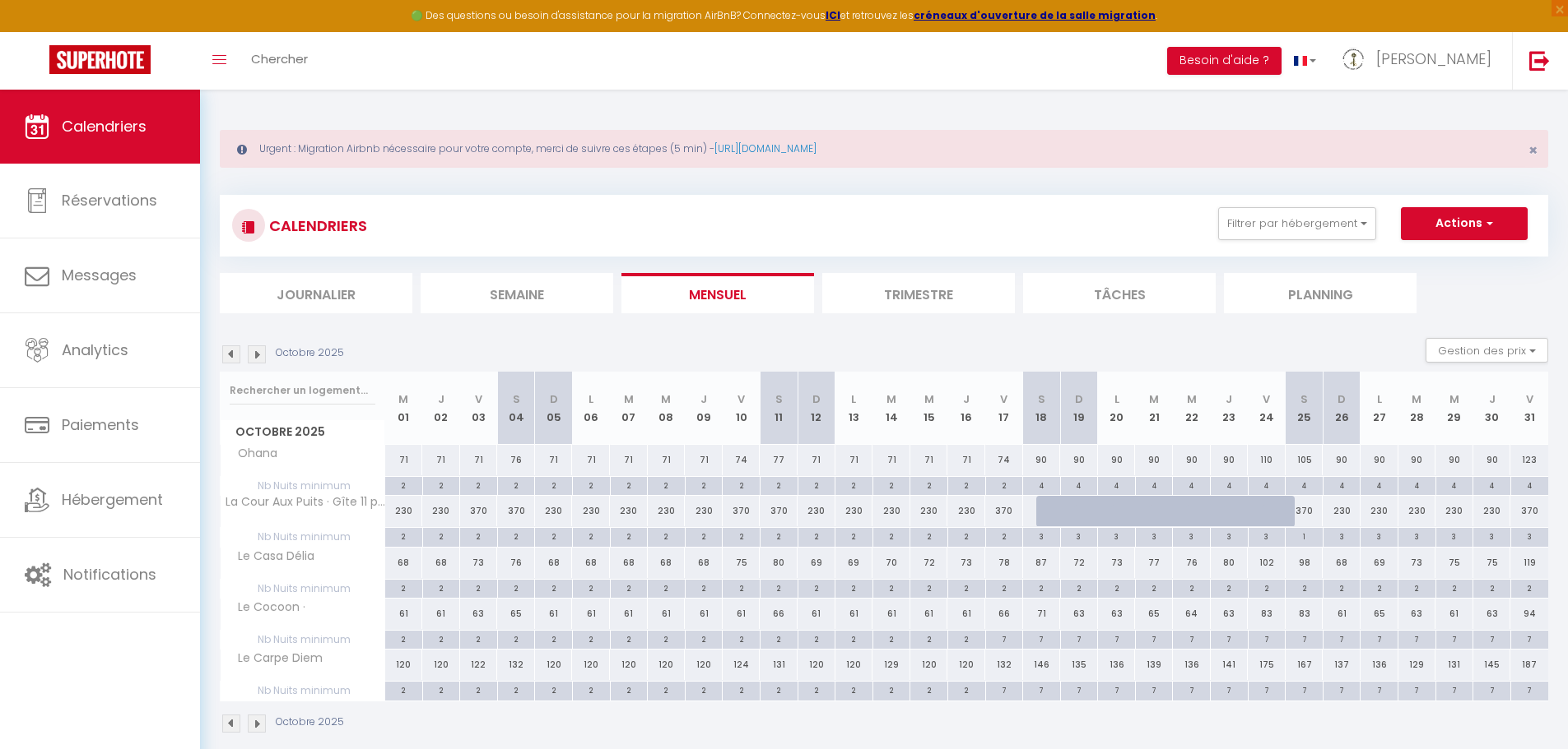
click at [255, 356] on img at bounding box center [256, 355] width 18 height 18
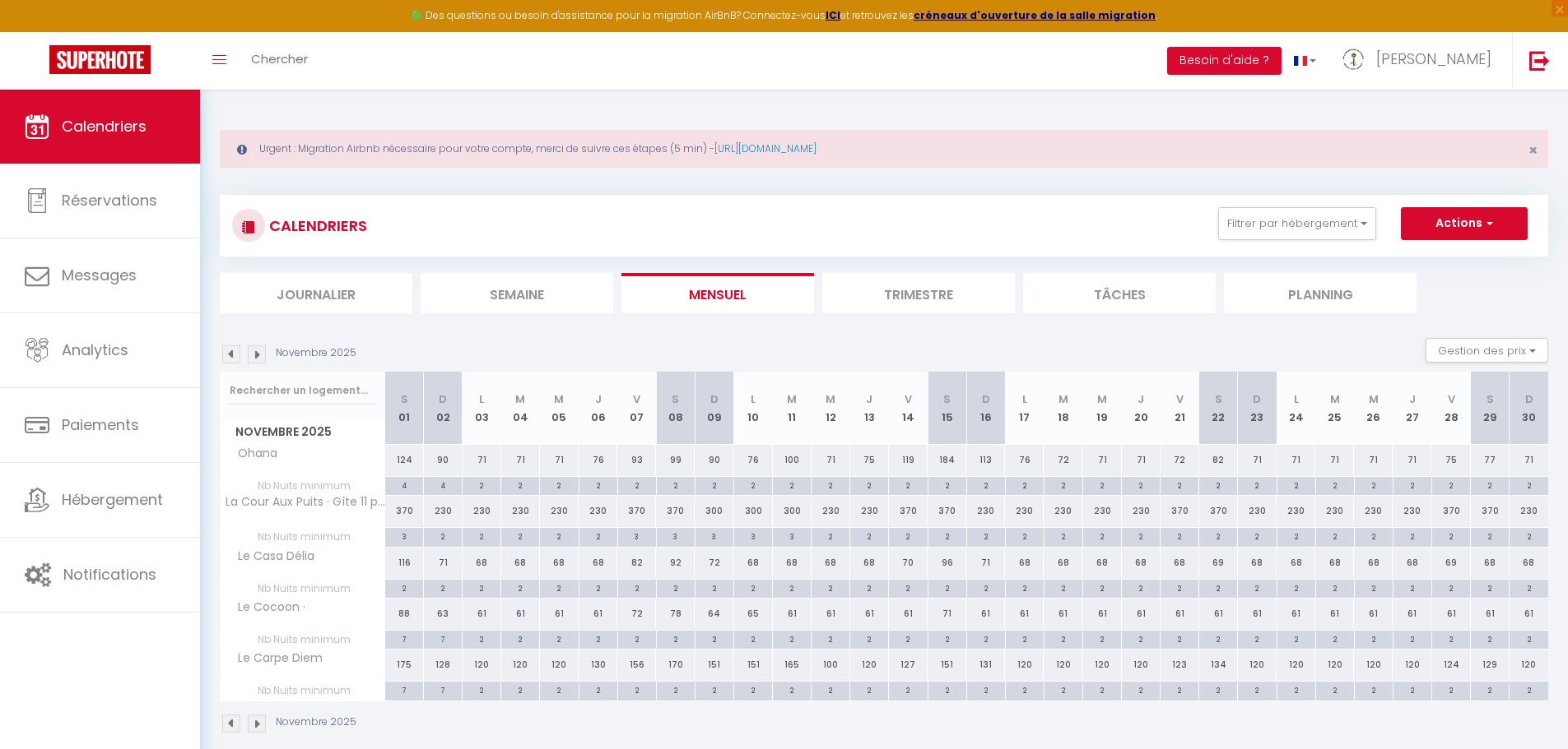
click at [255, 356] on img at bounding box center [256, 355] width 18 height 18
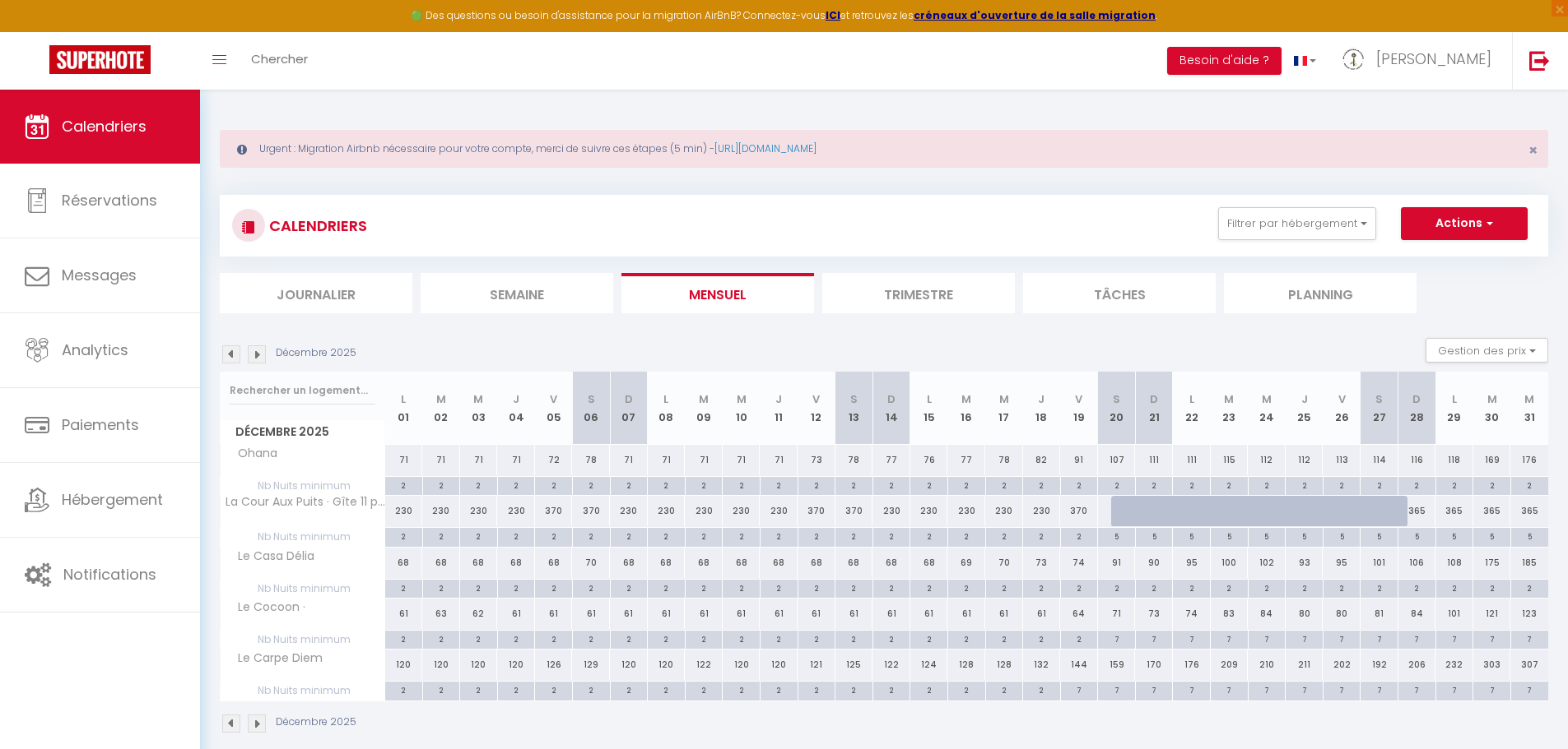
click at [255, 356] on img at bounding box center [256, 355] width 18 height 18
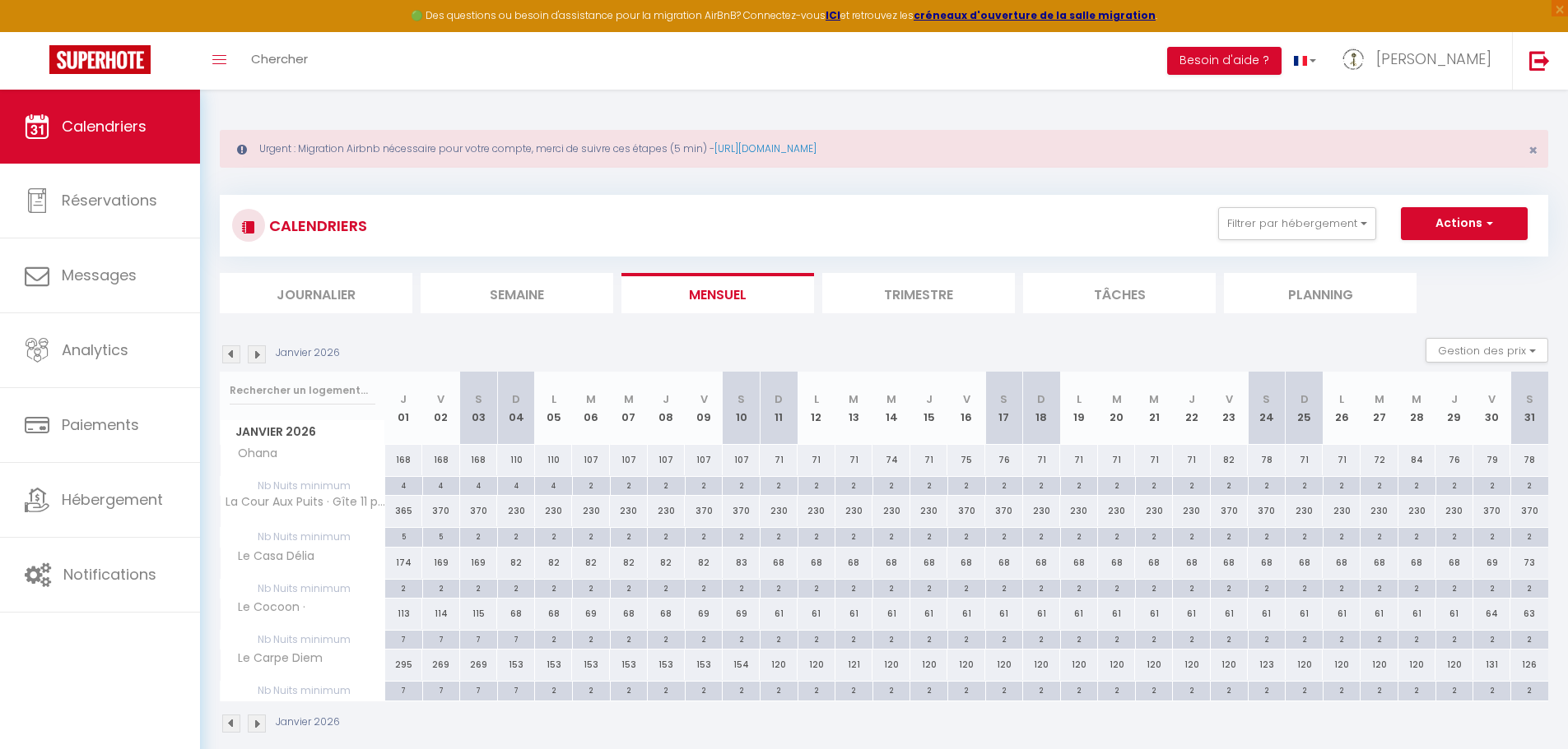
click at [255, 356] on img at bounding box center [256, 355] width 18 height 18
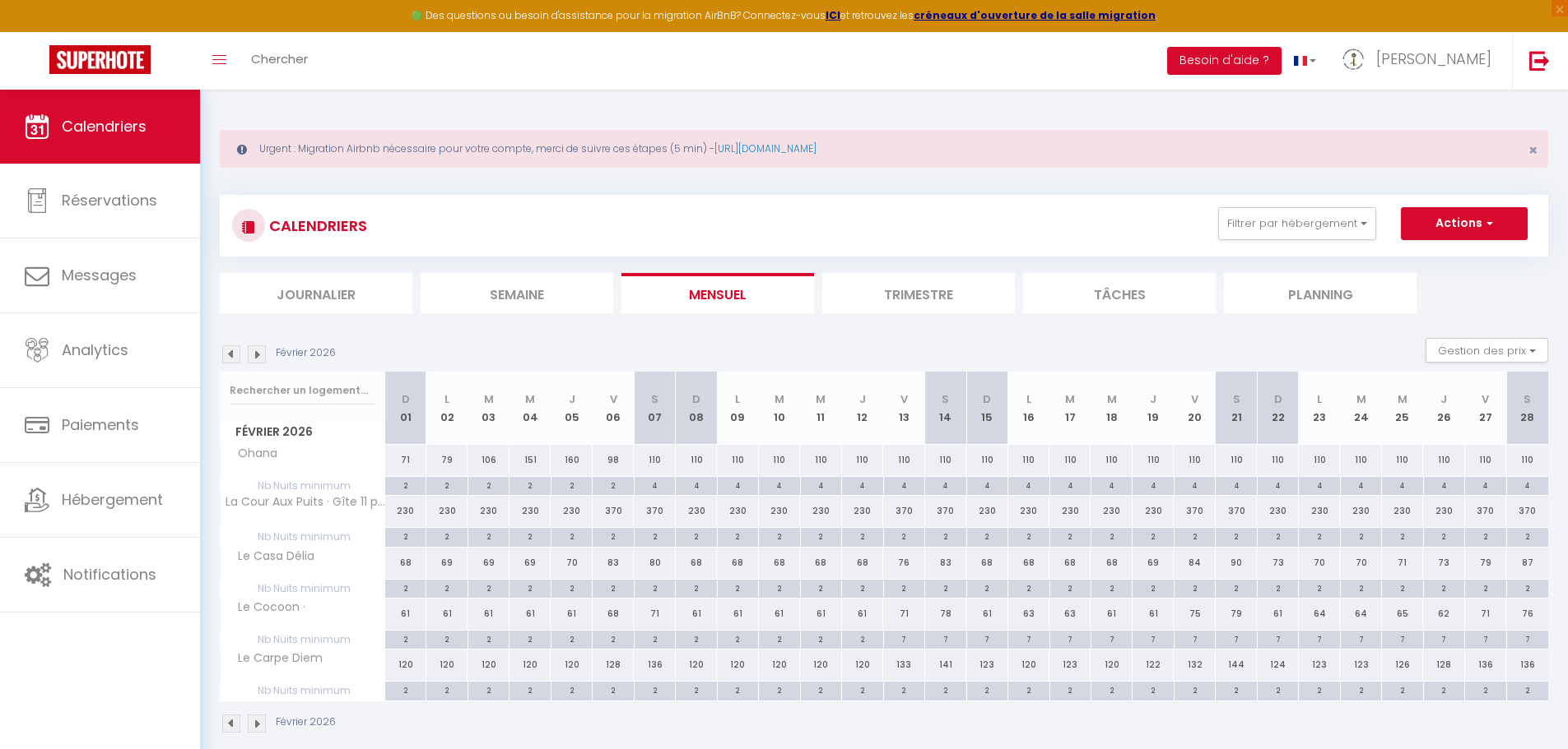
click at [255, 356] on img at bounding box center [256, 355] width 18 height 18
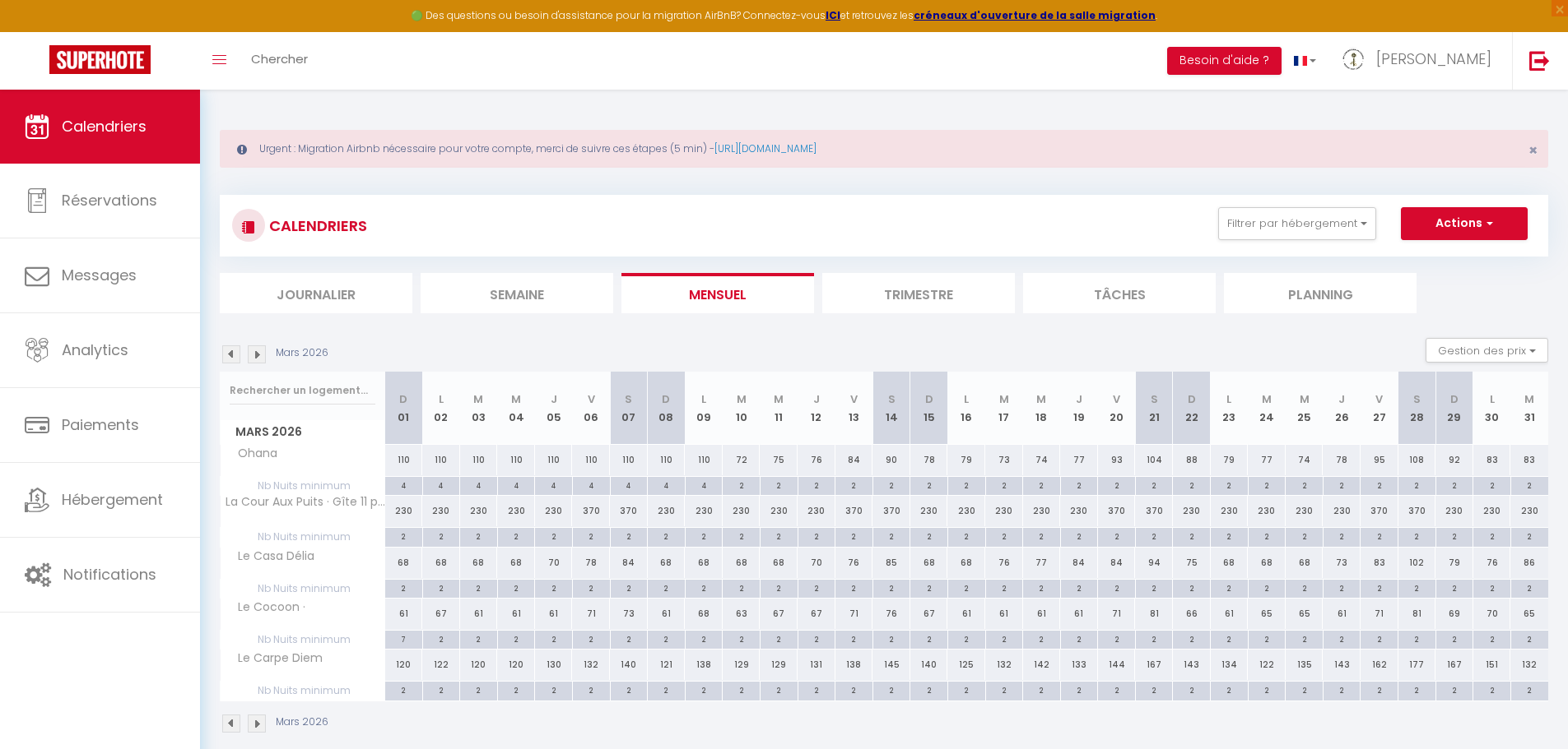
click at [255, 356] on img at bounding box center [256, 355] width 18 height 18
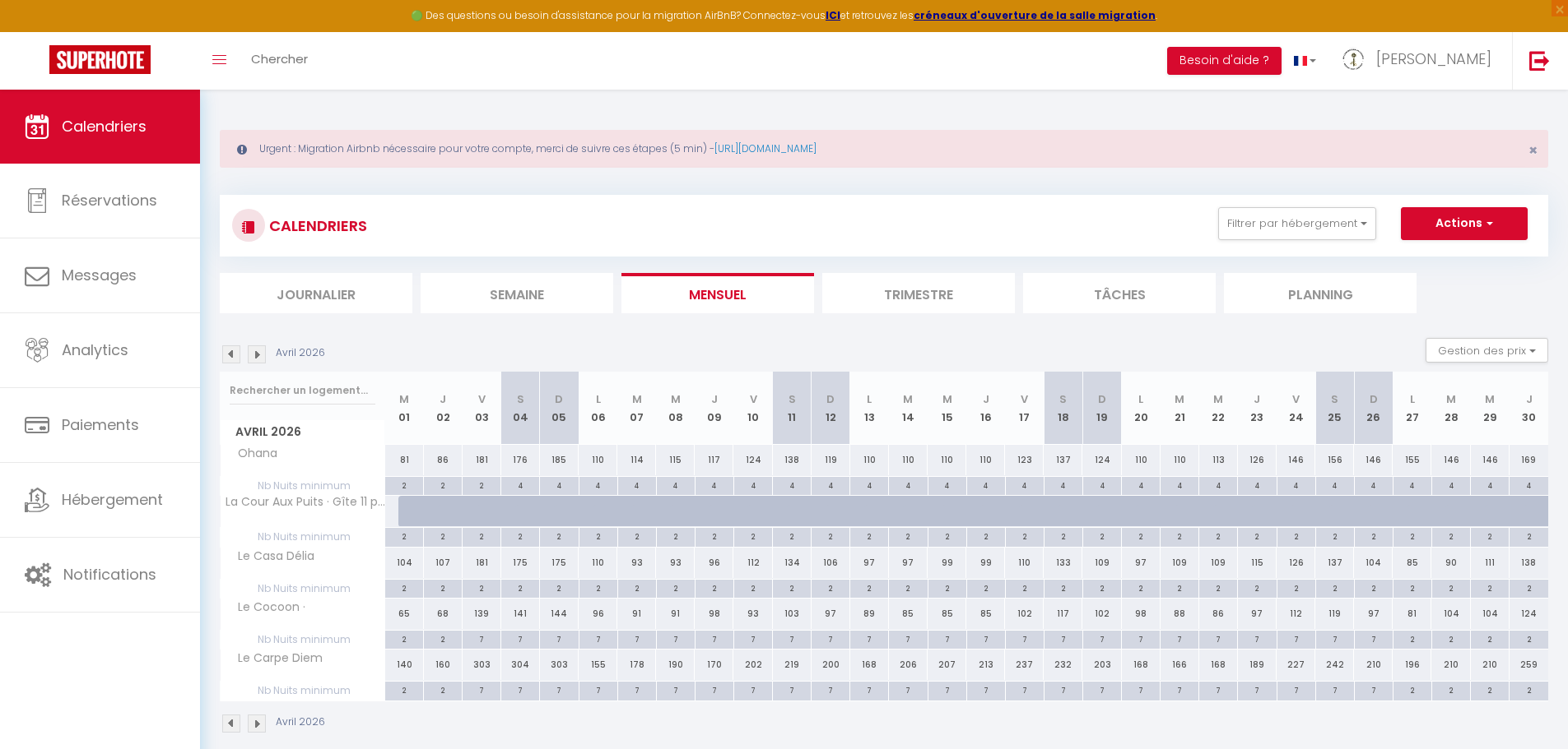
click at [255, 356] on img at bounding box center [256, 355] width 18 height 18
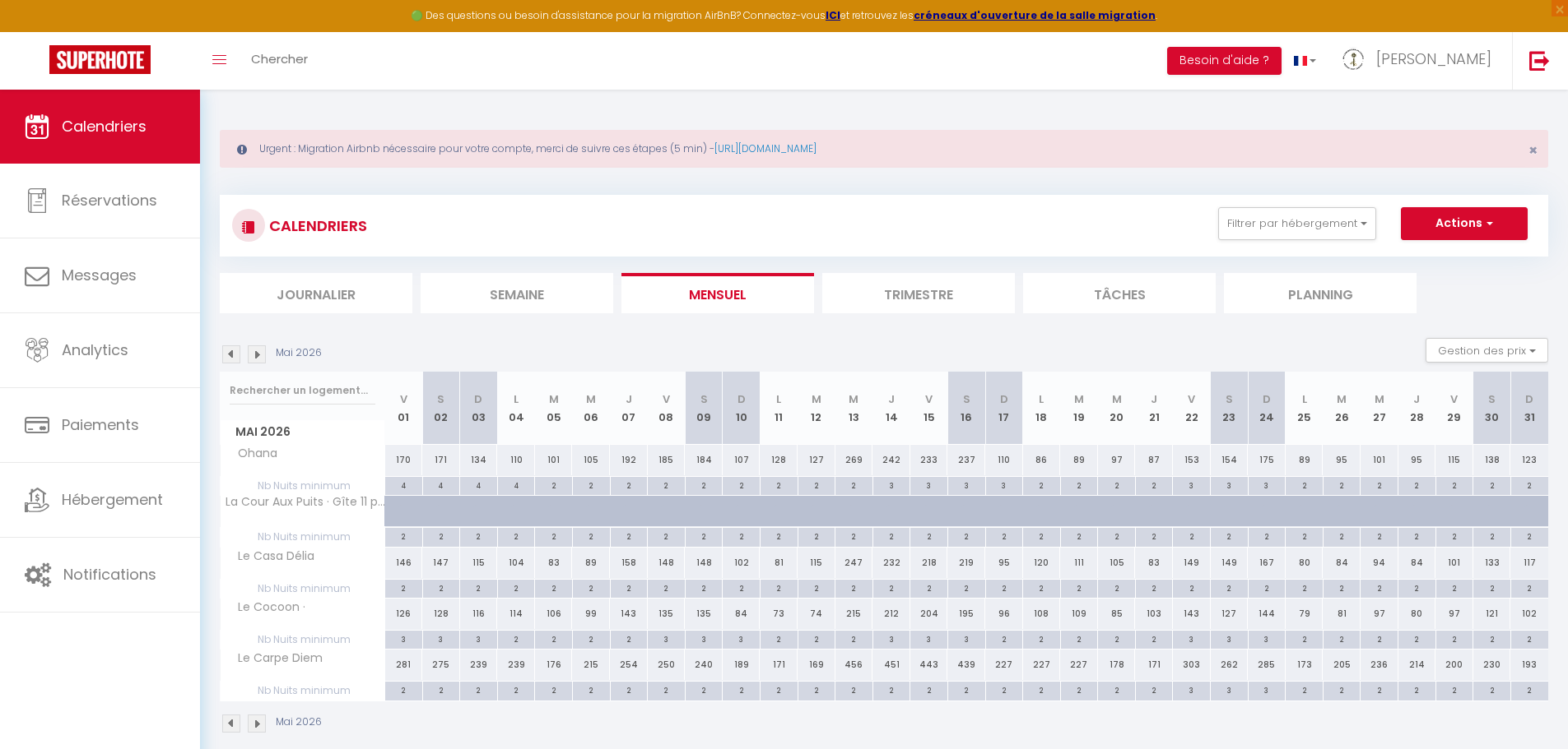
click at [231, 355] on img at bounding box center [231, 355] width 18 height 18
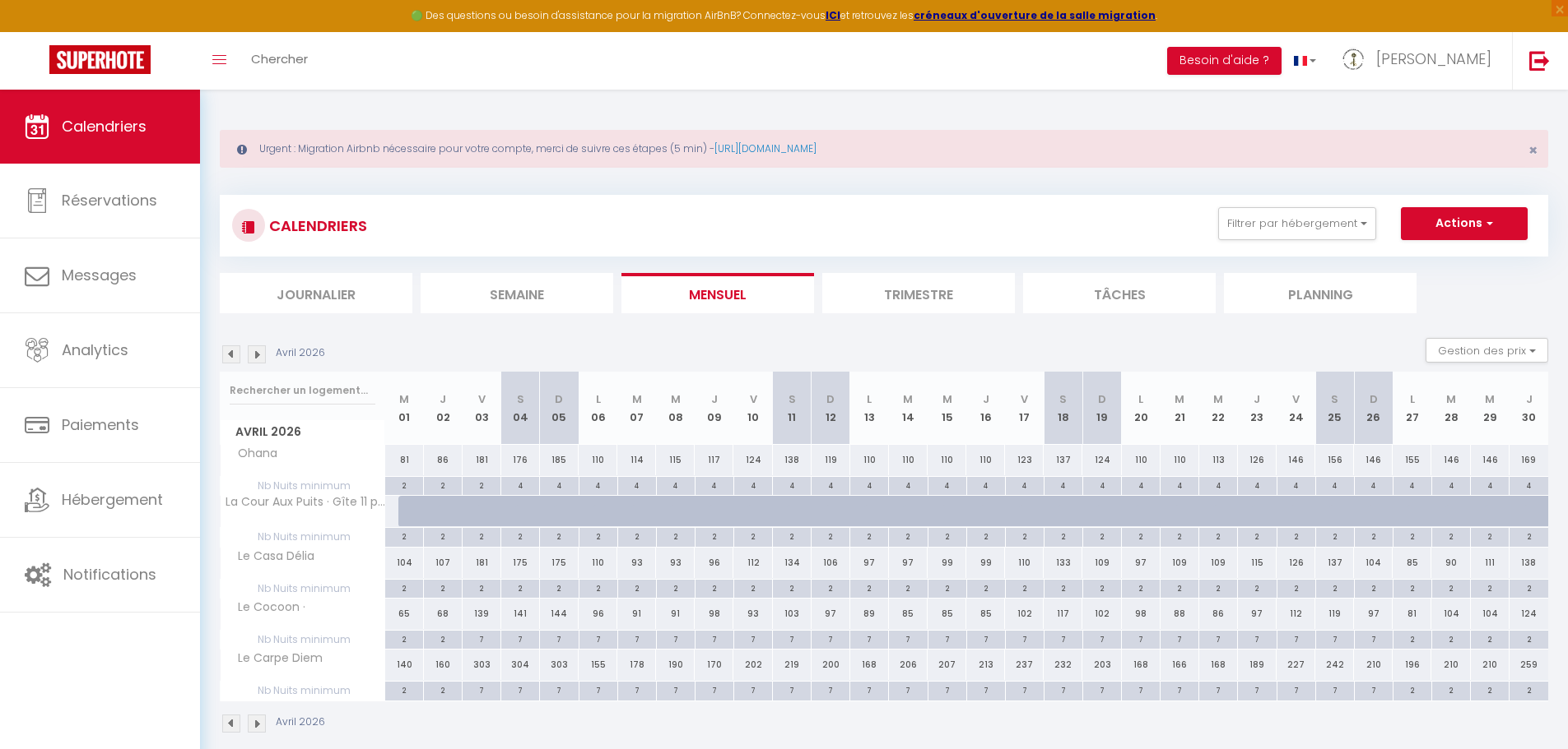
click at [231, 355] on img at bounding box center [231, 355] width 18 height 18
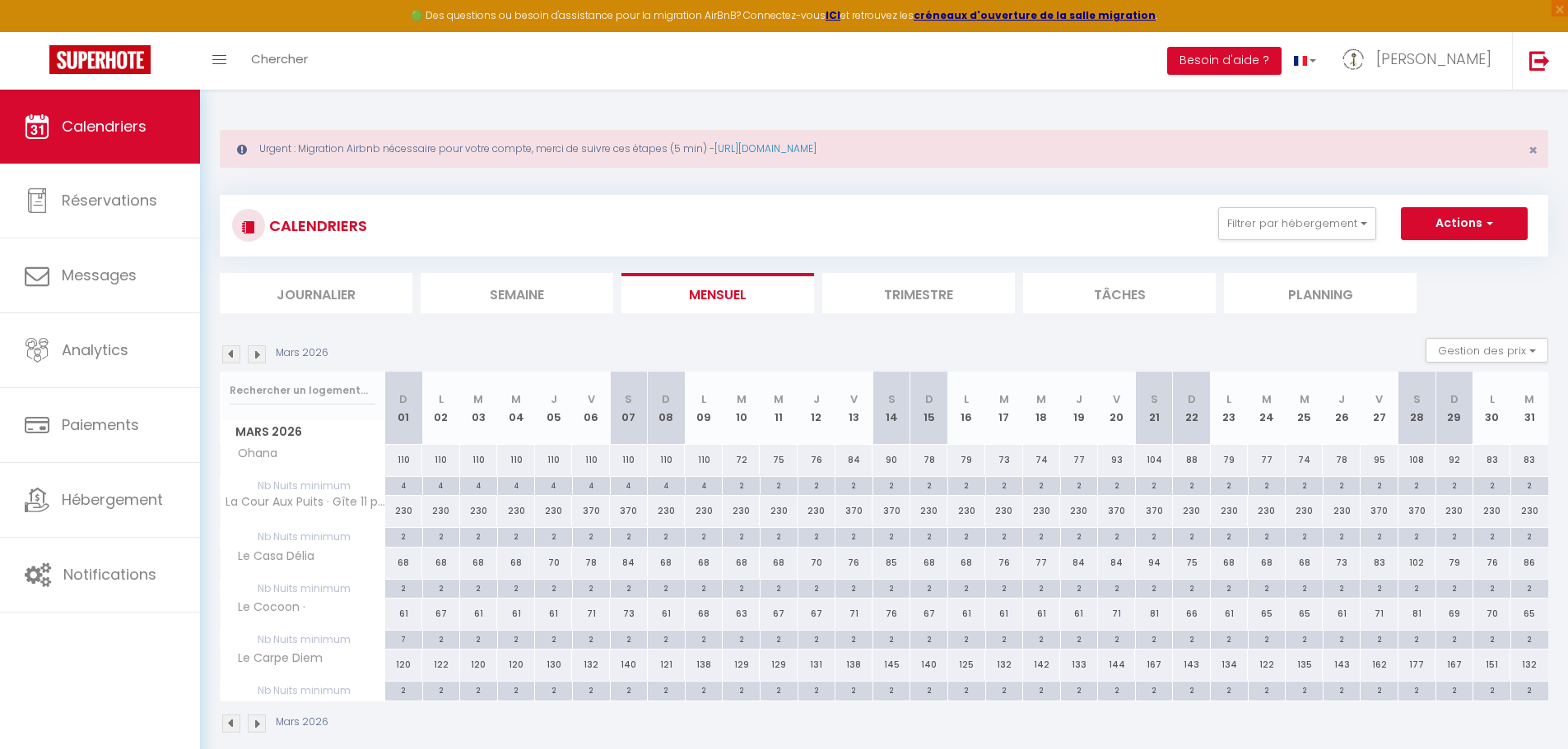
click at [407, 510] on div "230" at bounding box center [404, 511] width 37 height 31
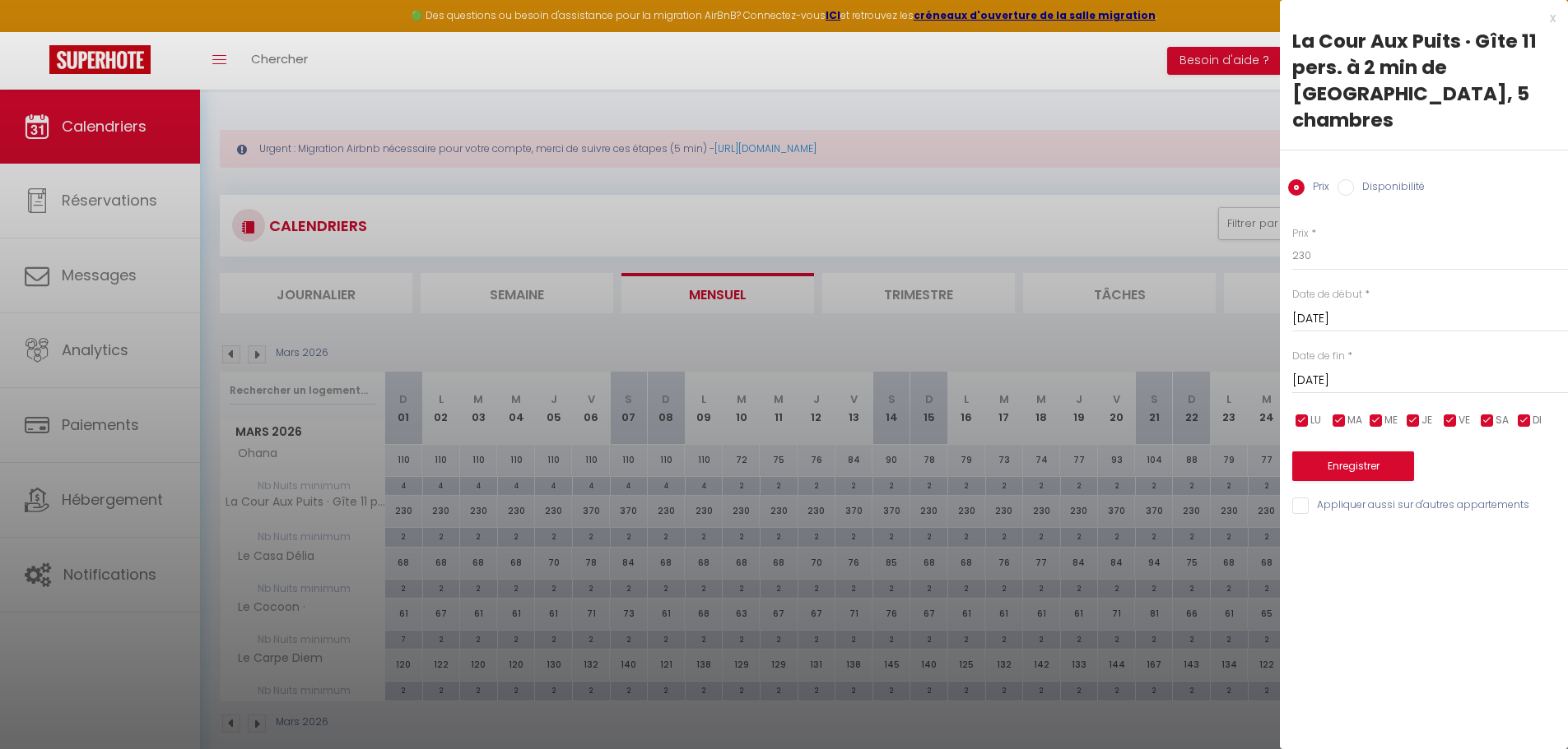
click at [1396, 370] on input "Lun 02 Mars 2026" at bounding box center [1430, 381] width 276 height 22
click at [1512, 392] on span ">" at bounding box center [1521, 409] width 35 height 33
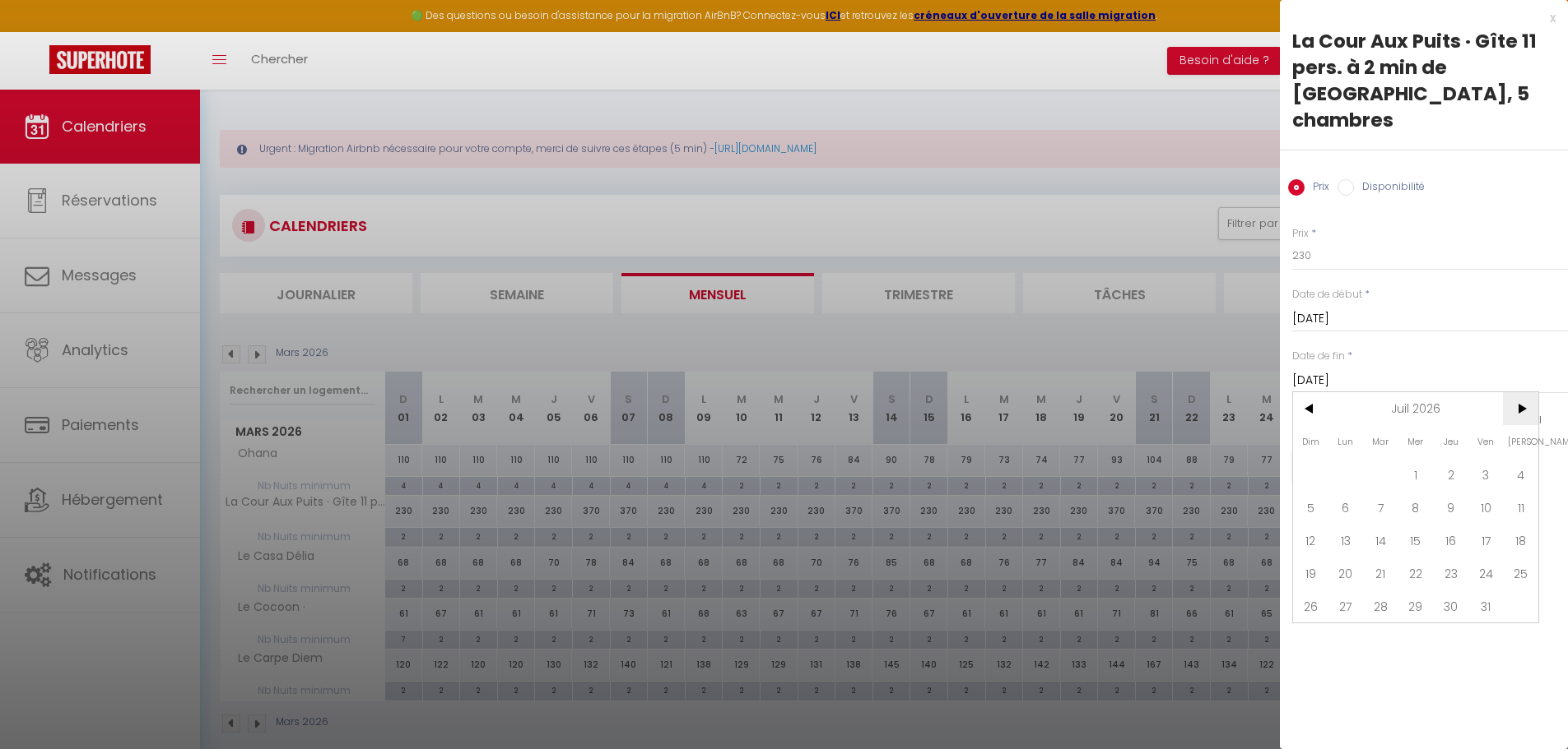
click at [1512, 392] on span ">" at bounding box center [1521, 409] width 35 height 33
click at [1449, 459] on span "1" at bounding box center [1451, 475] width 35 height 33
click at [1371, 452] on button "Enregistrer" at bounding box center [1353, 467] width 122 height 30
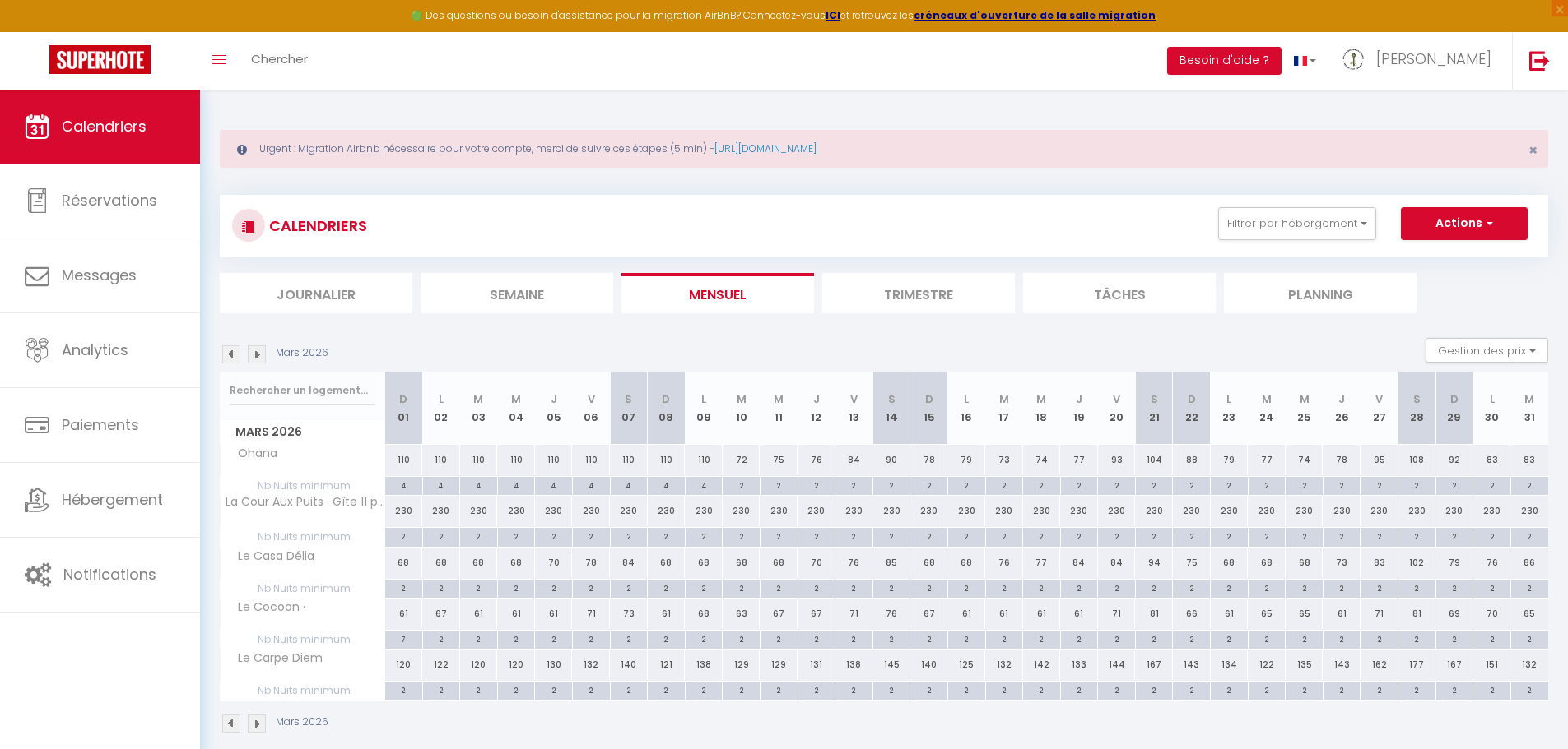
click at [261, 354] on img at bounding box center [256, 355] width 18 height 18
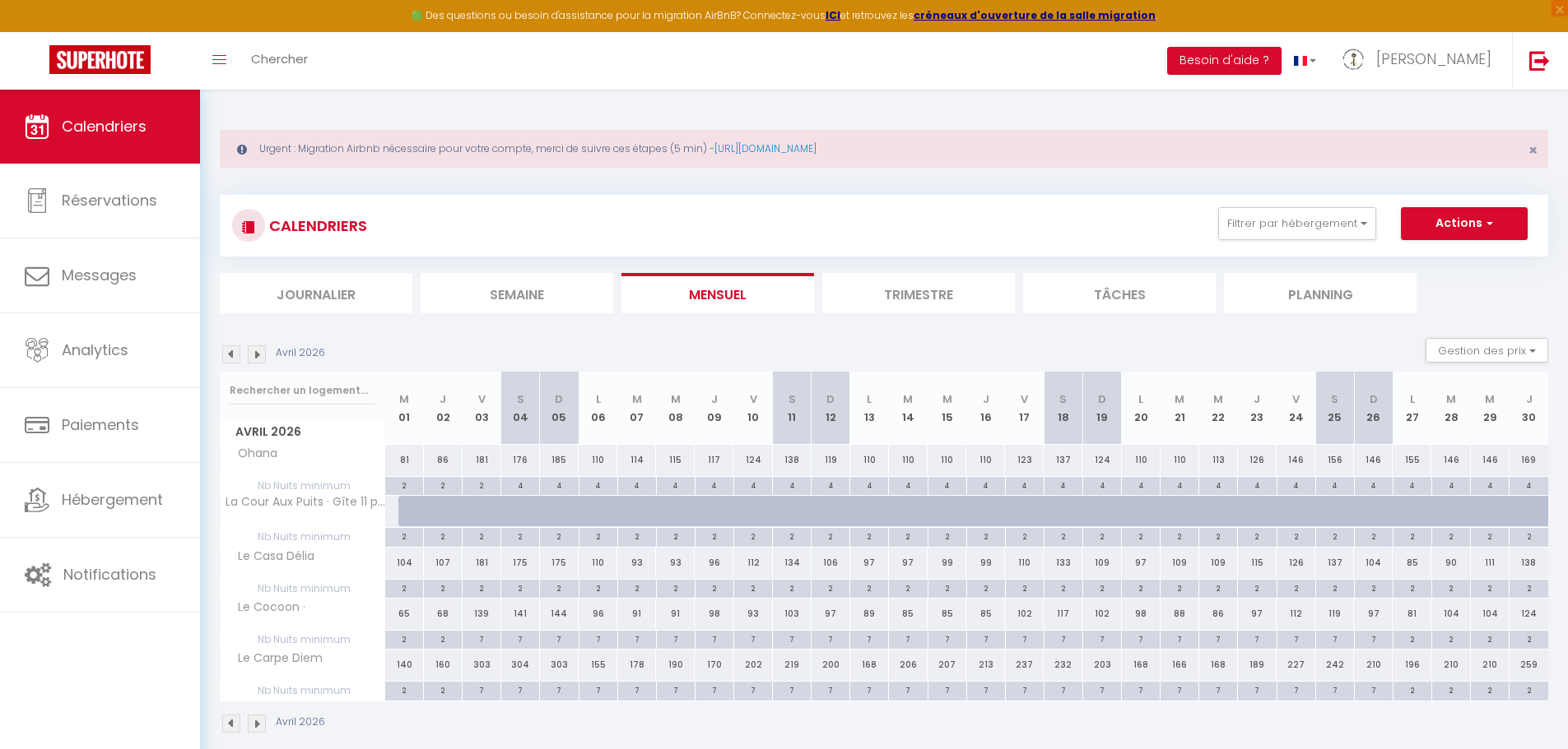
click at [261, 354] on img at bounding box center [256, 355] width 18 height 18
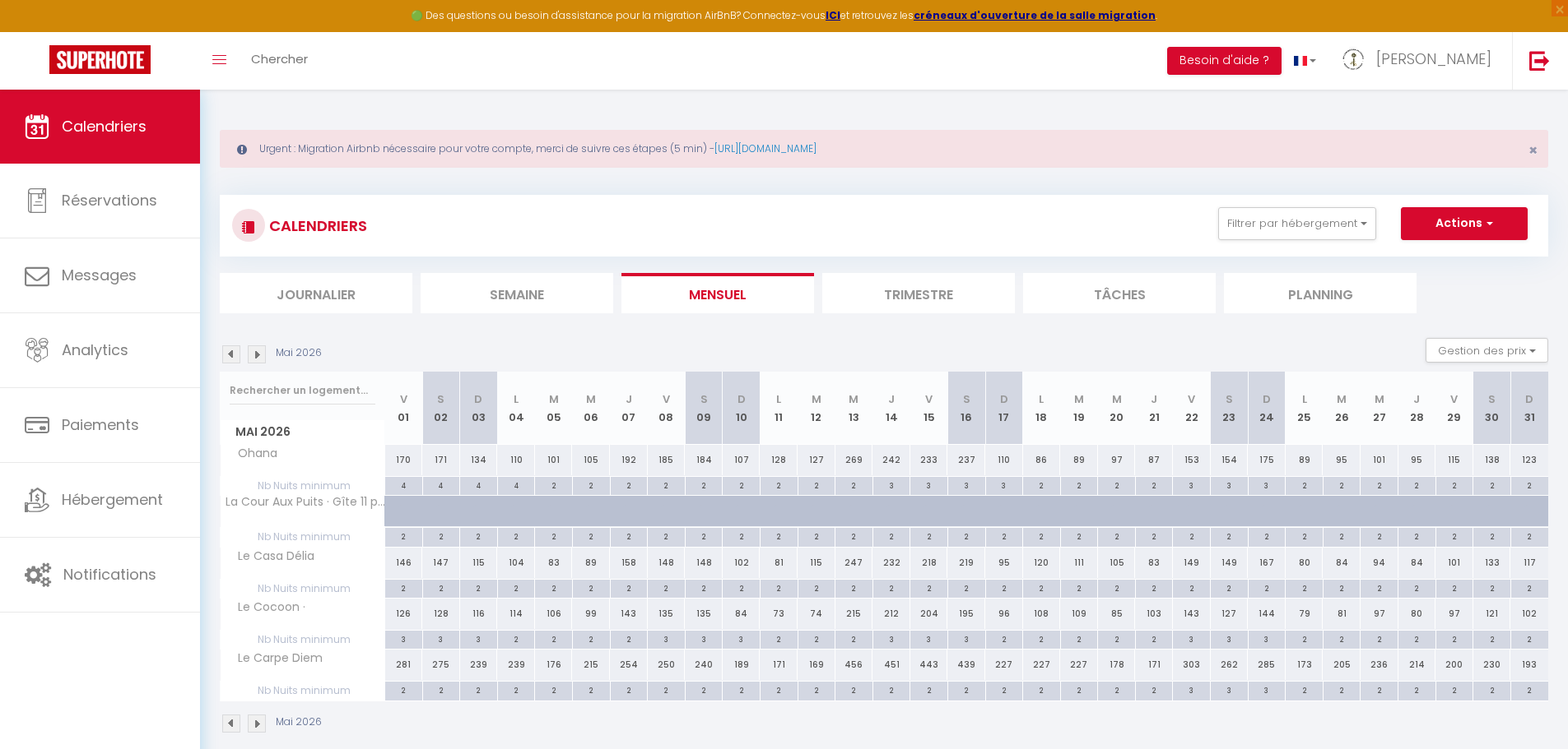
click at [261, 354] on img at bounding box center [256, 355] width 18 height 18
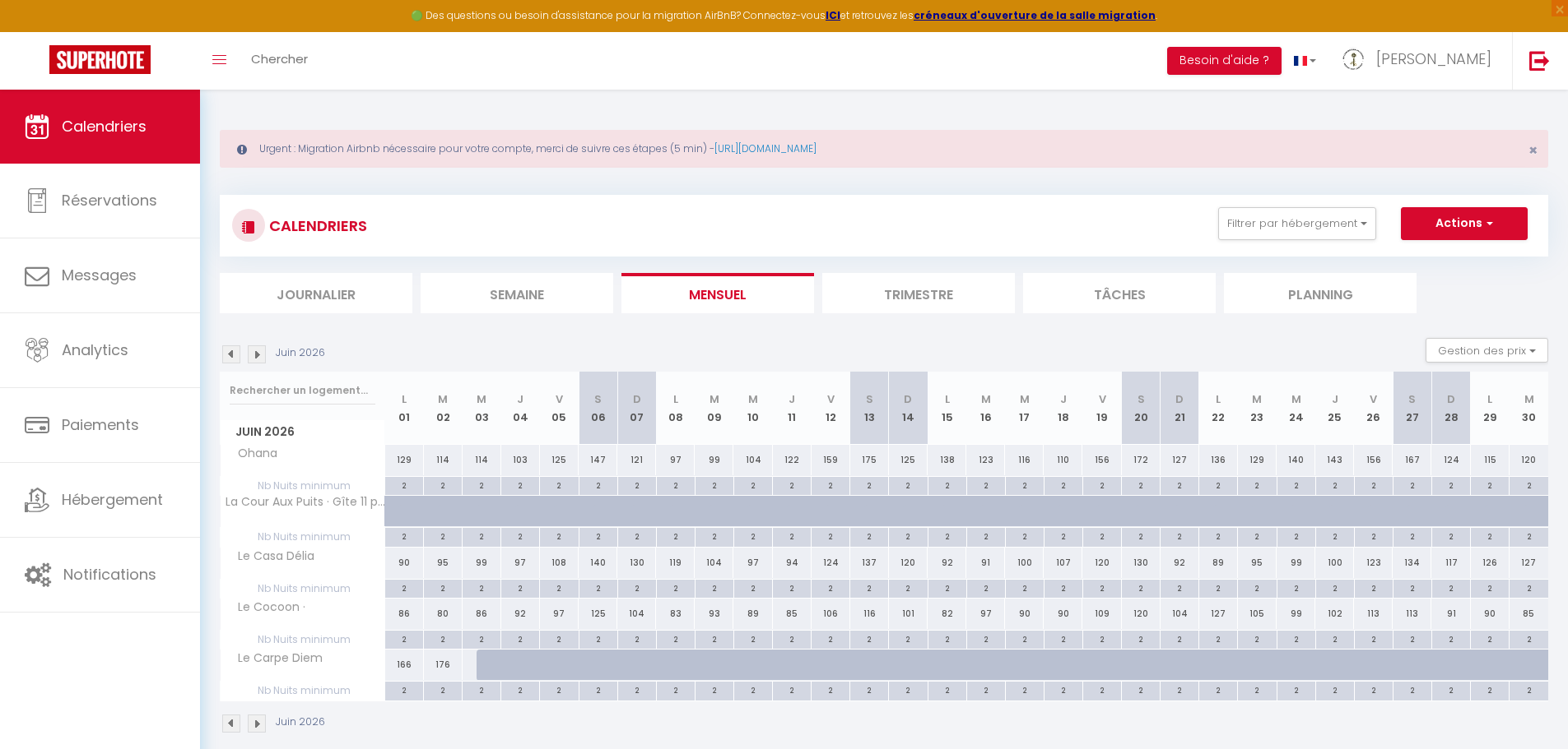
click at [232, 355] on img at bounding box center [231, 355] width 18 height 18
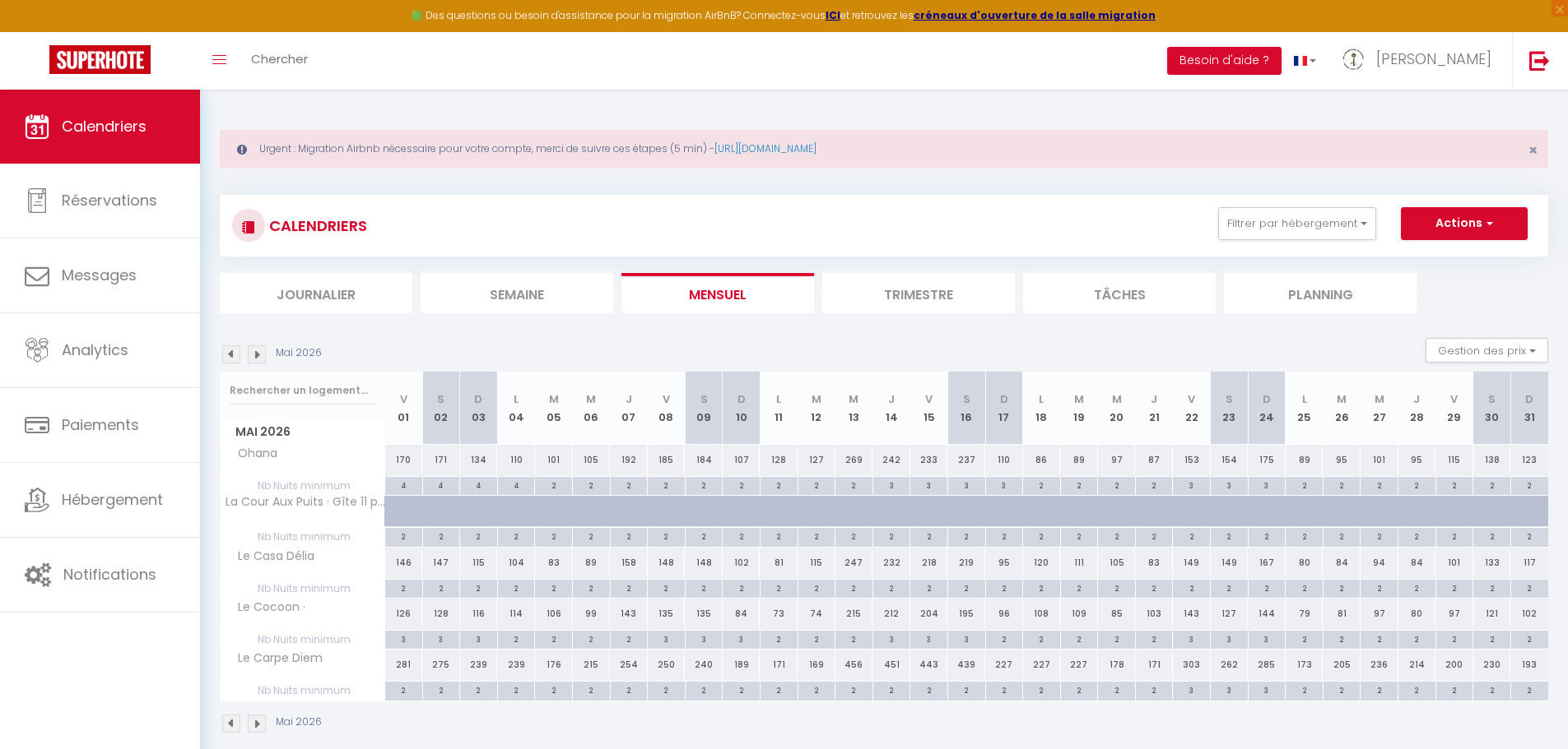
click at [232, 355] on img at bounding box center [231, 355] width 18 height 18
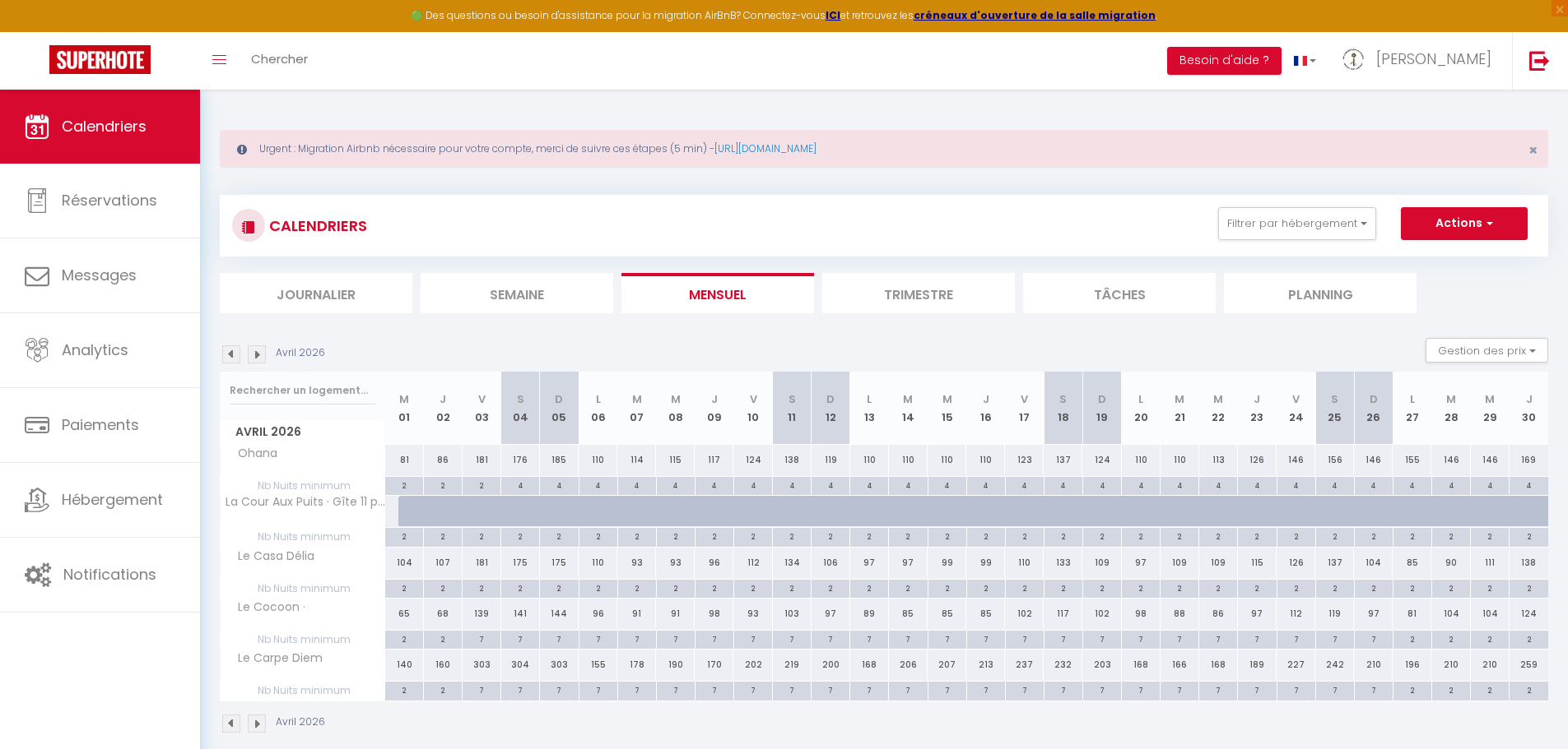
click at [231, 357] on img at bounding box center [231, 355] width 18 height 18
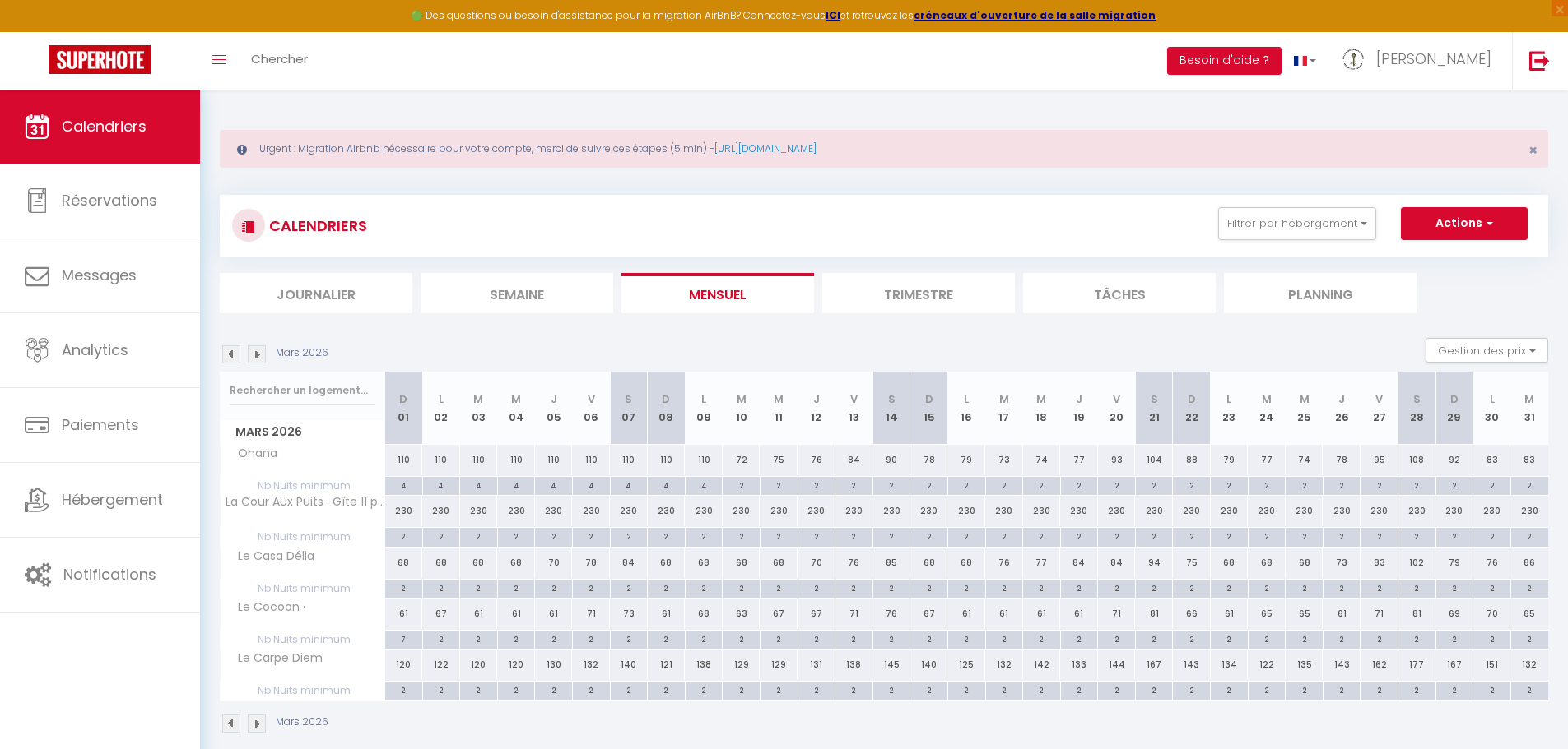
click at [410, 506] on div "230" at bounding box center [404, 511] width 37 height 31
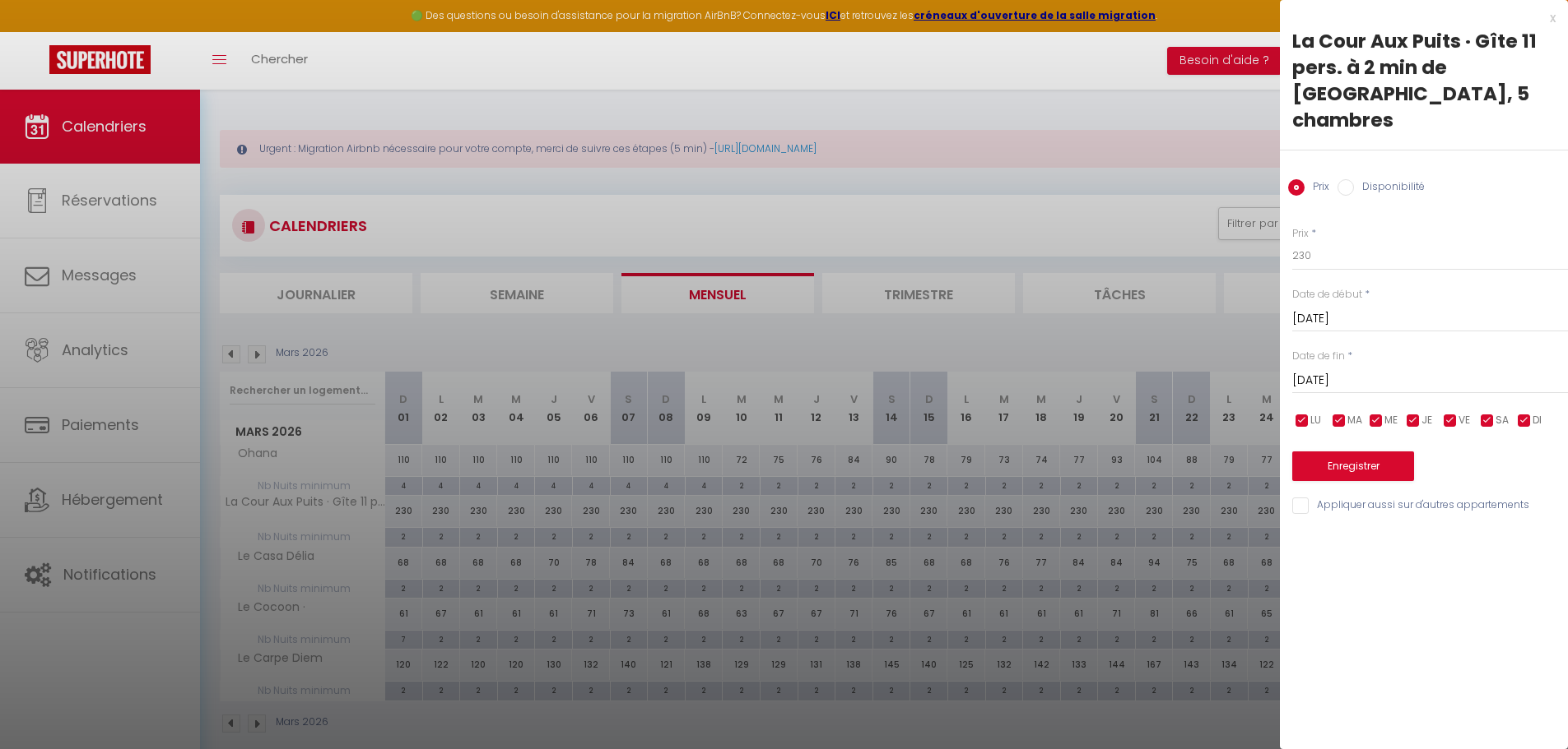
click at [1392, 370] on input "Lun 02 Mars 2026" at bounding box center [1430, 381] width 276 height 22
click at [1512, 392] on span ">" at bounding box center [1521, 409] width 35 height 33
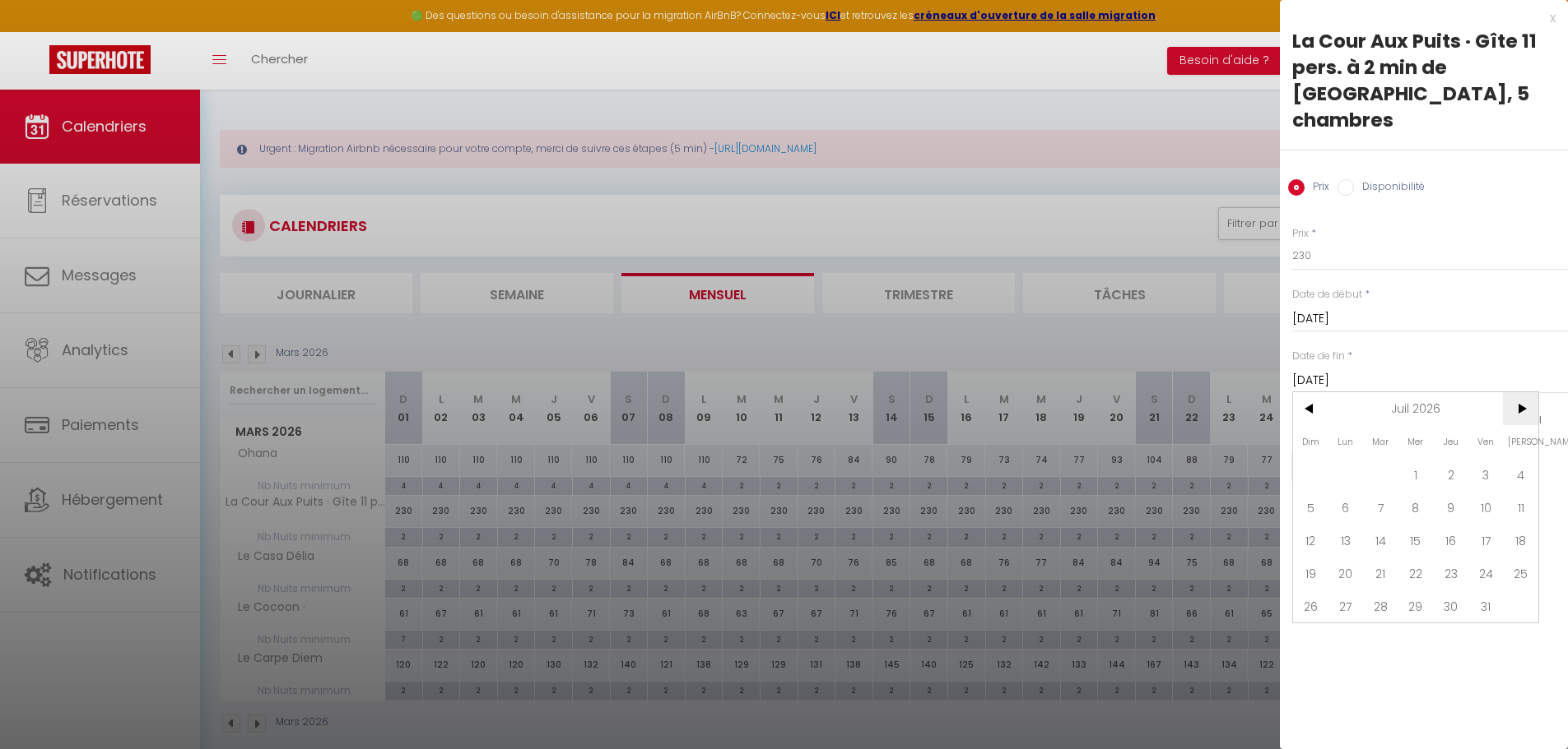
click at [1512, 392] on span ">" at bounding box center [1521, 409] width 35 height 33
click at [1442, 459] on span "1" at bounding box center [1451, 475] width 35 height 33
click at [1349, 179] on input "Disponibilité" at bounding box center [1346, 187] width 17 height 17
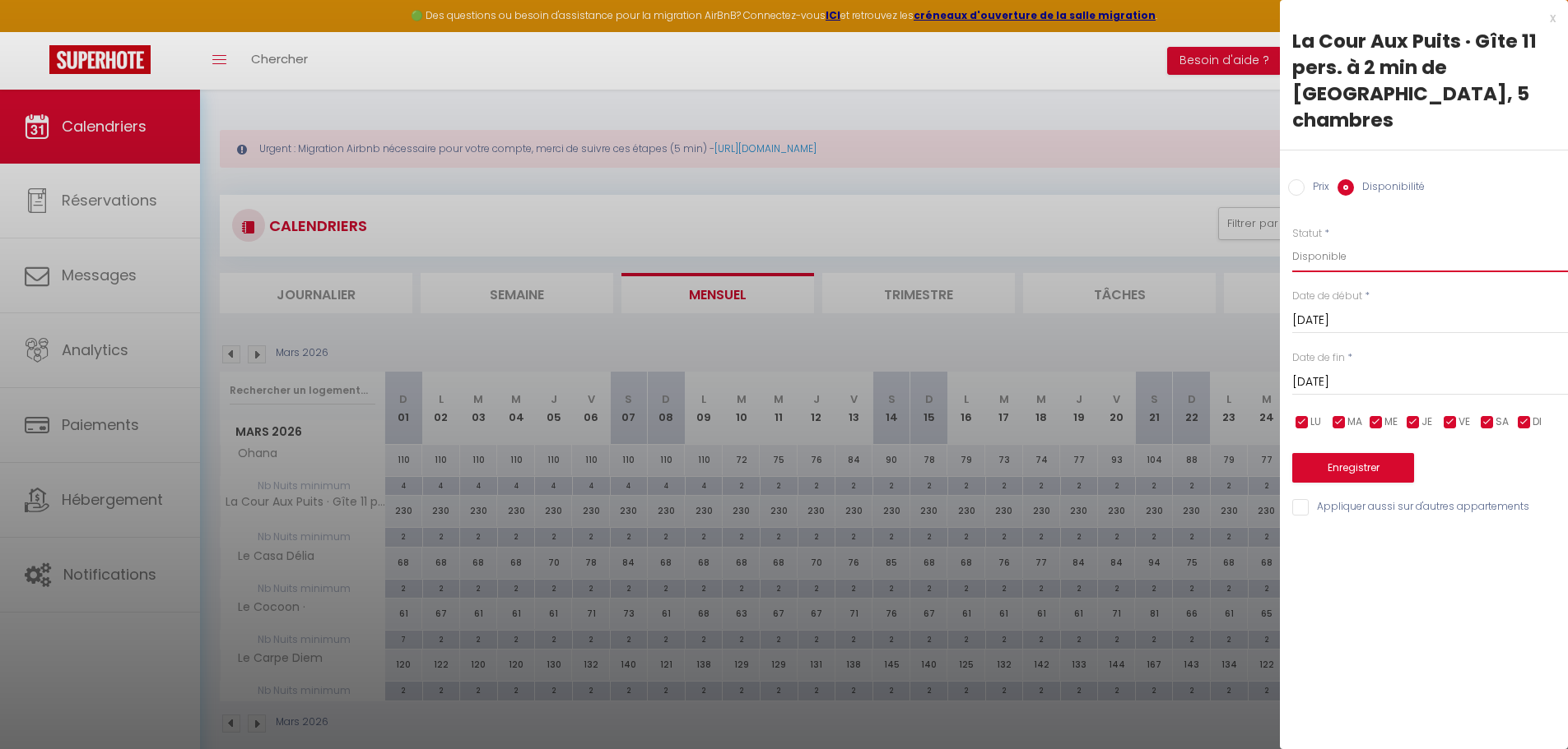
click at [1356, 241] on select "Disponible Indisponible" at bounding box center [1430, 257] width 276 height 32
click at [1292, 241] on select "Disponible Indisponible" at bounding box center [1430, 257] width 276 height 32
click at [1349, 454] on button "Enregistrer" at bounding box center [1353, 469] width 122 height 30
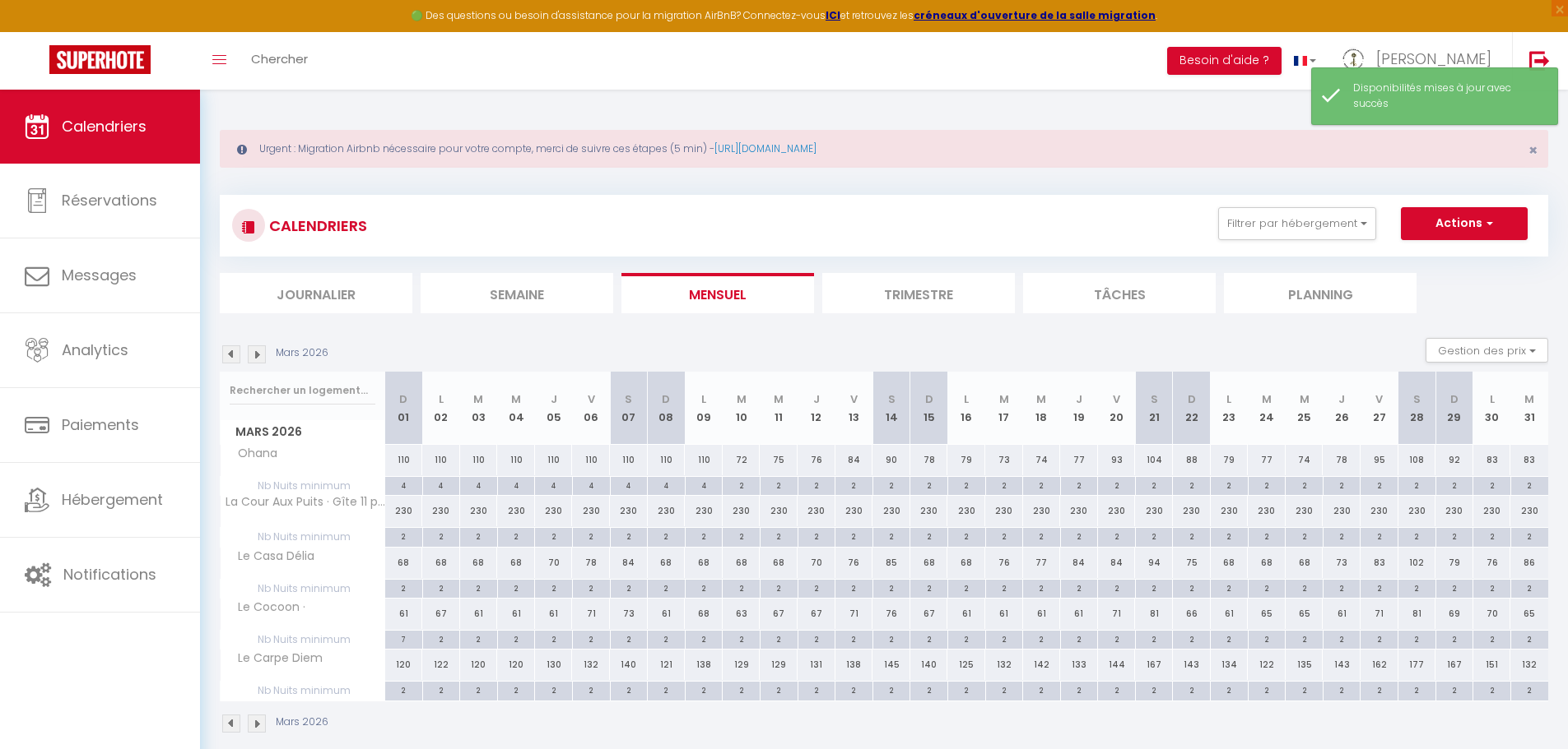
click at [257, 361] on img at bounding box center [256, 355] width 18 height 18
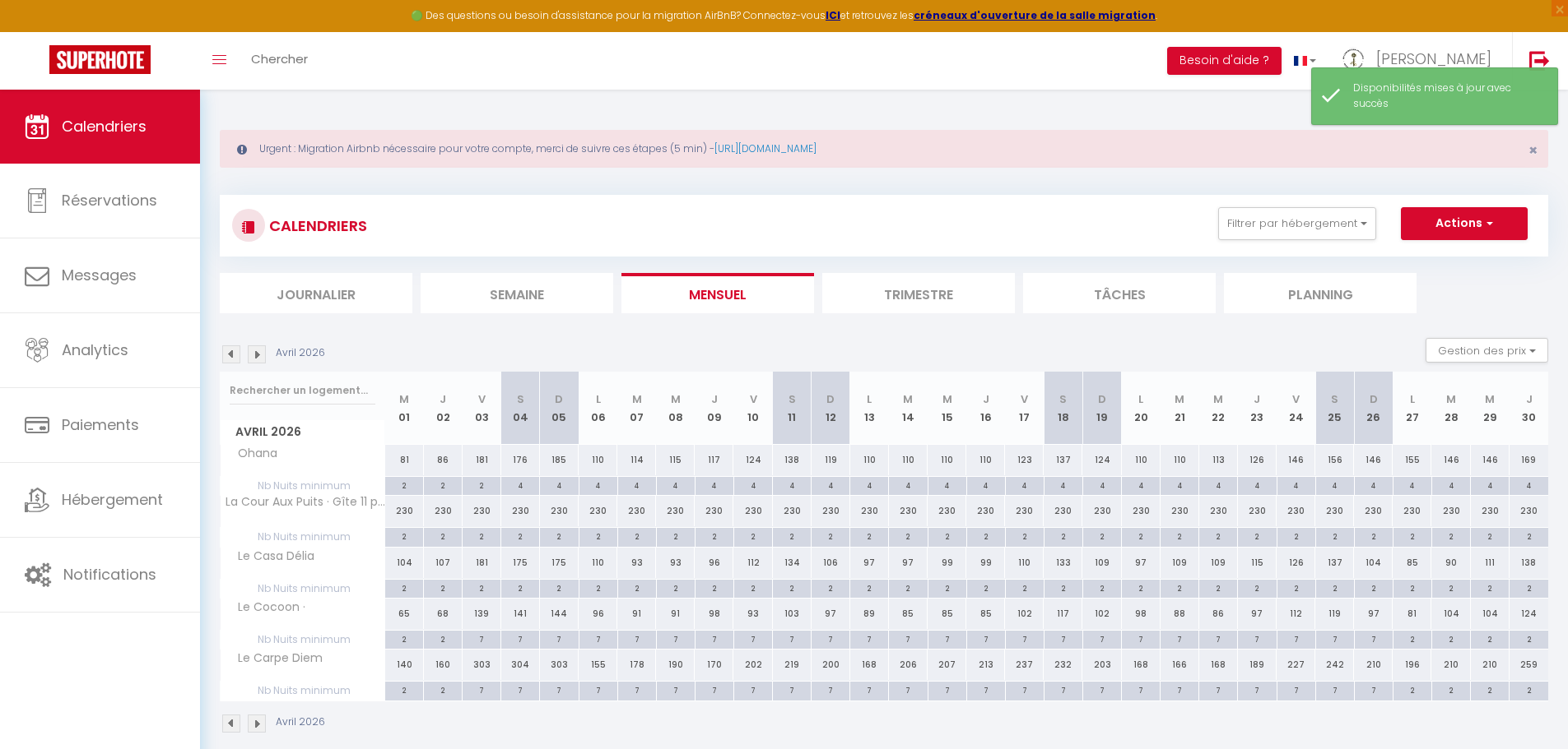
click at [256, 356] on img at bounding box center [256, 355] width 18 height 18
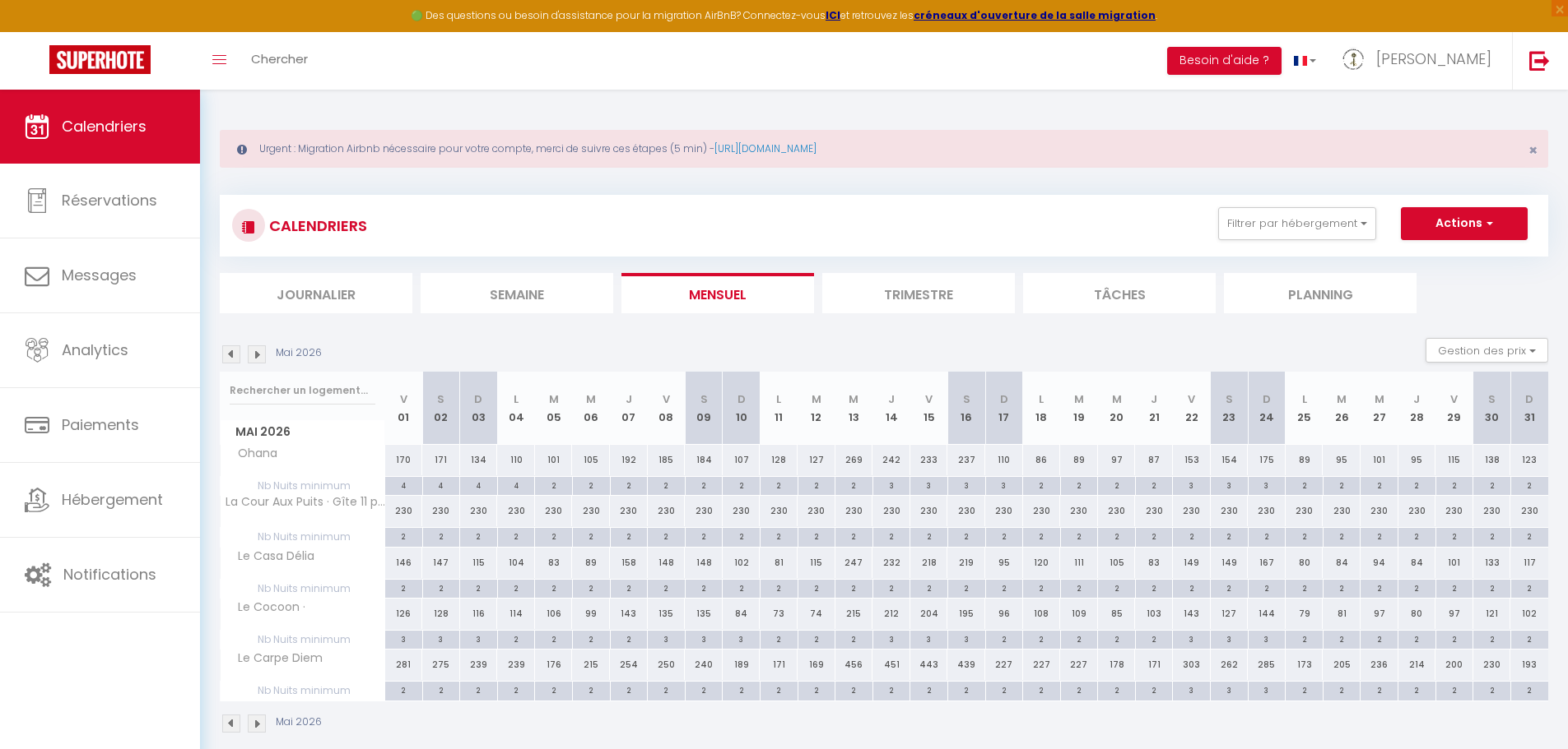
click at [256, 356] on img at bounding box center [256, 355] width 18 height 18
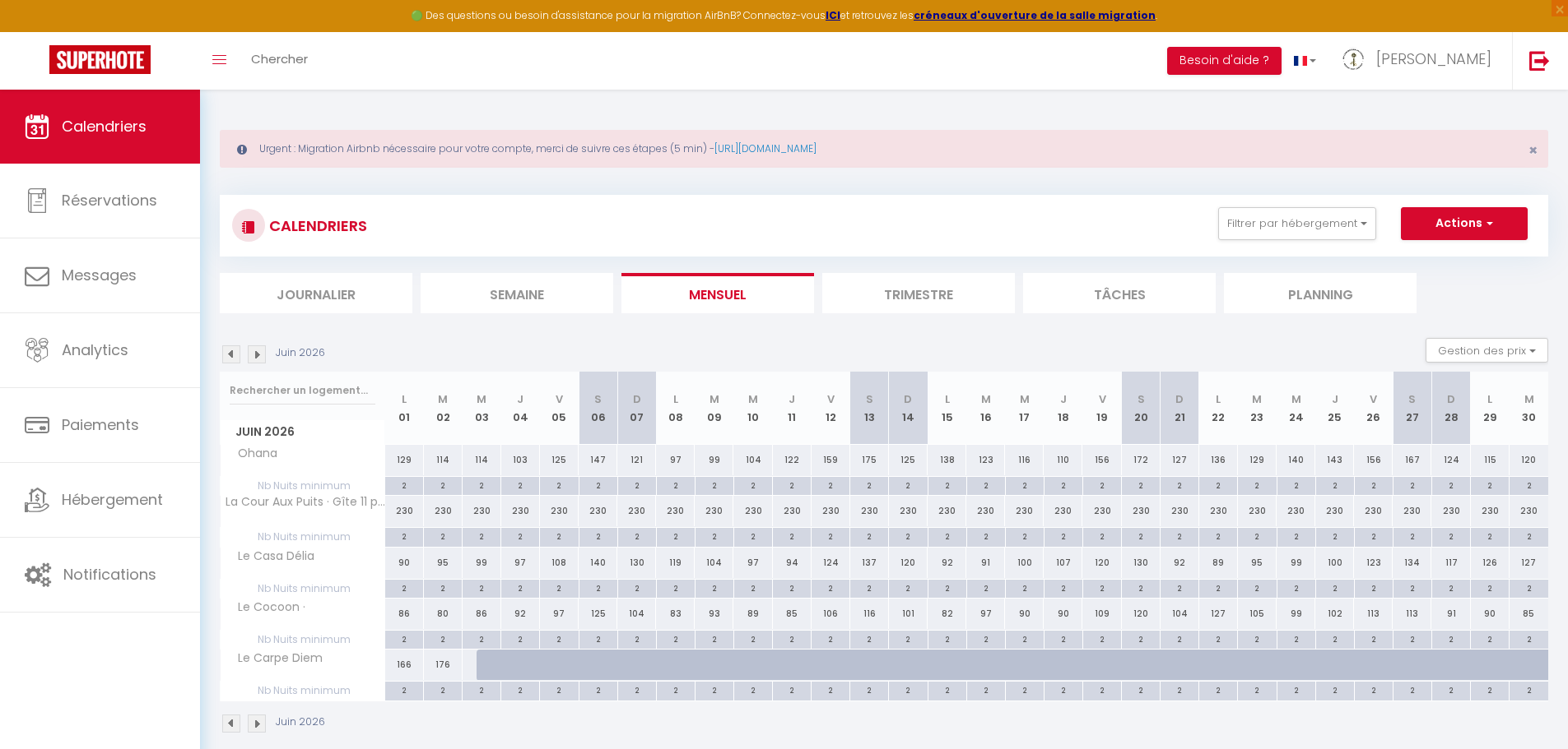
click at [256, 356] on img at bounding box center [256, 355] width 18 height 18
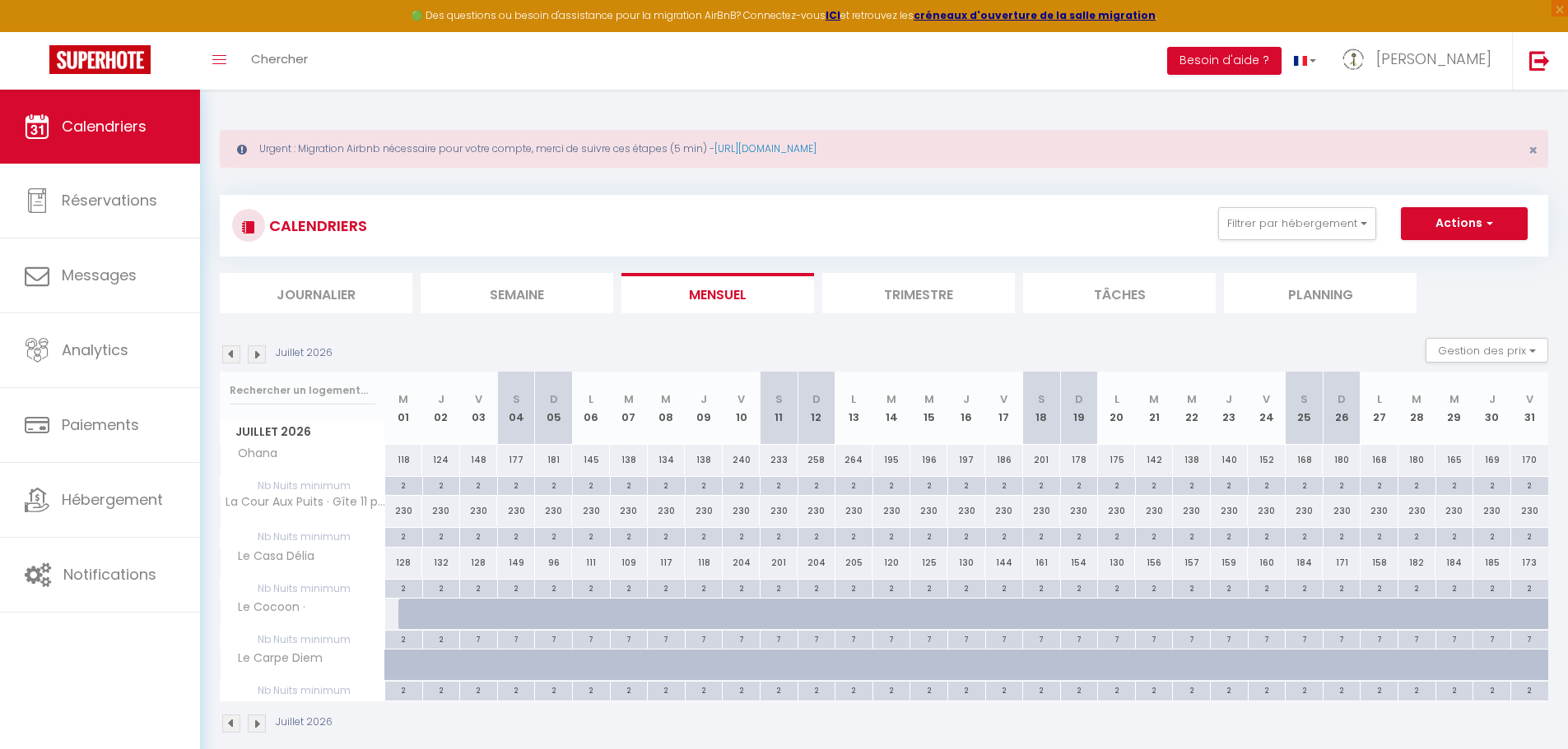
click at [256, 356] on img at bounding box center [256, 355] width 18 height 18
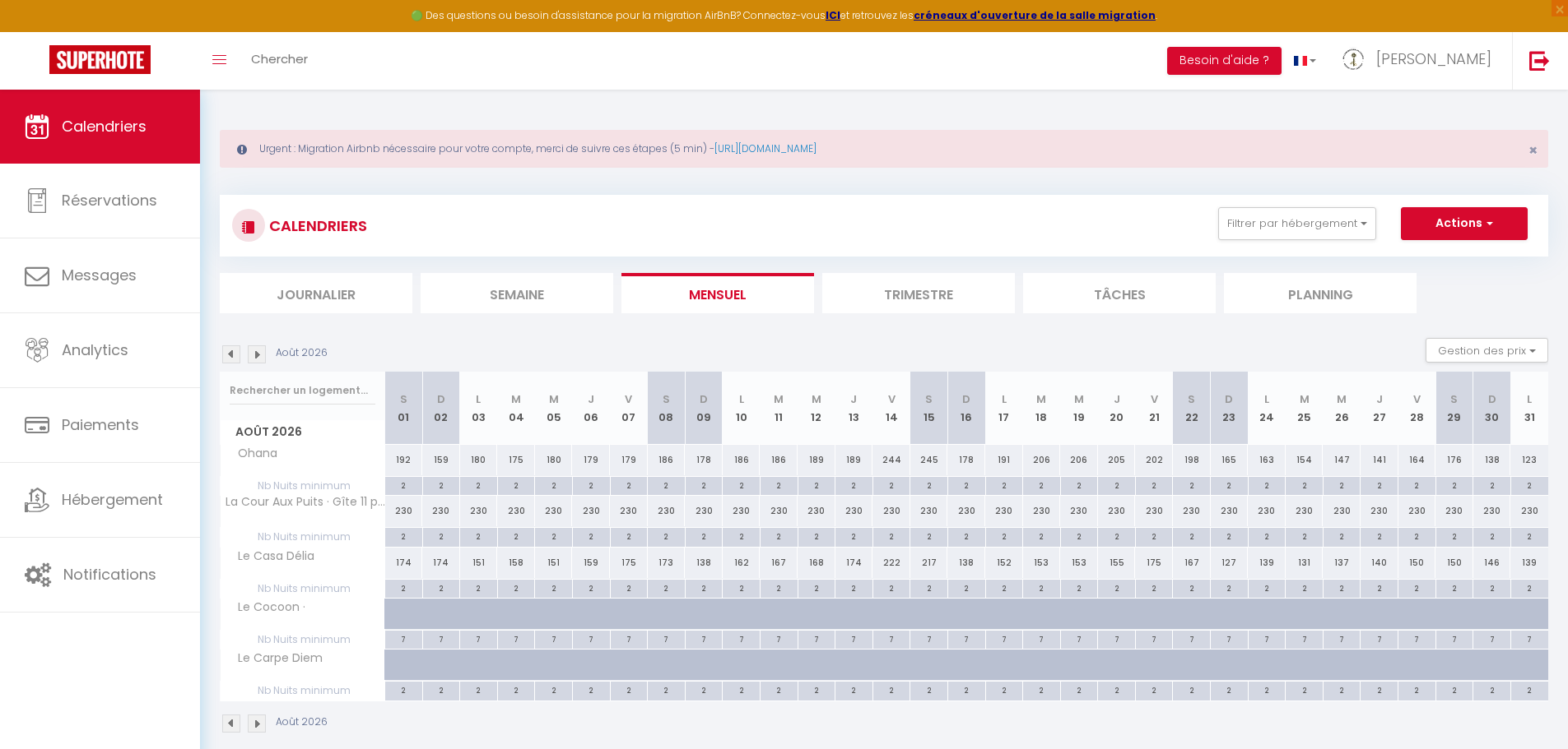
click at [256, 356] on img at bounding box center [256, 355] width 18 height 18
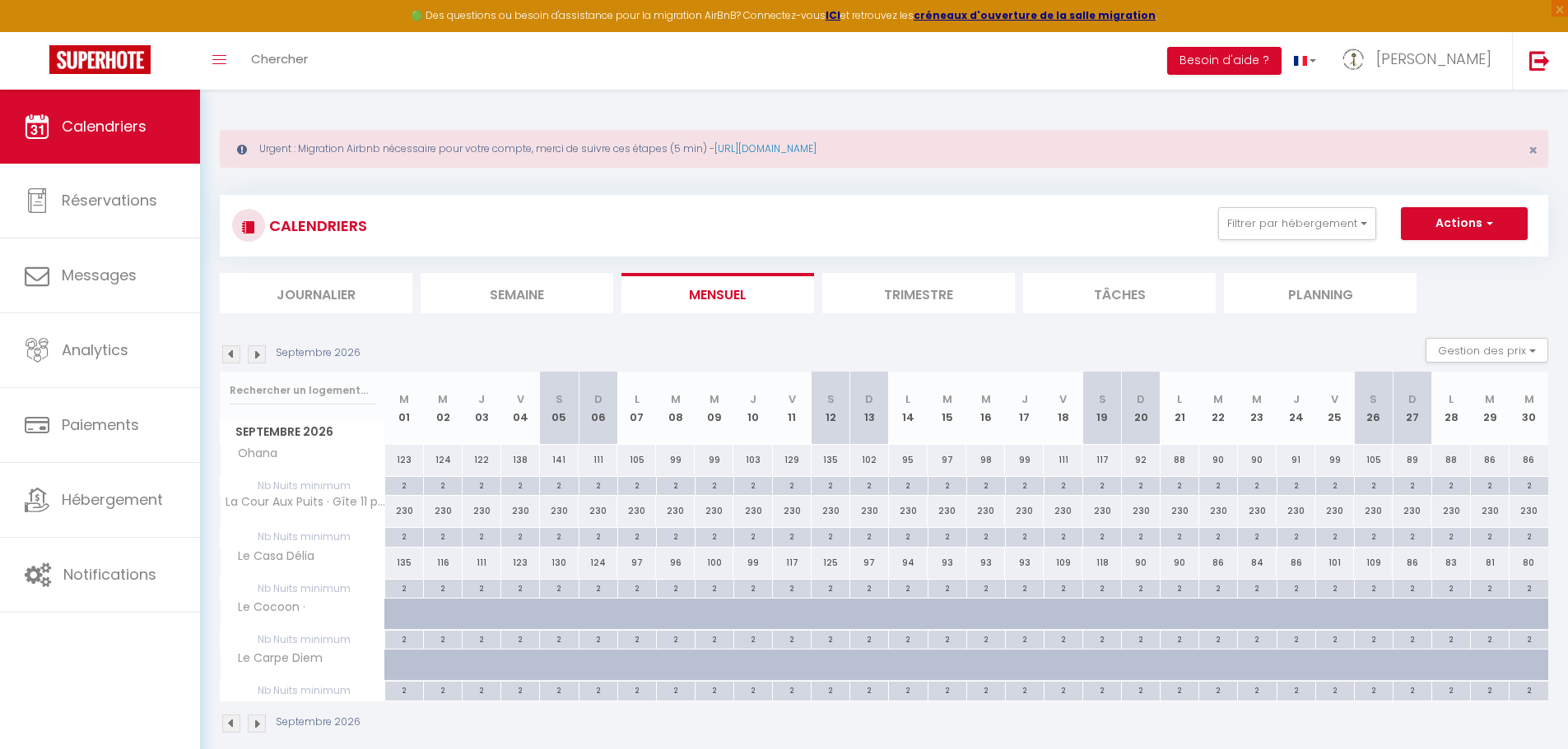
click at [229, 353] on img at bounding box center [231, 355] width 18 height 18
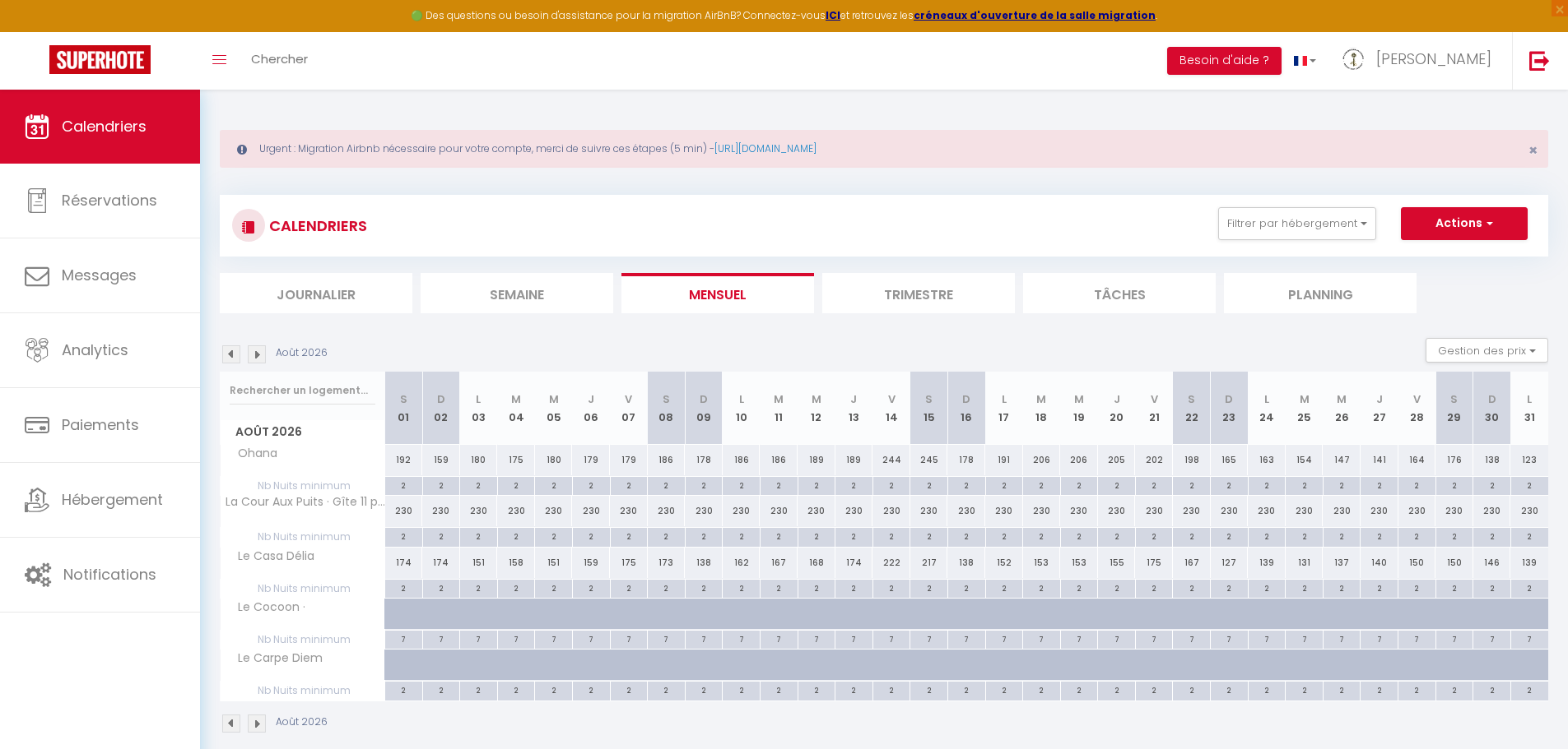
click at [229, 353] on img at bounding box center [231, 355] width 18 height 18
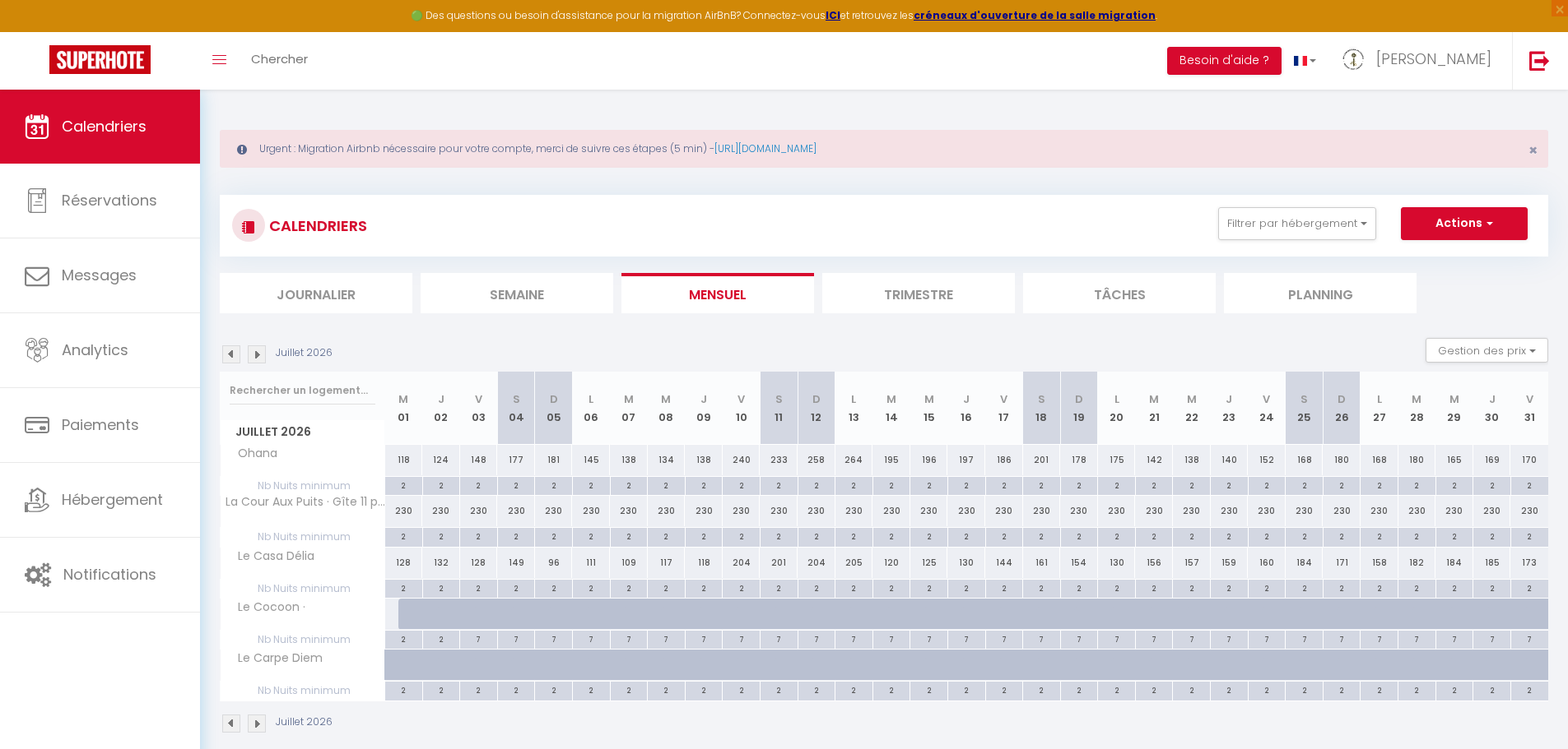
click at [229, 353] on img at bounding box center [231, 355] width 18 height 18
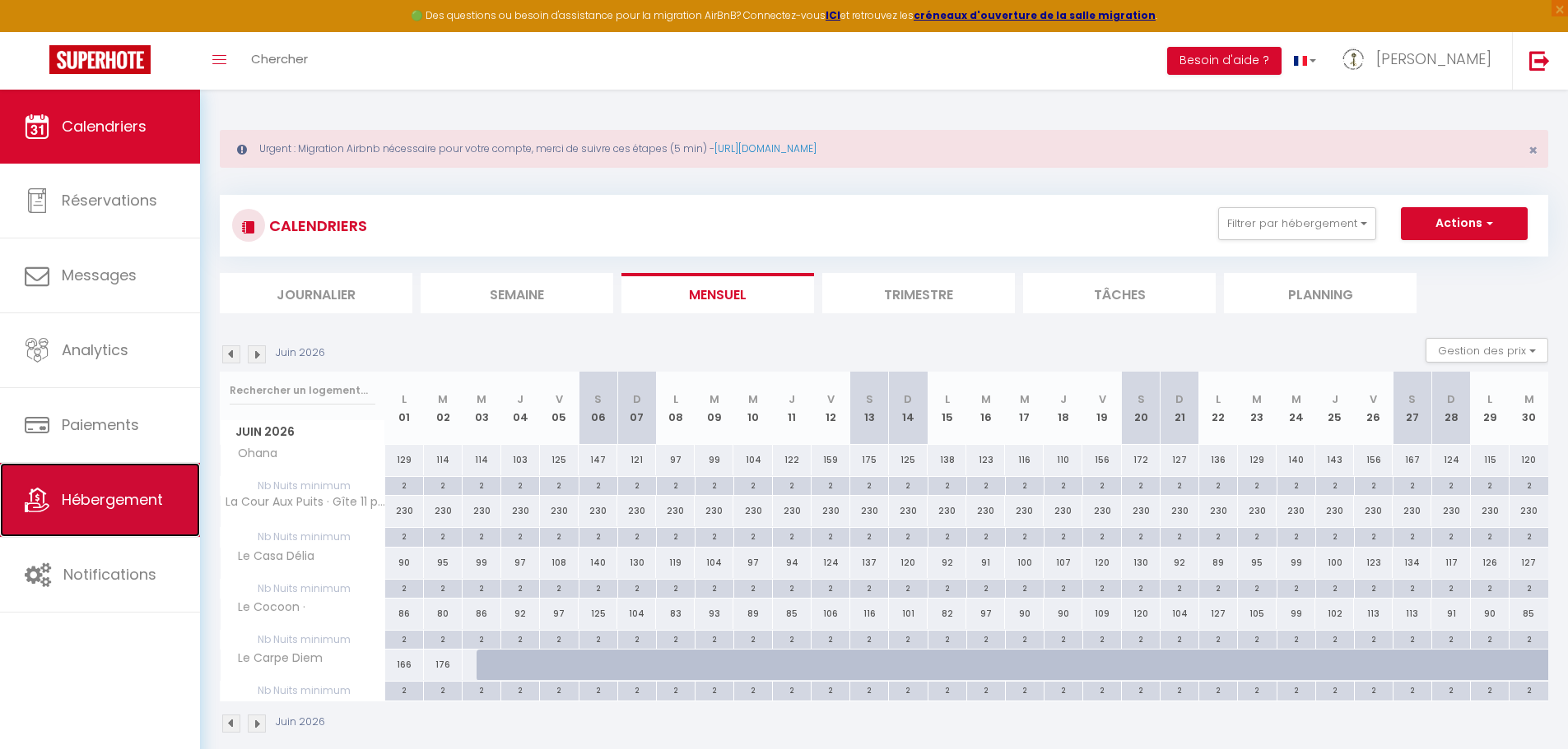
click at [167, 485] on link "Hébergement" at bounding box center [100, 499] width 200 height 74
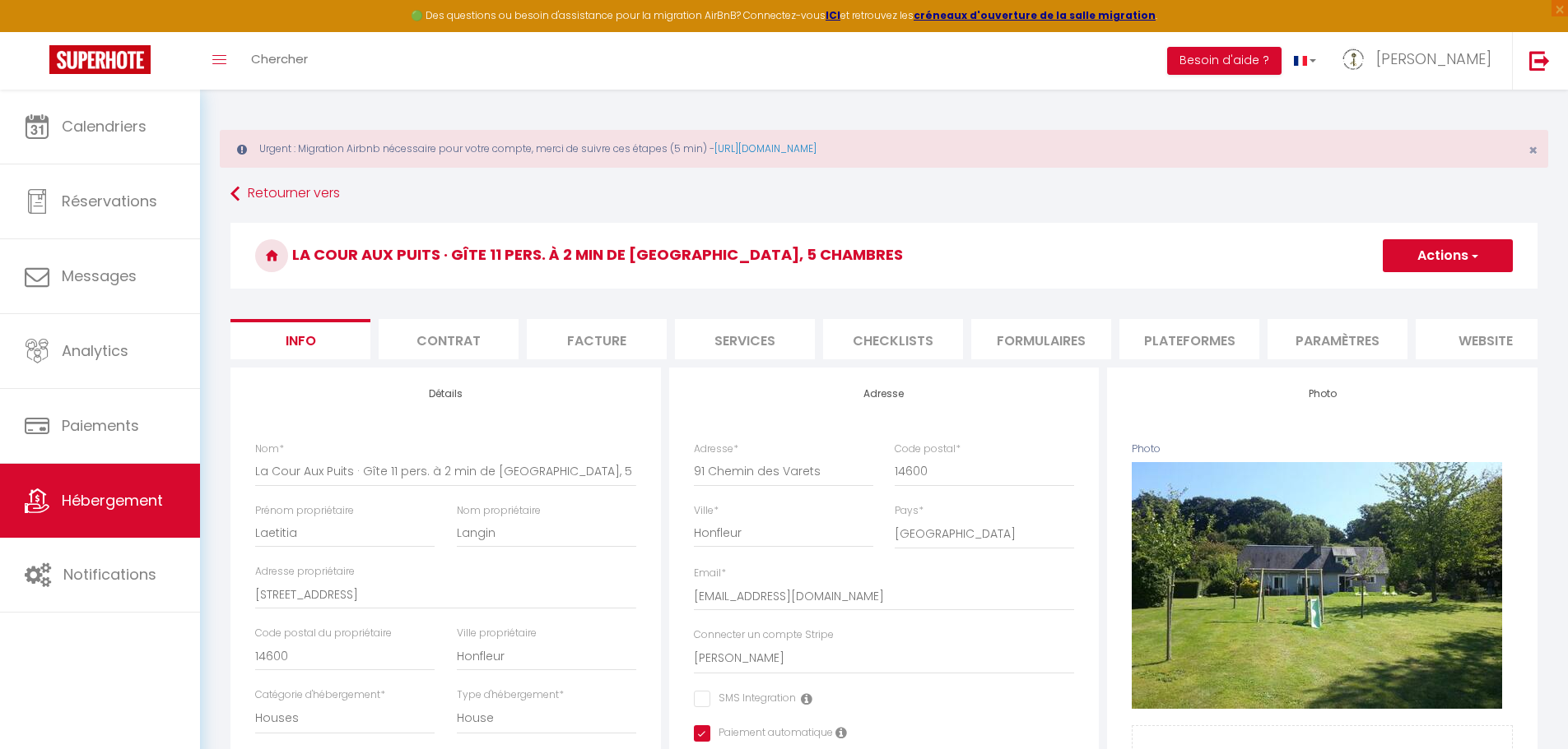
click at [1204, 342] on li "Plateformes" at bounding box center [1189, 339] width 140 height 40
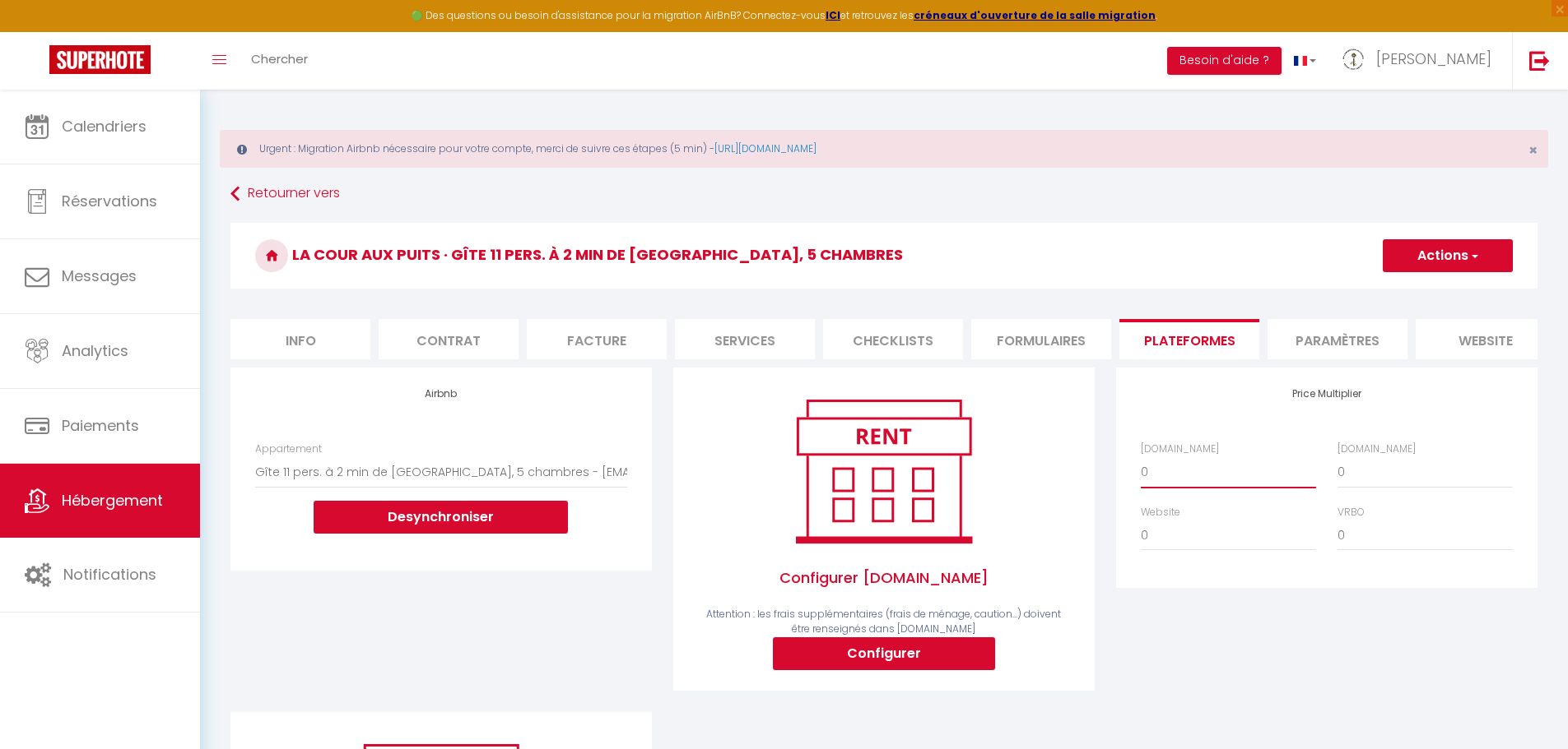
click at [1170, 488] on select "0 + 1 % + 2 % + 3 % + 4 % + 5 % + 6 % + 7 % + 8 % + 9 %" at bounding box center [1228, 473] width 176 height 32
click at [1141, 469] on select "0 + 1 % + 2 % + 3 % + 4 % + 5 % + 6 % + 7 % + 8 % + 9 %" at bounding box center [1228, 473] width 176 height 32
click at [1366, 481] on select "0 + 1 % + 2 % + 3 % + 4 % + 5 % + 6 % + 7 % + 8 % + 9 %" at bounding box center [1425, 473] width 176 height 32
click at [1337, 469] on select "0 + 1 % + 2 % + 3 % + 4 % + 5 % + 6 % + 7 % + 8 % + 9 %" at bounding box center [1425, 473] width 176 height 32
click at [1205, 551] on select "0 + 1 % + 2 % + 3 % + 4 % + 5 % + 6 % + 7 % + 8 % + 9 %" at bounding box center [1228, 536] width 176 height 32
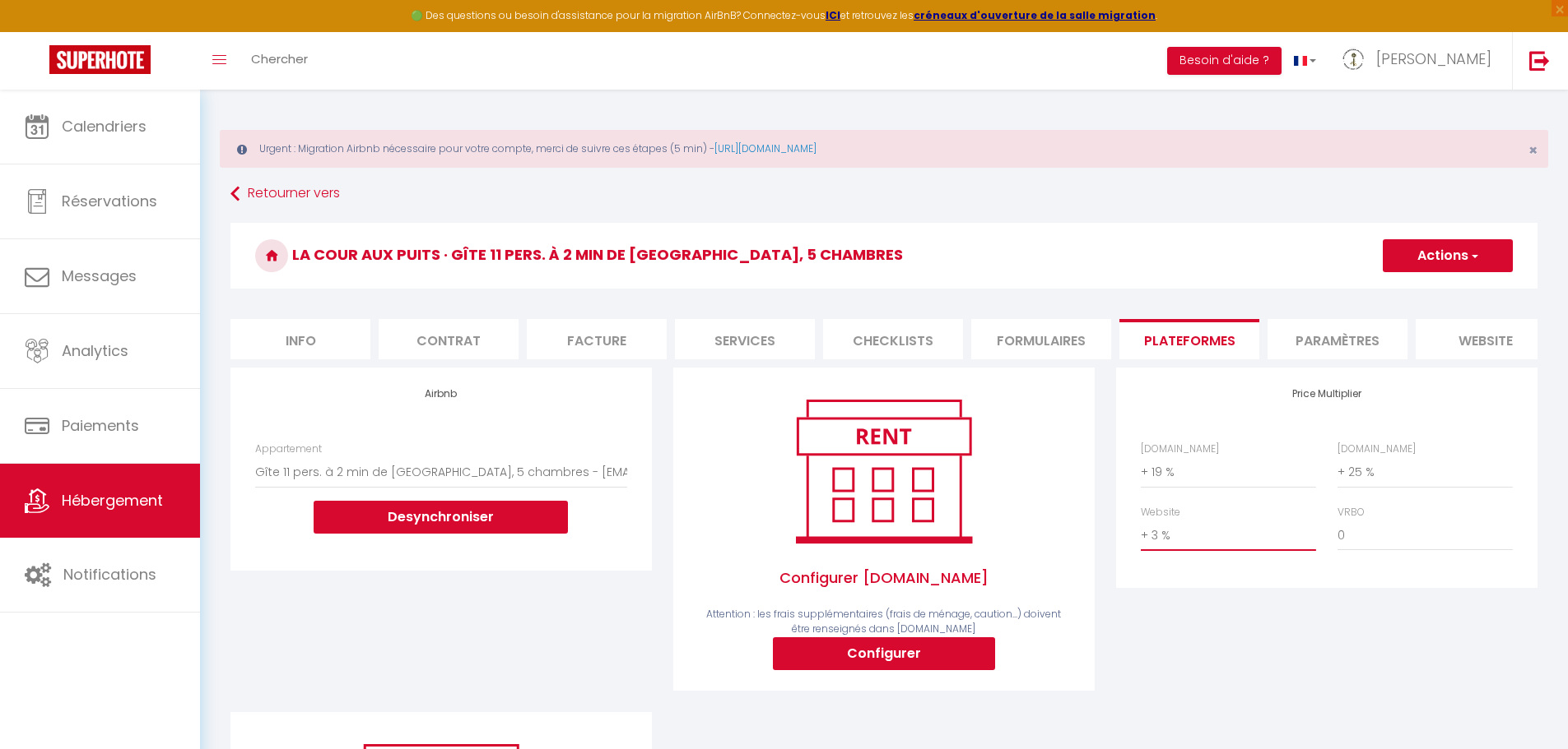
click at [1141, 532] on select "0 + 1 % + 2 % + 3 % + 4 % + 5 % + 6 % + 7 % + 8 % + 9 %" at bounding box center [1228, 536] width 176 height 32
click at [934, 666] on button "Configurer" at bounding box center [884, 654] width 222 height 33
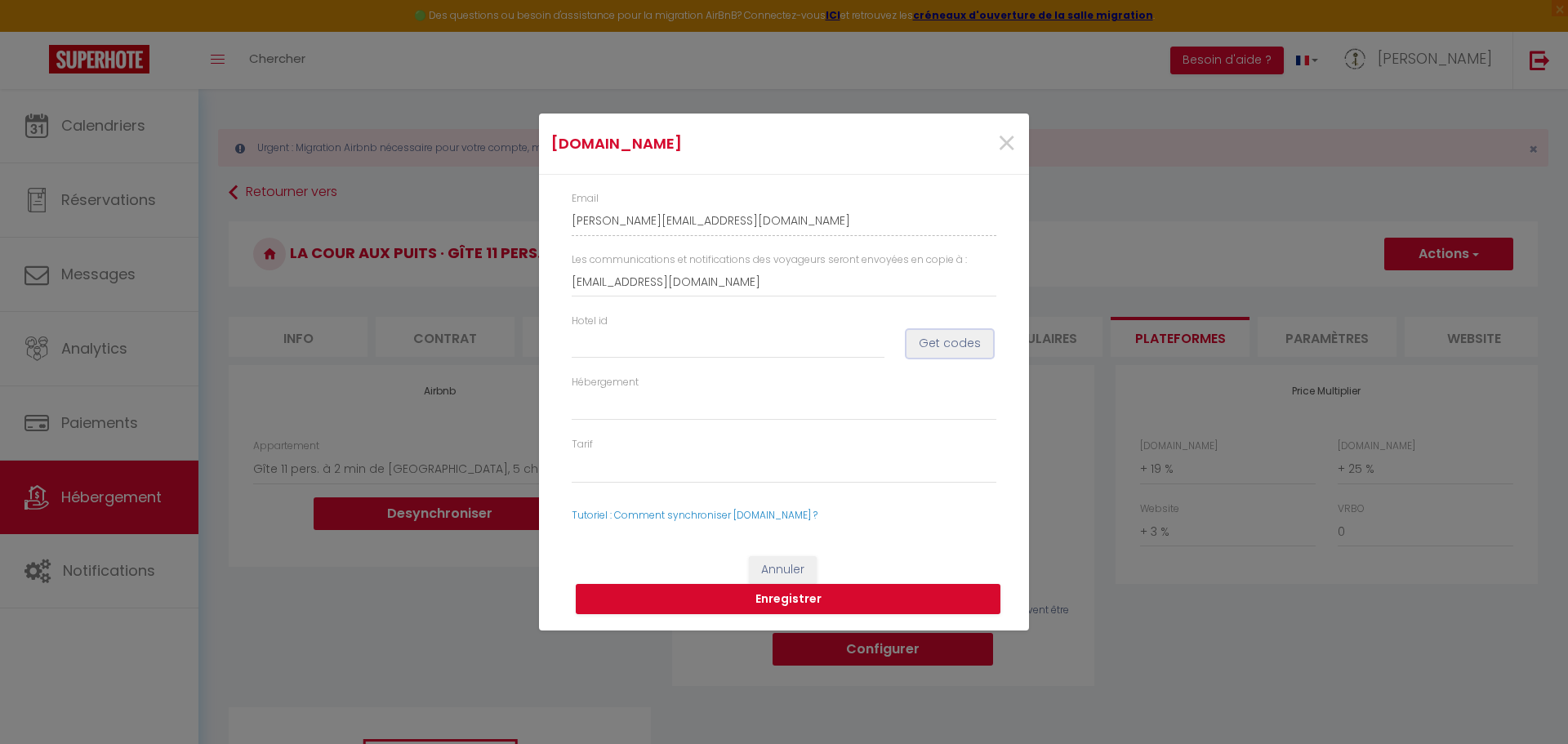
click at [942, 341] on button "Get codes" at bounding box center [949, 344] width 87 height 28
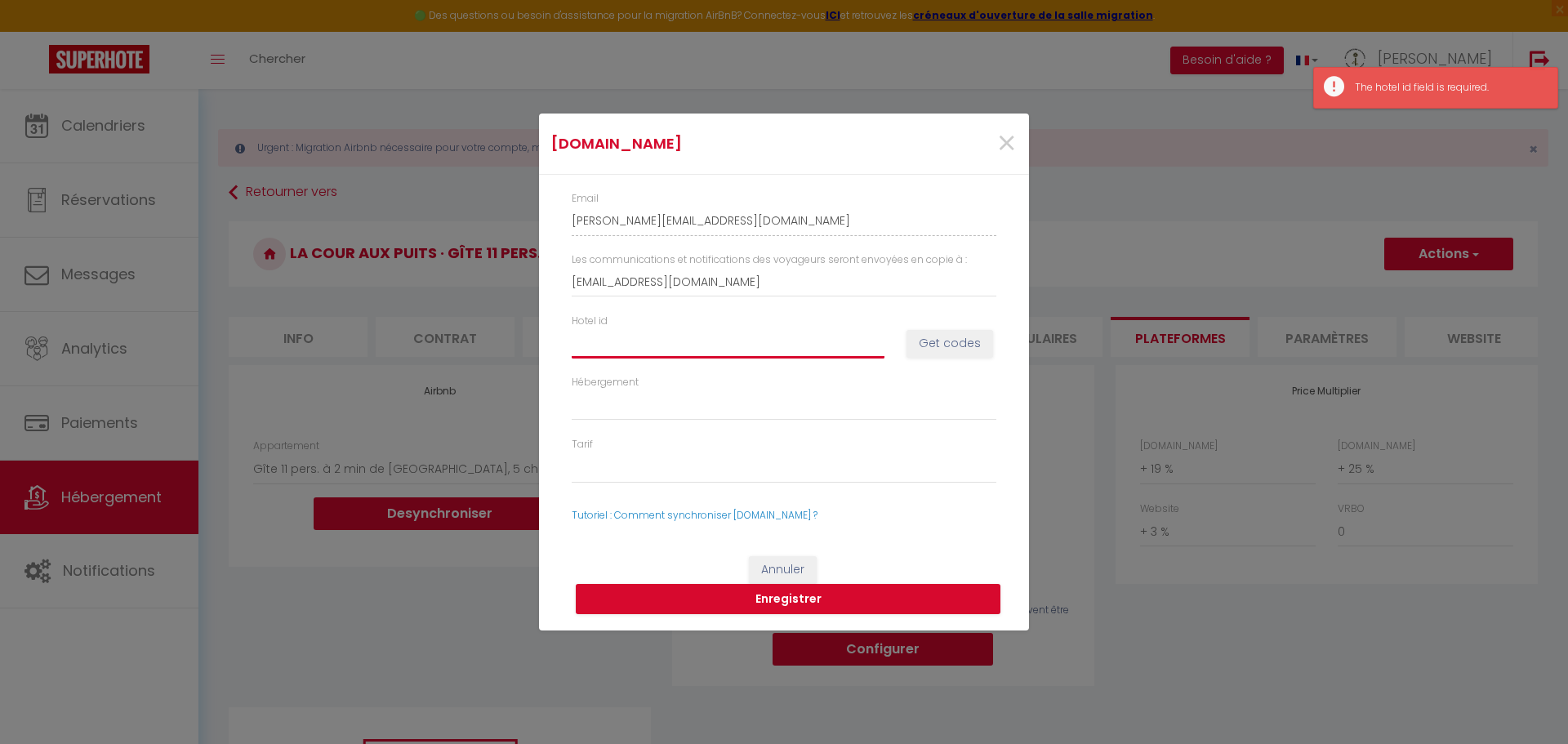
click at [793, 351] on input "Hotel id" at bounding box center [728, 343] width 313 height 30
click at [758, 349] on input "Hotel id" at bounding box center [728, 343] width 313 height 30
paste input "11909558"
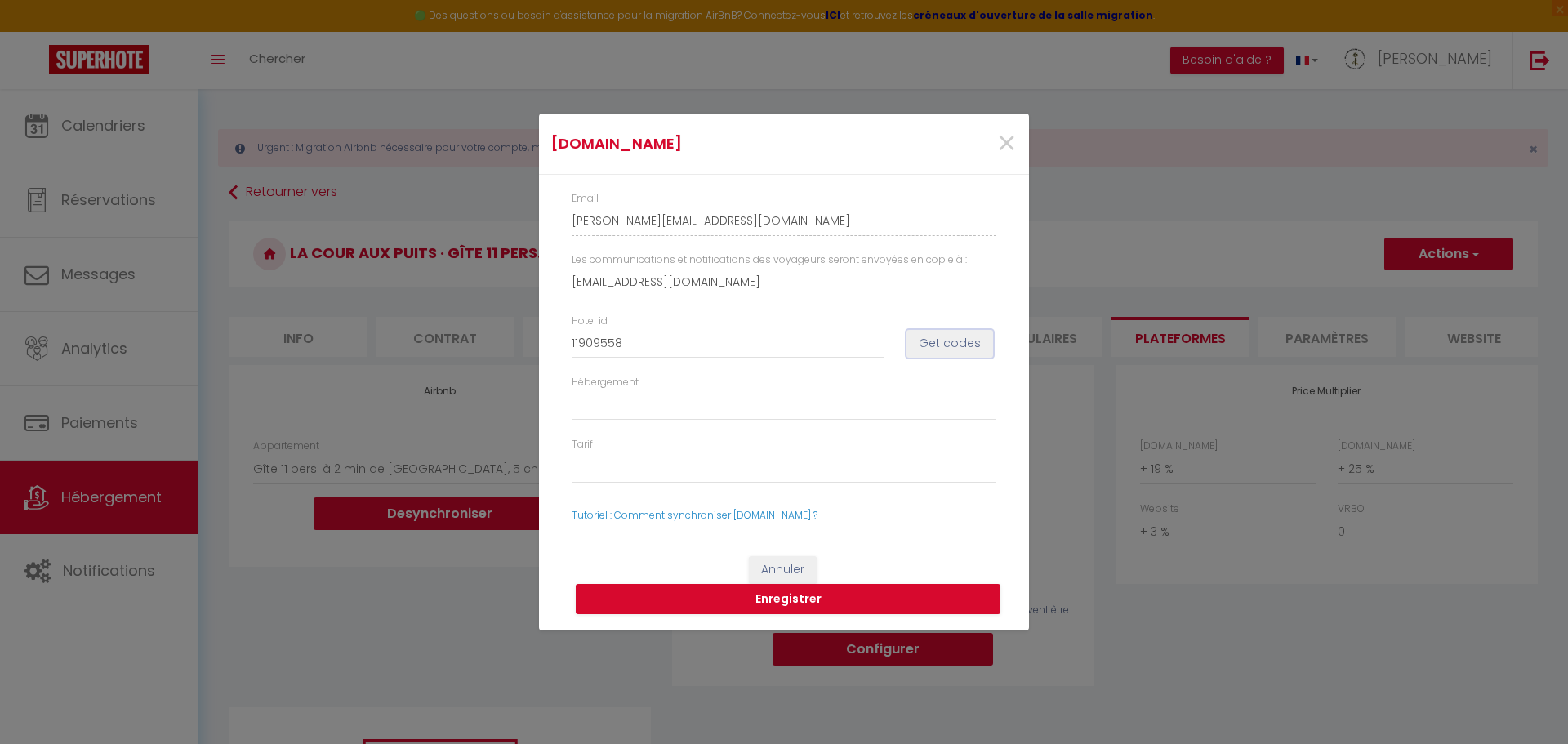
click at [930, 347] on button "Get codes" at bounding box center [949, 344] width 87 height 28
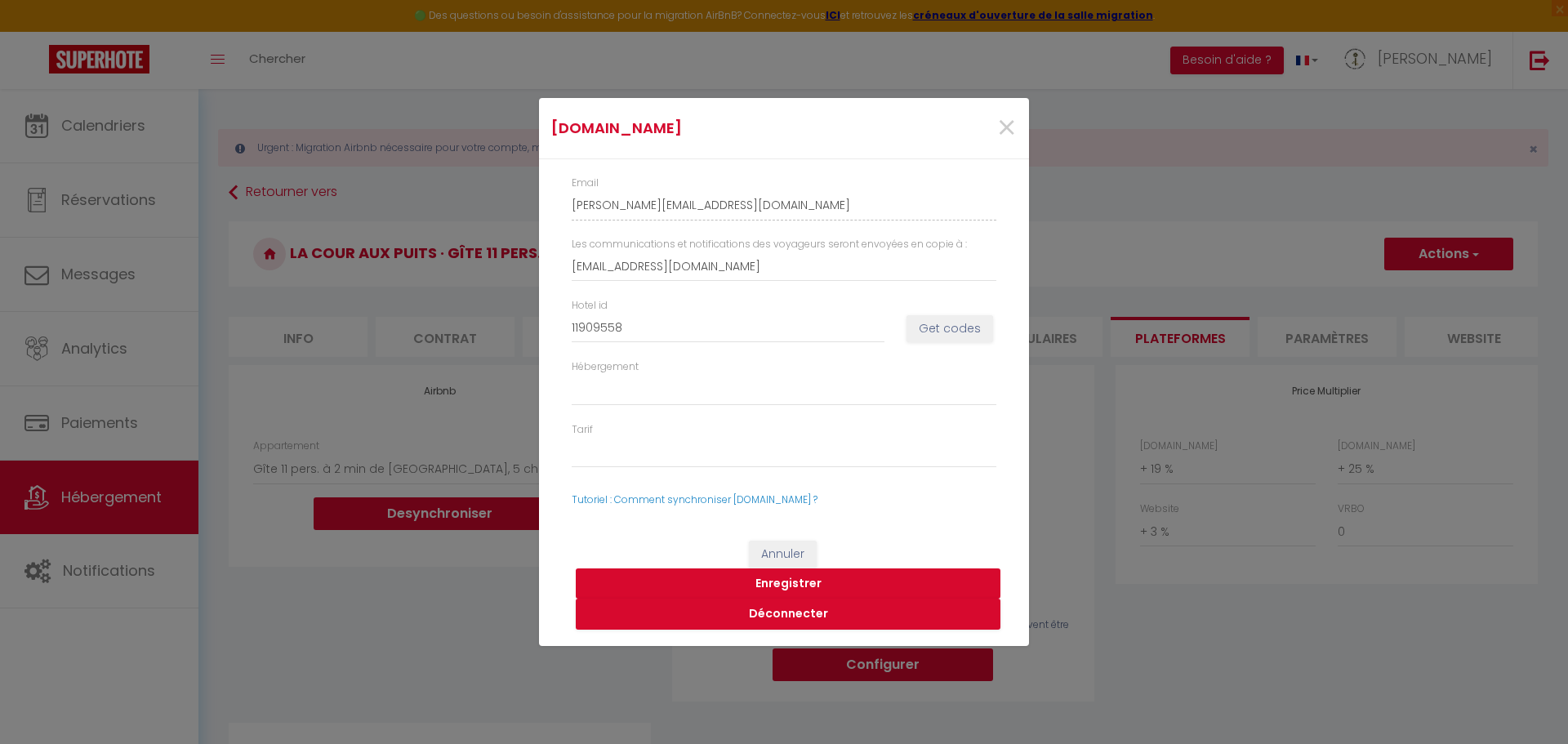
click at [791, 583] on button "Enregistrer" at bounding box center [788, 584] width 425 height 31
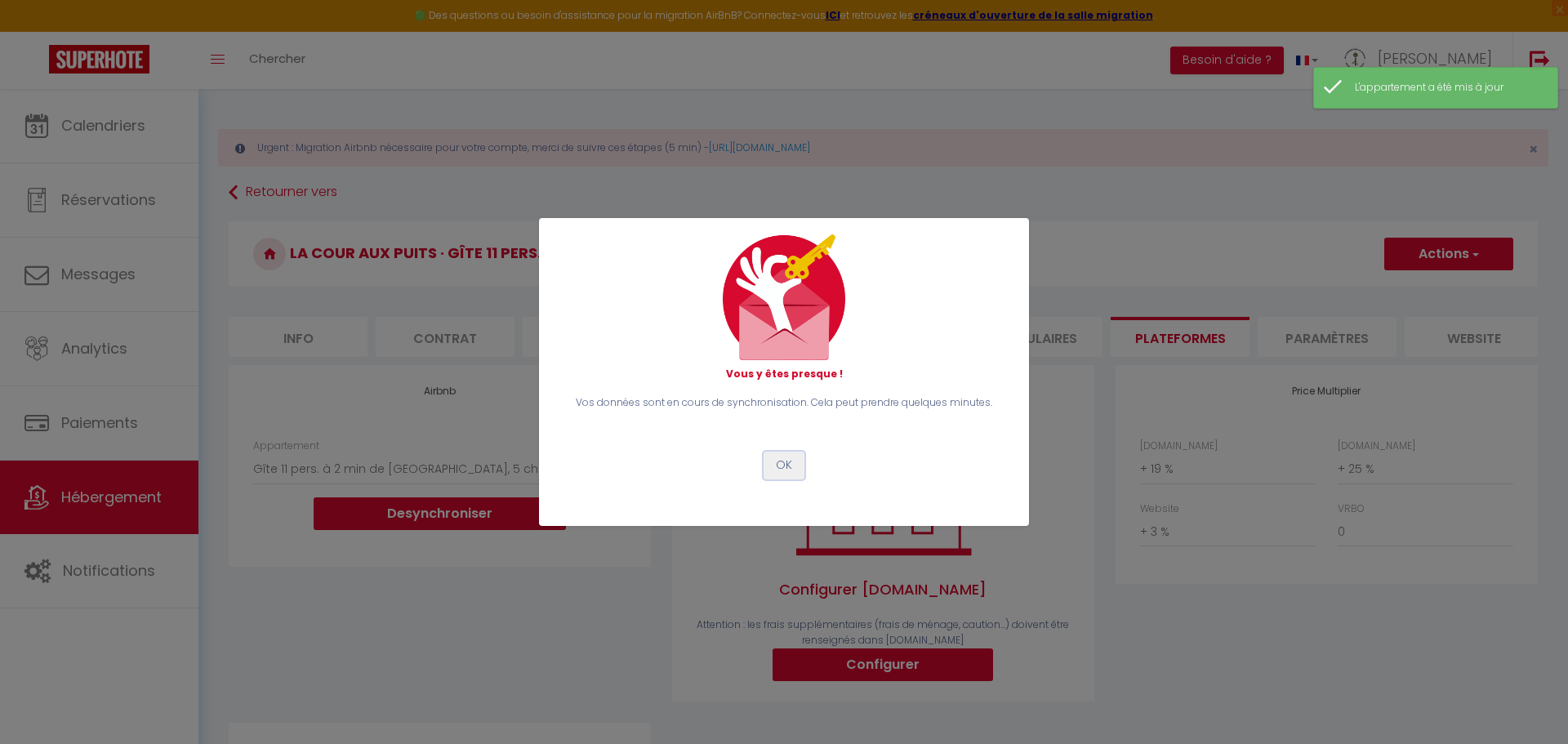
click at [782, 464] on button "OK" at bounding box center [783, 466] width 40 height 28
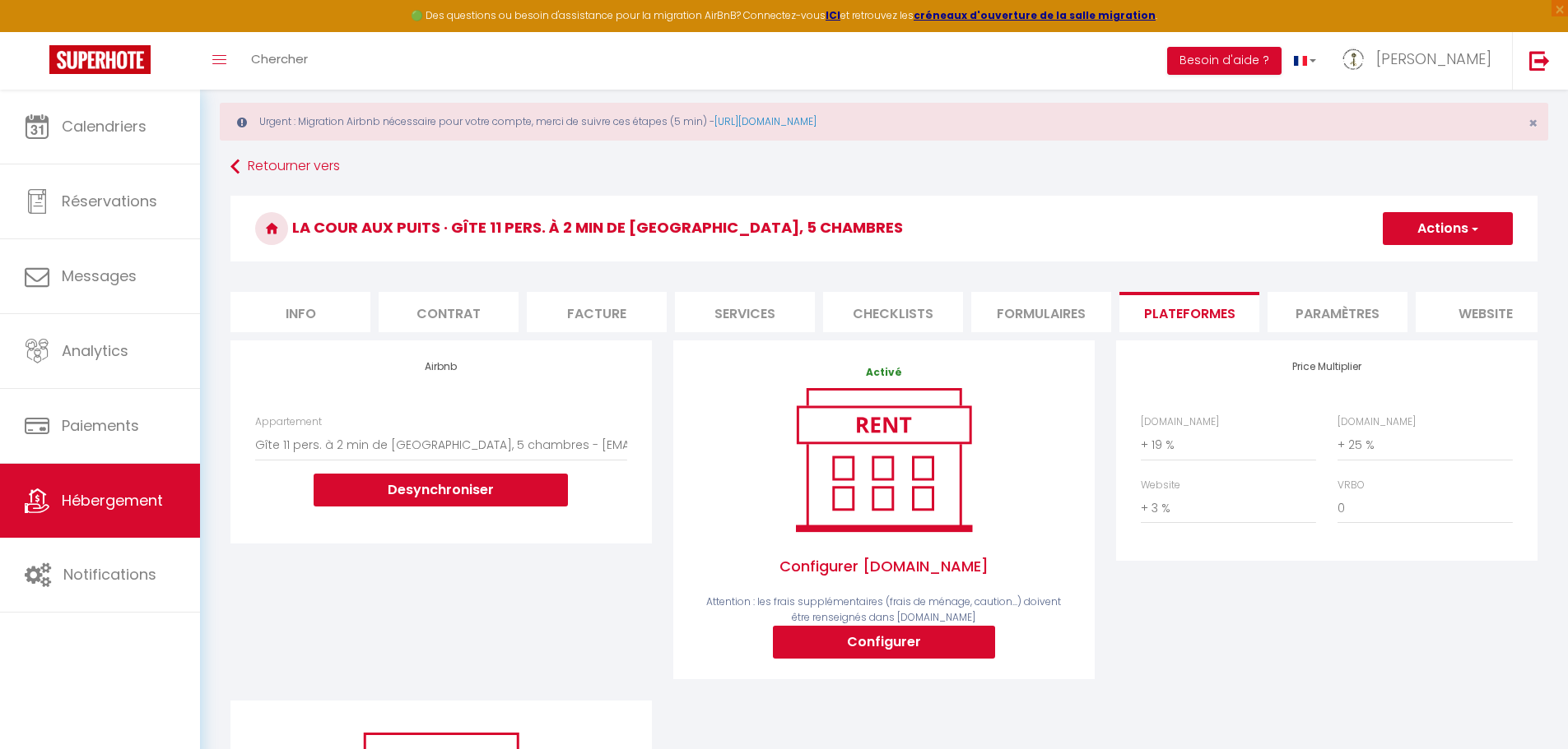
scroll to position [27, 0]
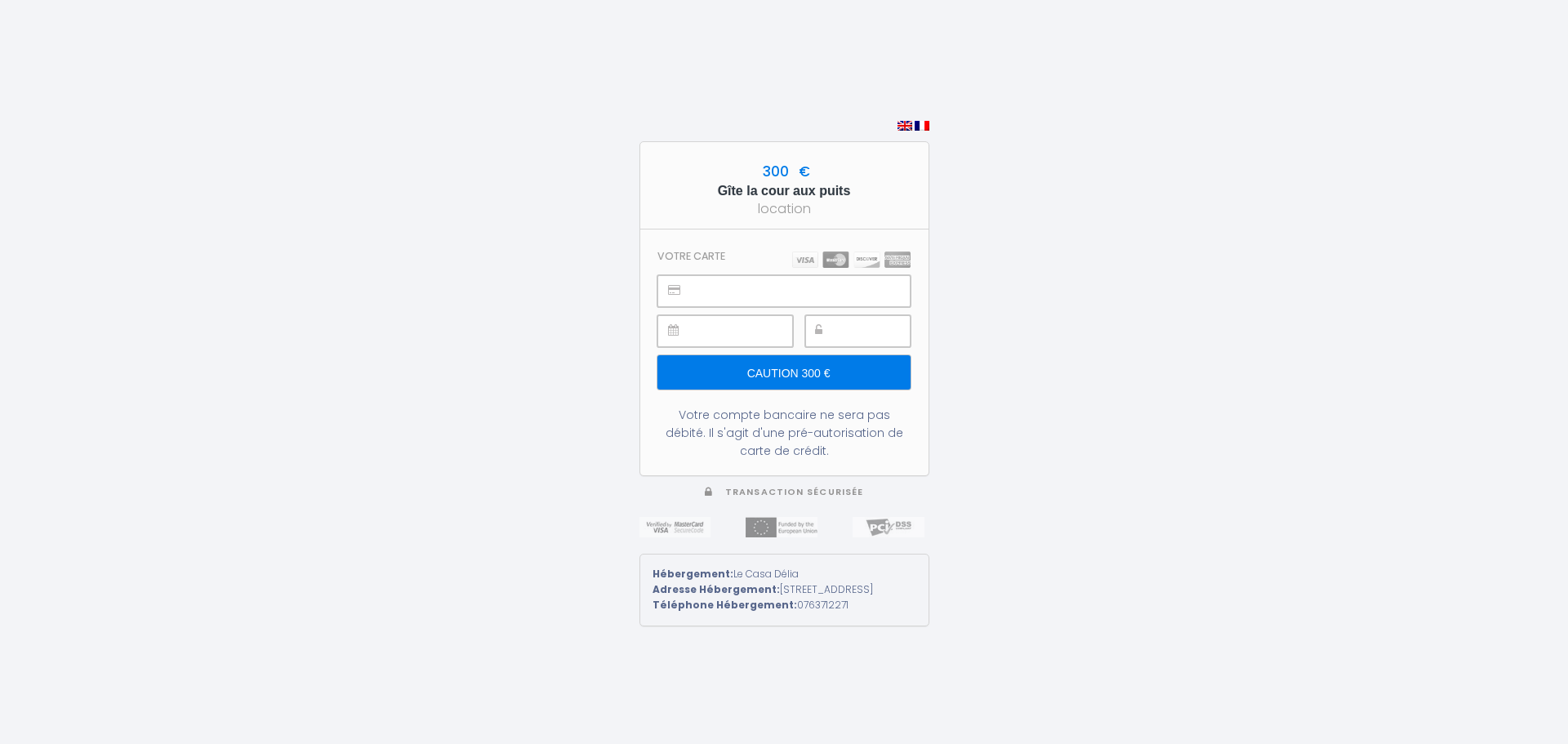
click at [1066, 279] on div "300 € Gîte la cour aux puits location Votre carte Caution 300 € Votre compte ba…" at bounding box center [784, 372] width 1568 height 744
click at [812, 369] on input "Caution 300 €" at bounding box center [783, 373] width 252 height 35
click at [1020, 403] on div "300 € Gîte la cour aux puits location Votre carte Caution 300 € Votre compte ba…" at bounding box center [784, 372] width 1568 height 744
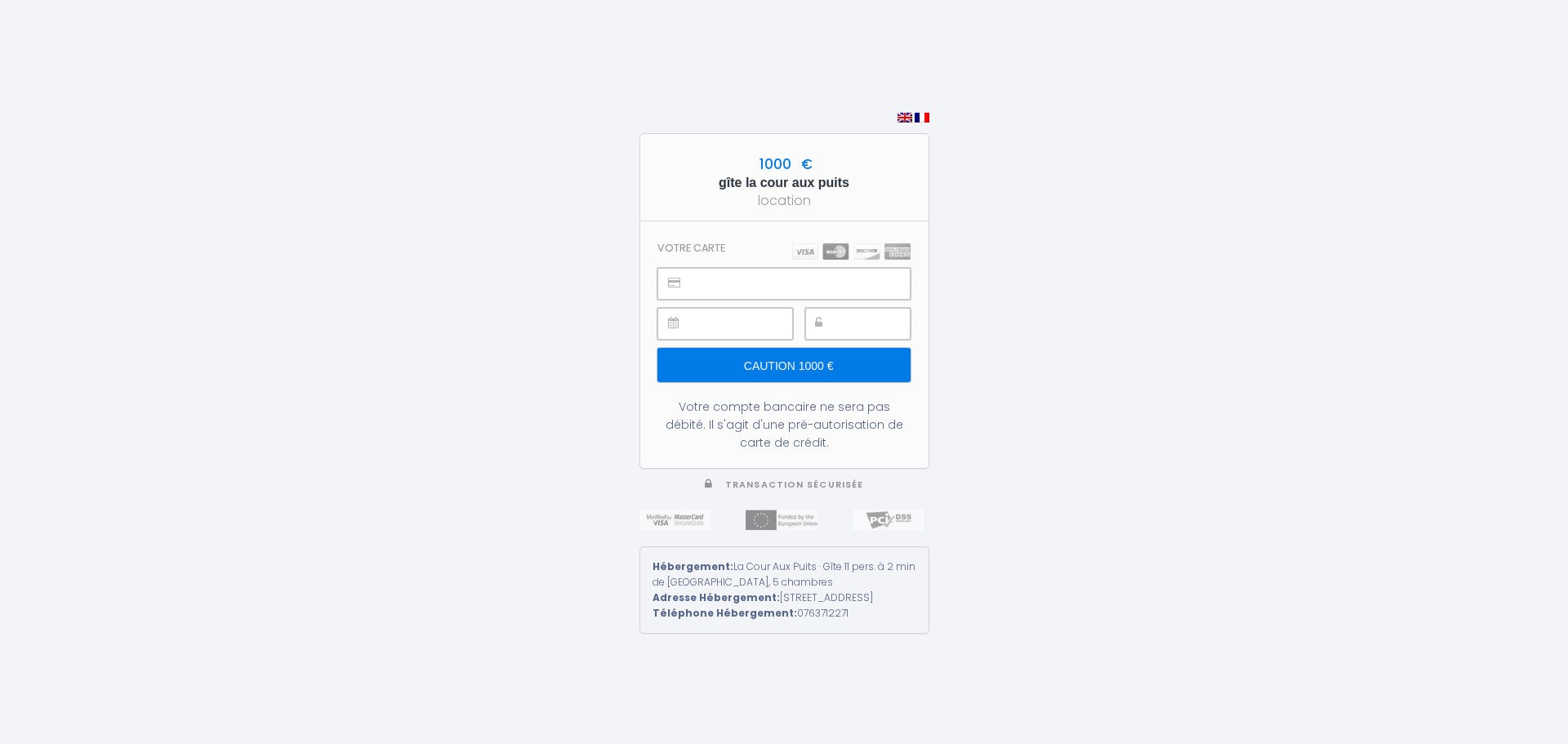
click at [790, 358] on input "Caution 1000 €" at bounding box center [783, 365] width 252 height 35
click at [963, 330] on div "1000 € gîte la cour aux puits location Votre carte Caution 1000 € Votre compte …" at bounding box center [784, 372] width 1568 height 744
click at [1026, 268] on div "1000 € gîte la cour aux puits location Votre carte Caution 1000 € Votre compte …" at bounding box center [784, 372] width 1568 height 744
click at [804, 352] on input "Caution 1000 €" at bounding box center [783, 365] width 252 height 35
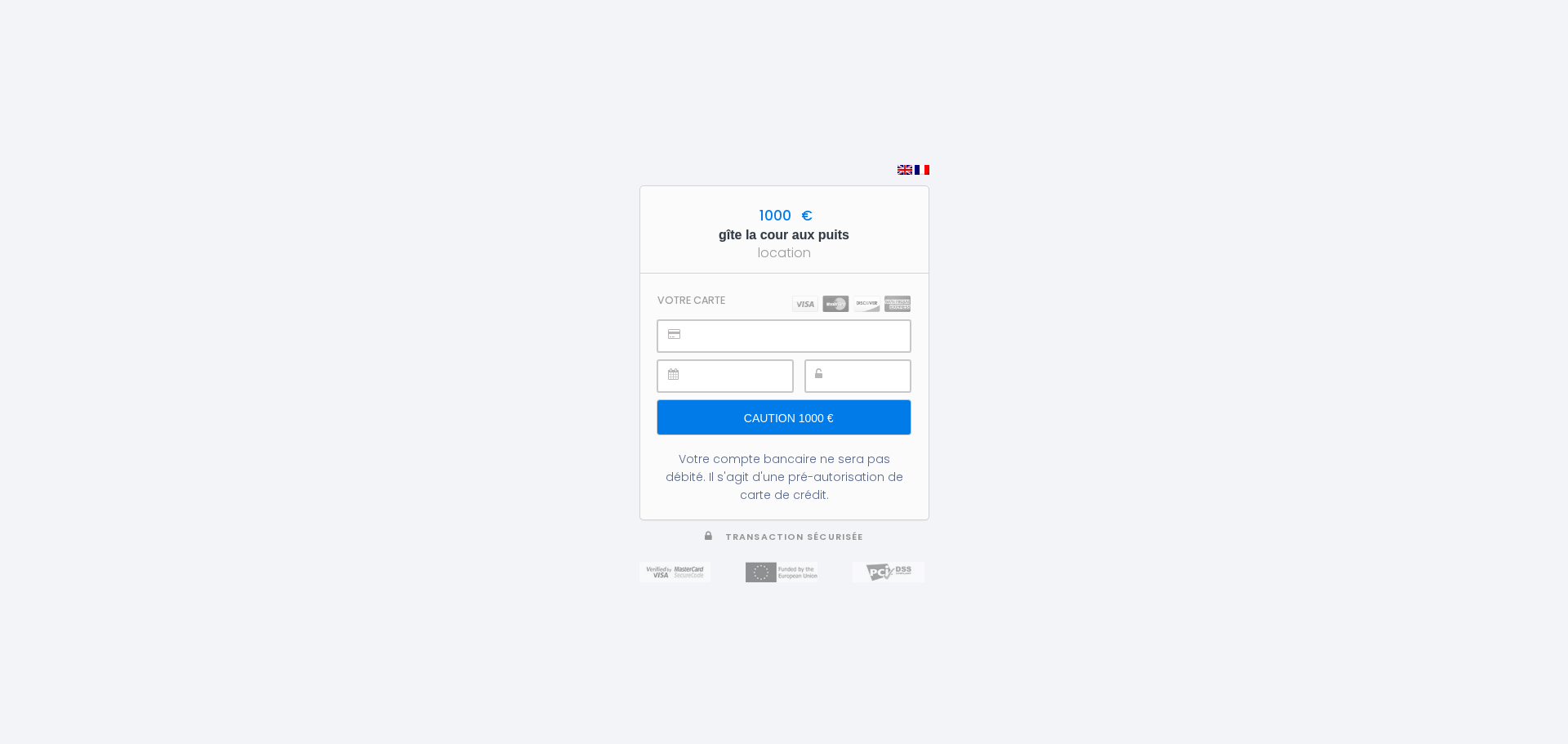
click at [840, 370] on div at bounding box center [858, 376] width 105 height 32
click at [815, 419] on input "Caution 1000 €" at bounding box center [783, 417] width 252 height 35
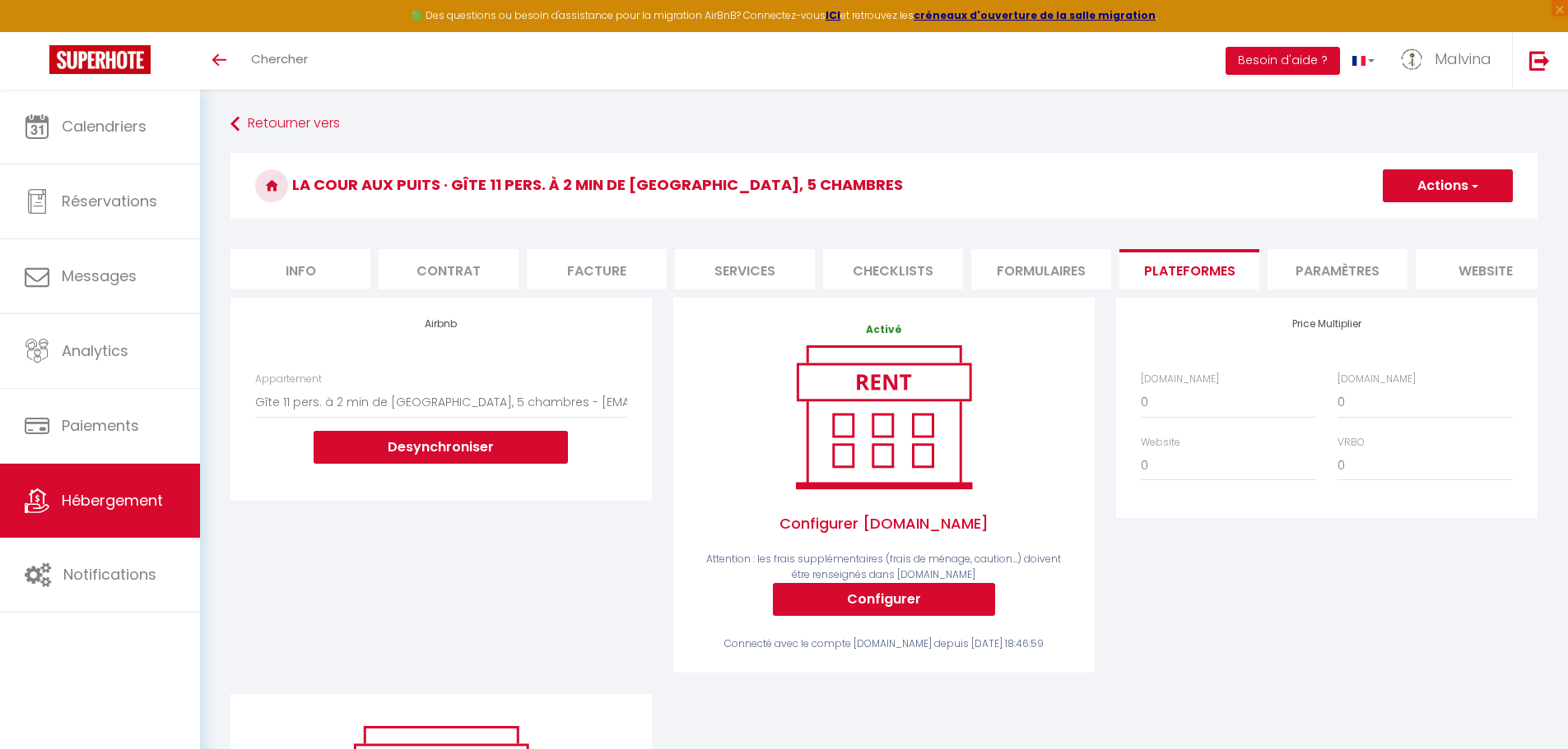
select select "8051-736131395485164611"
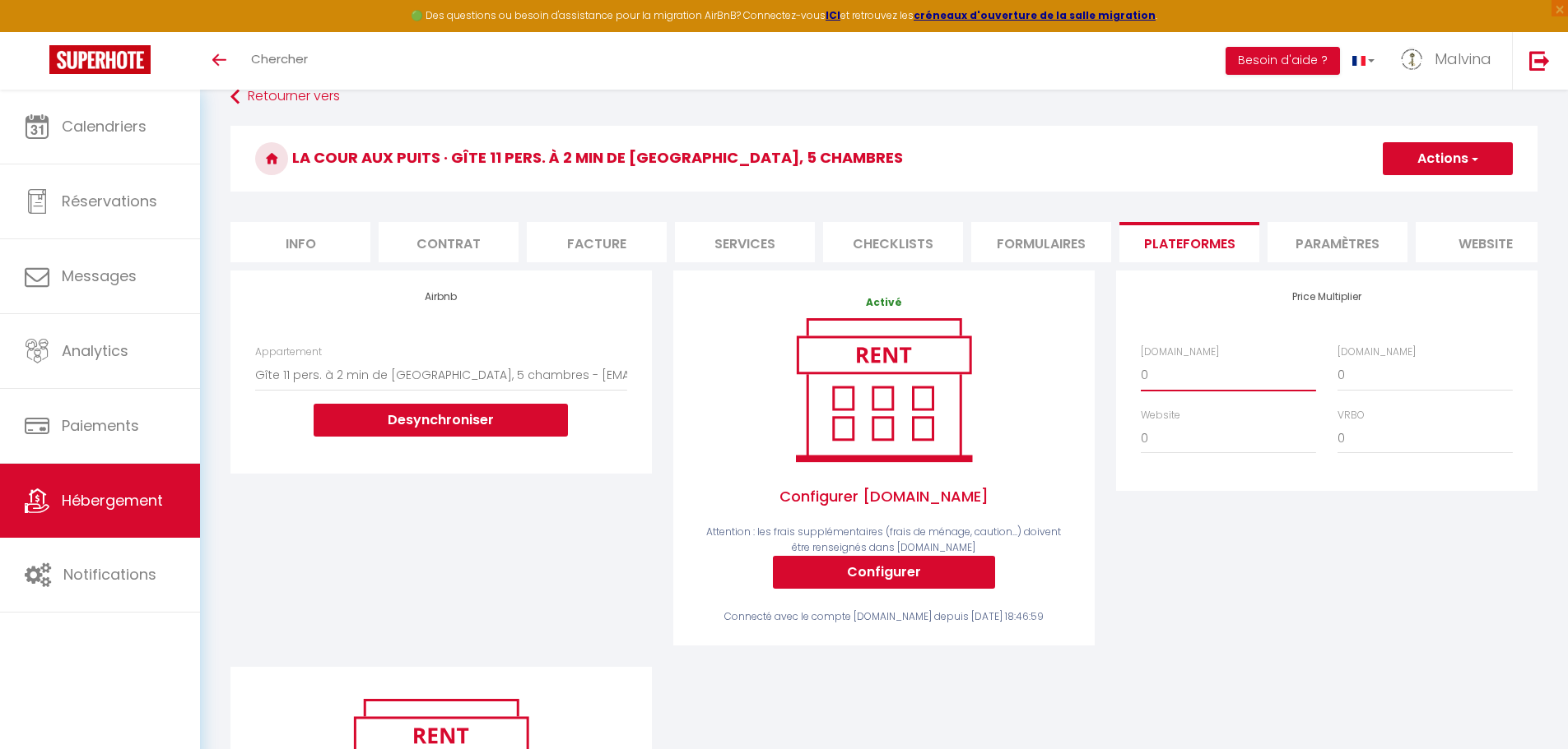
click at [1193, 390] on select "0 + 1 % + 2 % + 3 % + 4 % + 5 % + 6 % + 7 % + 8 % + 9 %" at bounding box center [1228, 375] width 176 height 32
select select "+ 19 %"
click at [1141, 372] on select "0 + 1 % + 2 % + 3 % + 4 % + 5 % + 6 % + 7 % + 8 % + 9 %" at bounding box center [1228, 375] width 176 height 32
click at [1396, 385] on select "0 + 1 % + 2 % + 3 % + 4 % + 5 % + 6 % + 7 % + 8 % + 9 %" at bounding box center [1425, 375] width 176 height 32
select select "+ 29 %"
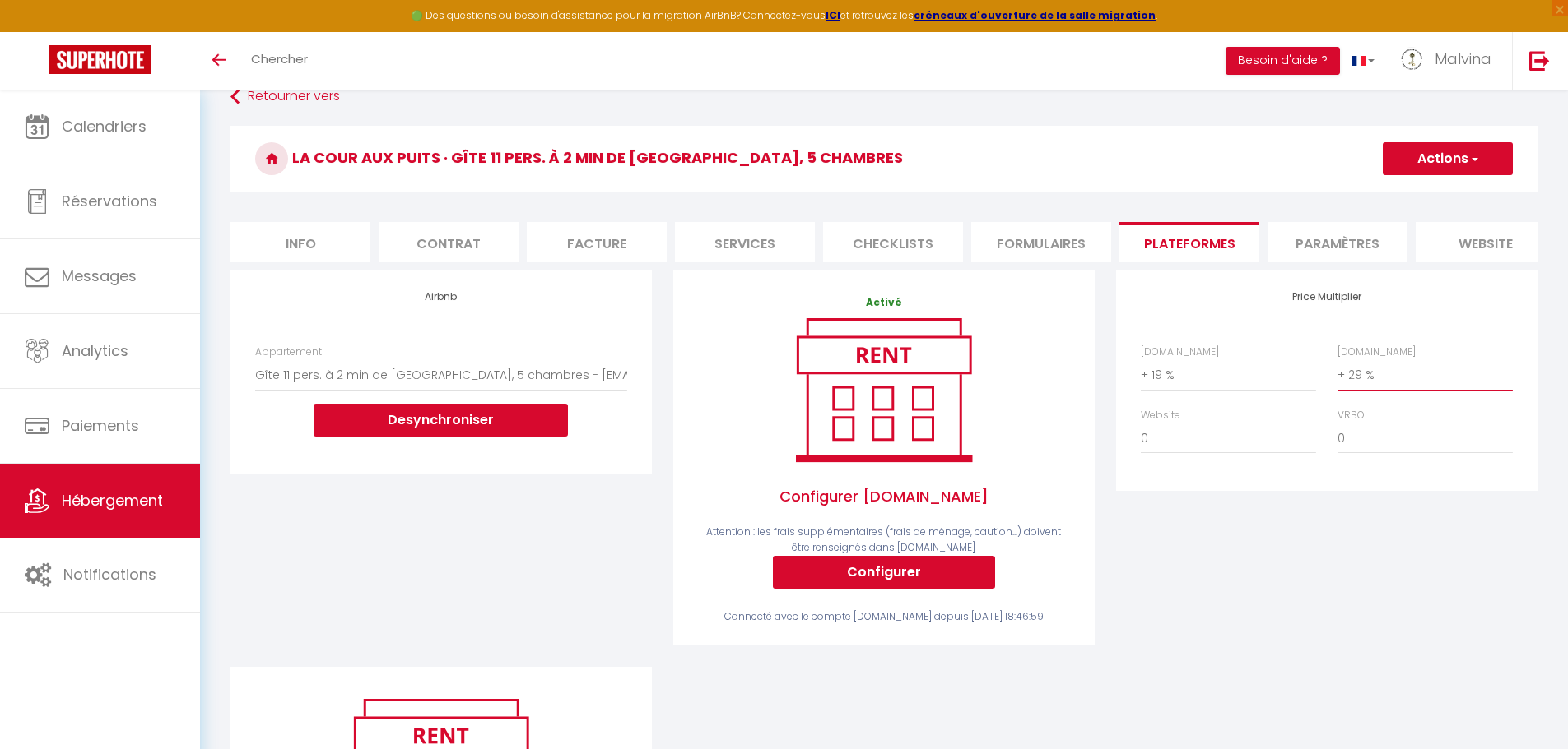
click at [1337, 372] on select "0 + 1 % + 2 % + 3 % + 4 % + 5 % + 6 % + 7 % + 8 % + 9 %" at bounding box center [1425, 375] width 176 height 32
click at [1183, 454] on select "0 + 1 % + 2 % + 3 % + 4 % + 5 % + 6 % + 7 % + 8 % + 9 %" at bounding box center [1228, 439] width 176 height 32
select select "+ 3 %"
click at [1141, 435] on select "0 + 1 % + 2 % + 3 % + 4 % + 5 % + 6 % + 7 % + 8 % + 9 %" at bounding box center [1228, 439] width 176 height 32
click at [1478, 155] on span "button" at bounding box center [1473, 159] width 11 height 17
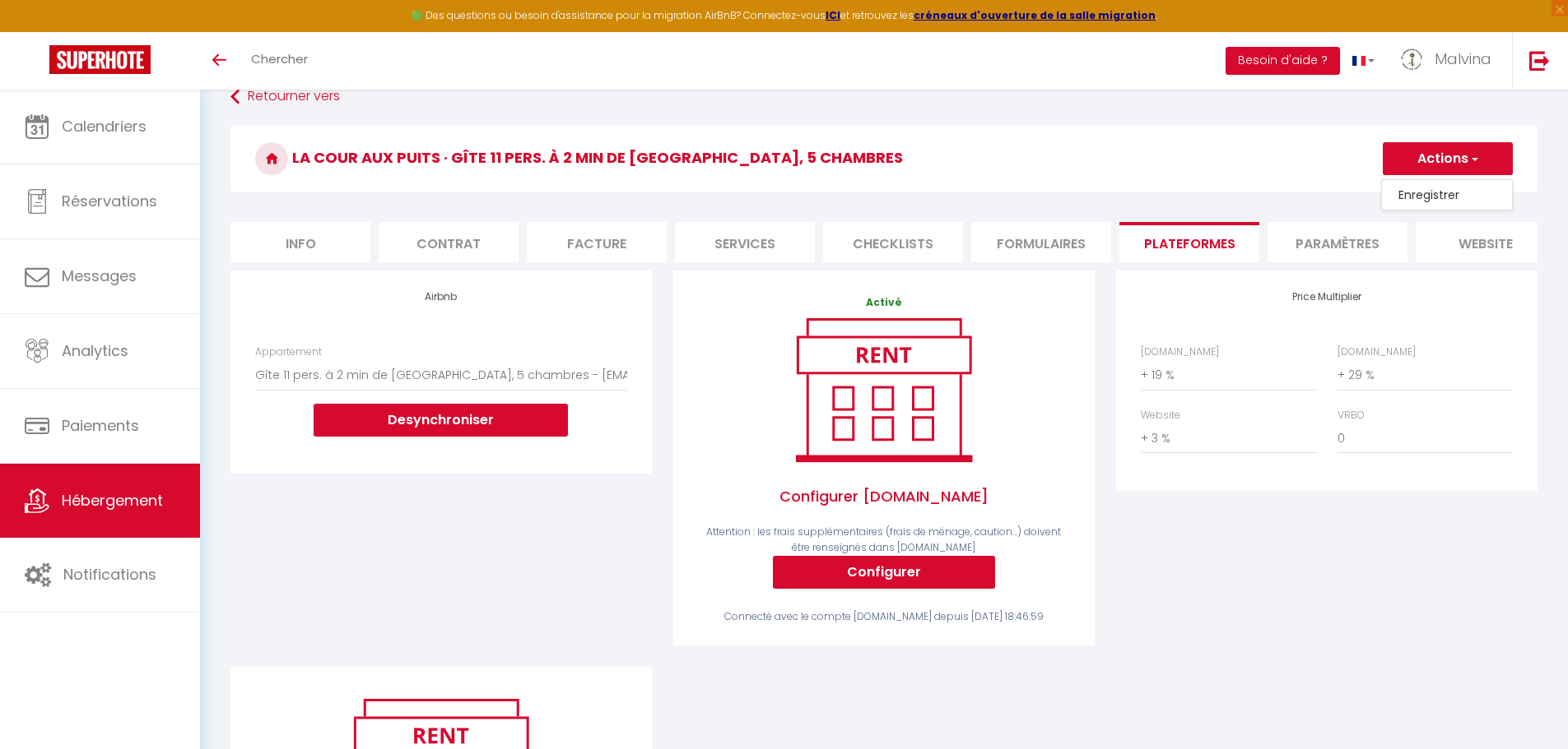
click at [1444, 193] on link "Enregistrer" at bounding box center [1446, 195] width 130 height 22
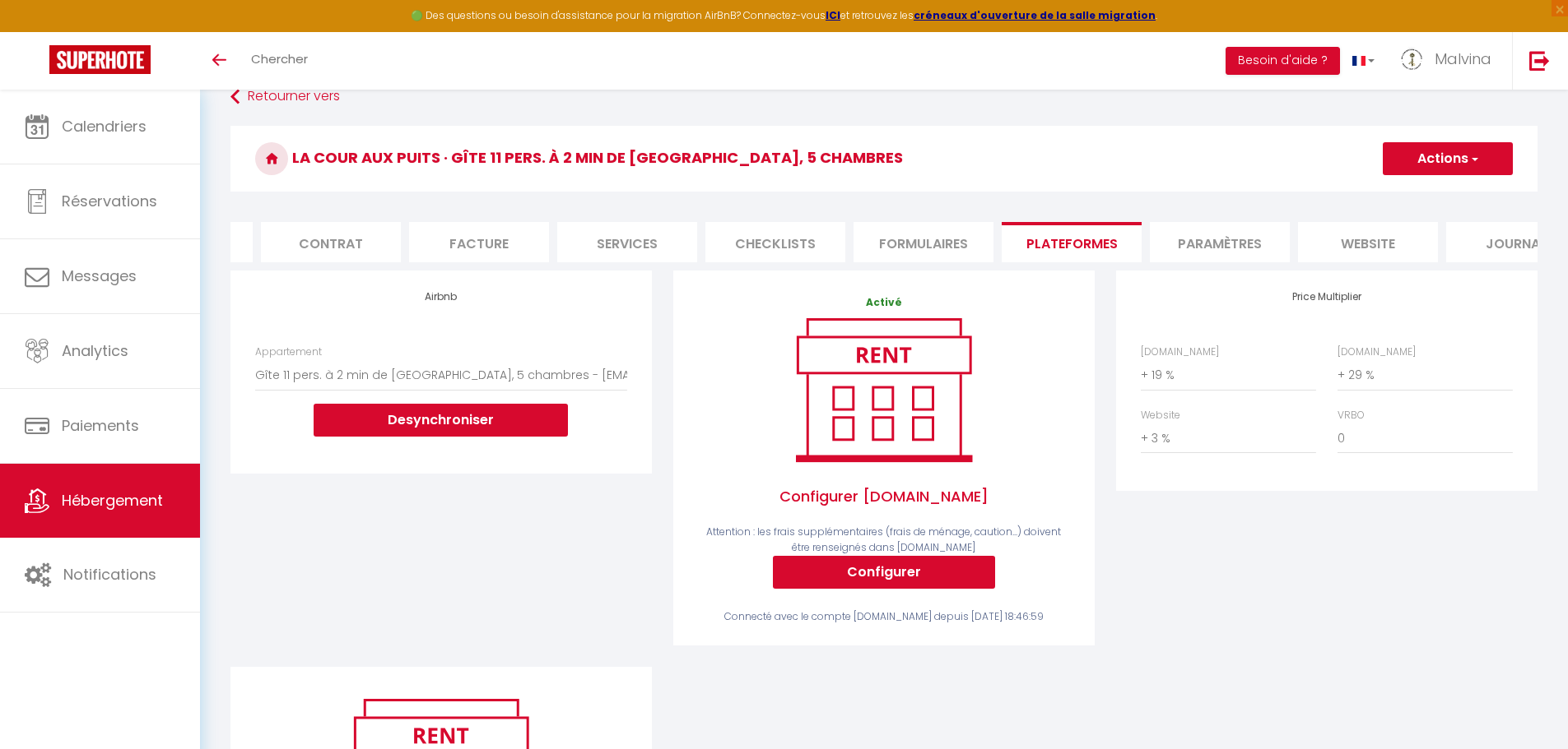
scroll to position [0, 175]
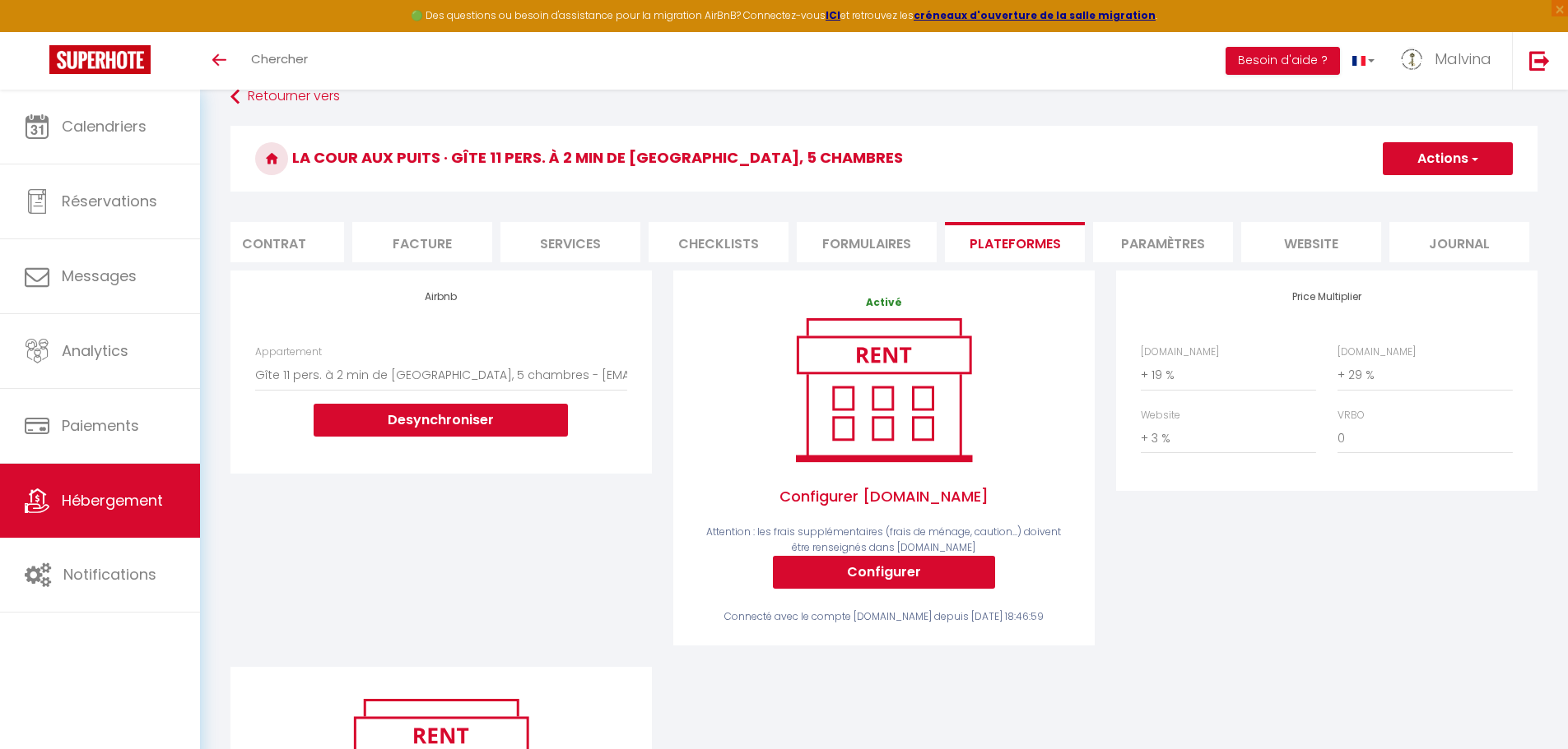
click at [137, 494] on span "Hébergement" at bounding box center [112, 500] width 102 height 21
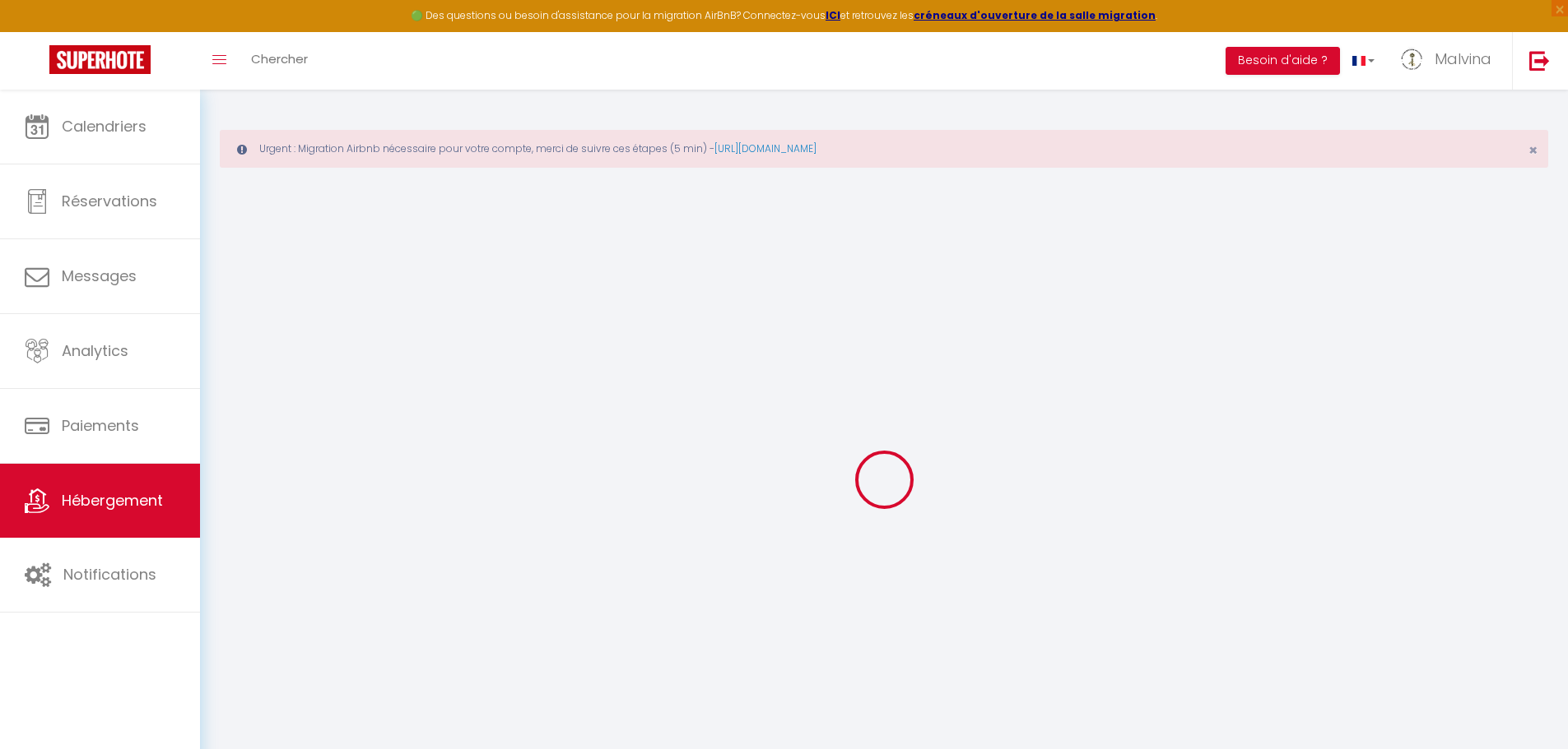
checkbox input "false"
checkbox input "true"
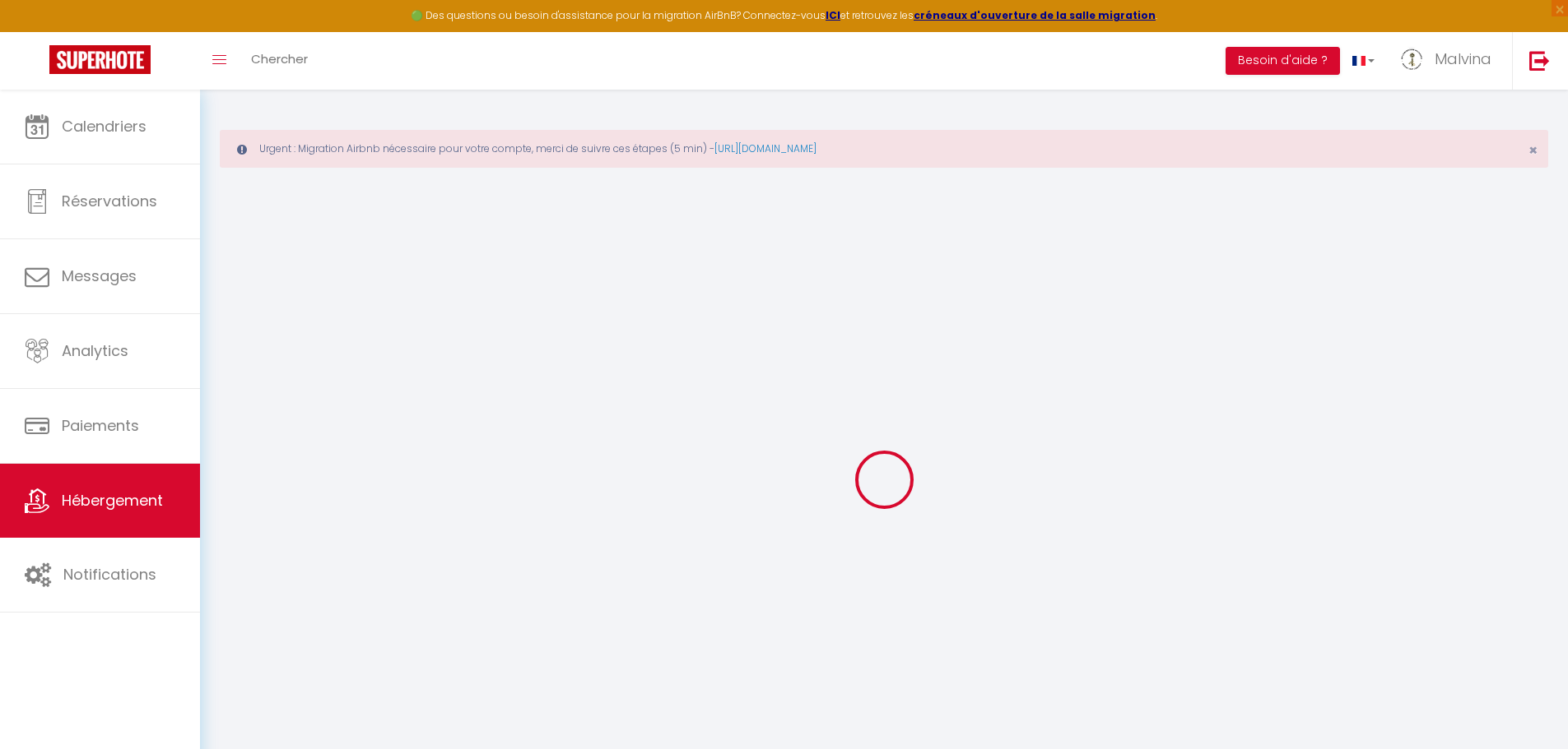
select select "17:00"
select select "23:45"
select select "10:30"
select select "30"
select select "120"
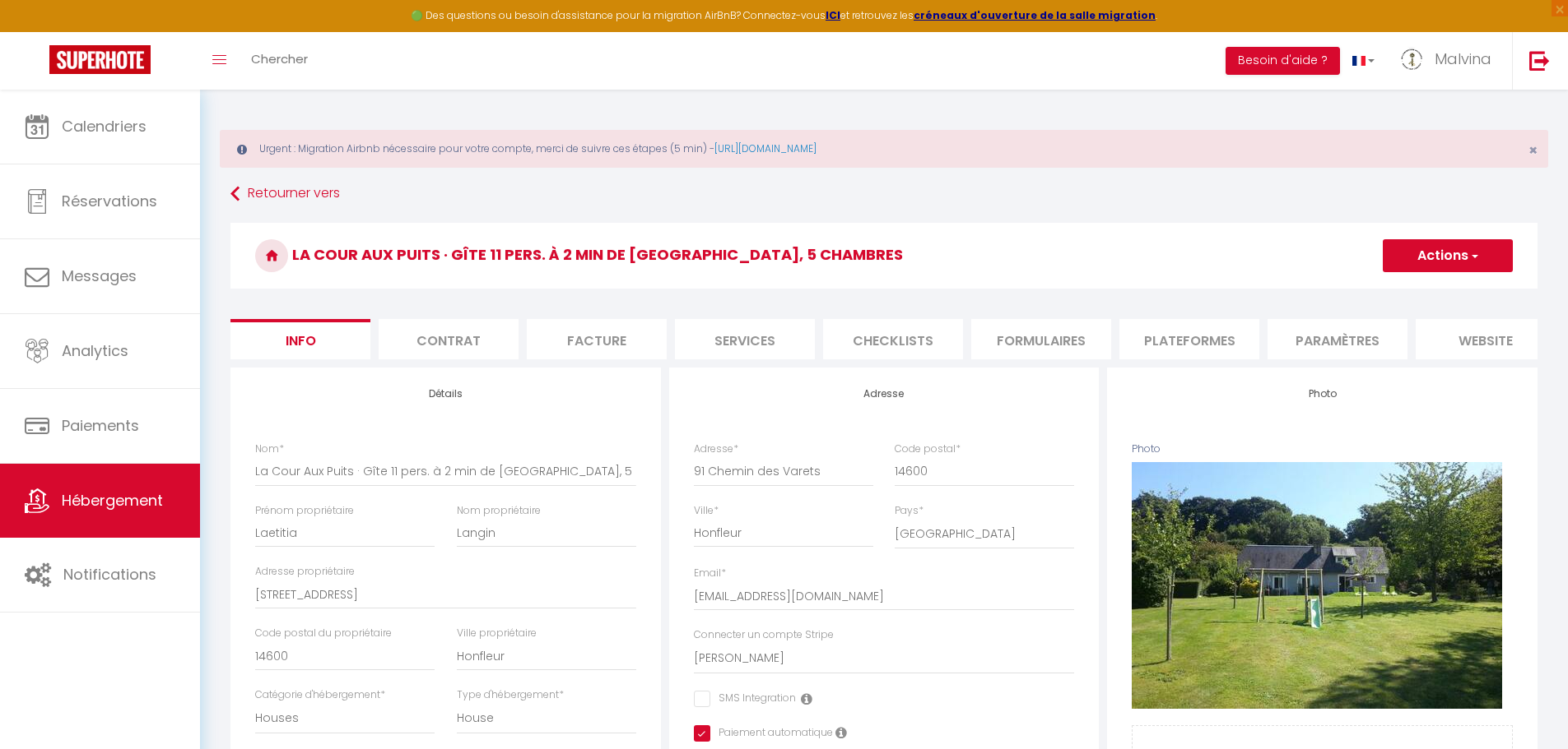
click at [1478, 344] on li "website" at bounding box center [1486, 339] width 140 height 40
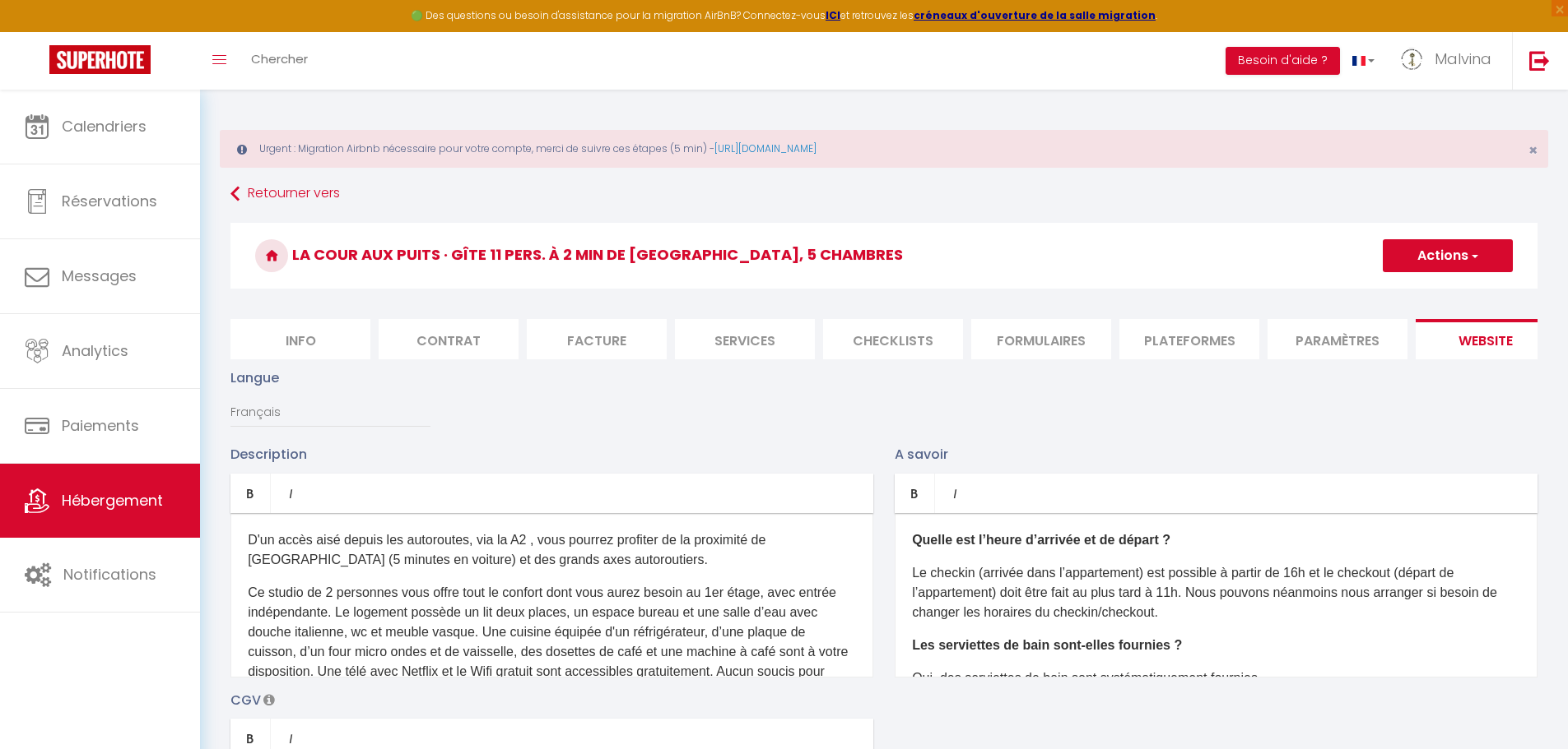
click at [1292, 340] on li "Paramètres" at bounding box center [1337, 339] width 140 height 40
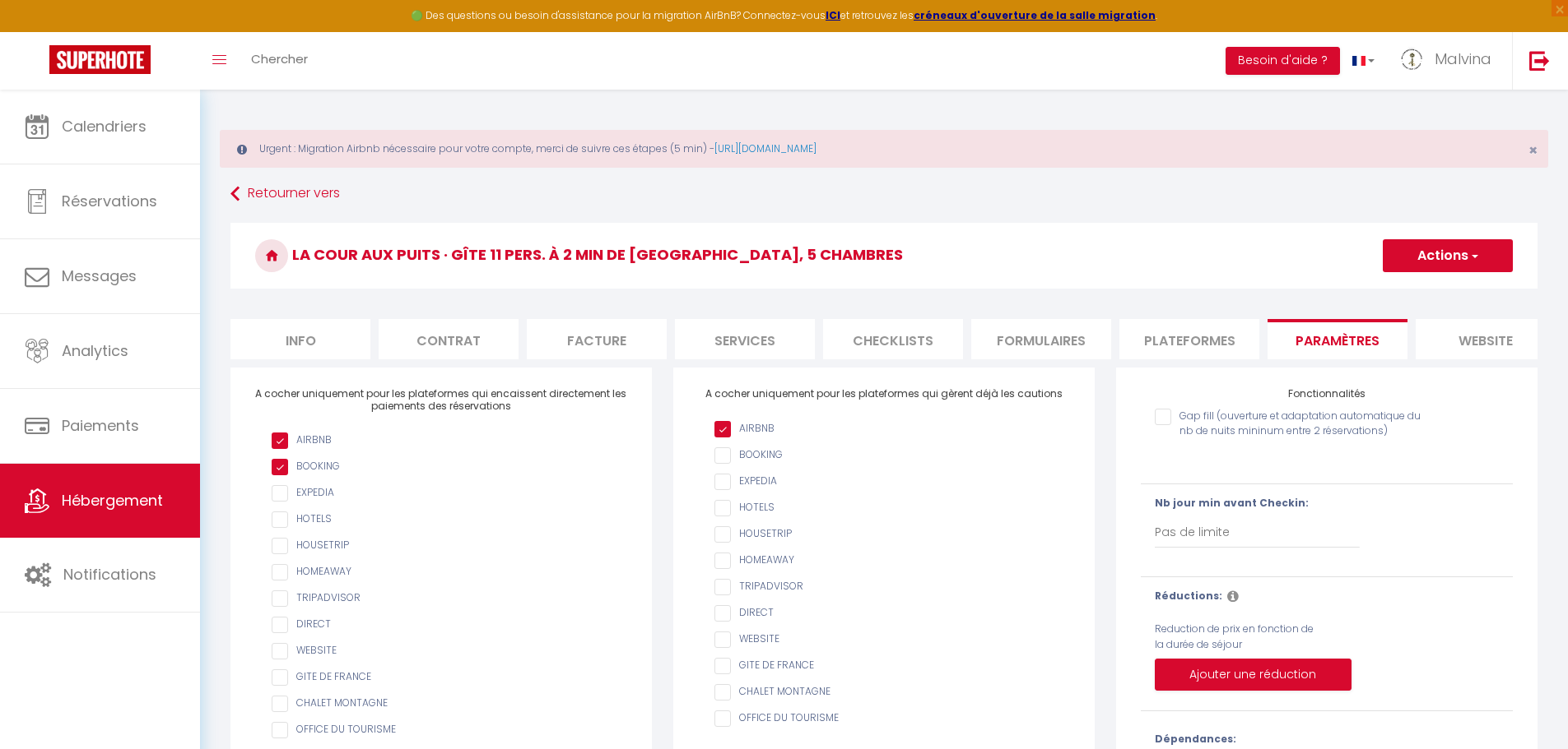
click at [1473, 340] on li "website" at bounding box center [1486, 339] width 140 height 40
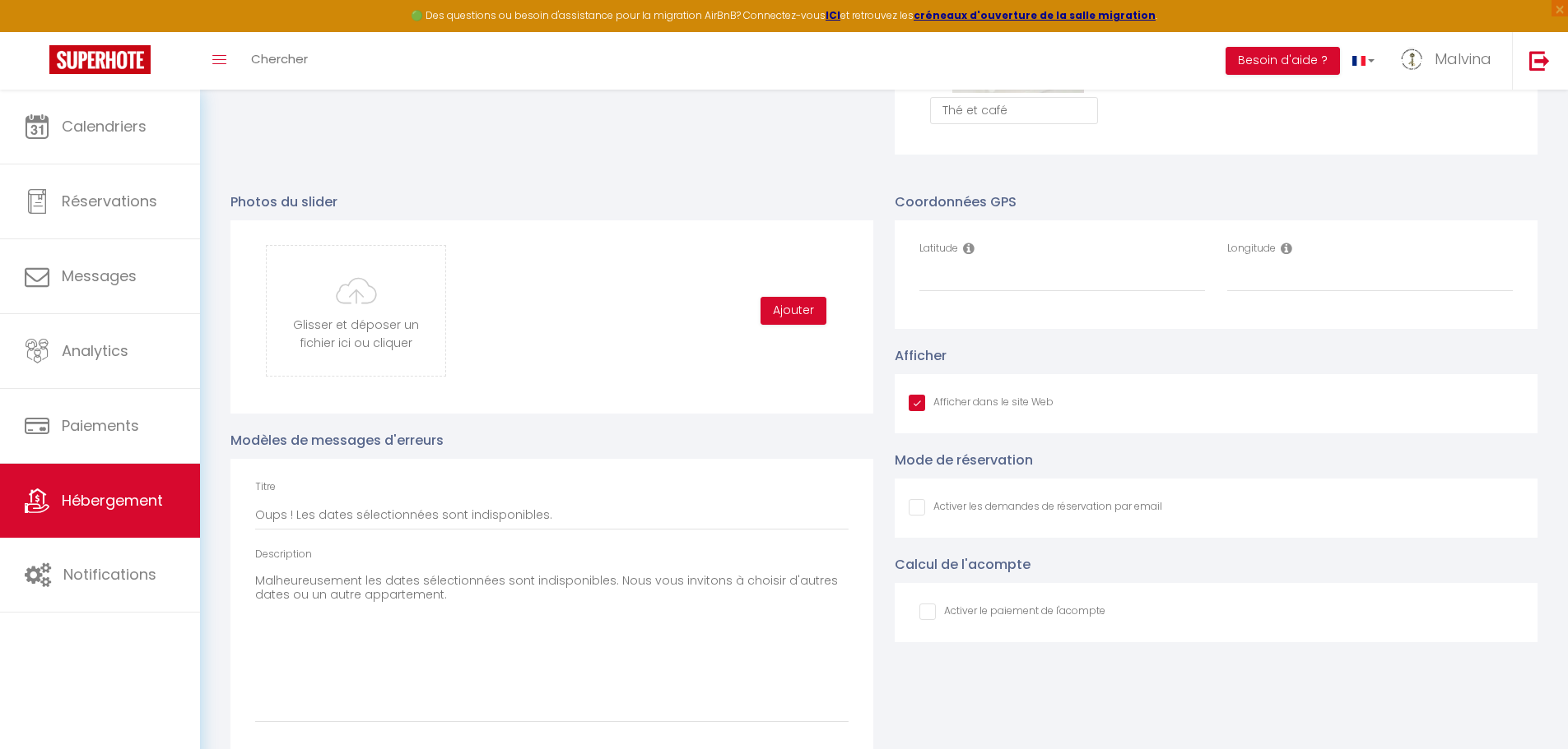
scroll to position [1742, 0]
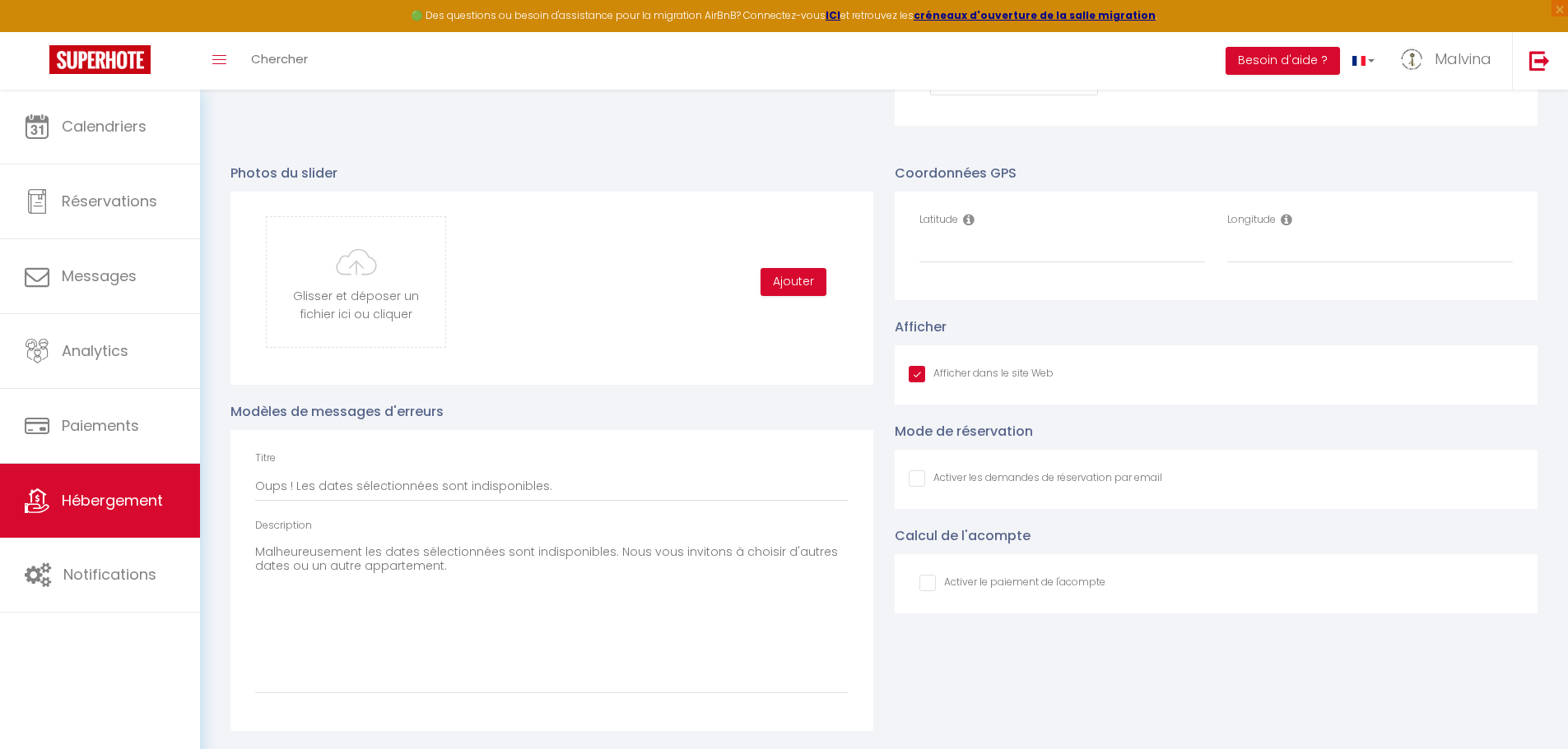
click at [913, 486] on input "Afficher dans le site Web" at bounding box center [1035, 479] width 253 height 17
checkbox input "true"
click at [929, 592] on input "checkbox" at bounding box center [1012, 583] width 186 height 17
checkbox input "true"
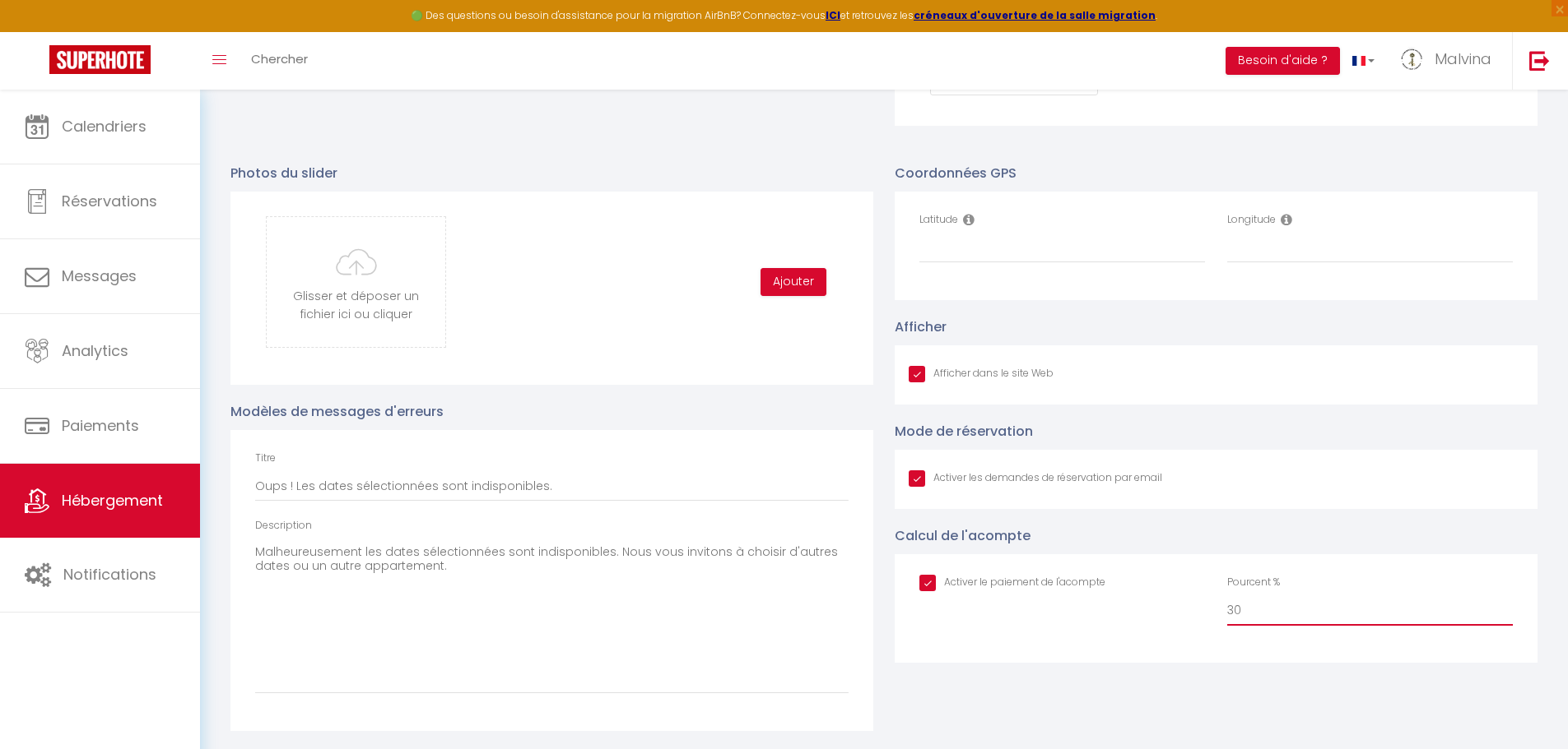
click at [1241, 624] on input "30" at bounding box center [1370, 612] width 286 height 30
click at [1139, 662] on div "Activer le paiement de l'acompte Pourcent % 30" at bounding box center [1216, 608] width 643 height 108
click at [1021, 259] on input "Latitude" at bounding box center [1062, 249] width 286 height 30
click at [1028, 256] on input "Latitude" at bounding box center [1062, 249] width 286 height 30
type input "49.4038491"
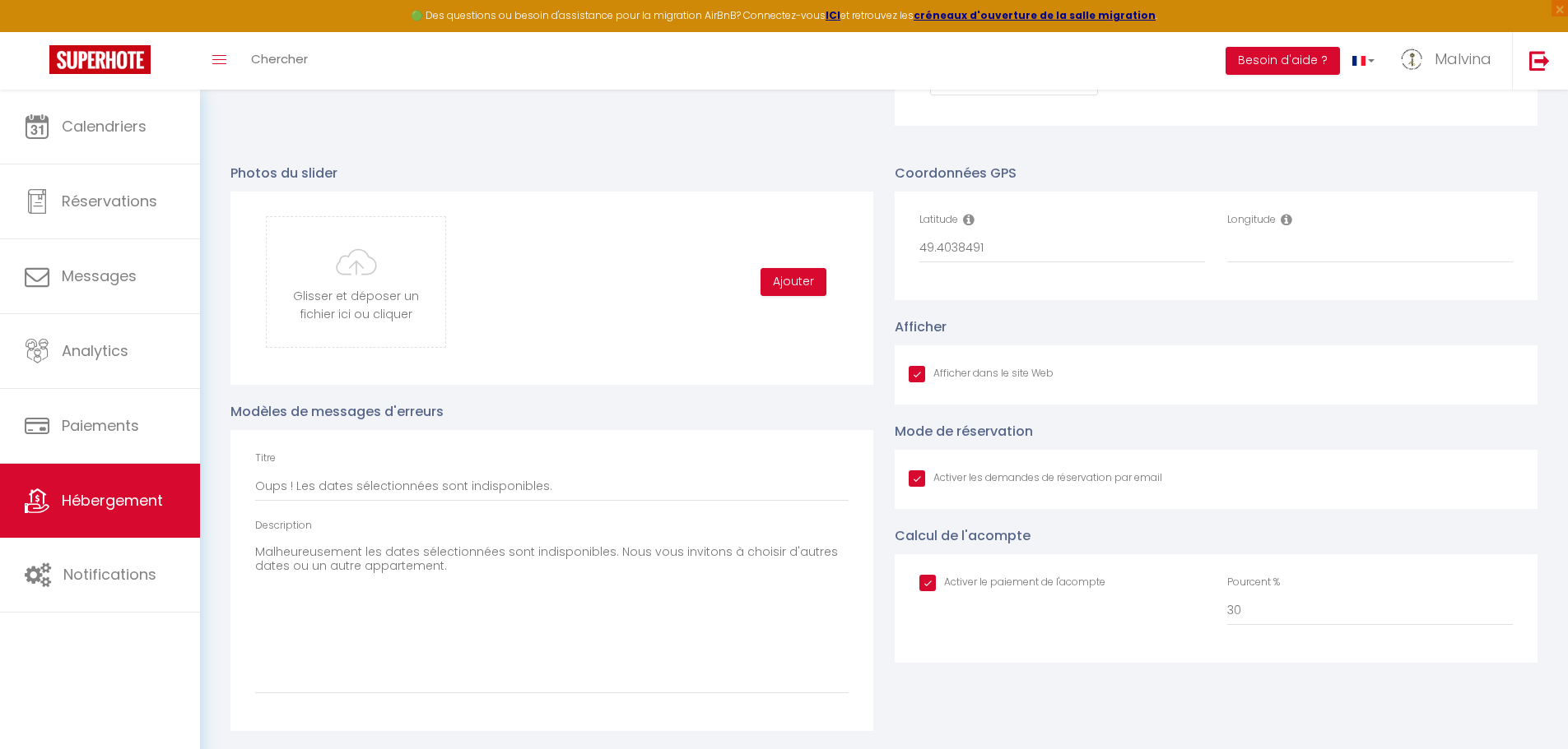
click at [970, 226] on icon at bounding box center [968, 220] width 12 height 13
drag, startPoint x: 999, startPoint y: 255, endPoint x: 1284, endPoint y: 258, distance: 285.0
drag, startPoint x: 1284, startPoint y: 258, endPoint x: 1275, endPoint y: 257, distance: 9.1
click at [1275, 257] on input "Longitude" at bounding box center [1370, 249] width 286 height 30
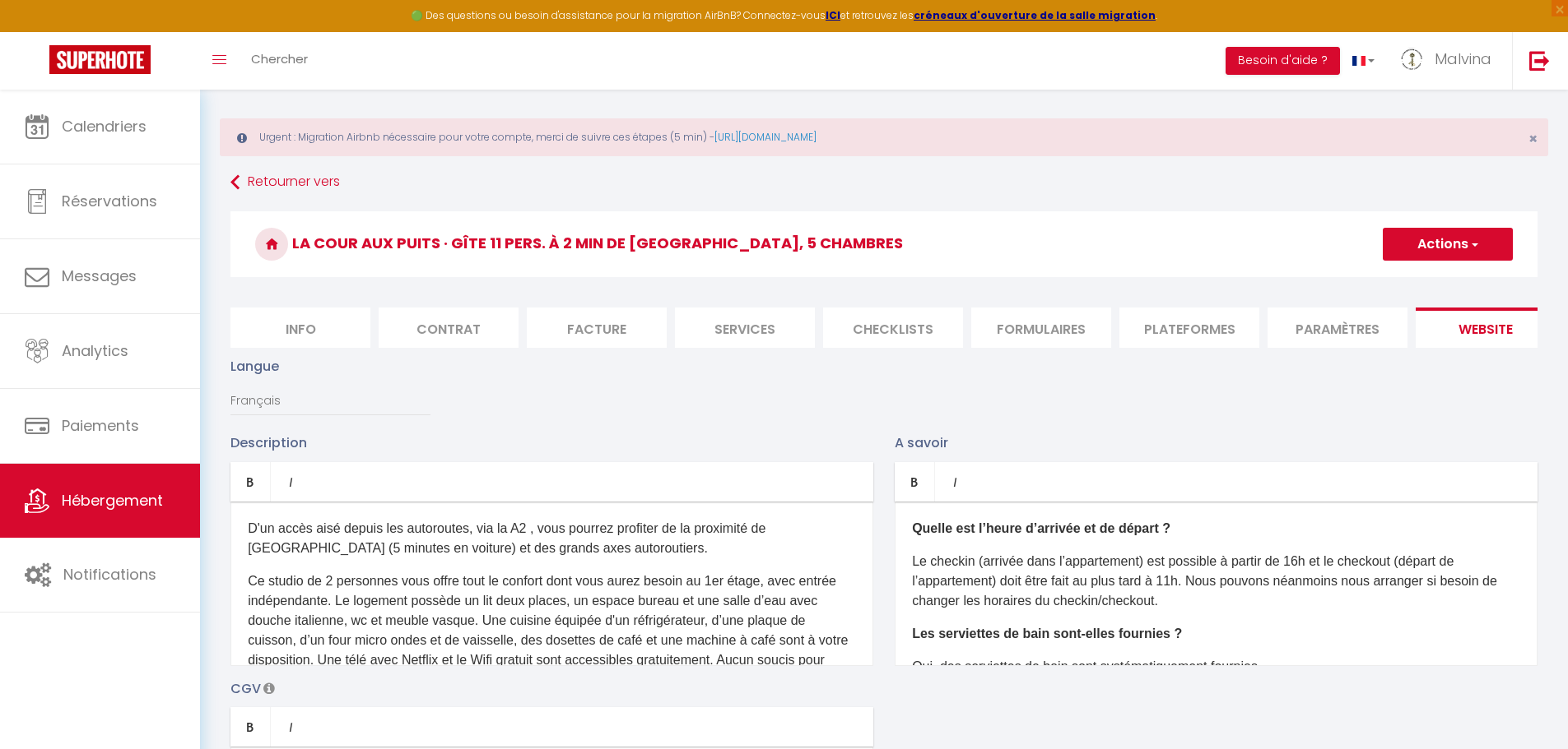
scroll to position [0, 0]
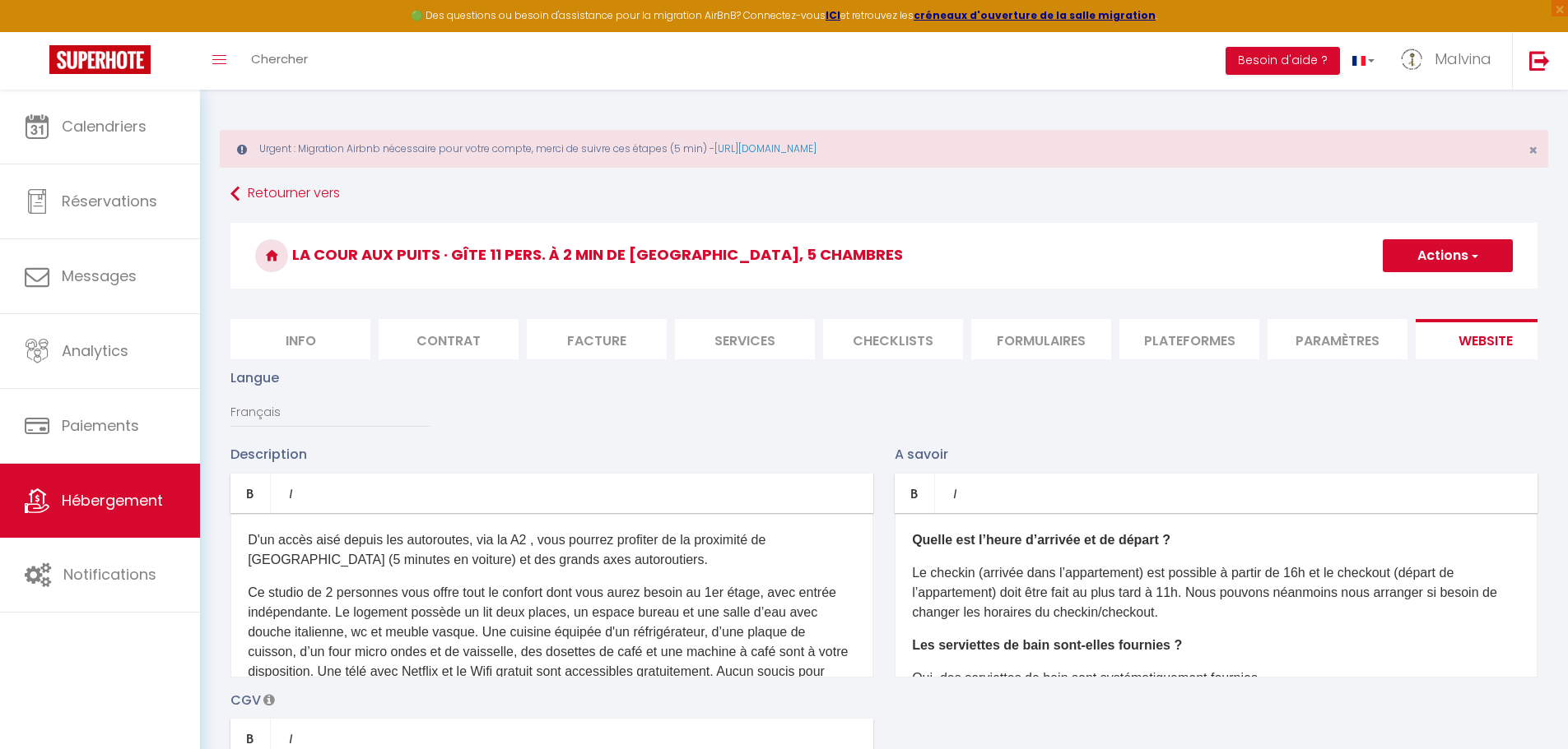
type input "0.2281732"
click at [1474, 249] on span "button" at bounding box center [1473, 255] width 11 height 17
click at [1431, 291] on input "Enregistrer" at bounding box center [1428, 292] width 61 height 17
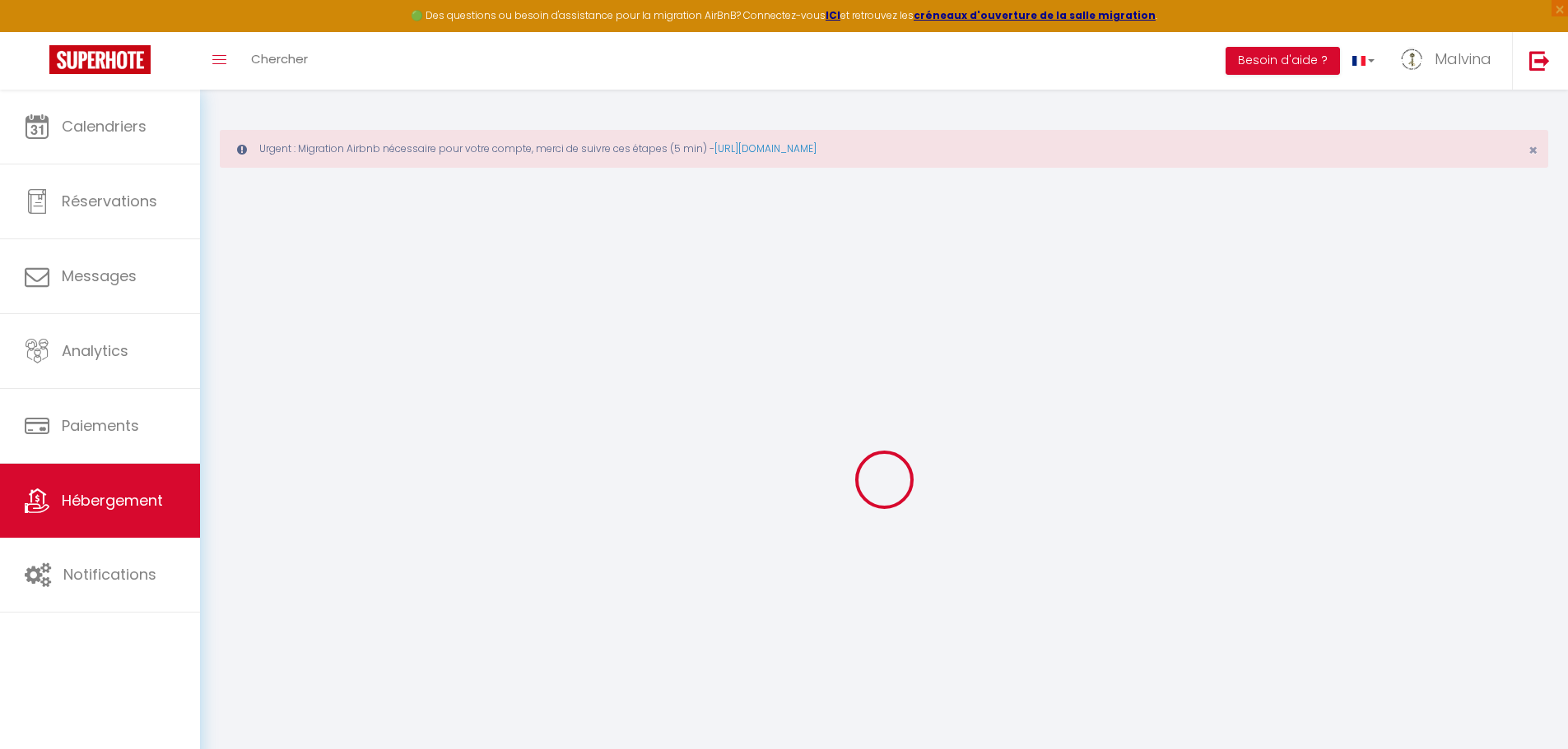
select select
checkbox input "false"
checkbox input "true"
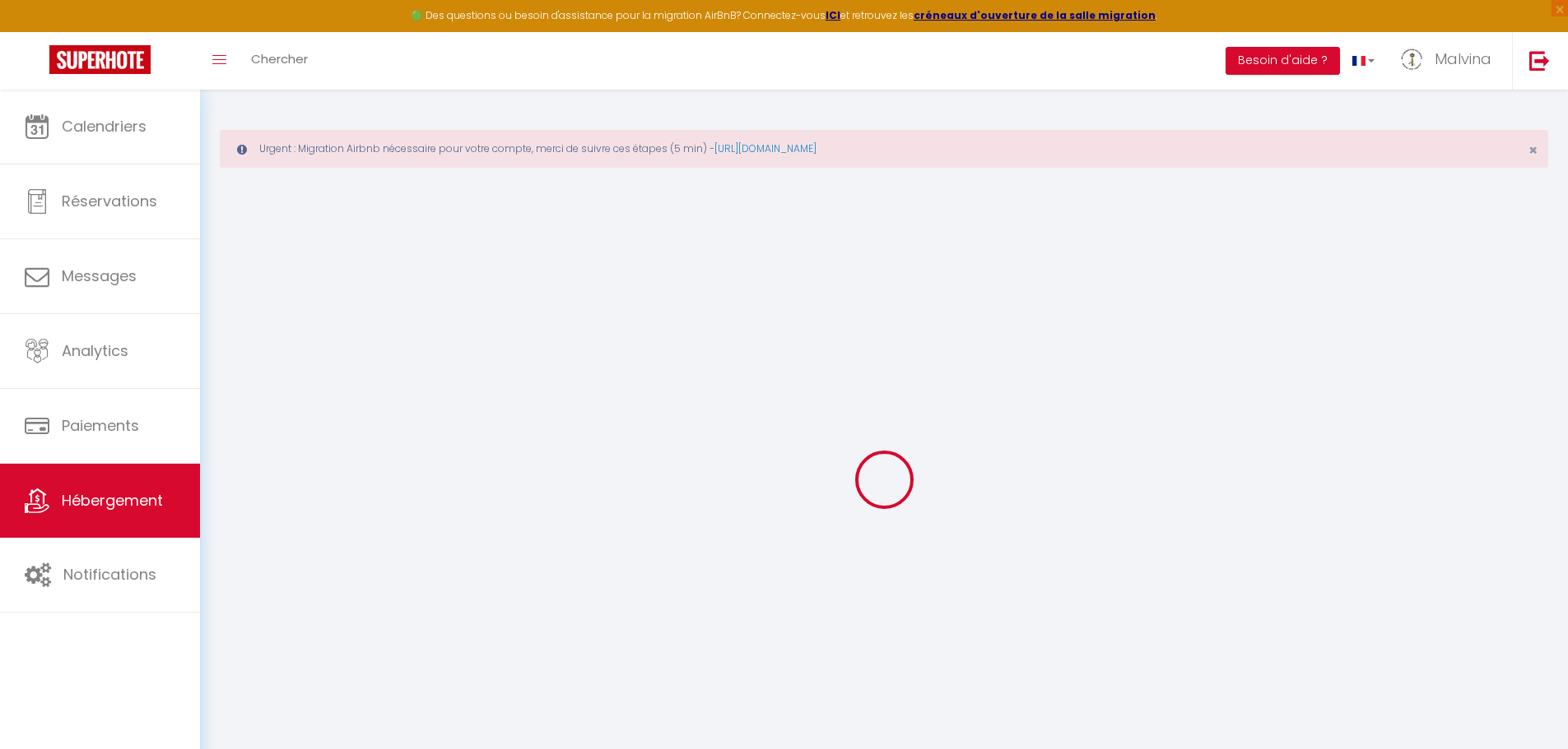
select select "17:00"
select select "23:45"
select select "10:30"
select select "30"
select select "120"
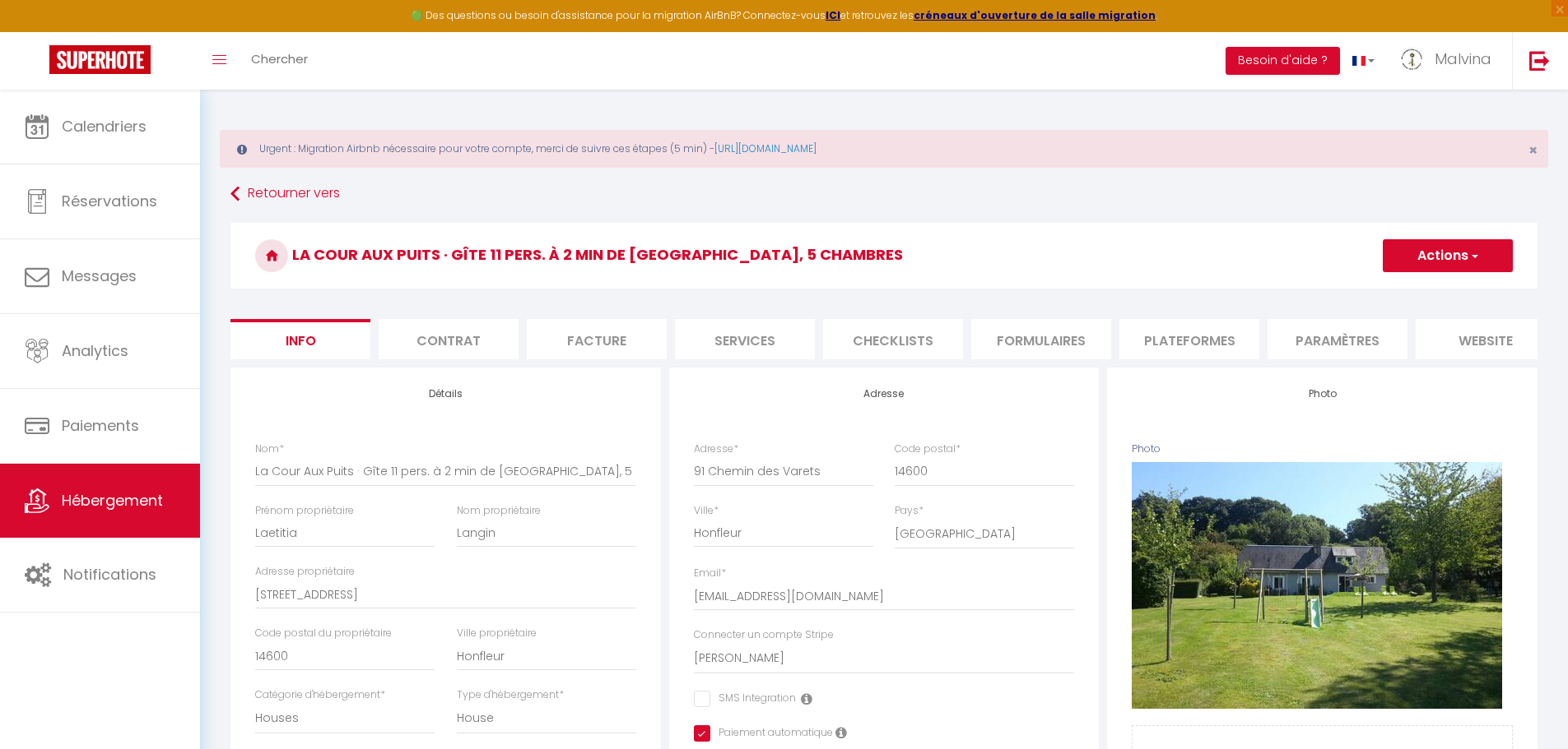
click at [756, 339] on li "Services" at bounding box center [744, 339] width 140 height 40
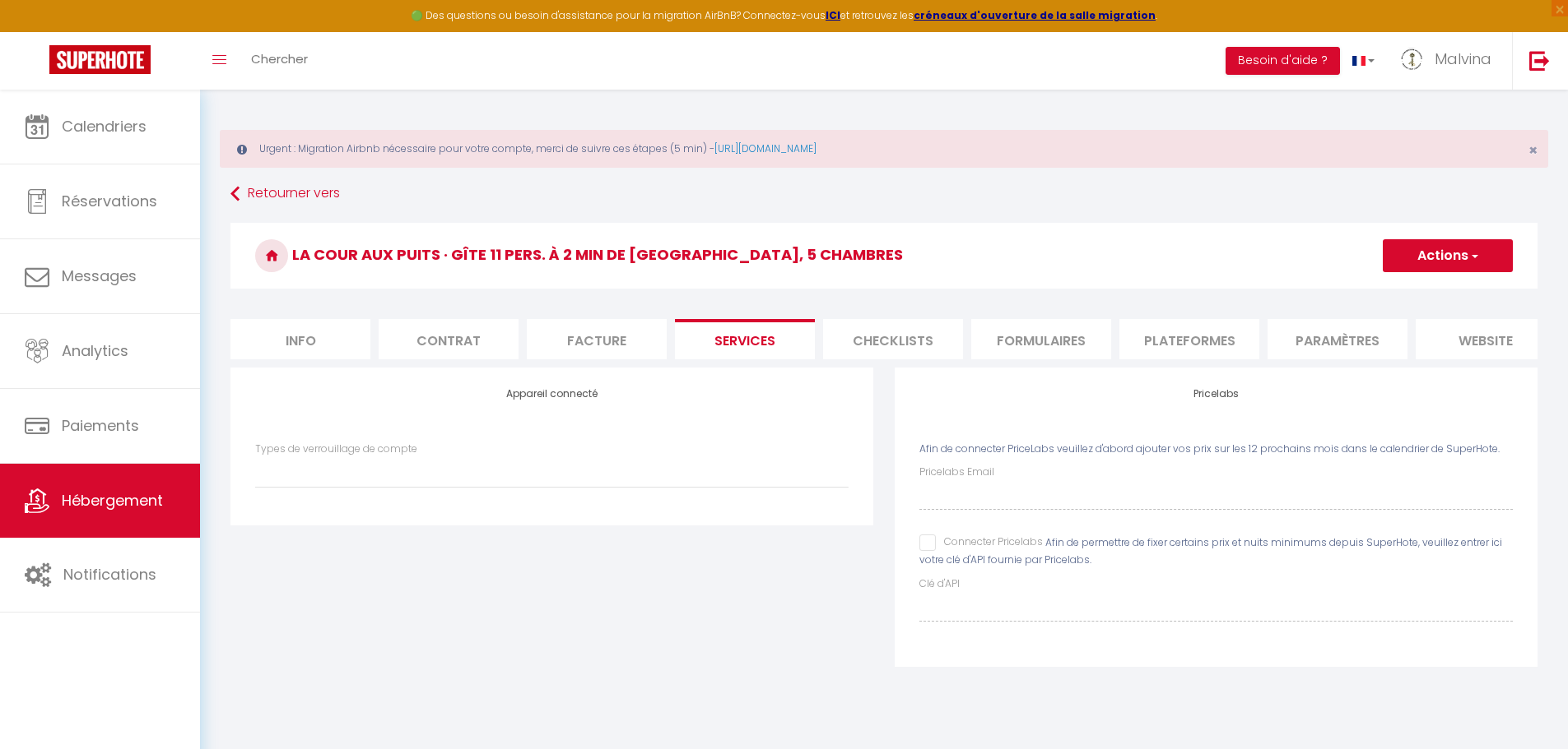
select select
click at [930, 551] on input "Connecter Pricelabs" at bounding box center [981, 543] width 123 height 17
checkbox input "true"
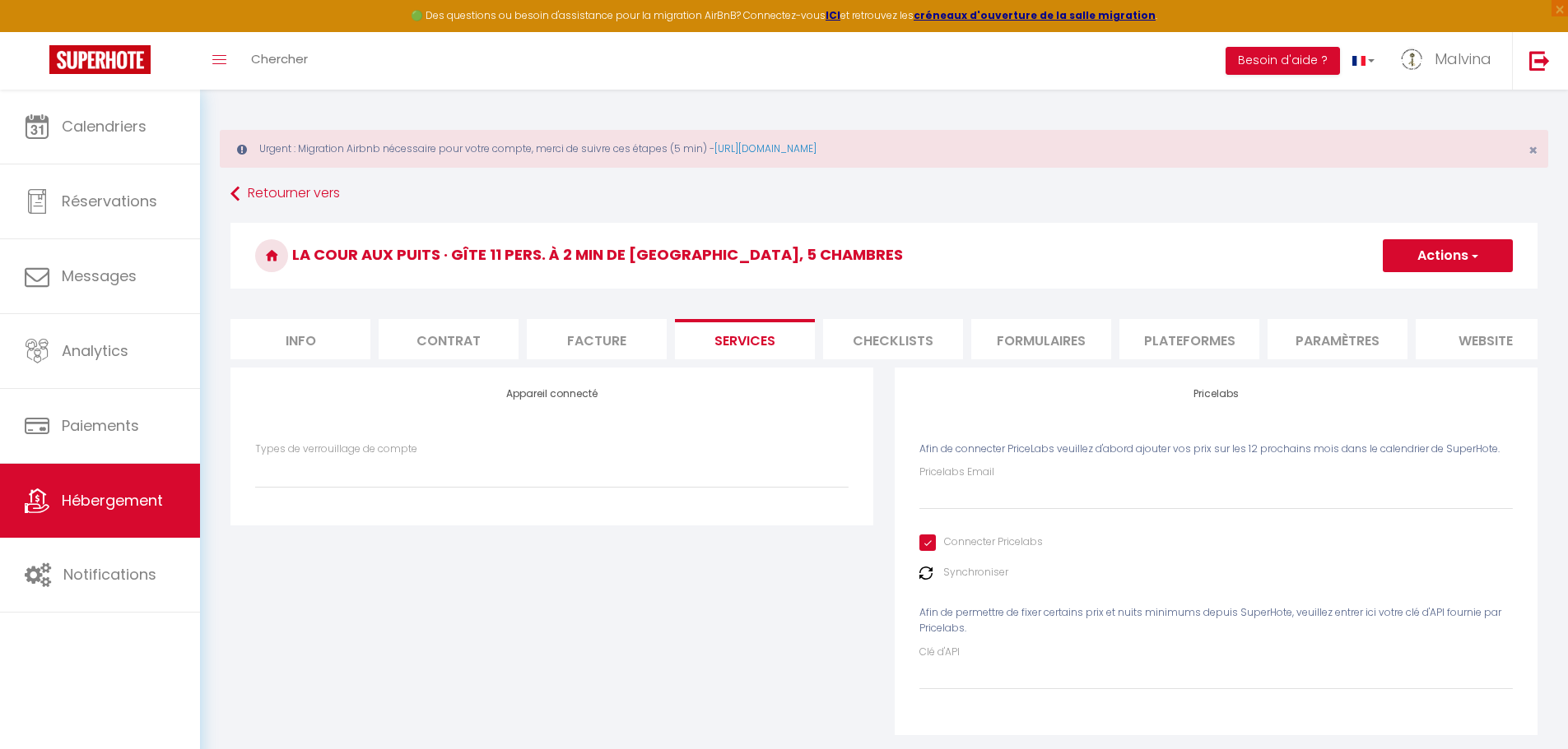
select select
click at [973, 510] on input "Pricelabs Email" at bounding box center [1216, 495] width 594 height 30
type input "[EMAIL_ADDRESS][DOMAIN_NAME]"
select select
click at [1478, 251] on span "button" at bounding box center [1473, 255] width 11 height 17
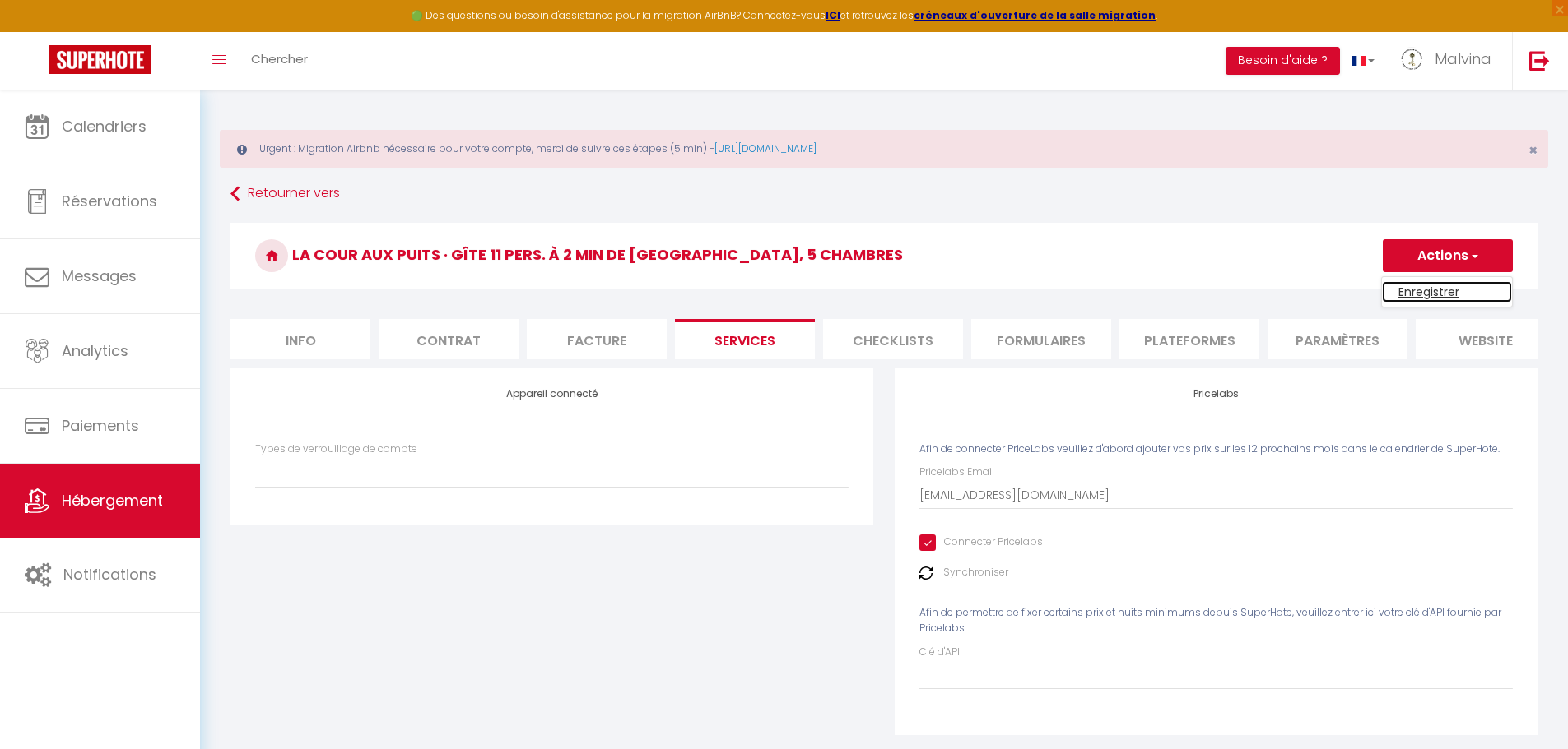
click at [1452, 289] on link "Enregistrer" at bounding box center [1446, 292] width 130 height 22
